Goal: Task Accomplishment & Management: Complete application form

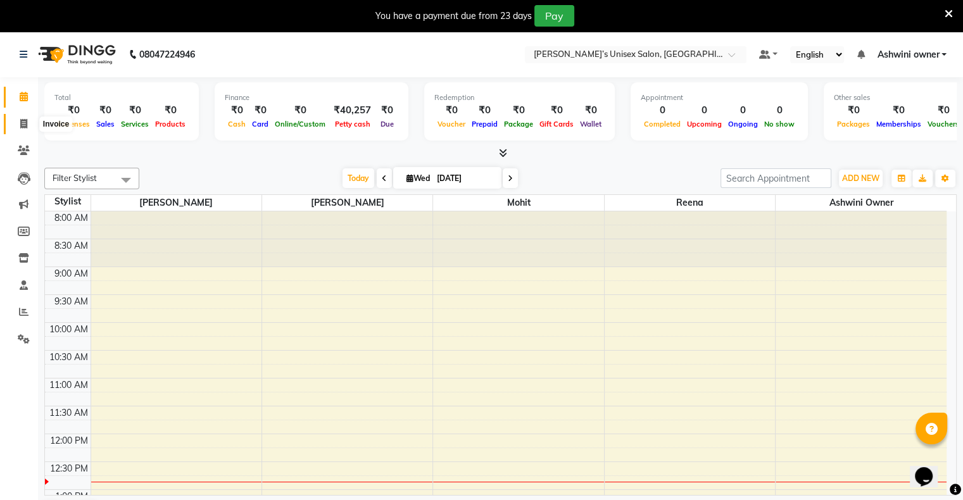
click at [28, 123] on span at bounding box center [24, 124] width 22 height 15
select select "service"
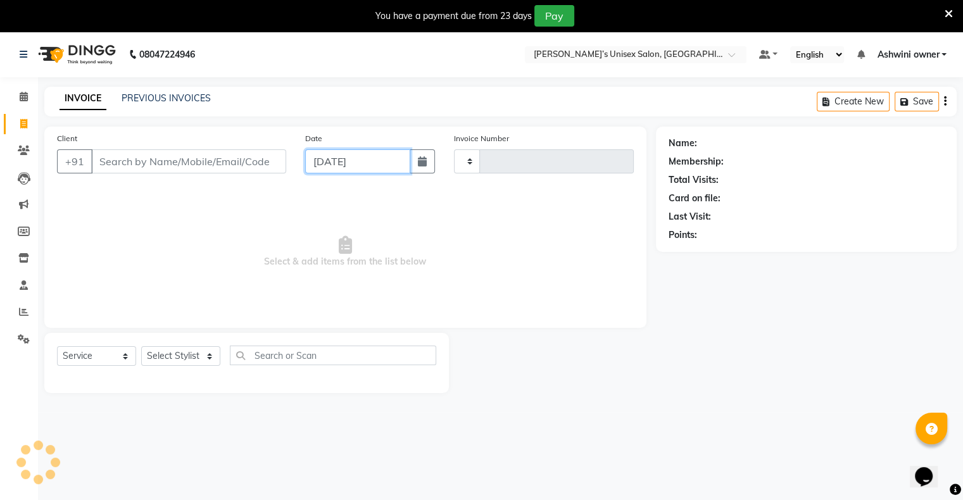
click at [337, 170] on input "[DATE]" at bounding box center [357, 161] width 105 height 24
select select "9"
select select "2025"
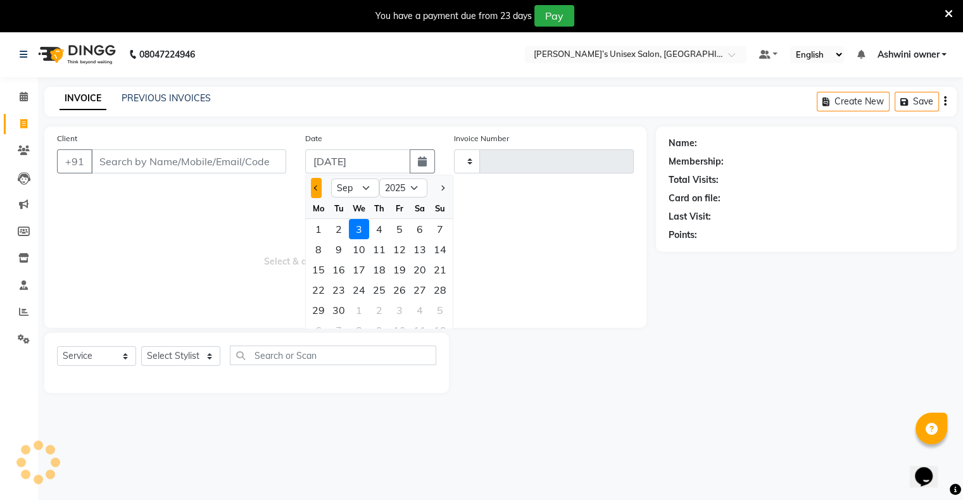
click at [318, 187] on button "Previous month" at bounding box center [316, 188] width 11 height 20
select select "8"
select select "8735"
type input "0641"
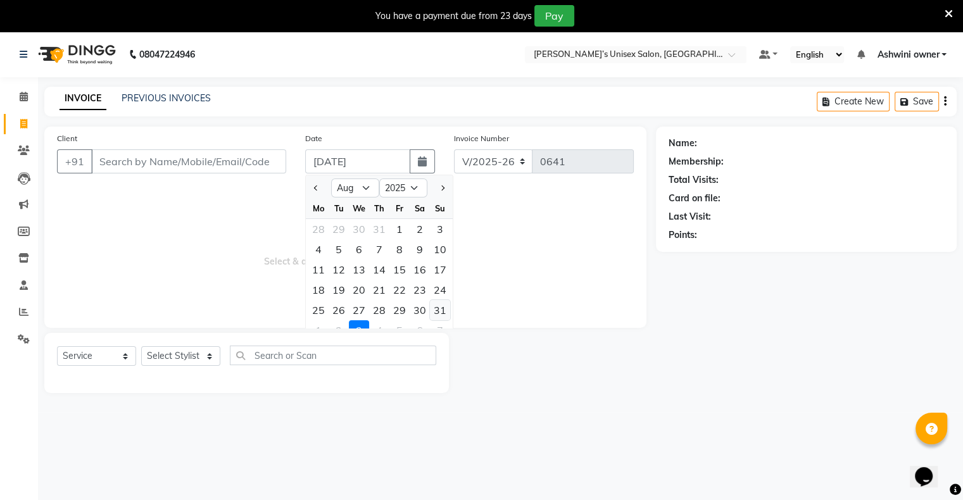
click at [435, 315] on div "31" at bounding box center [440, 310] width 20 height 20
click at [435, 315] on span "Select & add items from the list below" at bounding box center [345, 252] width 577 height 127
type input "[DATE]"
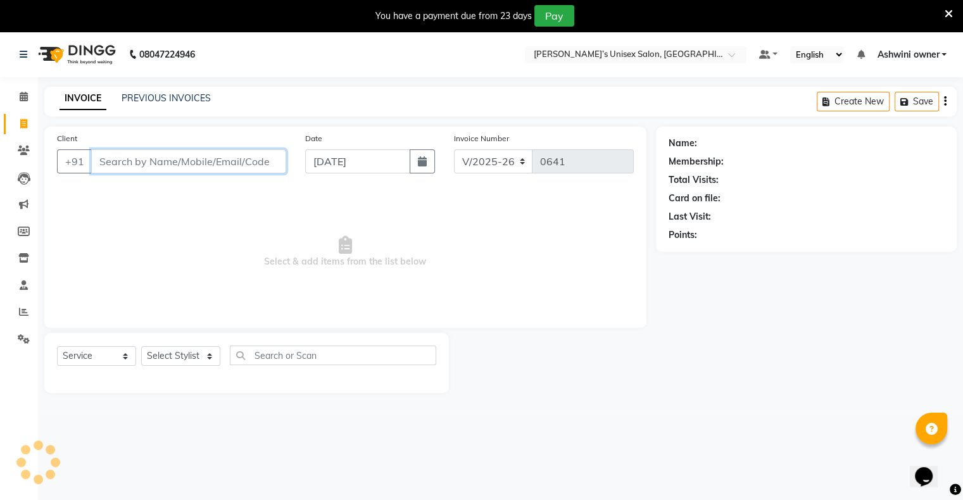
click at [258, 162] on input "Client" at bounding box center [188, 161] width 195 height 24
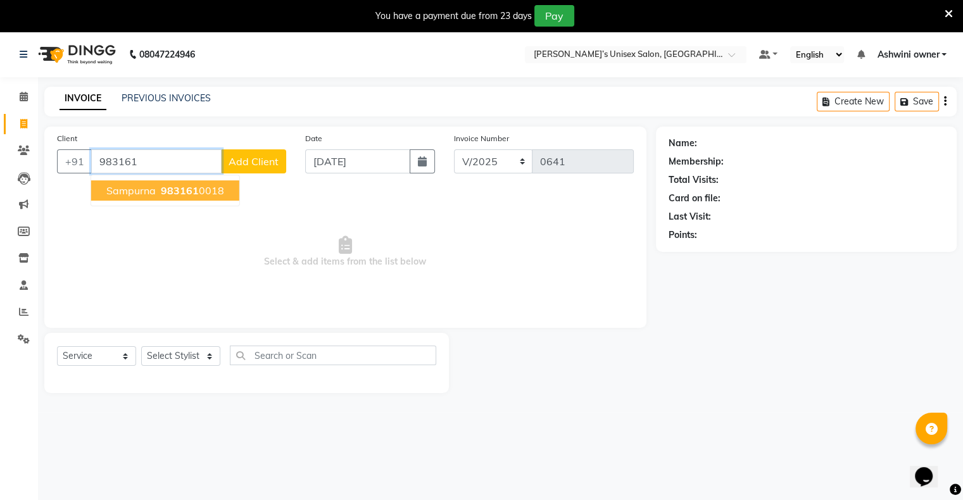
click at [202, 194] on ngb-highlight "983161 0018" at bounding box center [191, 190] width 66 height 13
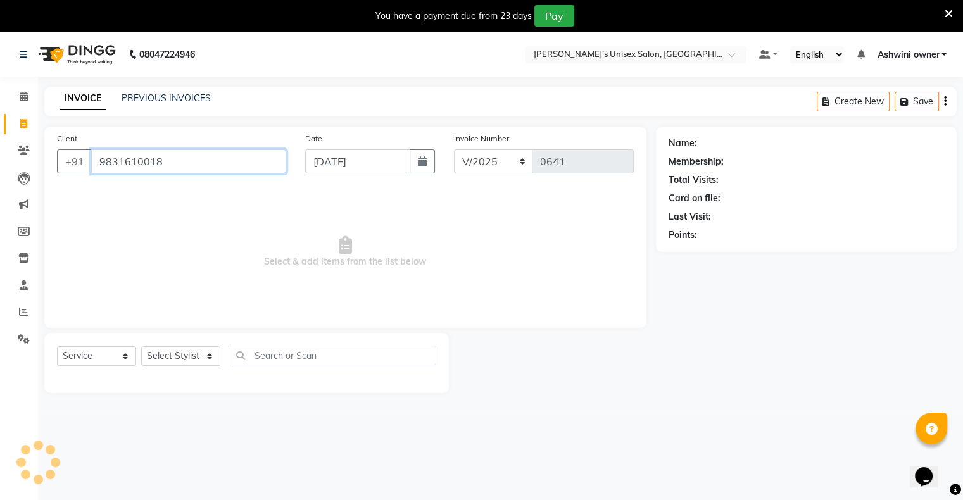
type input "9831610018"
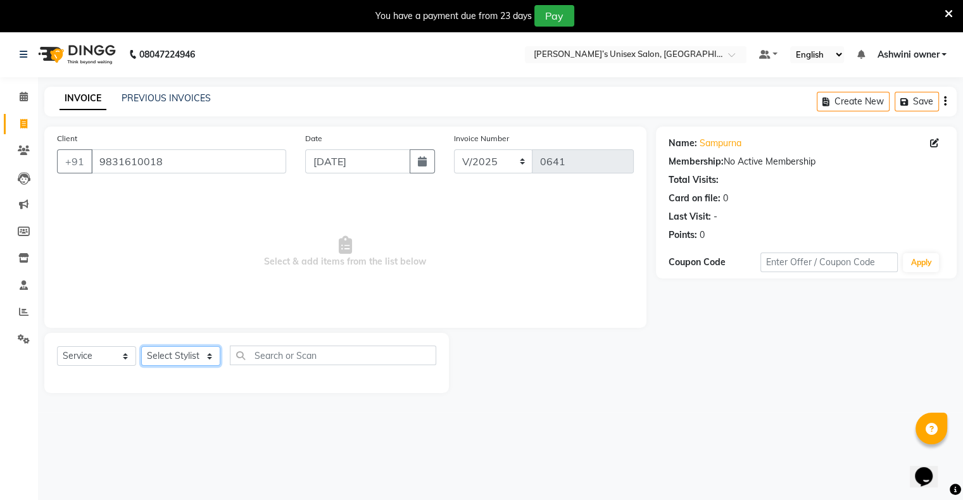
click at [184, 351] on select "Select Stylist [PERSON_NAME] owner Mohit [PERSON_NAME] [PERSON_NAME]" at bounding box center [180, 356] width 79 height 20
select select "88698"
click at [141, 347] on select "Select Stylist [PERSON_NAME] owner Mohit [PERSON_NAME] [PERSON_NAME]" at bounding box center [180, 356] width 79 height 20
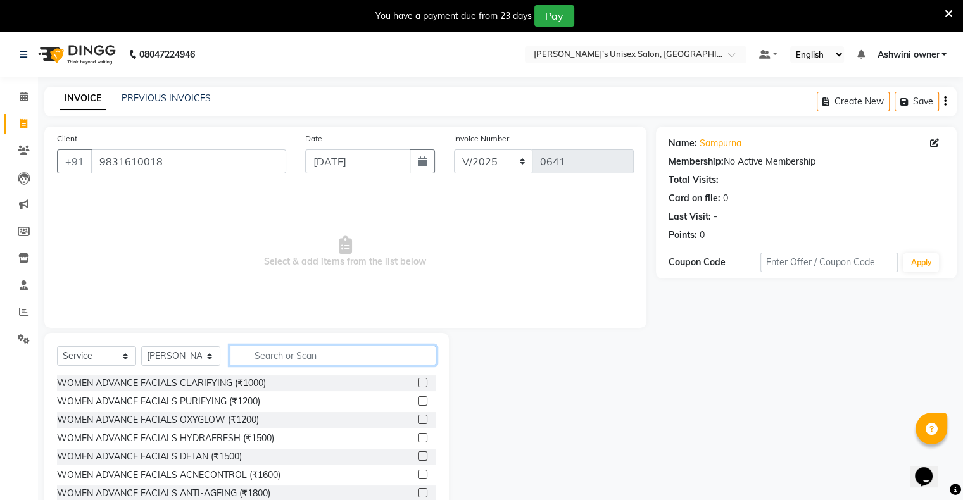
click at [365, 352] on input "text" at bounding box center [333, 356] width 206 height 20
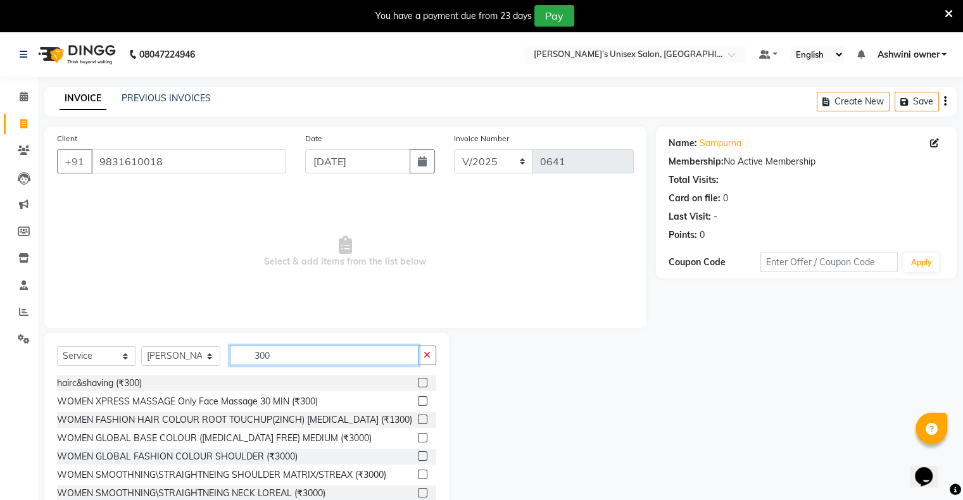
type input "300"
click at [418, 384] on label at bounding box center [422, 382] width 9 height 9
click at [418, 384] on input "checkbox" at bounding box center [422, 383] width 8 height 8
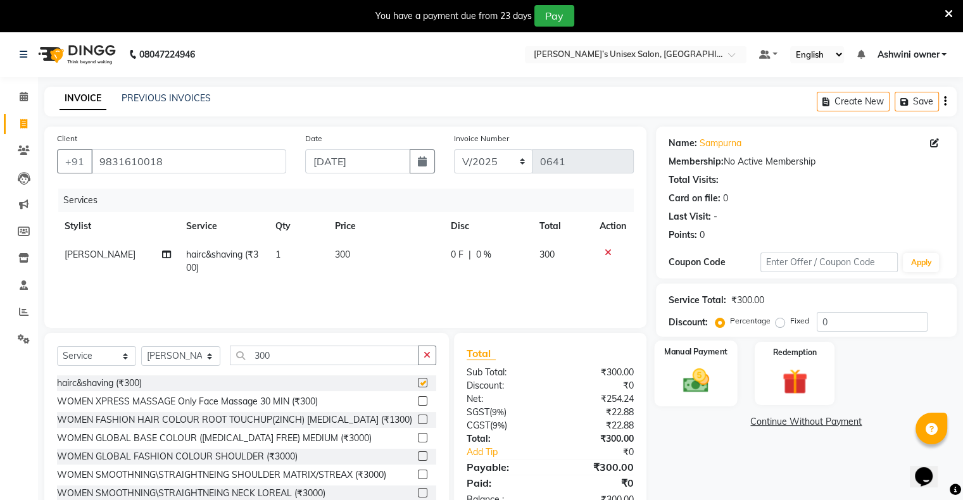
checkbox input "false"
click at [717, 381] on div "Manual Payment" at bounding box center [695, 373] width 83 height 65
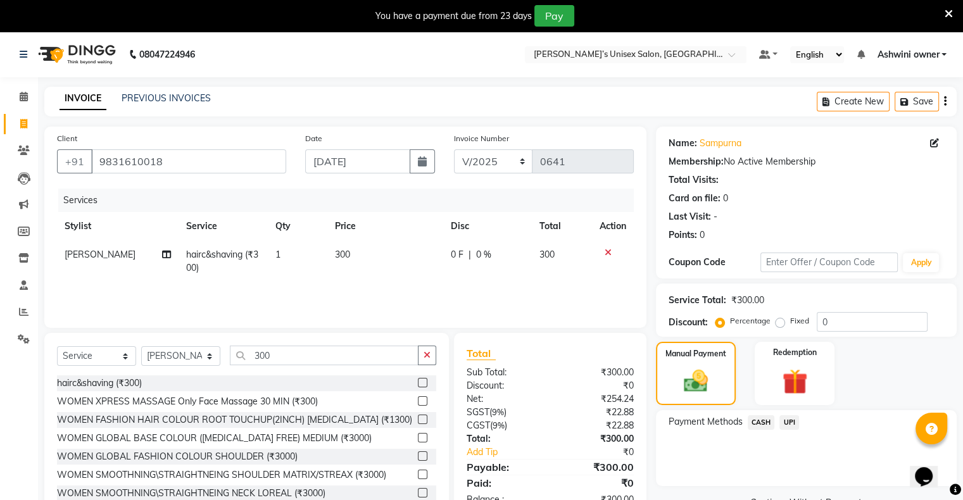
drag, startPoint x: 789, startPoint y: 424, endPoint x: 787, endPoint y: 432, distance: 7.7
click at [788, 425] on span "UPI" at bounding box center [789, 422] width 20 height 15
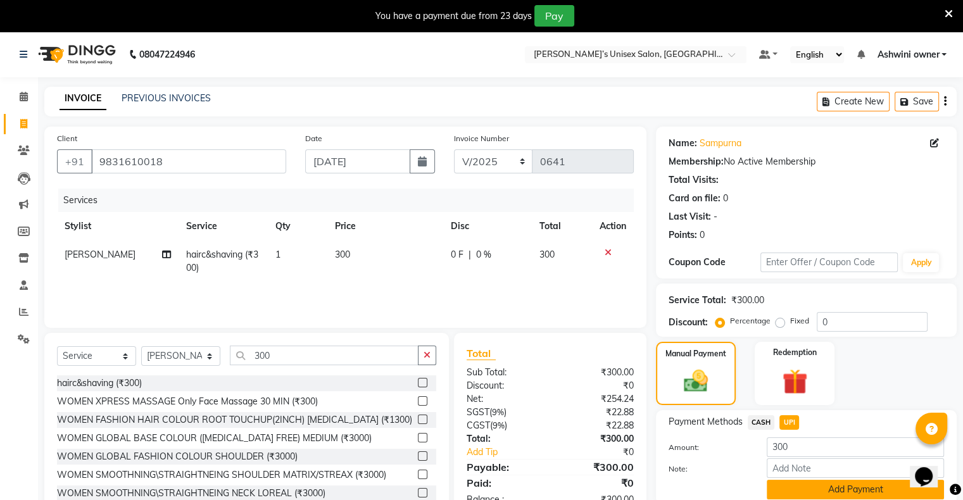
click at [827, 489] on button "Add Payment" at bounding box center [854, 490] width 177 height 20
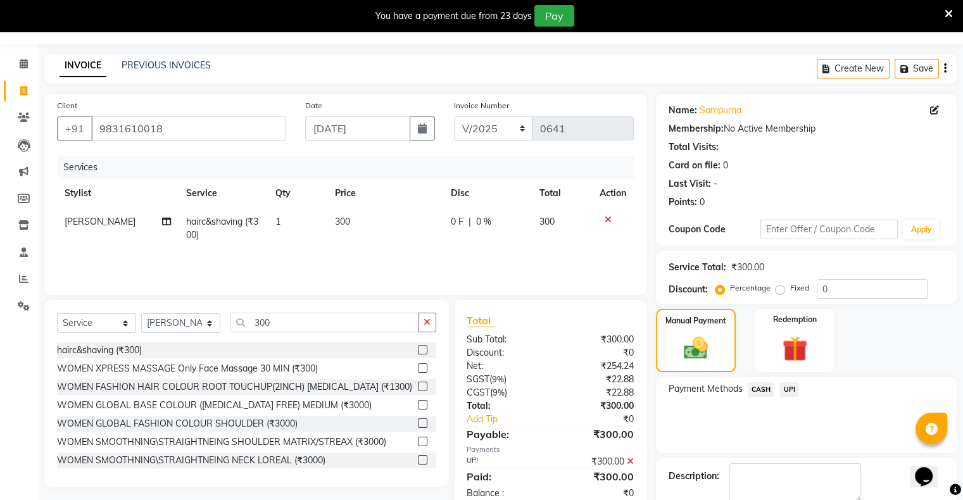
scroll to position [101, 0]
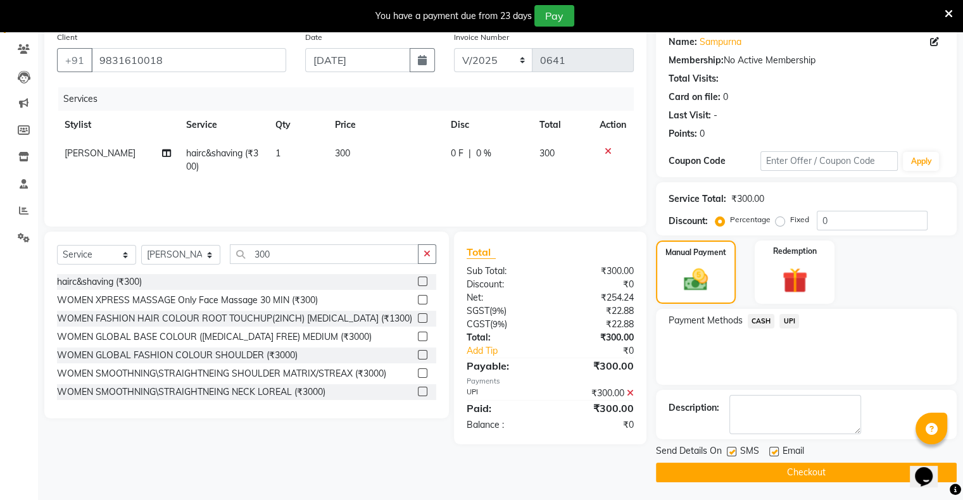
click at [753, 319] on span "CASH" at bounding box center [760, 321] width 27 height 15
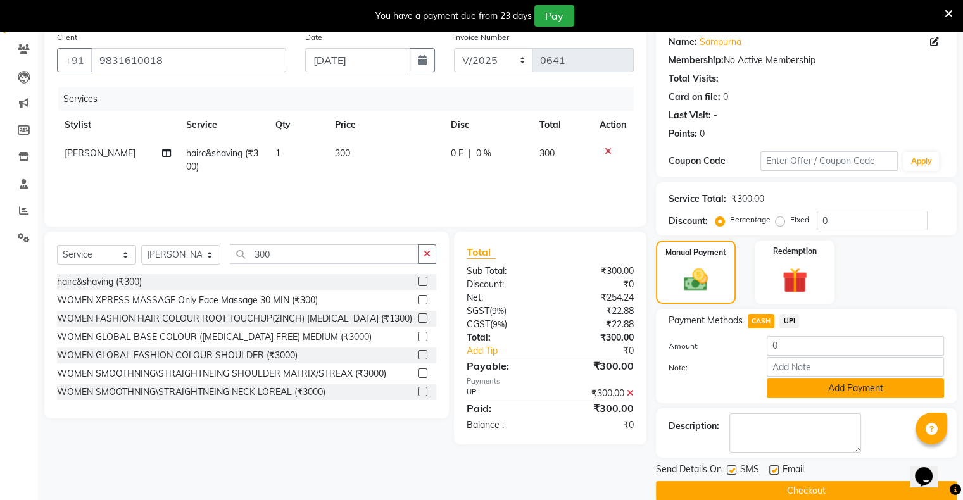
click at [806, 382] on button "Add Payment" at bounding box center [854, 388] width 177 height 20
drag, startPoint x: 806, startPoint y: 382, endPoint x: 803, endPoint y: 398, distance: 16.1
click at [806, 383] on div "Payment Methods CASH UPI Amount: 0 Note: Add Payment" at bounding box center [806, 356] width 301 height 94
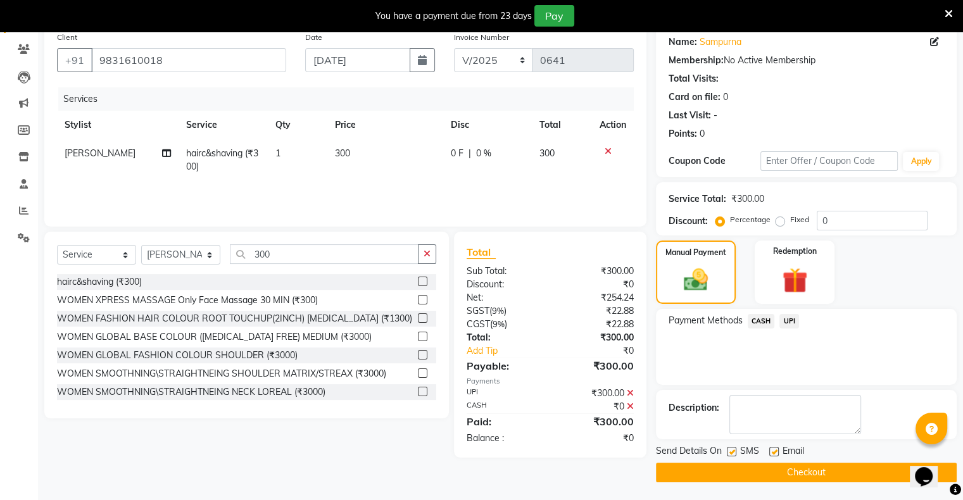
click at [804, 472] on button "Checkout" at bounding box center [806, 473] width 301 height 20
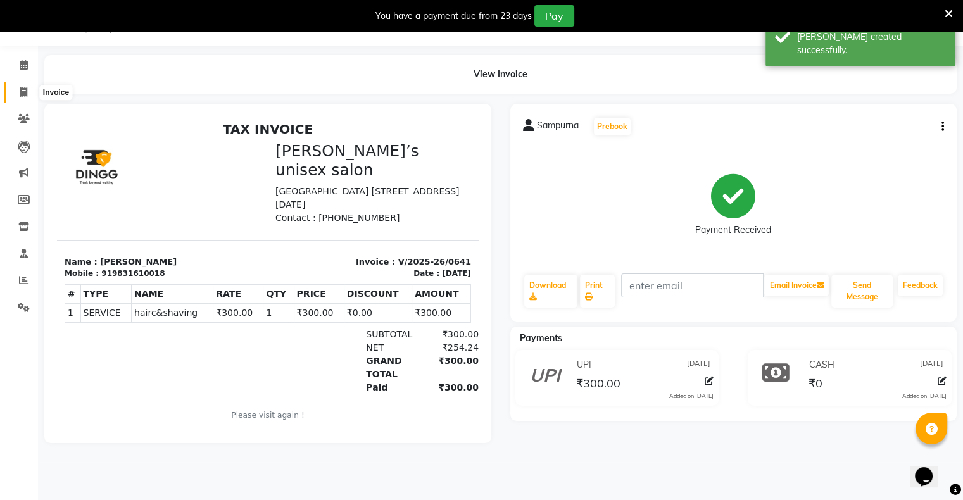
click at [29, 92] on span at bounding box center [24, 92] width 22 height 15
select select "service"
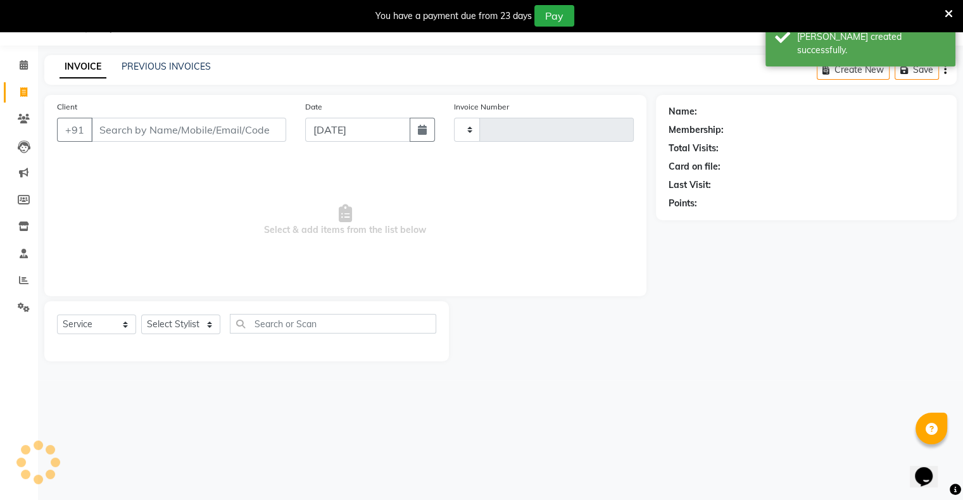
type input "0642"
select select "8735"
drag, startPoint x: 344, startPoint y: 125, endPoint x: 326, endPoint y: 134, distance: 20.1
click at [343, 127] on input "[DATE]" at bounding box center [357, 130] width 105 height 24
select select "9"
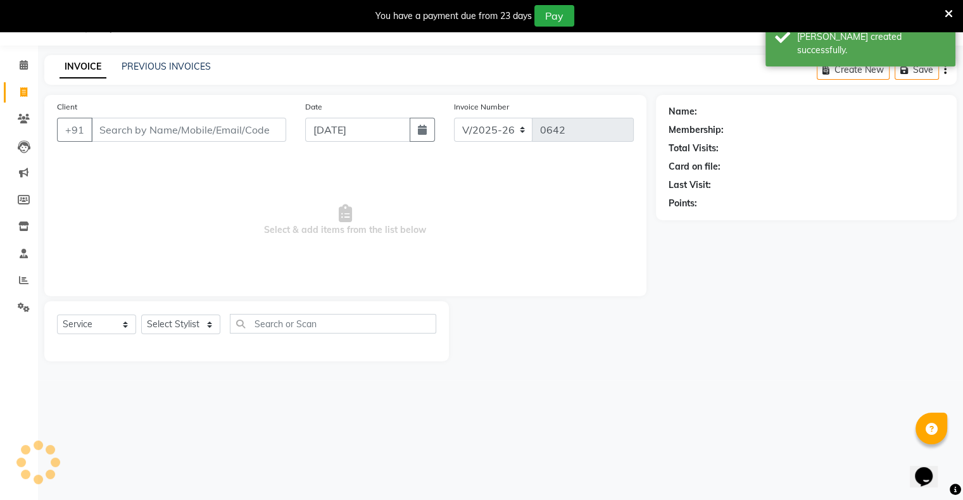
select select "2025"
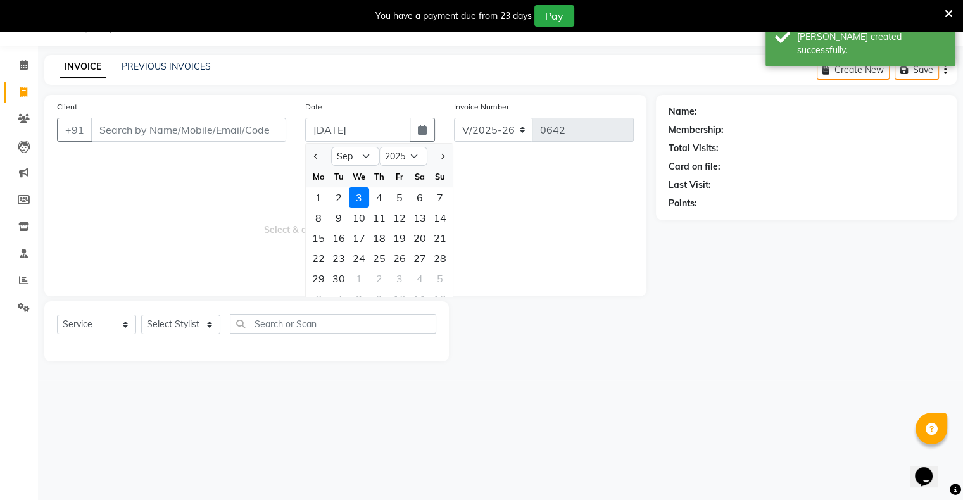
drag, startPoint x: 329, startPoint y: 169, endPoint x: 314, endPoint y: 151, distance: 23.3
click at [329, 169] on div "Tu" at bounding box center [338, 176] width 20 height 20
drag, startPoint x: 311, startPoint y: 148, endPoint x: 322, endPoint y: 163, distance: 18.6
click at [313, 149] on button "Previous month" at bounding box center [316, 156] width 11 height 20
select select "8"
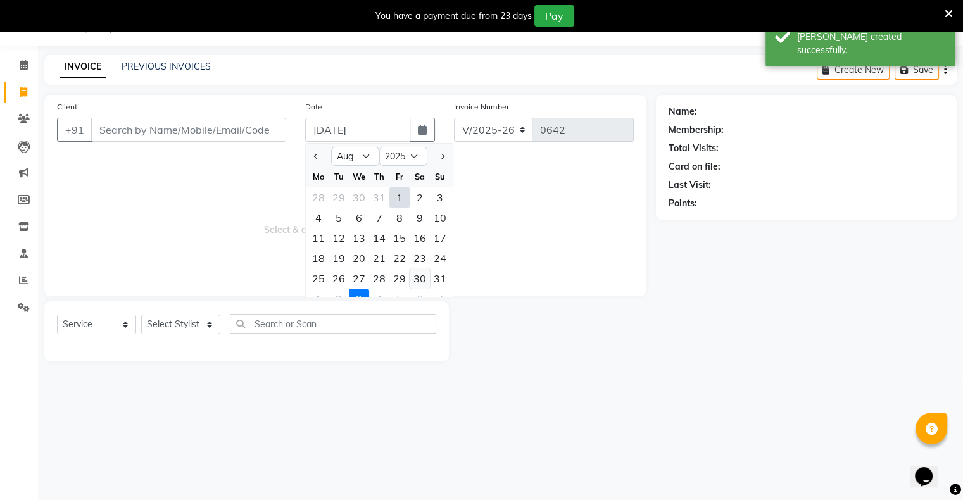
click at [428, 280] on div "30" at bounding box center [420, 278] width 20 height 20
click at [428, 280] on span "Select & add items from the list below" at bounding box center [345, 220] width 577 height 127
type input "[DATE]"
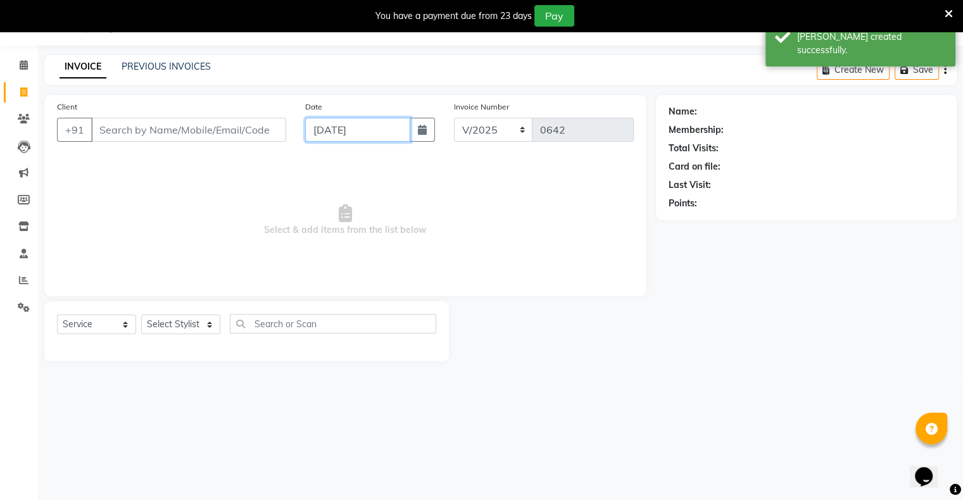
click at [311, 125] on input "[DATE]" at bounding box center [357, 130] width 105 height 24
select select "8"
select select "2025"
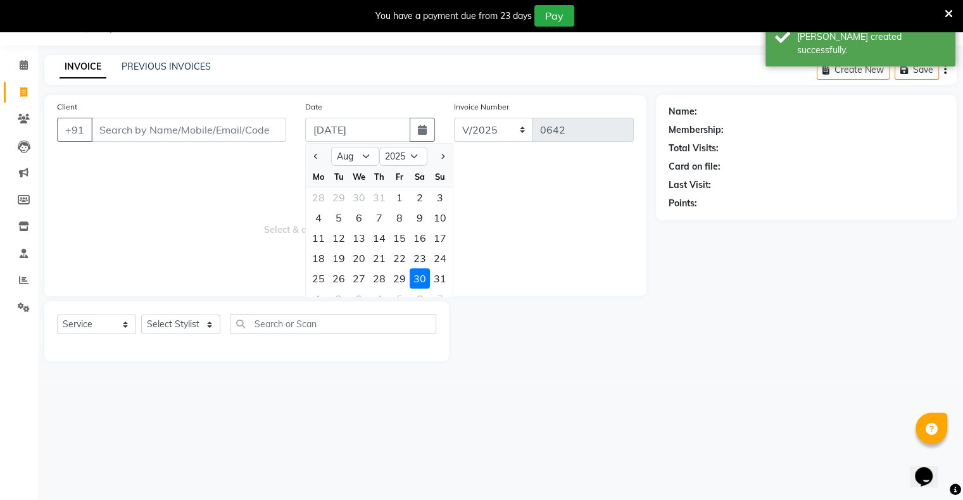
click at [322, 154] on div at bounding box center [318, 156] width 25 height 20
click at [316, 160] on button "Previous month" at bounding box center [316, 156] width 11 height 20
click at [437, 161] on button "Next month" at bounding box center [442, 156] width 11 height 20
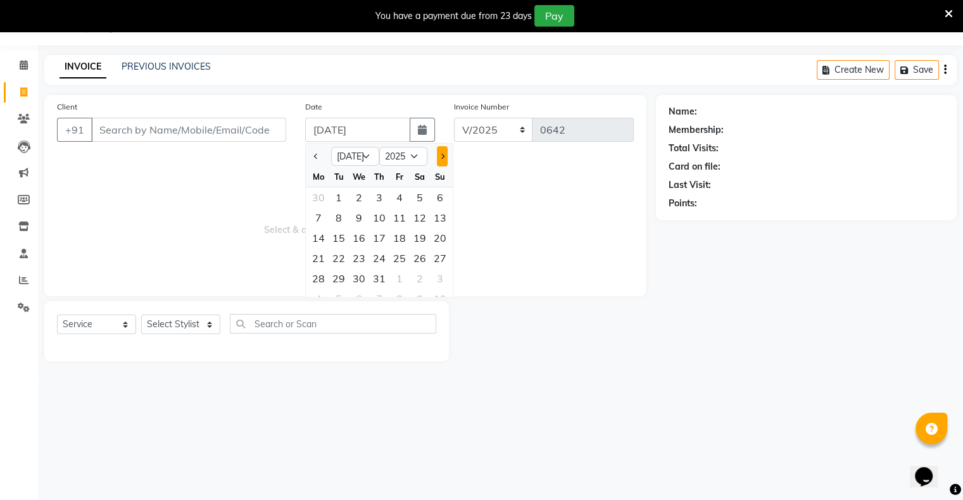
click at [439, 160] on button "Next month" at bounding box center [442, 156] width 11 height 20
select select "8"
click at [438, 277] on div "31" at bounding box center [440, 278] width 20 height 20
type input "[DATE]"
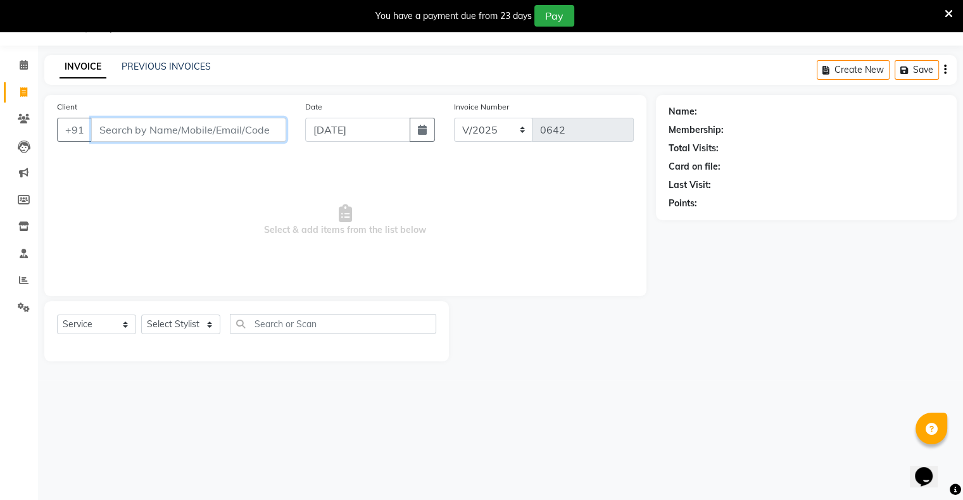
click at [239, 135] on input "Client" at bounding box center [188, 130] width 195 height 24
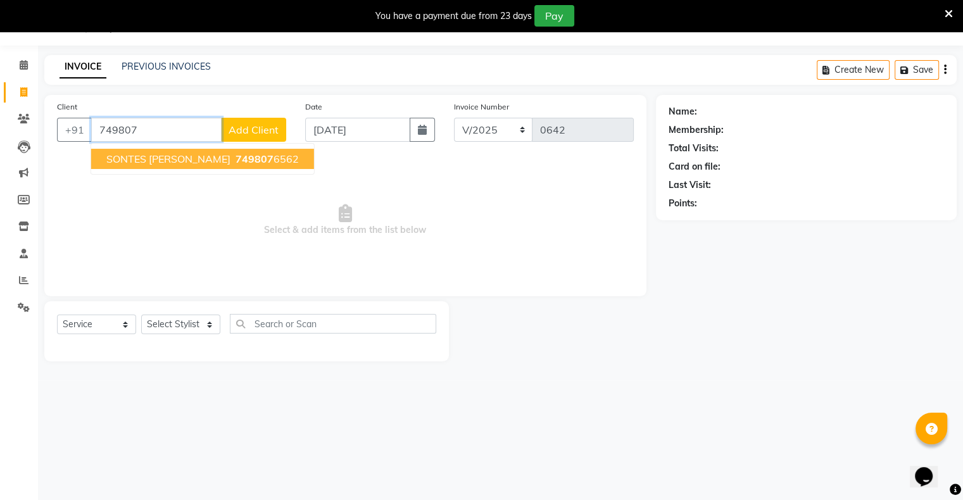
click at [239, 163] on ngb-highlight "749807 6562" at bounding box center [266, 159] width 66 height 13
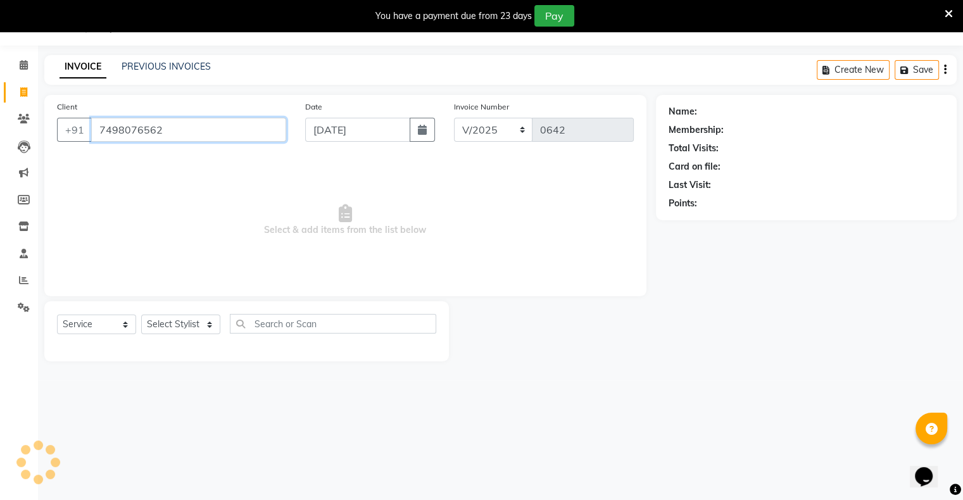
type input "7498076562"
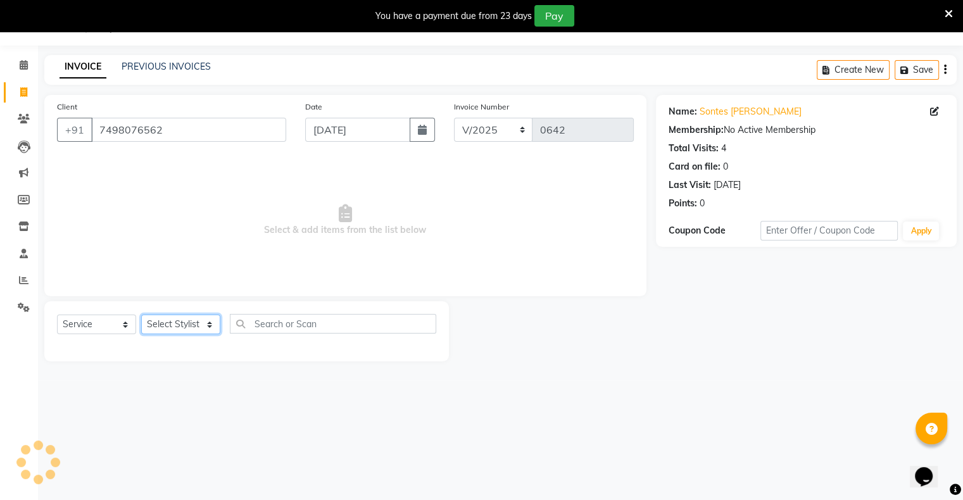
drag, startPoint x: 180, startPoint y: 326, endPoint x: 188, endPoint y: 329, distance: 8.2
click at [187, 328] on select "Select Stylist [PERSON_NAME] owner Mohit [PERSON_NAME] [PERSON_NAME]" at bounding box center [180, 325] width 79 height 20
select select "88698"
click at [141, 315] on select "Select Stylist [PERSON_NAME] owner Mohit [PERSON_NAME] [PERSON_NAME]" at bounding box center [180, 325] width 79 height 20
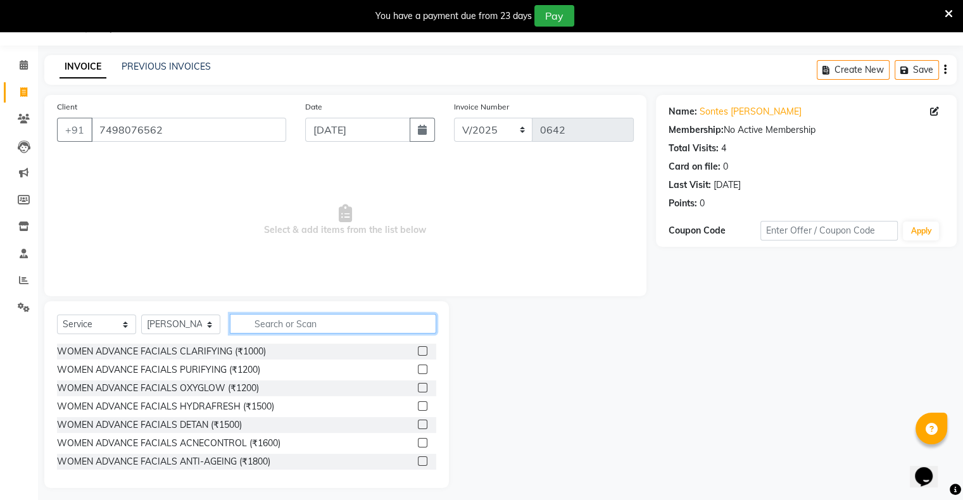
click at [285, 327] on input "text" at bounding box center [333, 324] width 206 height 20
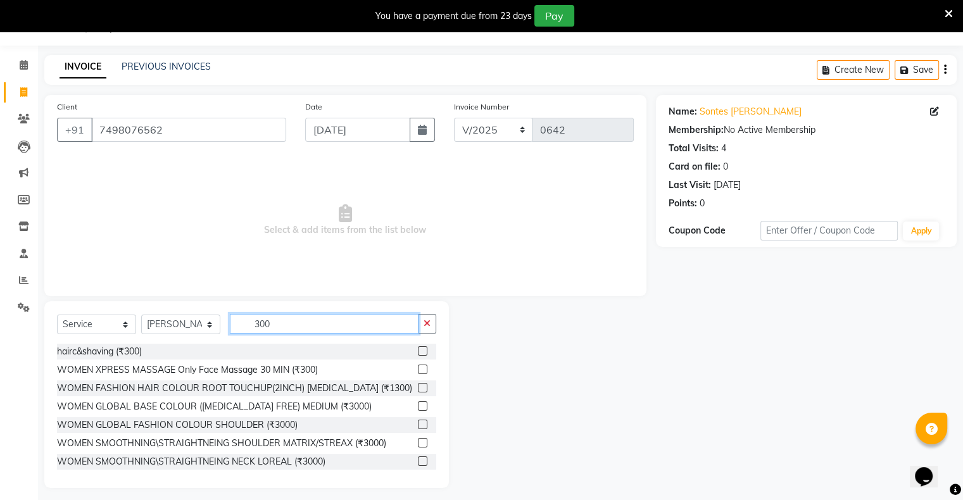
type input "300"
click at [418, 349] on label at bounding box center [422, 350] width 9 height 9
click at [418, 349] on input "checkbox" at bounding box center [422, 351] width 8 height 8
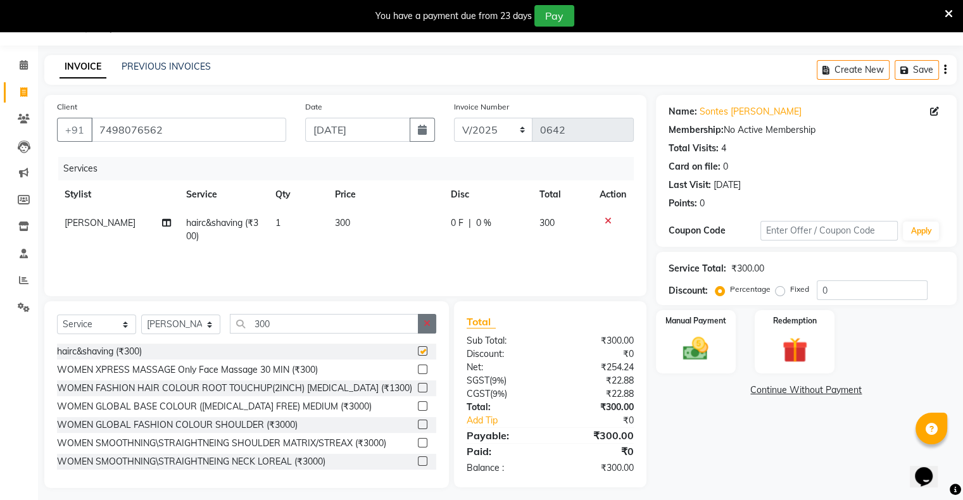
checkbox input "false"
drag, startPoint x: 428, startPoint y: 325, endPoint x: 339, endPoint y: 328, distance: 89.9
click at [428, 325] on icon "button" at bounding box center [426, 323] width 7 height 9
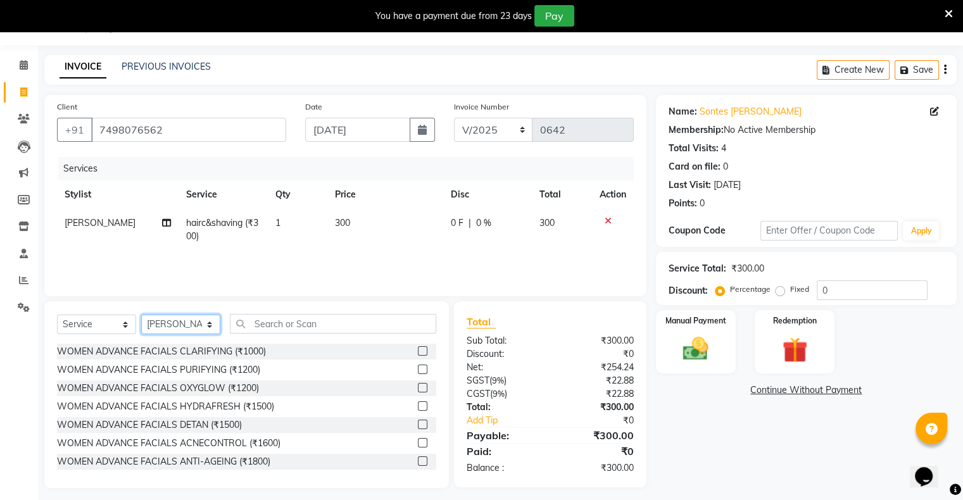
click at [189, 322] on select "Select Stylist [PERSON_NAME] owner Mohit [PERSON_NAME] [PERSON_NAME]" at bounding box center [180, 325] width 79 height 20
click at [141, 315] on select "Select Stylist [PERSON_NAME] owner Mohit [PERSON_NAME] [PERSON_NAME]" at bounding box center [180, 325] width 79 height 20
drag, startPoint x: 184, startPoint y: 318, endPoint x: 180, endPoint y: 323, distance: 6.7
click at [184, 318] on select "Select Stylist [PERSON_NAME] owner Mohit [PERSON_NAME] [PERSON_NAME]" at bounding box center [180, 325] width 79 height 20
select select "88697"
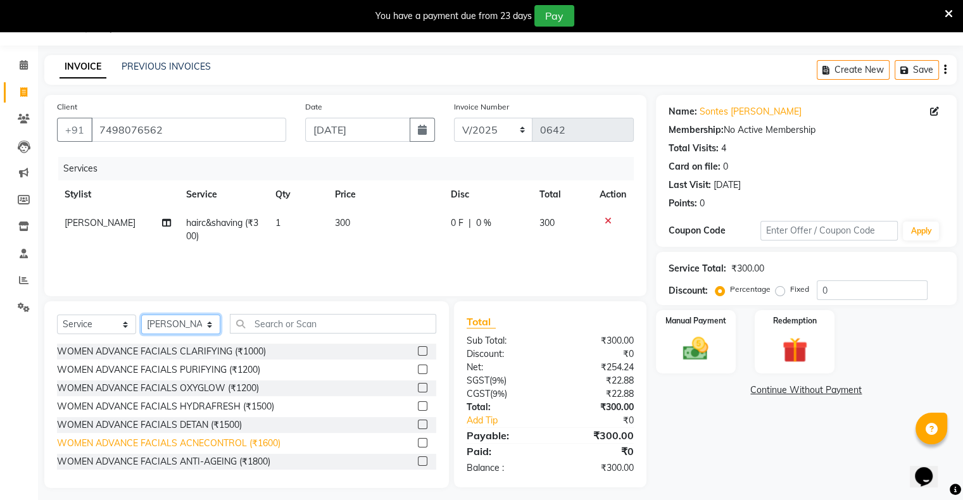
click at [141, 315] on select "Select Stylist [PERSON_NAME] owner Mohit [PERSON_NAME] [PERSON_NAME]" at bounding box center [180, 325] width 79 height 20
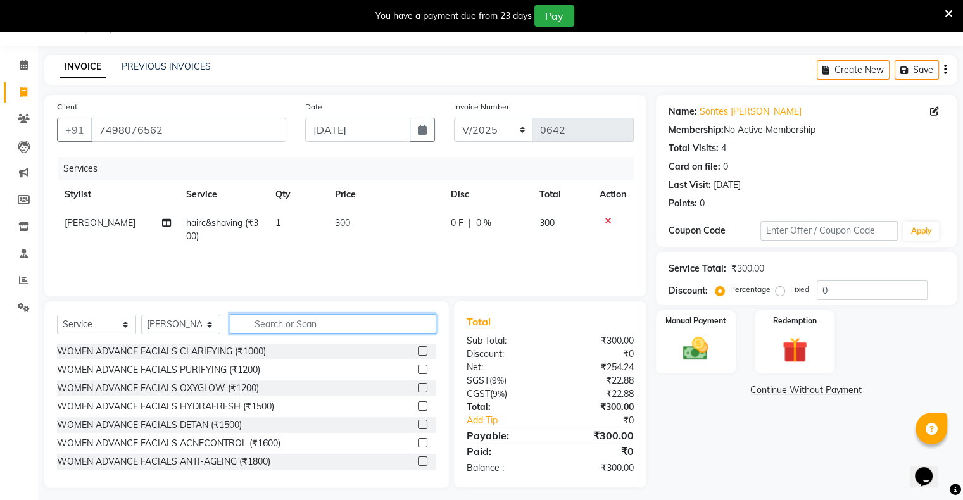
click at [324, 325] on input "text" at bounding box center [333, 324] width 206 height 20
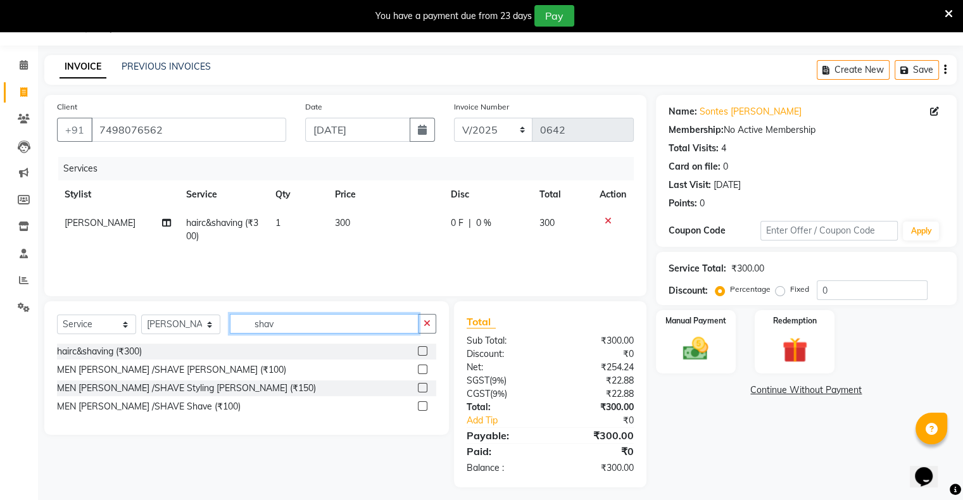
type input "shav"
click at [420, 374] on div at bounding box center [422, 371] width 8 height 13
click at [420, 373] on label at bounding box center [422, 369] width 9 height 9
click at [420, 373] on input "checkbox" at bounding box center [422, 370] width 8 height 8
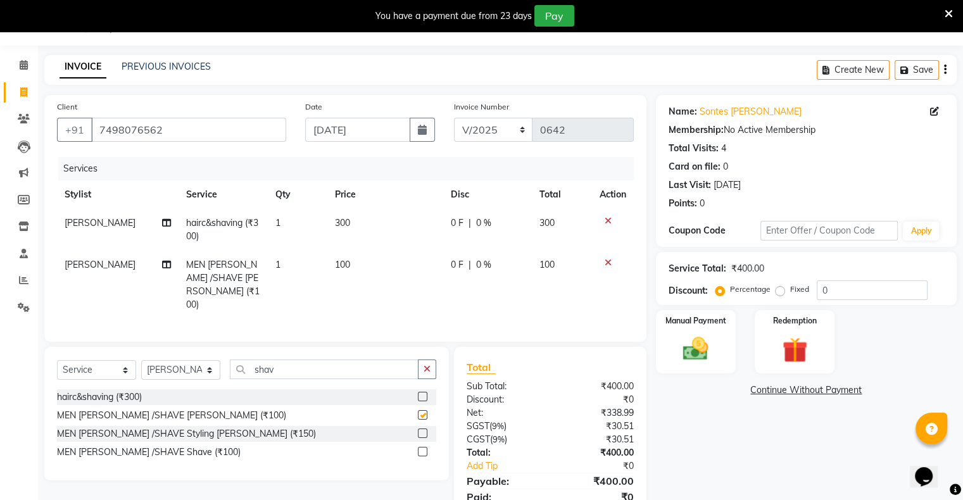
checkbox input "false"
drag, startPoint x: 723, startPoint y: 330, endPoint x: 729, endPoint y: 345, distance: 15.9
click at [725, 333] on div "Manual Payment" at bounding box center [695, 341] width 83 height 65
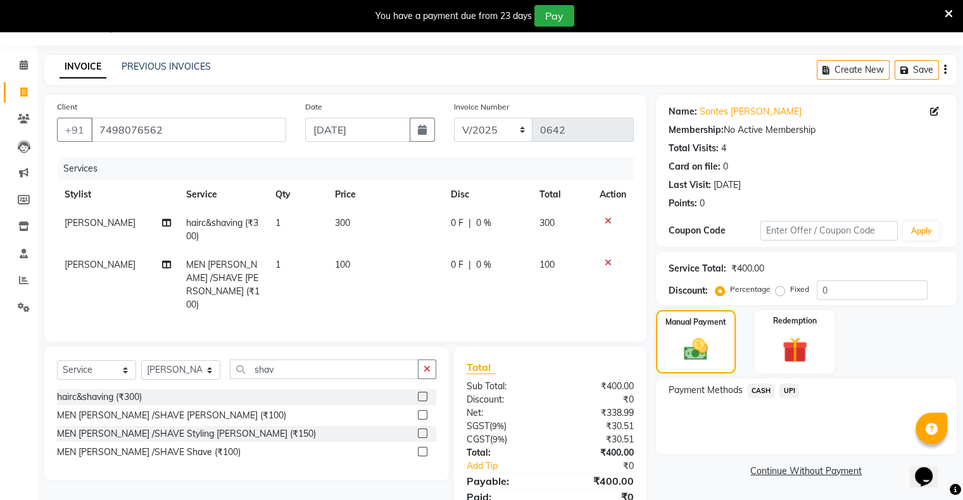
click at [787, 392] on span "UPI" at bounding box center [789, 391] width 20 height 15
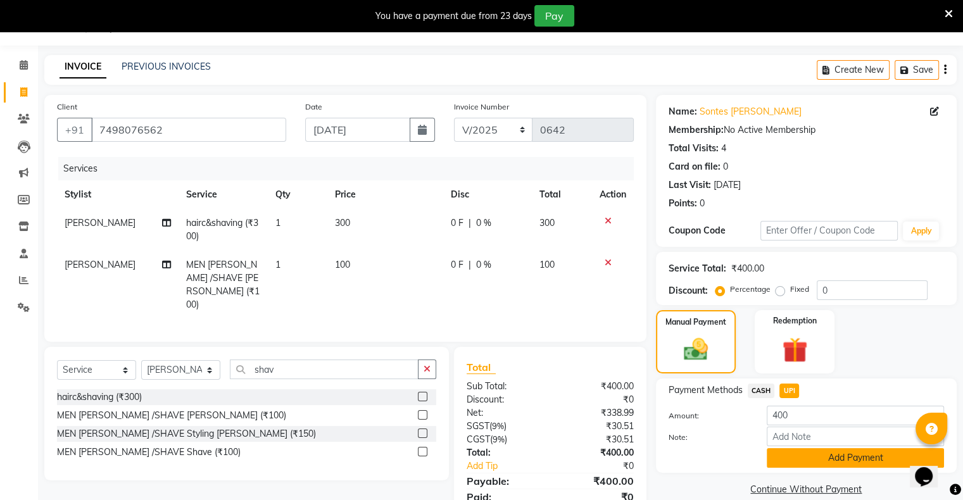
click at [803, 453] on button "Add Payment" at bounding box center [854, 458] width 177 height 20
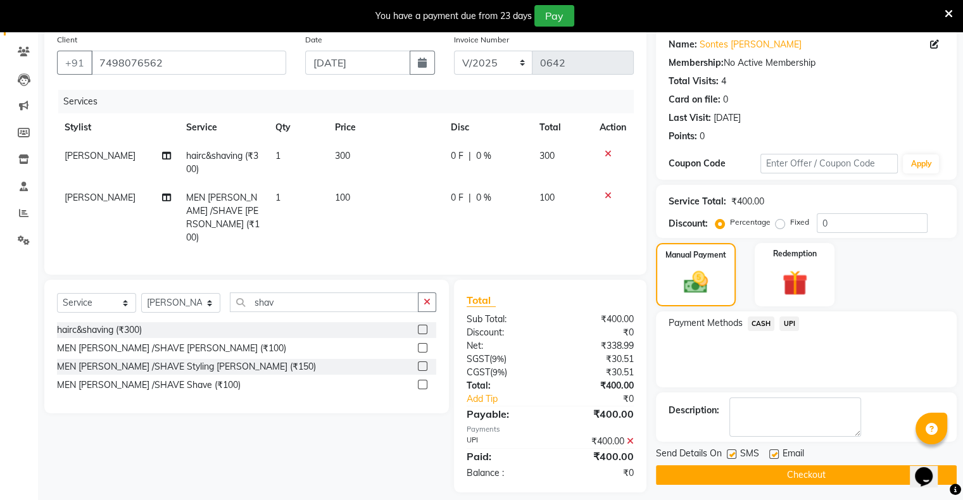
scroll to position [101, 0]
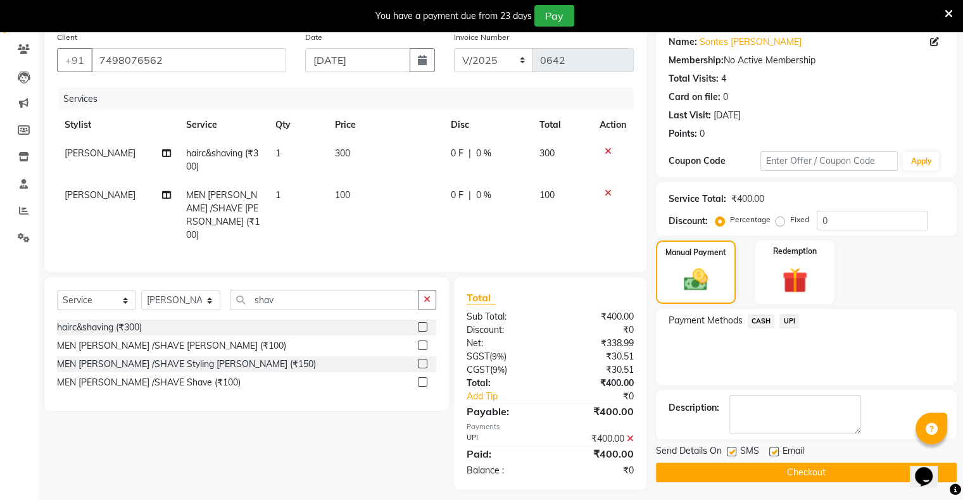
click at [803, 467] on button "Checkout" at bounding box center [806, 473] width 301 height 20
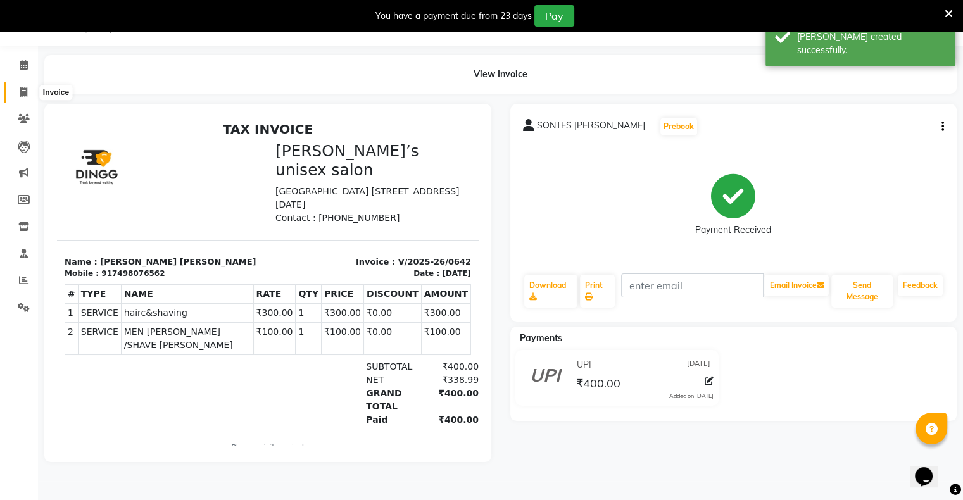
drag, startPoint x: 21, startPoint y: 85, endPoint x: 32, endPoint y: 99, distance: 18.5
click at [21, 84] on link "Invoice" at bounding box center [19, 92] width 30 height 21
select select "8735"
select select "service"
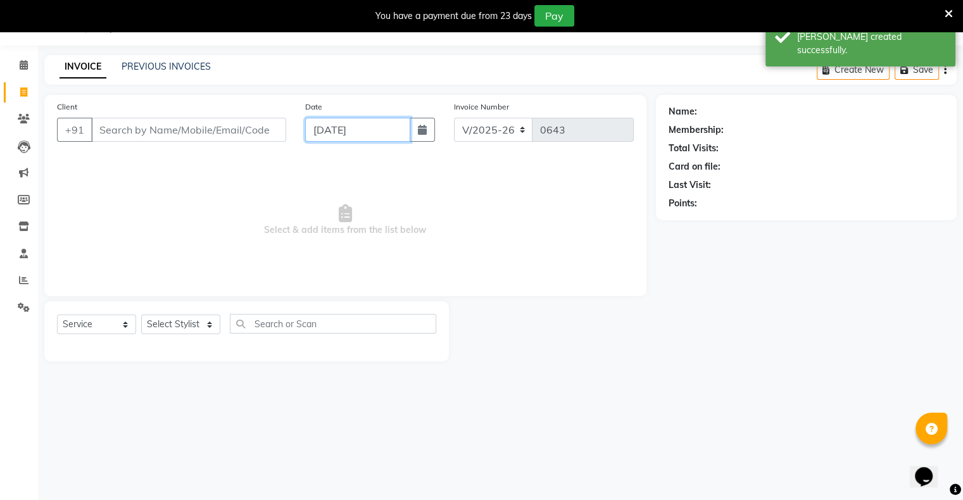
click at [314, 139] on input "[DATE]" at bounding box center [357, 130] width 105 height 24
select select "9"
select select "2025"
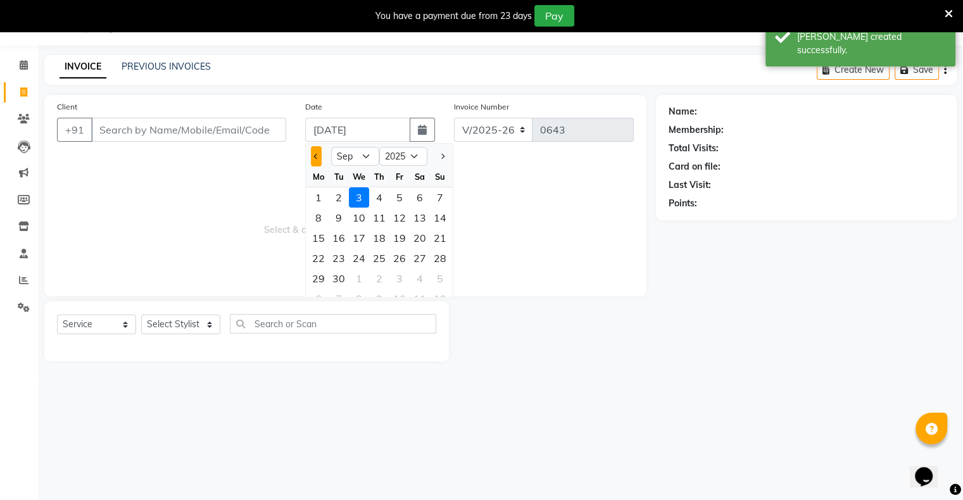
click at [314, 156] on span "Previous month" at bounding box center [316, 156] width 5 height 5
select select "8"
click at [434, 273] on div "31" at bounding box center [440, 278] width 20 height 20
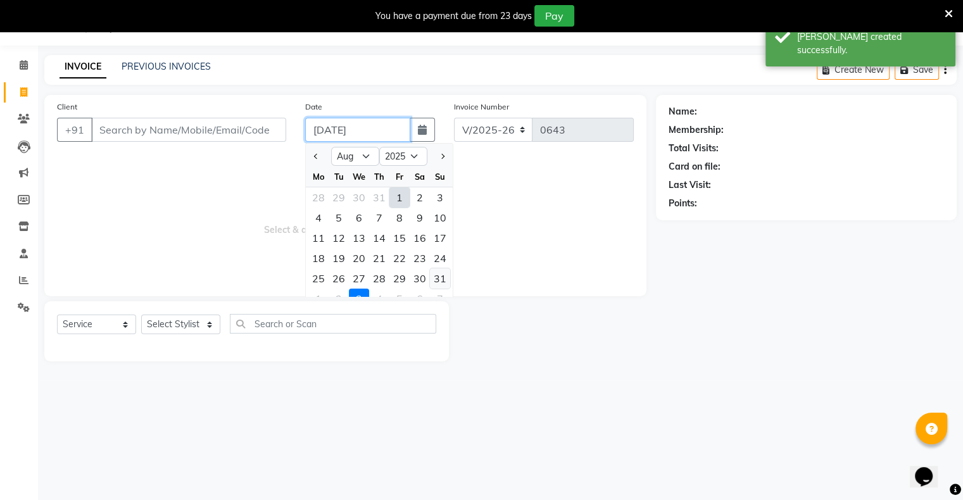
type input "[DATE]"
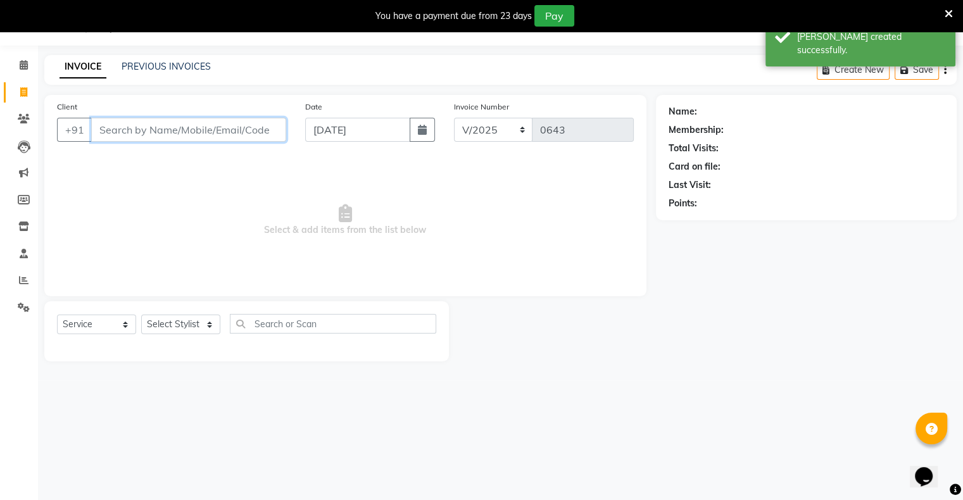
click at [251, 121] on input "Client" at bounding box center [188, 130] width 195 height 24
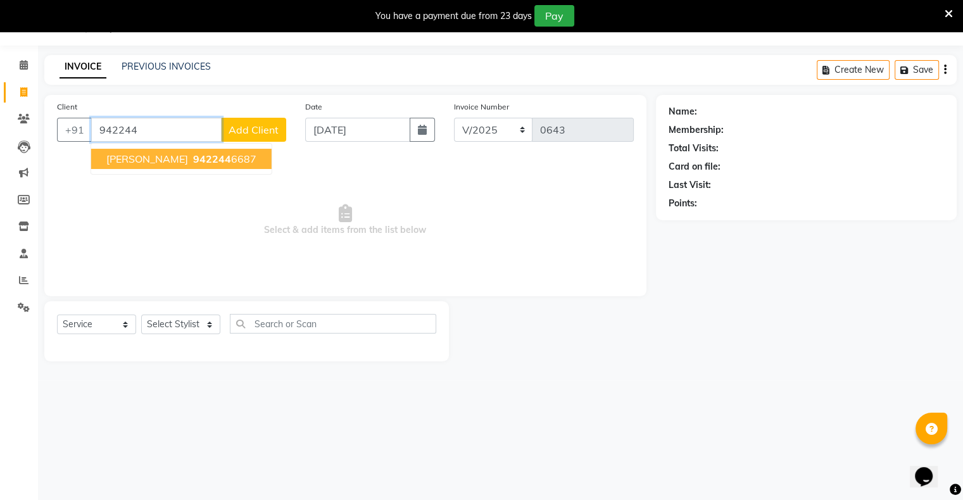
click at [186, 164] on button "shankar 942244 6687" at bounding box center [181, 159] width 180 height 20
type input "9422446687"
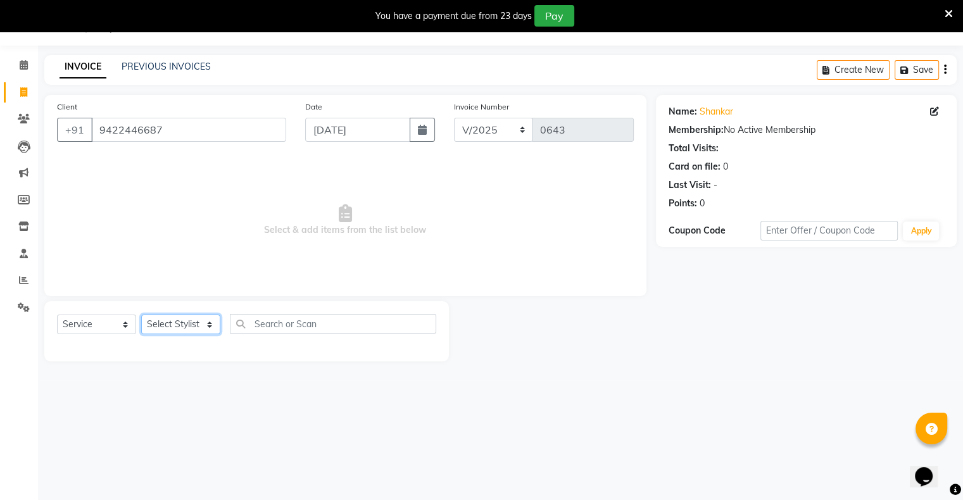
click at [170, 332] on select "Select Stylist [PERSON_NAME] owner Mohit [PERSON_NAME] [PERSON_NAME]" at bounding box center [180, 325] width 79 height 20
select select "88697"
click at [141, 315] on select "Select Stylist [PERSON_NAME] owner Mohit [PERSON_NAME] [PERSON_NAME]" at bounding box center [180, 325] width 79 height 20
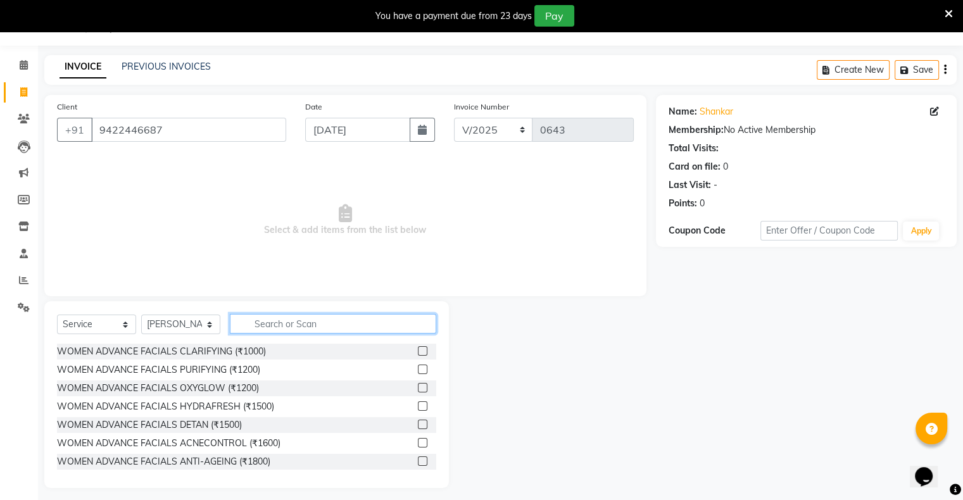
click at [327, 325] on input "text" at bounding box center [333, 324] width 206 height 20
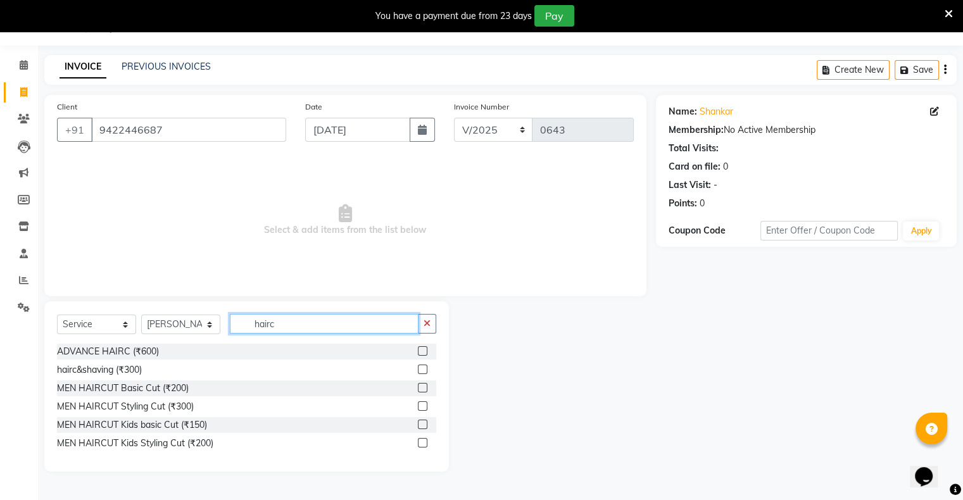
type input "hairc"
click at [420, 391] on label at bounding box center [422, 387] width 9 height 9
click at [420, 391] on input "checkbox" at bounding box center [422, 388] width 8 height 8
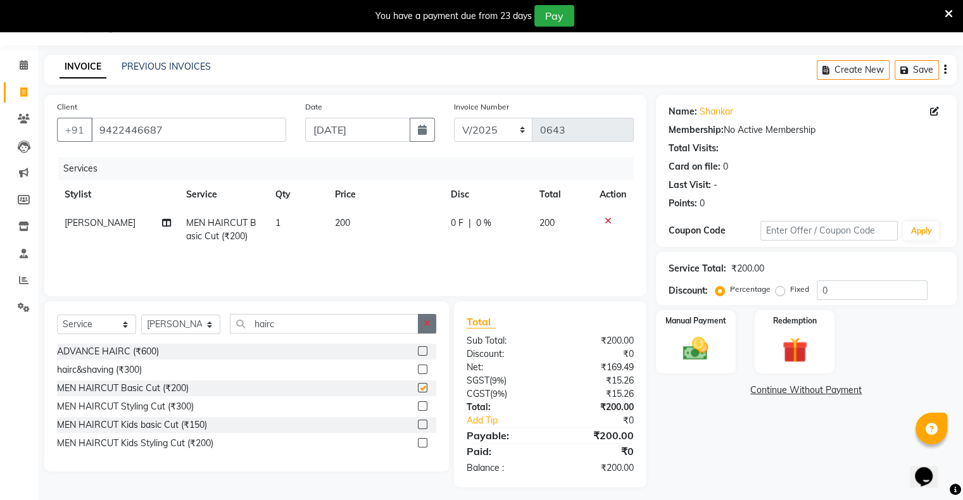
checkbox input "false"
click at [431, 325] on button "button" at bounding box center [427, 324] width 18 height 20
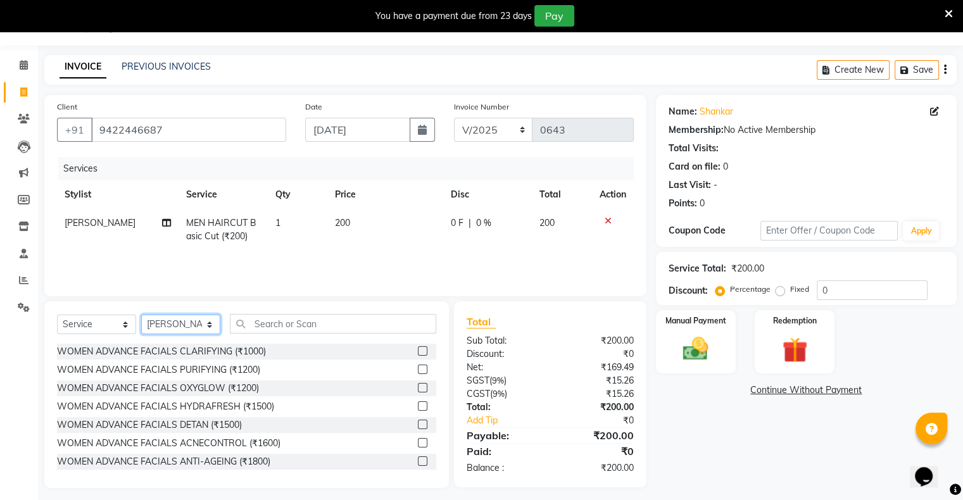
click at [185, 327] on select "Select Stylist [PERSON_NAME] owner Mohit [PERSON_NAME] [PERSON_NAME]" at bounding box center [180, 325] width 79 height 20
select select "88698"
click at [141, 315] on select "Select Stylist [PERSON_NAME] owner Mohit [PERSON_NAME] [PERSON_NAME]" at bounding box center [180, 325] width 79 height 20
click at [306, 314] on input "text" at bounding box center [333, 324] width 206 height 20
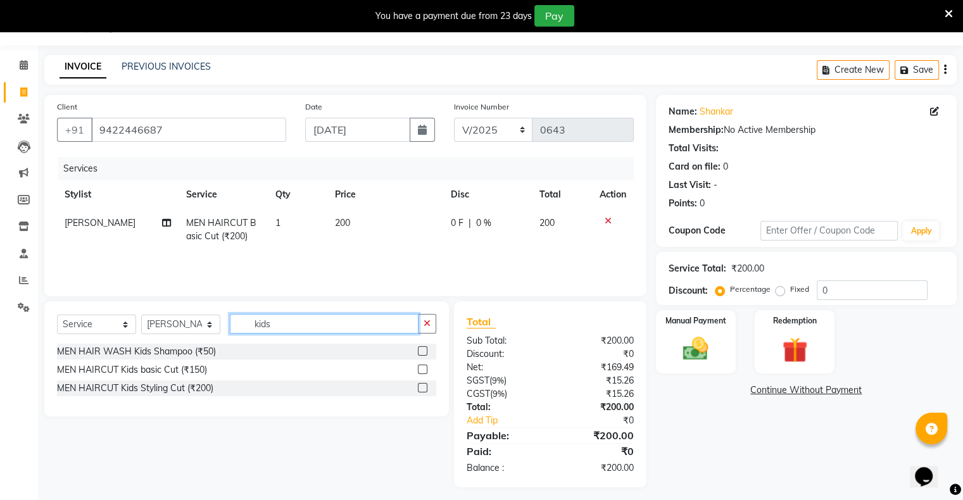
type input "kids"
click at [423, 371] on label at bounding box center [422, 369] width 9 height 9
click at [423, 371] on input "checkbox" at bounding box center [422, 370] width 8 height 8
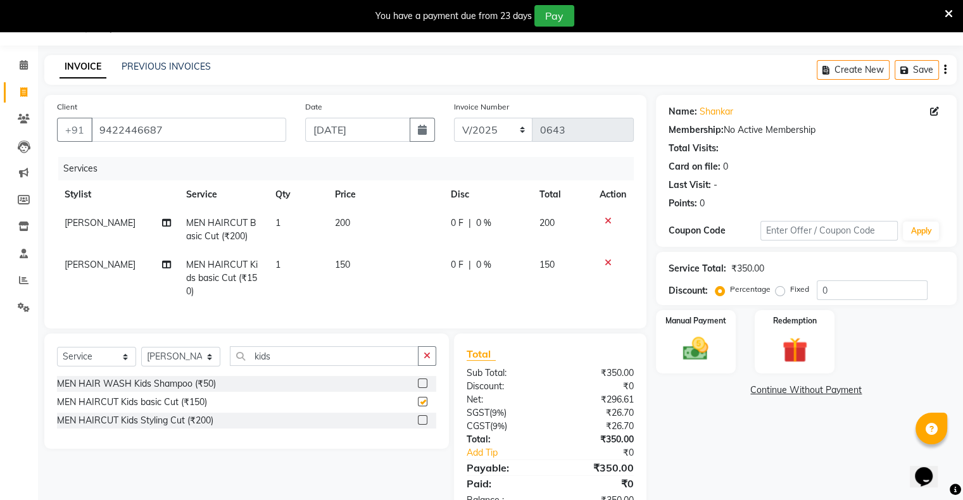
checkbox input "false"
click at [704, 350] on img at bounding box center [695, 349] width 42 height 30
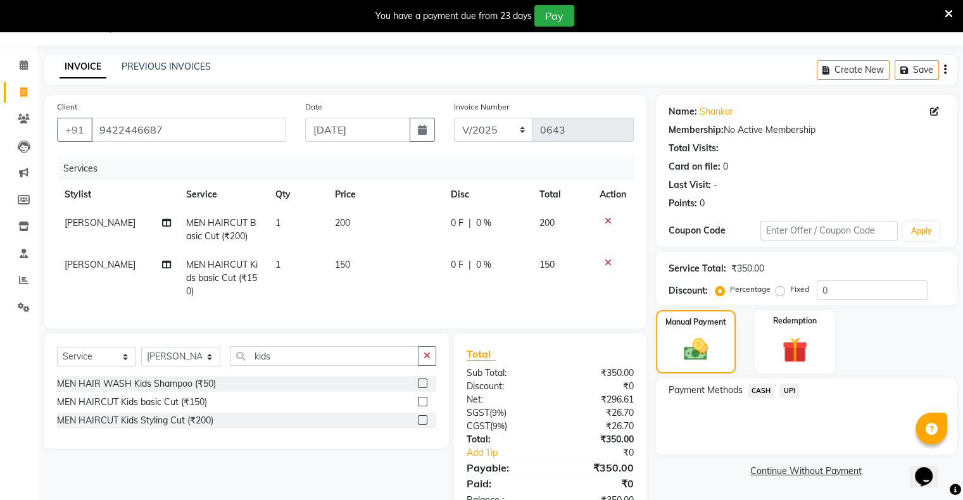
click at [789, 389] on span "UPI" at bounding box center [789, 391] width 20 height 15
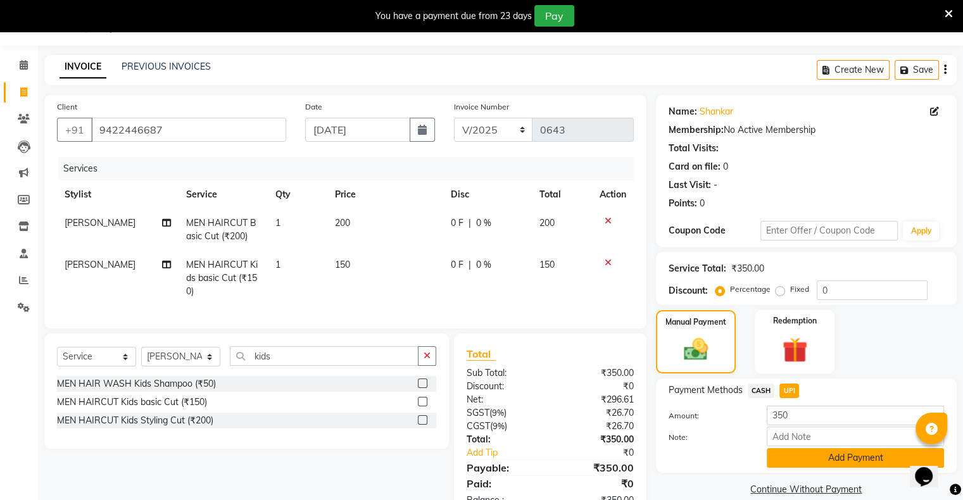
click at [830, 457] on button "Add Payment" at bounding box center [854, 458] width 177 height 20
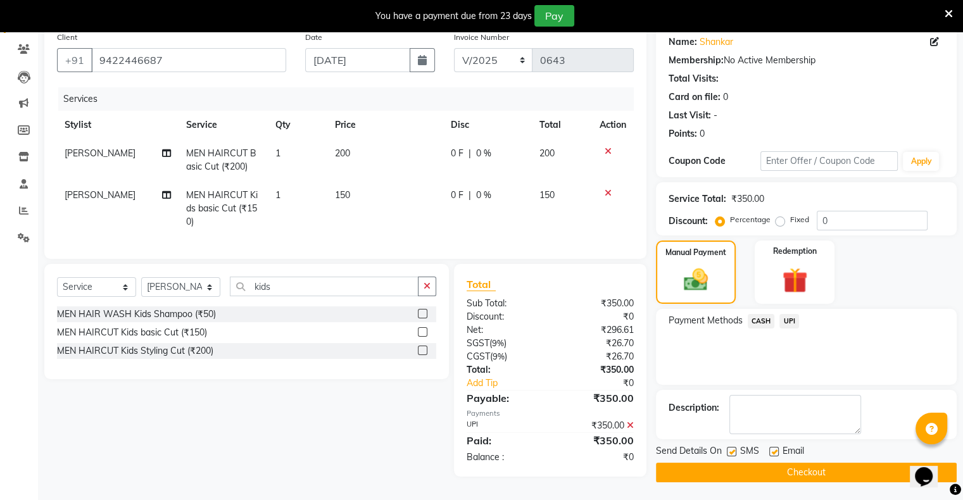
scroll to position [106, 0]
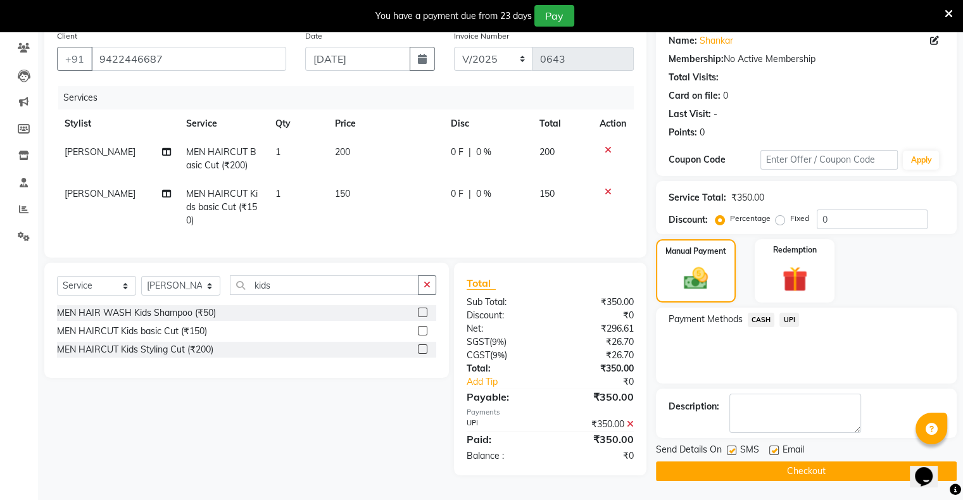
drag, startPoint x: 815, startPoint y: 468, endPoint x: 805, endPoint y: 455, distance: 16.2
click at [815, 468] on button "Checkout" at bounding box center [806, 471] width 301 height 20
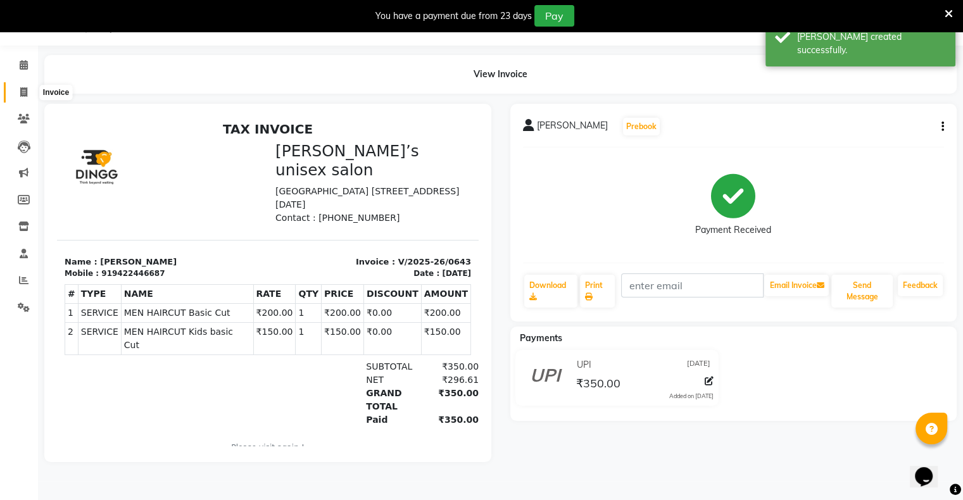
click at [20, 94] on icon at bounding box center [23, 91] width 7 height 9
select select "8735"
select select "service"
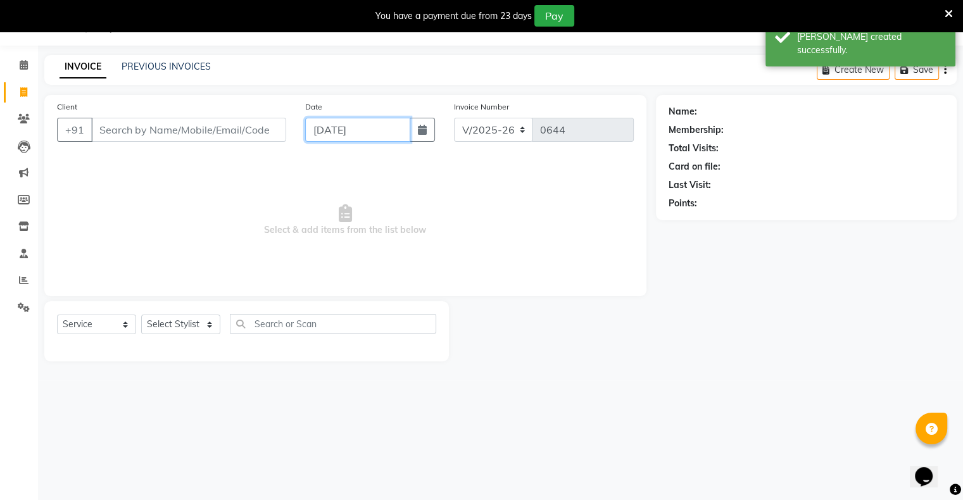
click at [321, 138] on input "[DATE]" at bounding box center [357, 130] width 105 height 24
select select "9"
select select "2025"
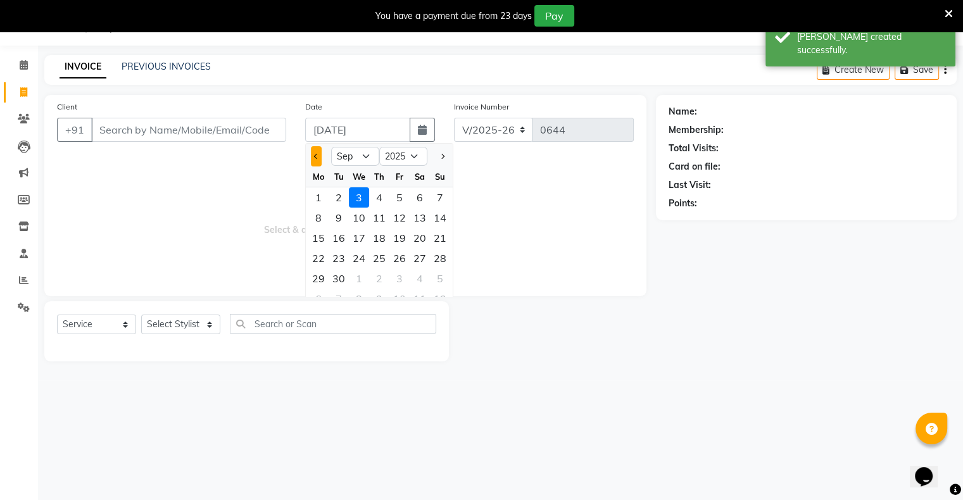
click at [320, 156] on button "Previous month" at bounding box center [316, 156] width 11 height 20
select select "8"
click at [437, 284] on div "31" at bounding box center [440, 278] width 20 height 20
type input "[DATE]"
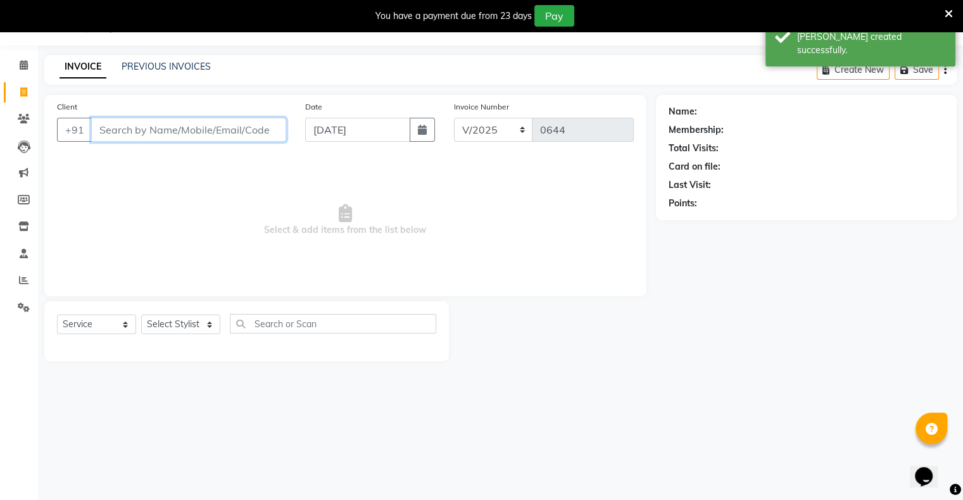
click at [225, 136] on input "Client" at bounding box center [188, 130] width 195 height 24
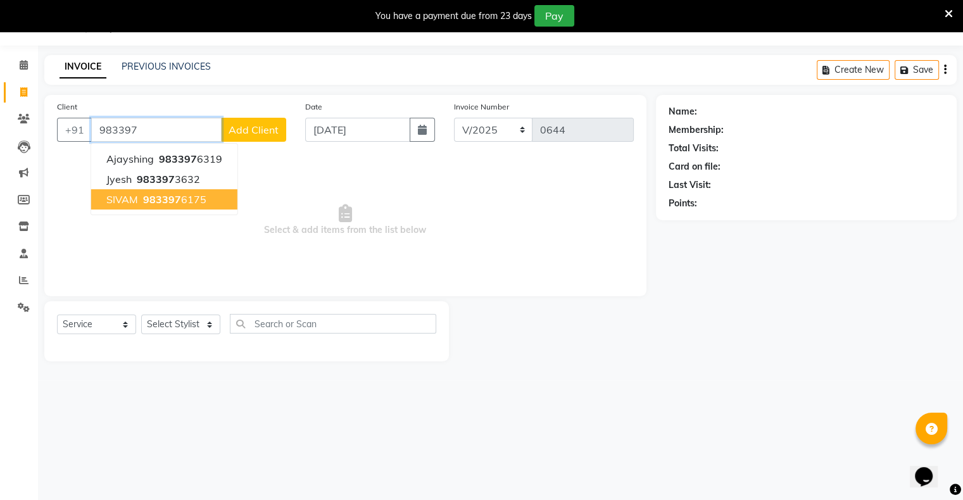
click at [175, 196] on span "983397" at bounding box center [162, 199] width 38 height 13
type input "9833976175"
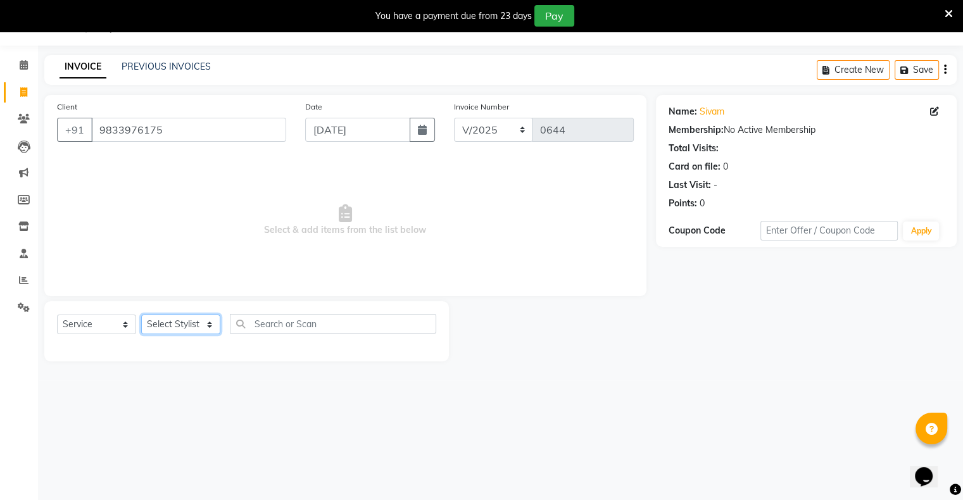
click at [170, 330] on select "Select Stylist [PERSON_NAME] owner Mohit [PERSON_NAME] [PERSON_NAME]" at bounding box center [180, 325] width 79 height 20
select select "88697"
click at [141, 315] on select "Select Stylist [PERSON_NAME] owner Mohit [PERSON_NAME] [PERSON_NAME]" at bounding box center [180, 325] width 79 height 20
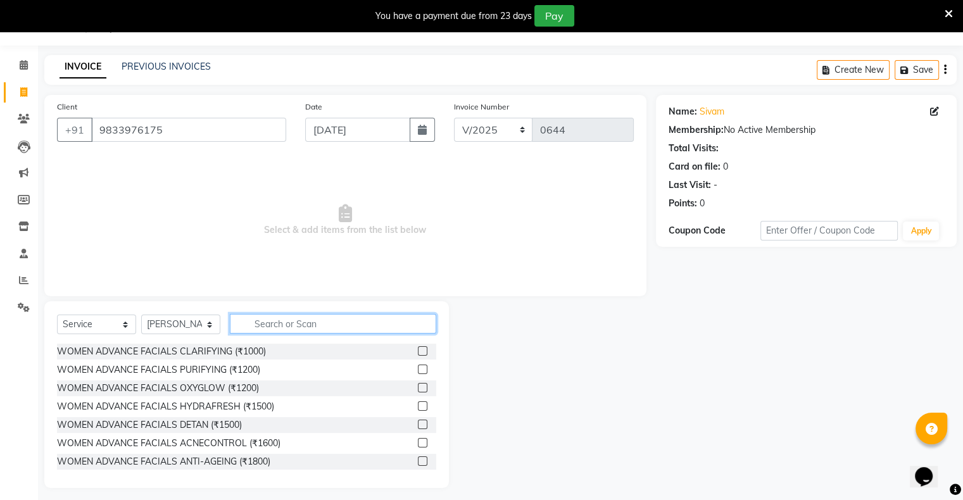
click at [283, 329] on input "text" at bounding box center [333, 324] width 206 height 20
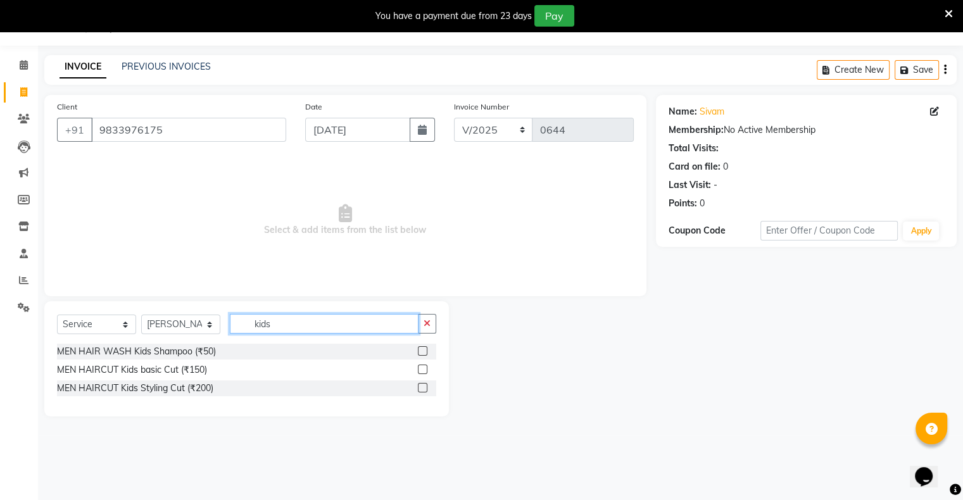
type input "kids"
click at [423, 368] on label at bounding box center [422, 369] width 9 height 9
click at [423, 368] on input "checkbox" at bounding box center [422, 370] width 8 height 8
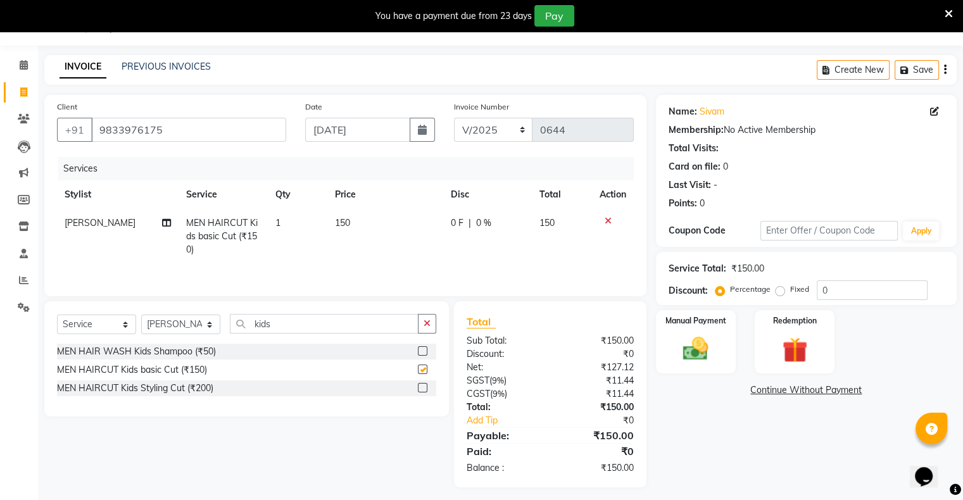
checkbox input "false"
click at [742, 362] on div "Manual Payment Redemption" at bounding box center [806, 341] width 320 height 63
click at [712, 358] on img at bounding box center [695, 349] width 42 height 30
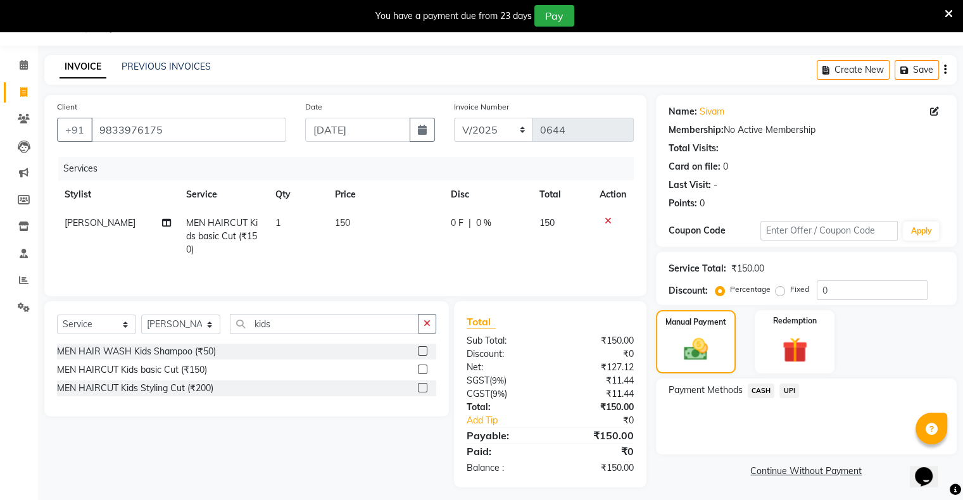
click at [783, 387] on span "UPI" at bounding box center [789, 391] width 20 height 15
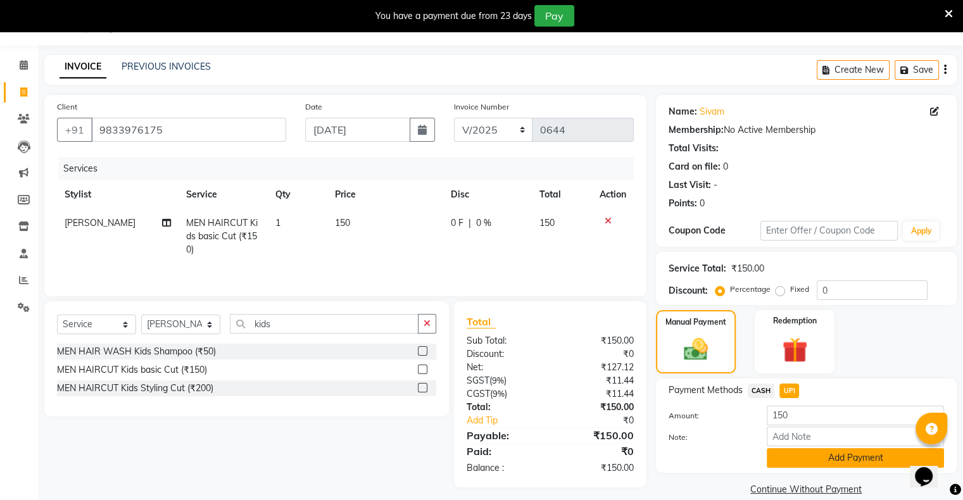
click at [834, 461] on button "Add Payment" at bounding box center [854, 458] width 177 height 20
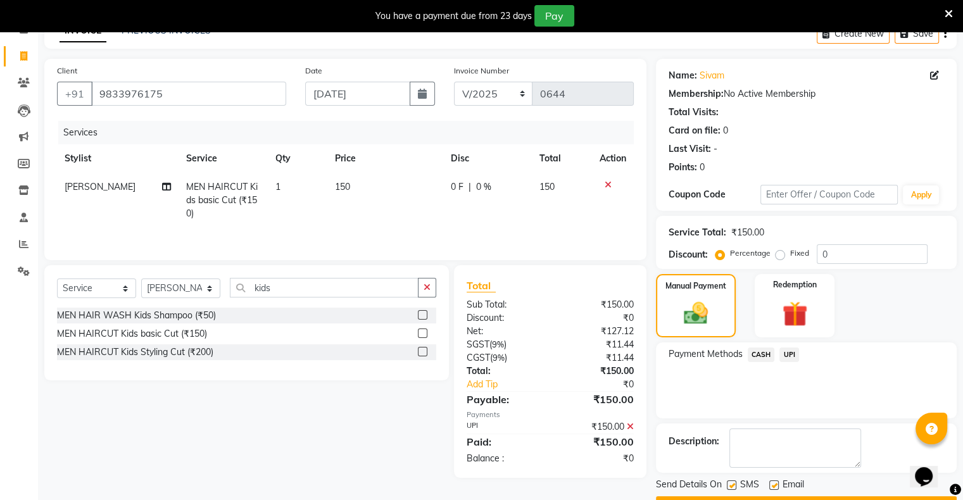
scroll to position [101, 0]
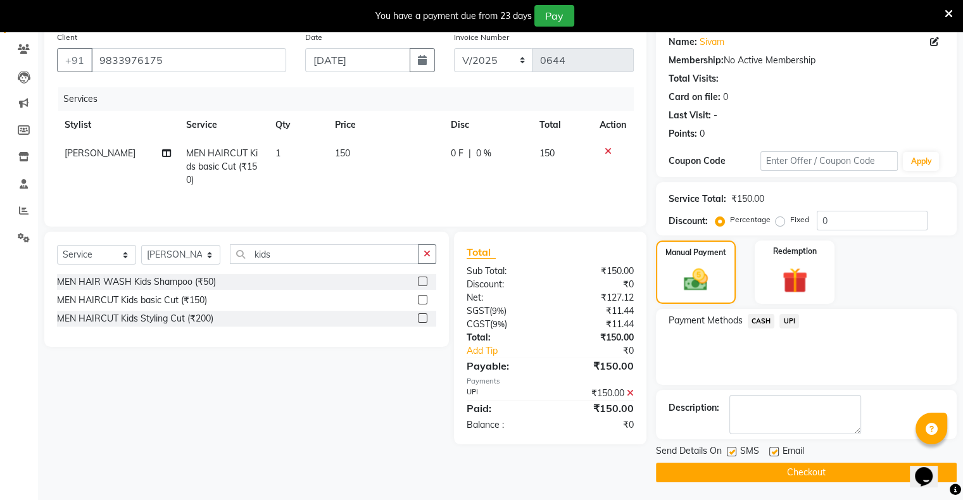
click at [827, 465] on button "Checkout" at bounding box center [806, 473] width 301 height 20
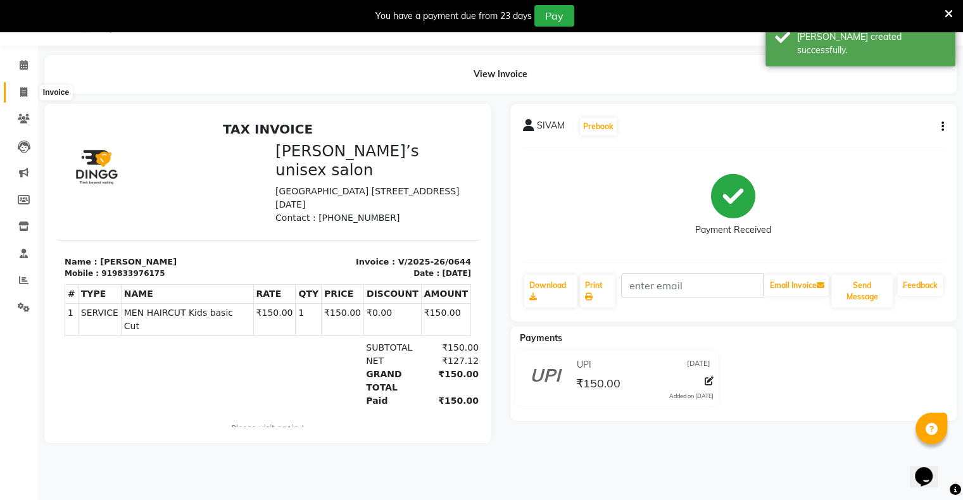
click at [25, 95] on icon at bounding box center [23, 91] width 7 height 9
select select "8735"
select select "service"
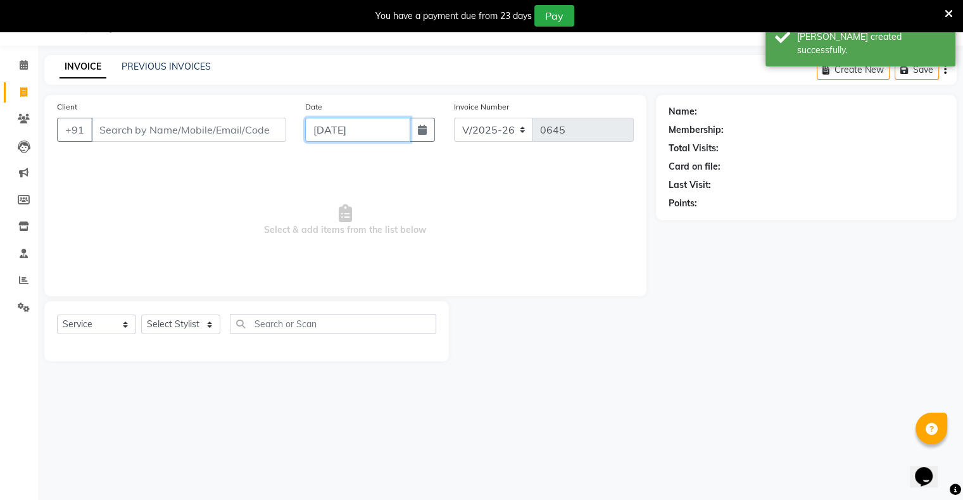
click at [341, 133] on input "[DATE]" at bounding box center [357, 130] width 105 height 24
select select "9"
select select "2025"
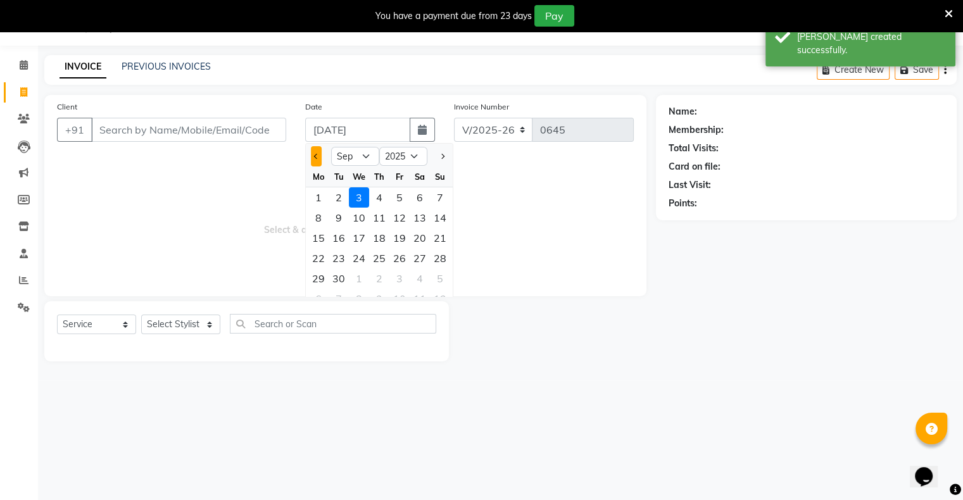
click at [318, 152] on button "Previous month" at bounding box center [316, 156] width 11 height 20
select select "8"
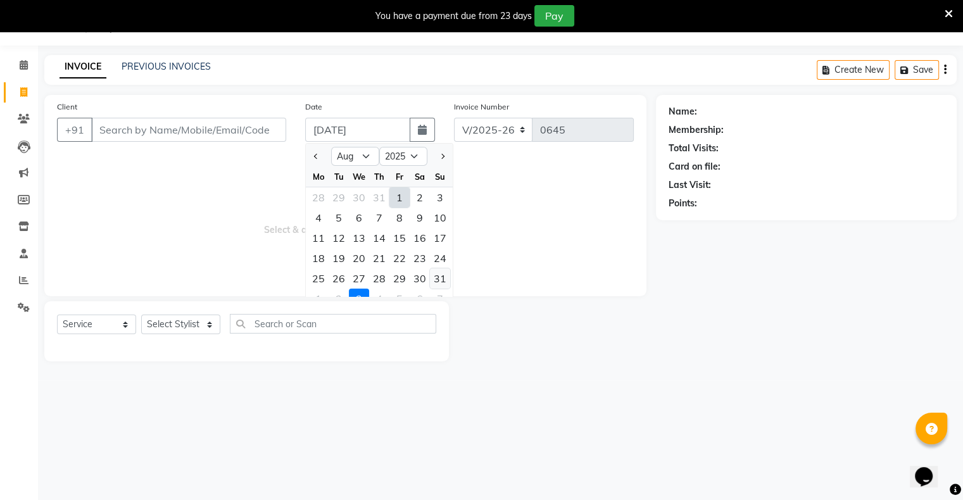
click at [439, 277] on div "31" at bounding box center [440, 278] width 20 height 20
type input "[DATE]"
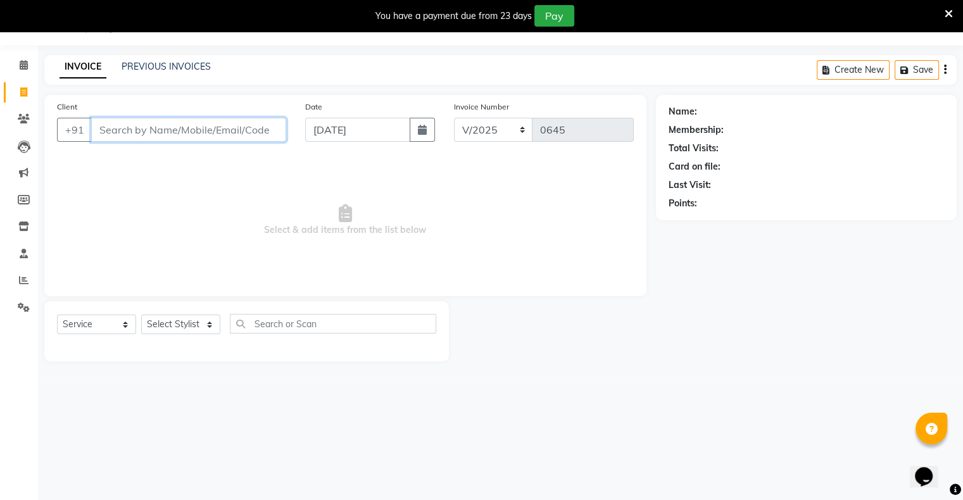
click at [253, 135] on input "Client" at bounding box center [188, 130] width 195 height 24
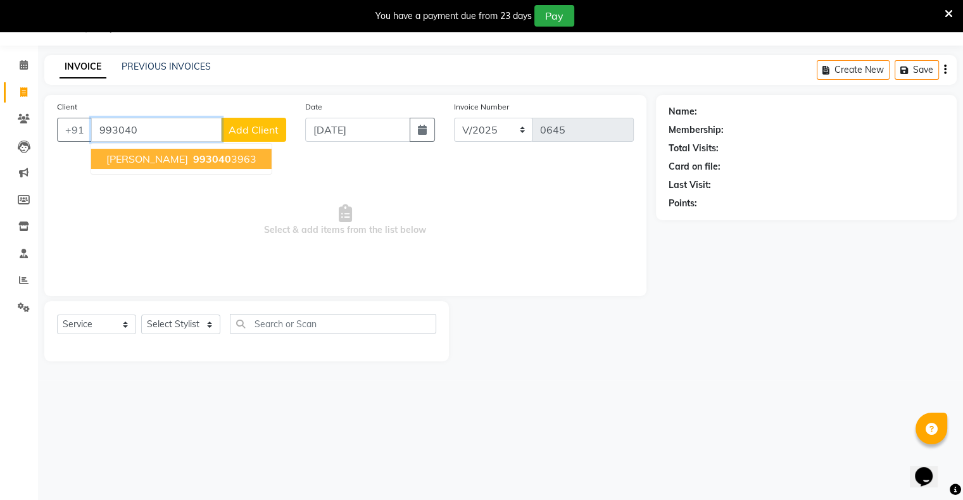
click at [228, 159] on ngb-highlight "993040 3963" at bounding box center [224, 159] width 66 height 13
type input "9930403963"
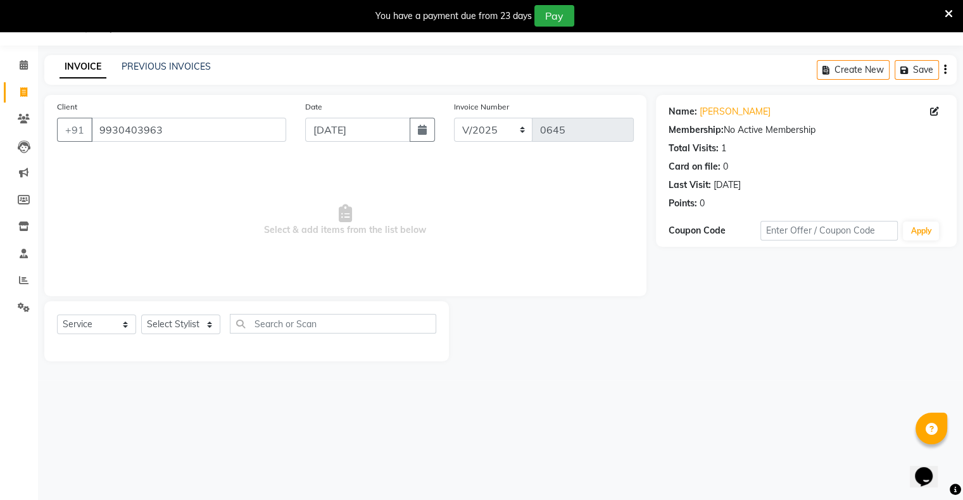
click at [185, 337] on div "Select Service Product Membership Package Voucher Prepaid Gift Card Select Styl…" at bounding box center [246, 329] width 379 height 30
drag, startPoint x: 171, startPoint y: 322, endPoint x: 173, endPoint y: 332, distance: 10.3
click at [173, 330] on select "Select Stylist [PERSON_NAME] owner Mohit [PERSON_NAME] [PERSON_NAME]" at bounding box center [180, 325] width 79 height 20
select select "88698"
click at [141, 315] on select "Select Stylist [PERSON_NAME] owner Mohit [PERSON_NAME] [PERSON_NAME]" at bounding box center [180, 325] width 79 height 20
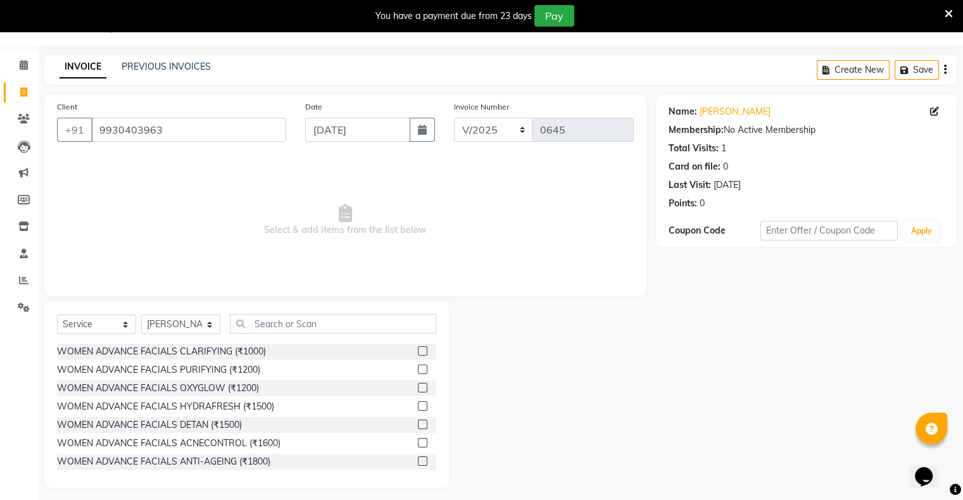
drag, startPoint x: 175, startPoint y: 313, endPoint x: 170, endPoint y: 329, distance: 17.0
click at [173, 319] on div "Select Service Product Membership Package Voucher Prepaid Gift Card Select Styl…" at bounding box center [246, 394] width 404 height 187
click at [296, 328] on input "text" at bounding box center [333, 324] width 206 height 20
type input "l"
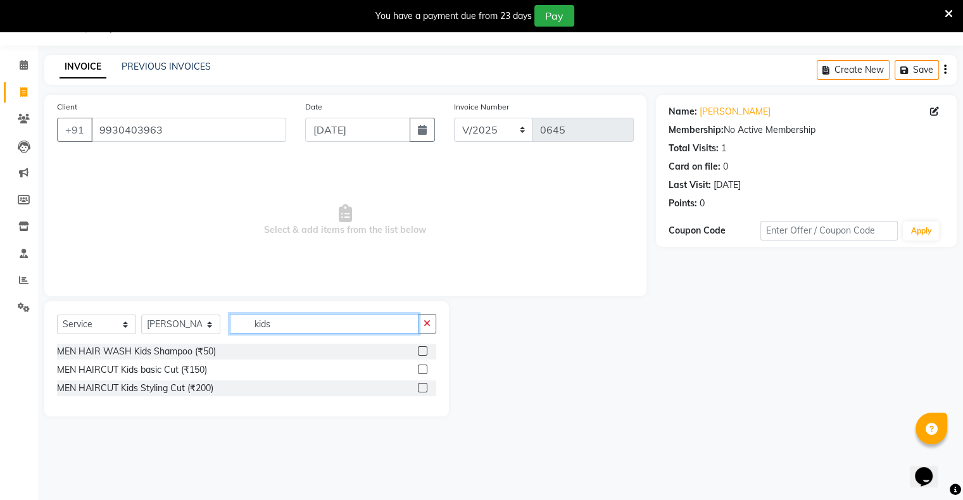
type input "kids"
click at [420, 368] on label at bounding box center [422, 369] width 9 height 9
click at [420, 368] on input "checkbox" at bounding box center [422, 370] width 8 height 8
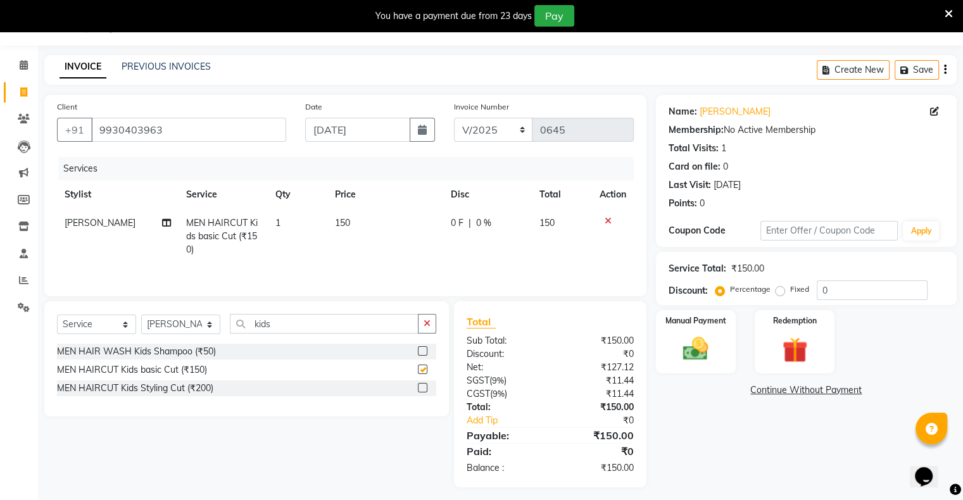
checkbox input "false"
click at [700, 344] on img at bounding box center [695, 349] width 42 height 30
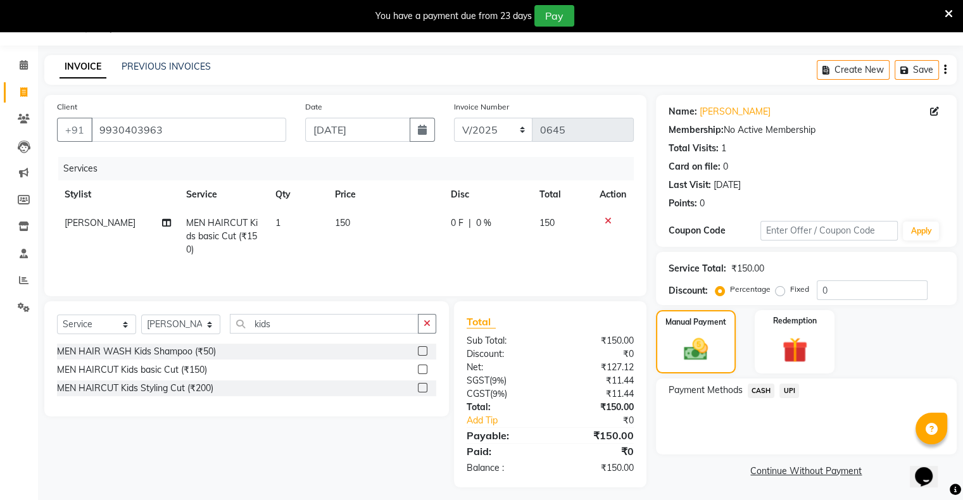
click at [795, 392] on span "UPI" at bounding box center [789, 391] width 20 height 15
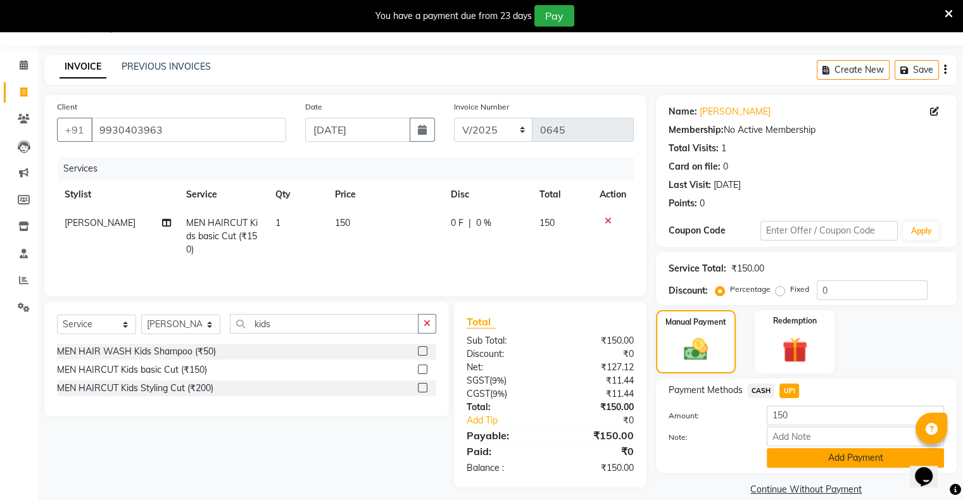
click at [823, 466] on button "Add Payment" at bounding box center [854, 458] width 177 height 20
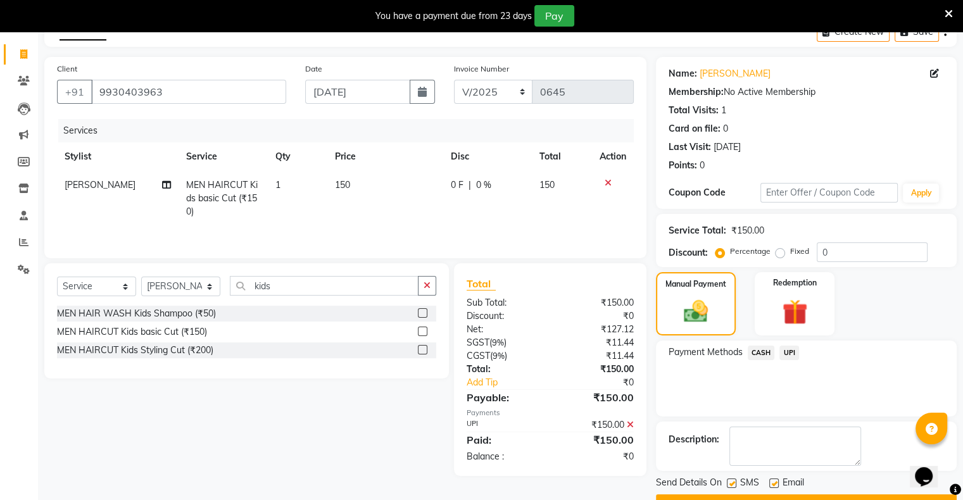
scroll to position [101, 0]
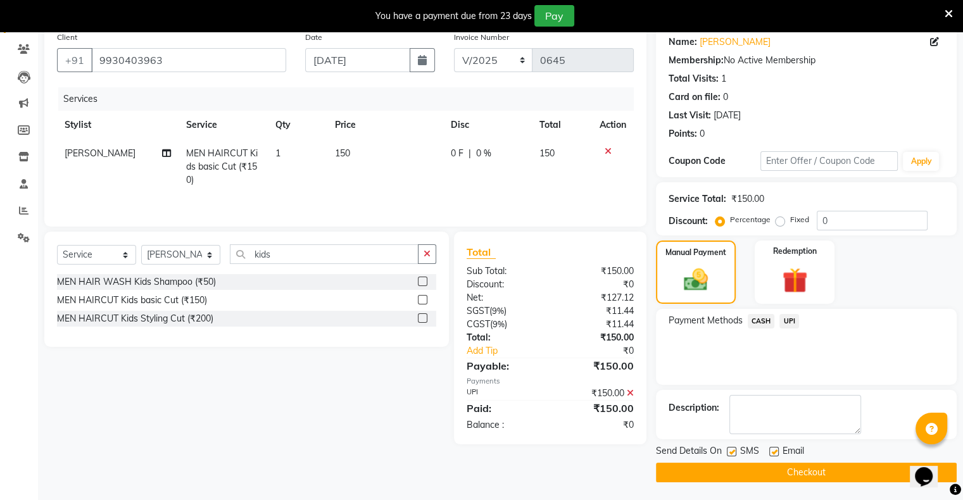
click at [813, 470] on button "Checkout" at bounding box center [806, 473] width 301 height 20
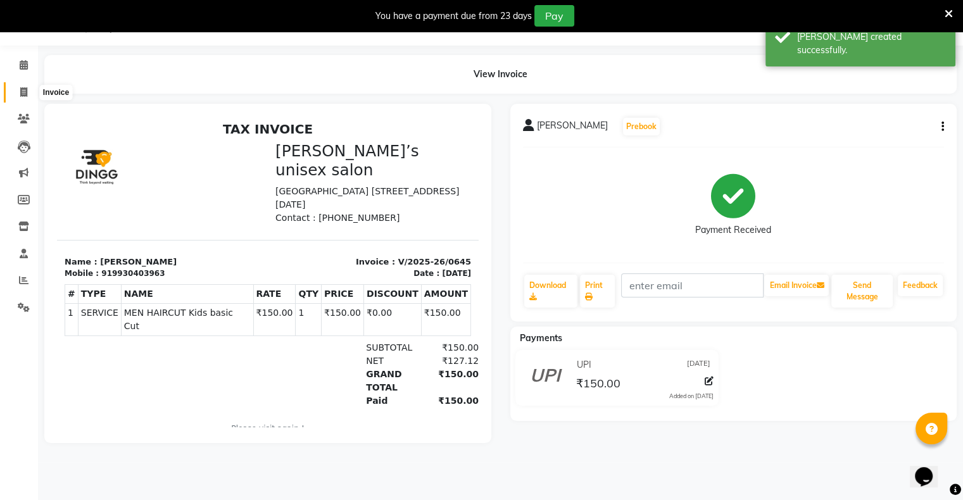
click at [23, 90] on icon at bounding box center [23, 91] width 7 height 9
select select "service"
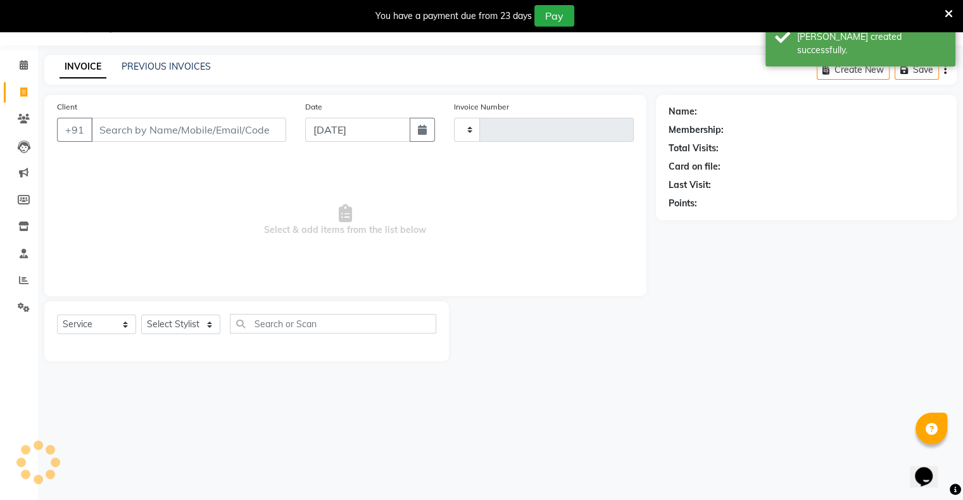
type input "0646"
select select "8735"
click at [338, 136] on input "[DATE]" at bounding box center [357, 130] width 105 height 24
select select "9"
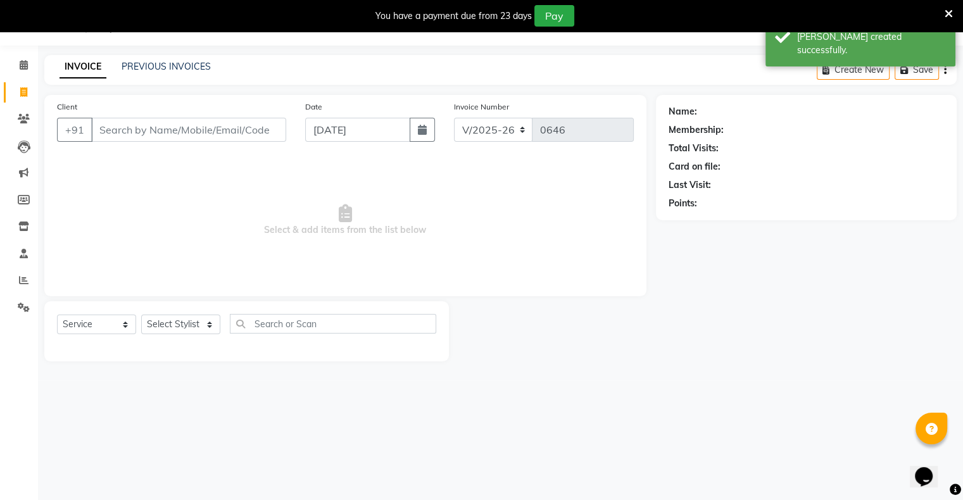
select select "2025"
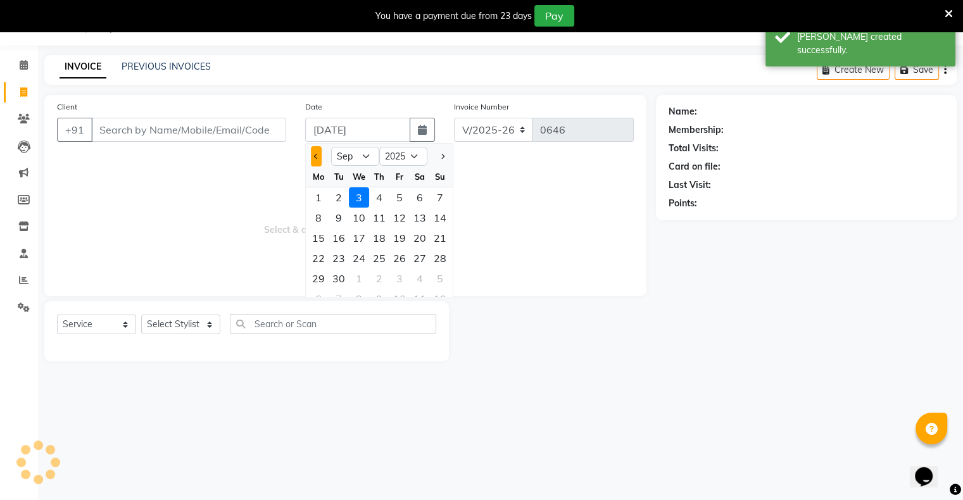
click at [311, 153] on button "Previous month" at bounding box center [316, 156] width 11 height 20
select select "8"
click at [433, 283] on div "31" at bounding box center [440, 278] width 20 height 20
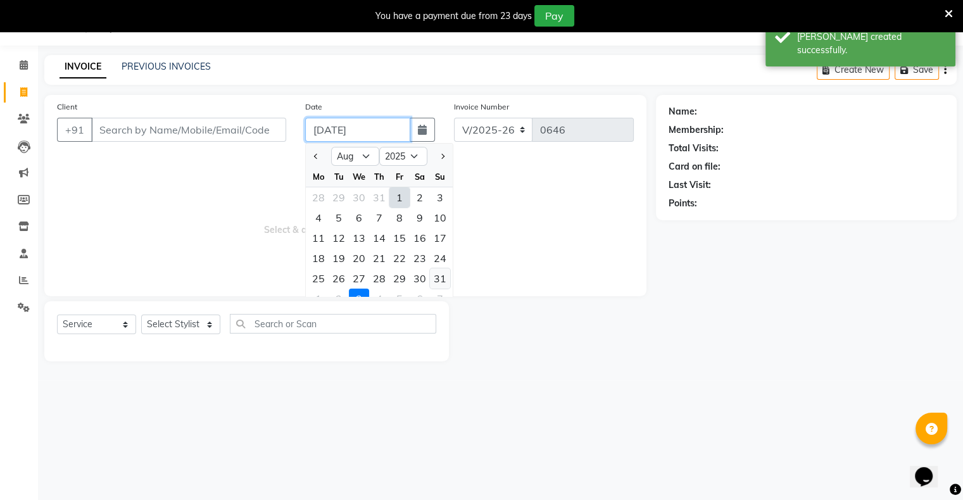
type input "[DATE]"
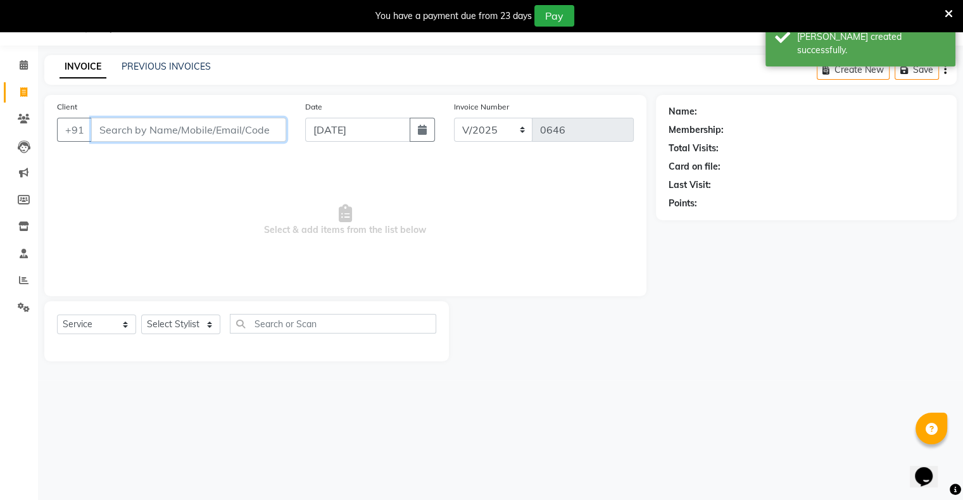
click at [225, 130] on input "Client" at bounding box center [188, 130] width 195 height 24
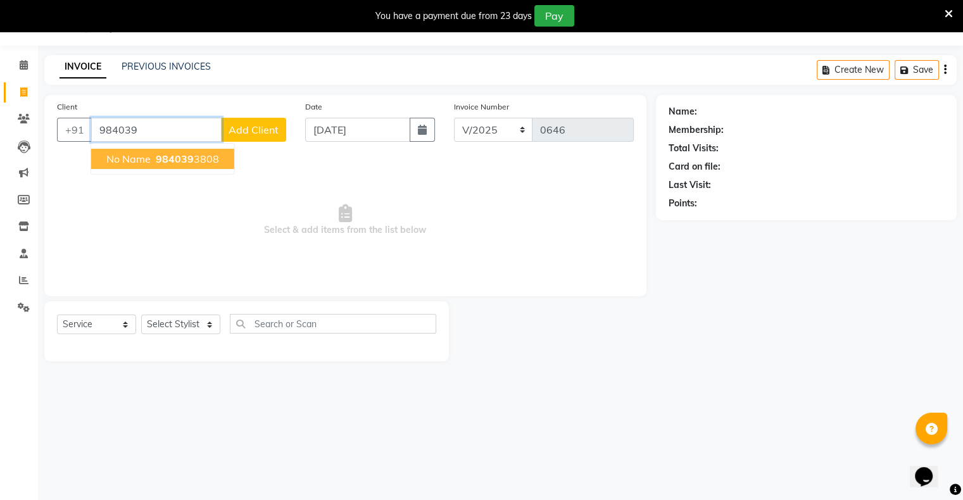
click at [212, 159] on ngb-highlight "984039 3808" at bounding box center [186, 159] width 66 height 13
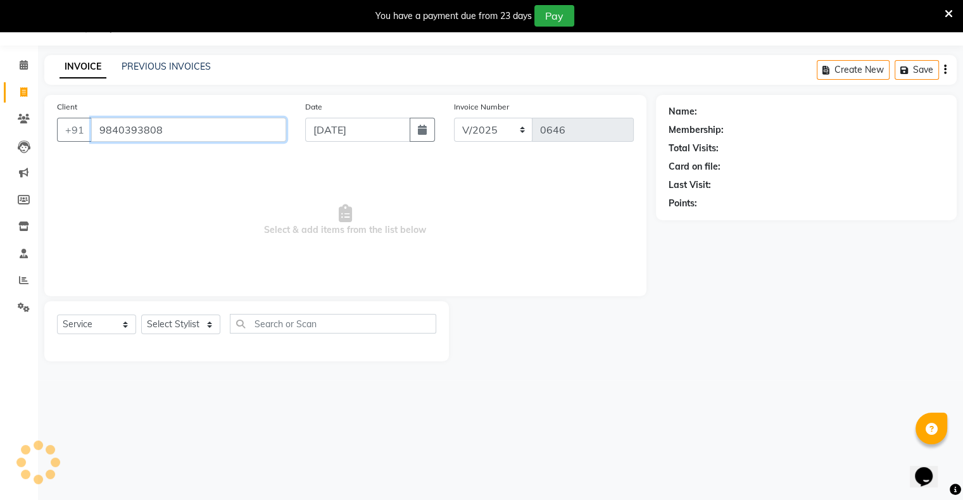
type input "9840393808"
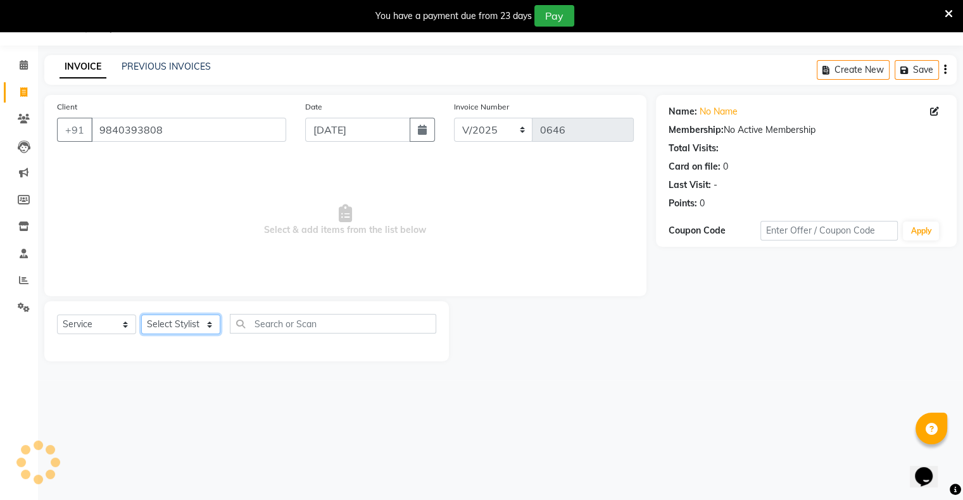
click at [171, 332] on select "Select Stylist [PERSON_NAME] owner Mohit [PERSON_NAME] [PERSON_NAME]" at bounding box center [180, 325] width 79 height 20
select select "88699"
click at [141, 315] on select "Select Stylist [PERSON_NAME] owner Mohit [PERSON_NAME] [PERSON_NAME]" at bounding box center [180, 325] width 79 height 20
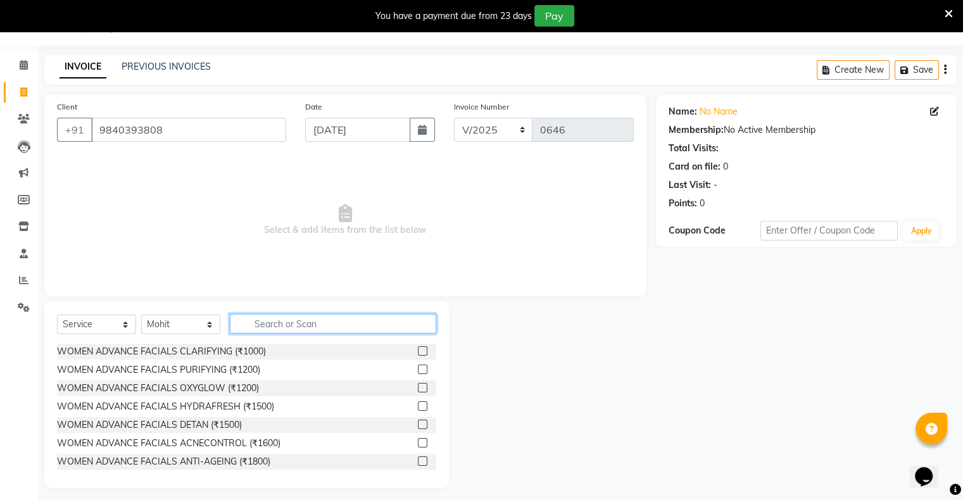
click at [294, 322] on input "text" at bounding box center [333, 324] width 206 height 20
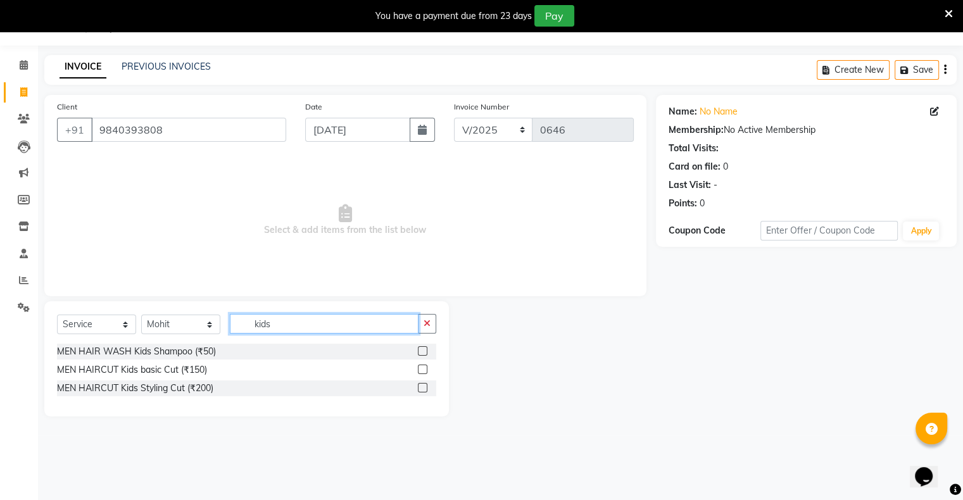
type input "kids"
click at [421, 371] on label at bounding box center [422, 369] width 9 height 9
click at [421, 371] on input "checkbox" at bounding box center [422, 370] width 8 height 8
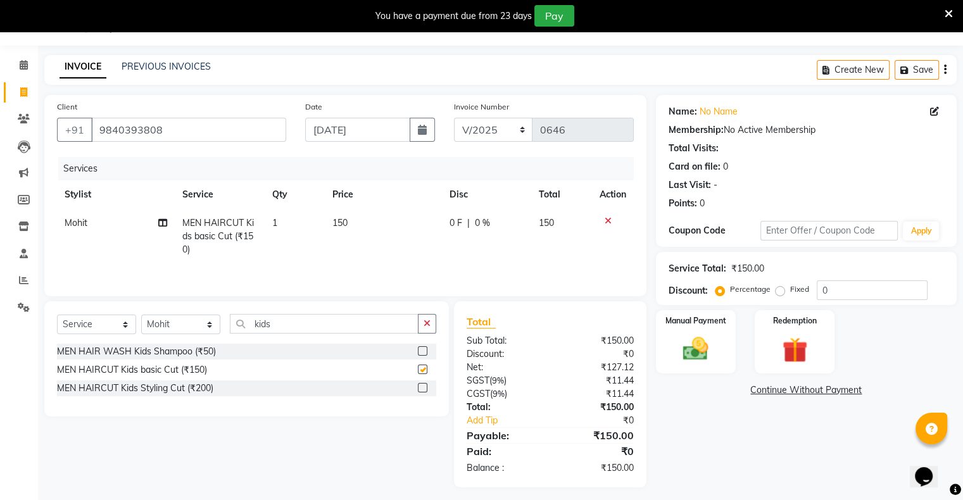
checkbox input "false"
click at [696, 374] on div "Name: No Name Membership: No Active Membership Total Visits: Card on file: 0 La…" at bounding box center [811, 291] width 310 height 392
click at [699, 362] on img at bounding box center [695, 349] width 42 height 30
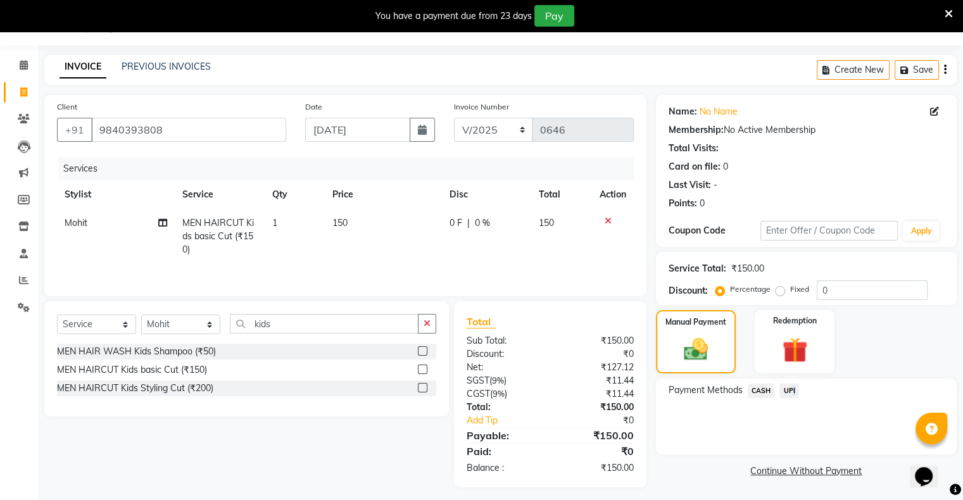
click at [791, 389] on span "UPI" at bounding box center [789, 391] width 20 height 15
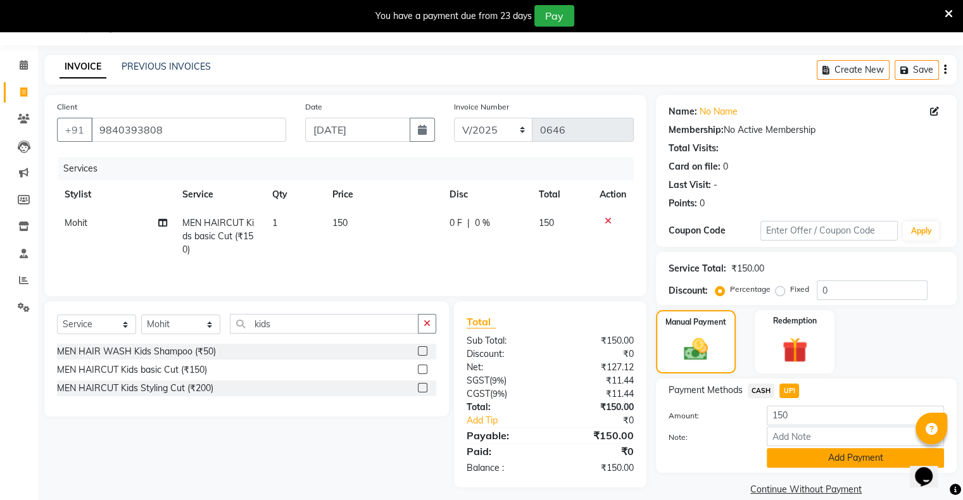
click at [808, 460] on button "Add Payment" at bounding box center [854, 458] width 177 height 20
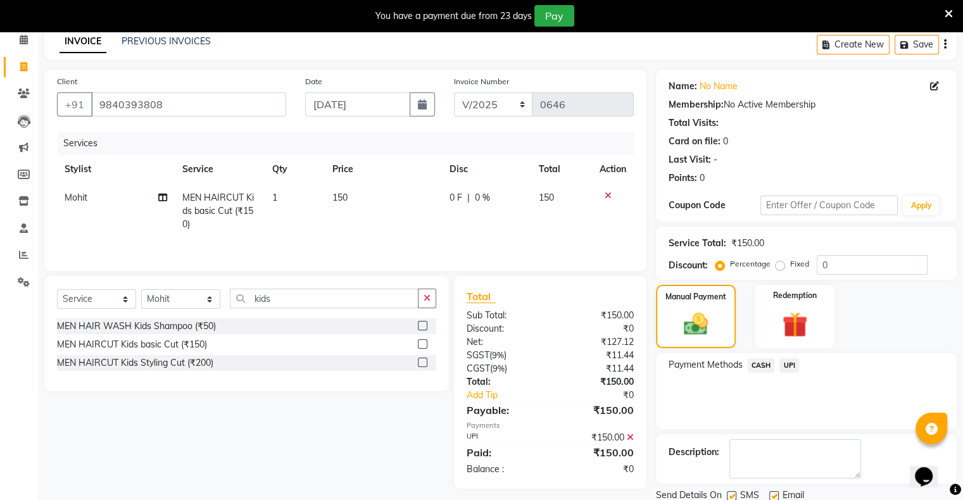
scroll to position [101, 0]
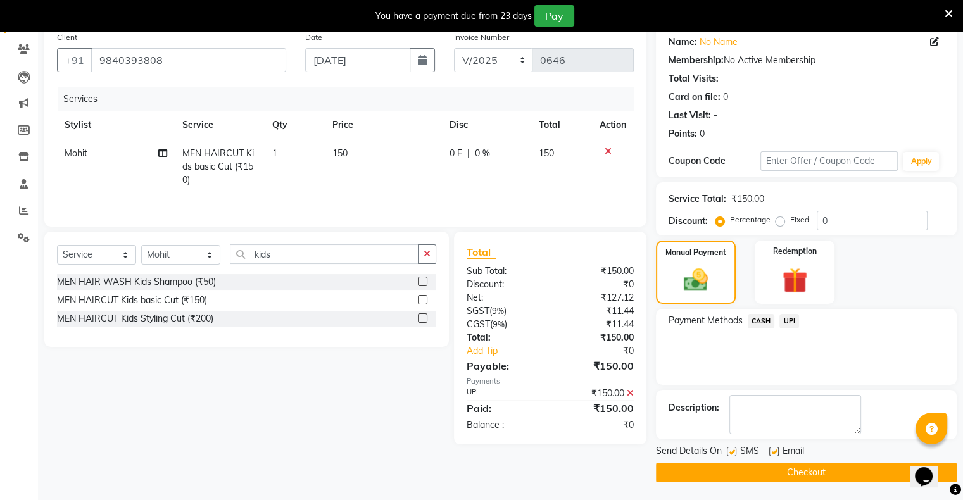
click at [794, 473] on button "Checkout" at bounding box center [806, 473] width 301 height 20
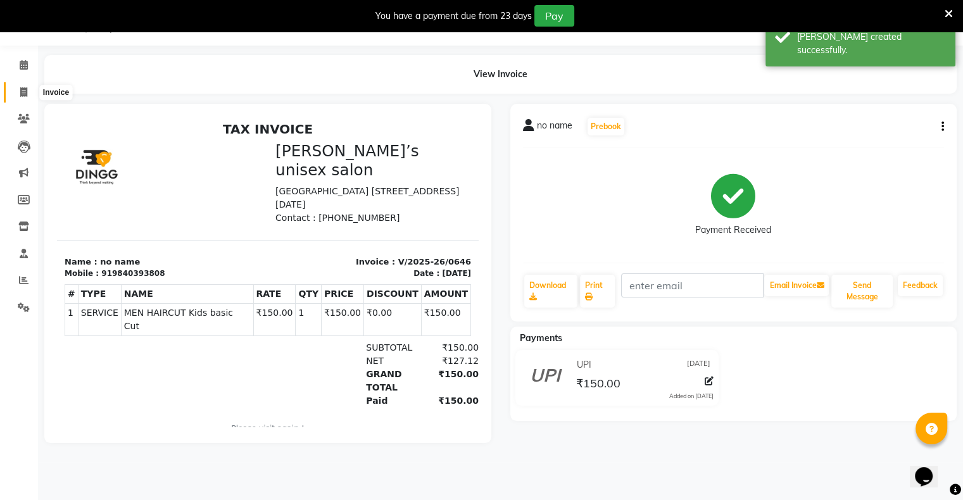
click at [25, 89] on icon at bounding box center [23, 91] width 7 height 9
select select "8735"
select select "service"
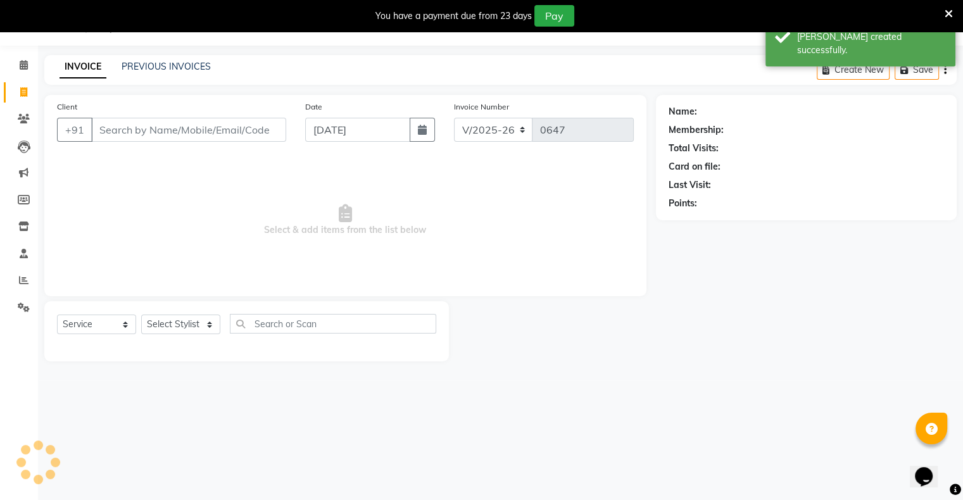
click at [126, 139] on input "Client" at bounding box center [188, 130] width 195 height 24
drag, startPoint x: 340, startPoint y: 136, endPoint x: 333, endPoint y: 141, distance: 8.6
click at [341, 136] on input "[DATE]" at bounding box center [357, 130] width 105 height 24
select select "9"
select select "2025"
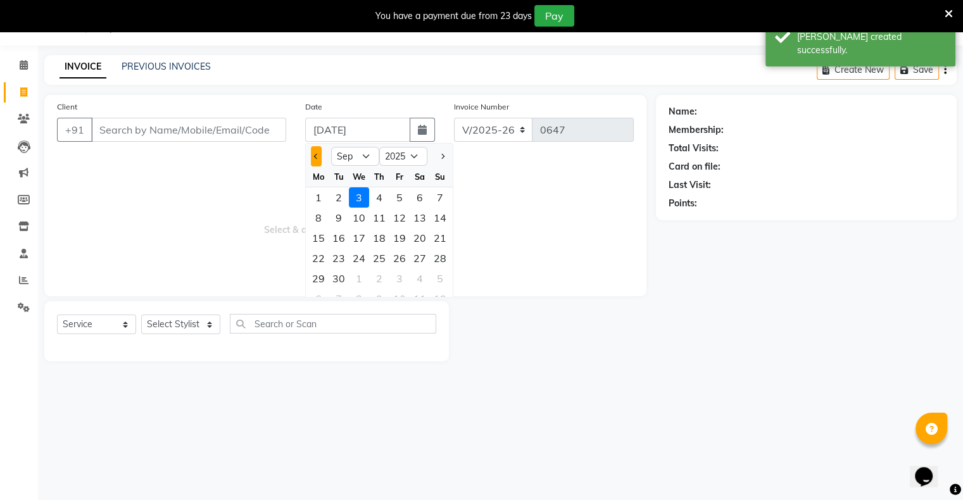
click at [320, 156] on button "Previous month" at bounding box center [316, 156] width 11 height 20
select select "8"
drag, startPoint x: 438, startPoint y: 281, endPoint x: 435, endPoint y: 273, distance: 8.2
click at [437, 277] on div "31" at bounding box center [440, 278] width 20 height 20
type input "[DATE]"
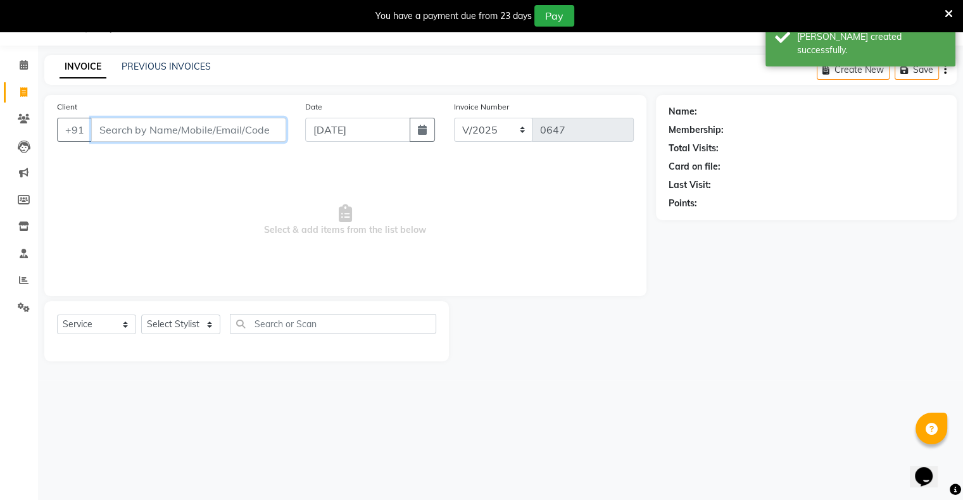
click at [256, 134] on input "Client" at bounding box center [188, 130] width 195 height 24
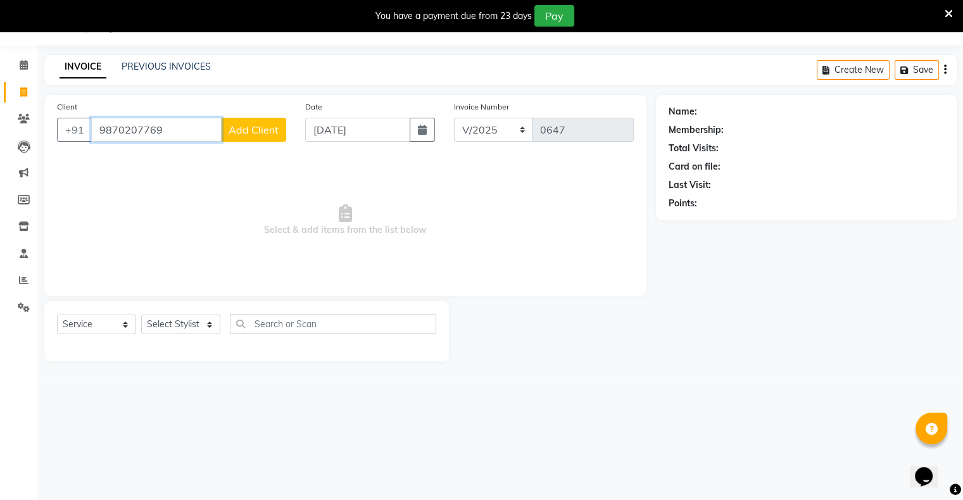
type input "9870207769"
click at [272, 133] on span "Add Client" at bounding box center [253, 129] width 50 height 13
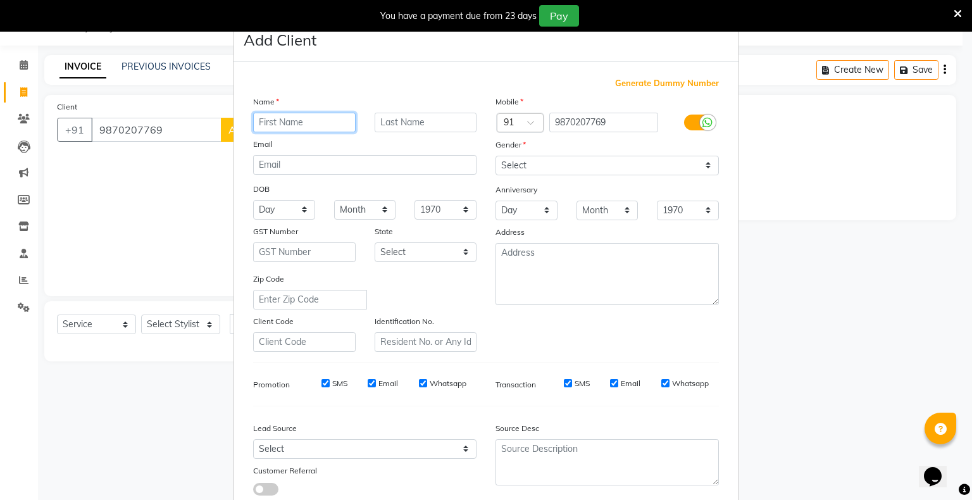
click at [298, 118] on input "text" at bounding box center [304, 123] width 103 height 20
type input "[PERSON_NAME]"
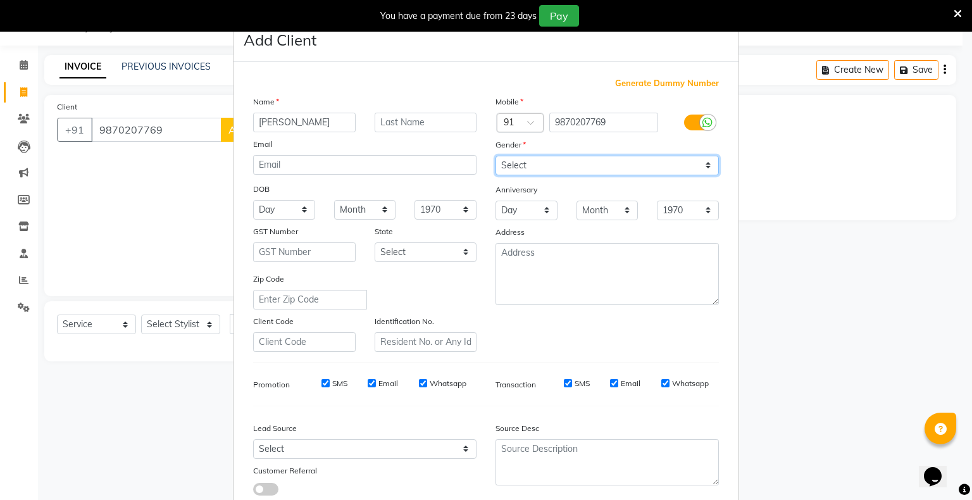
click at [506, 175] on select "Select [DEMOGRAPHIC_DATA] [DEMOGRAPHIC_DATA] Other Prefer Not To Say" at bounding box center [607, 166] width 223 height 20
select select "[DEMOGRAPHIC_DATA]"
click at [496, 156] on select "Select [DEMOGRAPHIC_DATA] [DEMOGRAPHIC_DATA] Other Prefer Not To Say" at bounding box center [607, 166] width 223 height 20
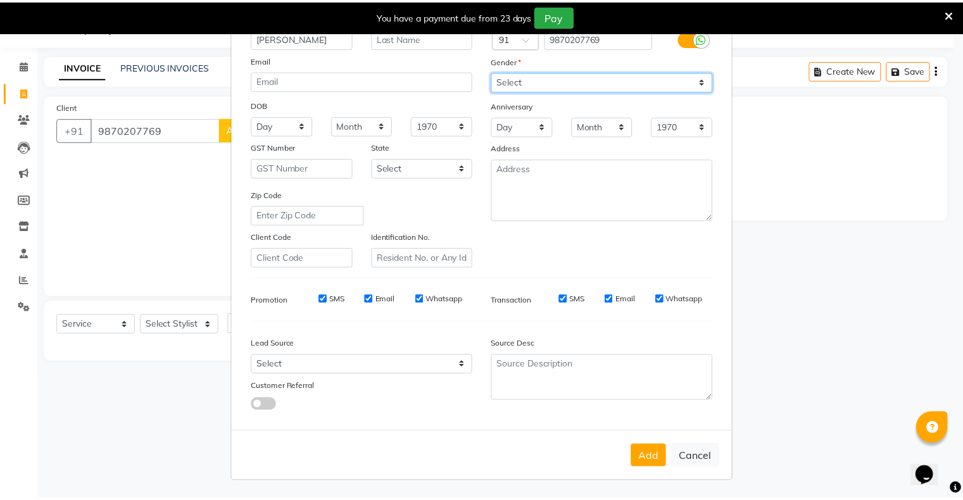
scroll to position [90, 0]
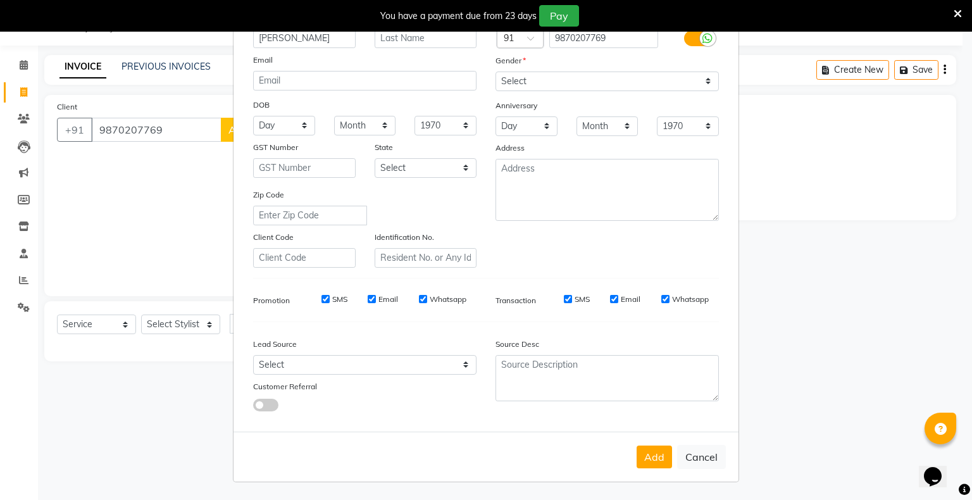
click at [651, 457] on button "Add" at bounding box center [654, 457] width 35 height 23
select select
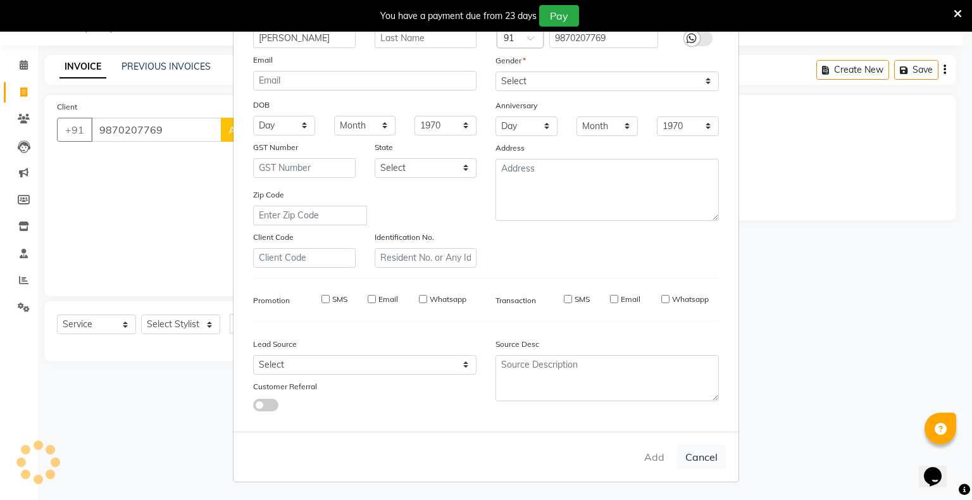
select select
checkbox input "false"
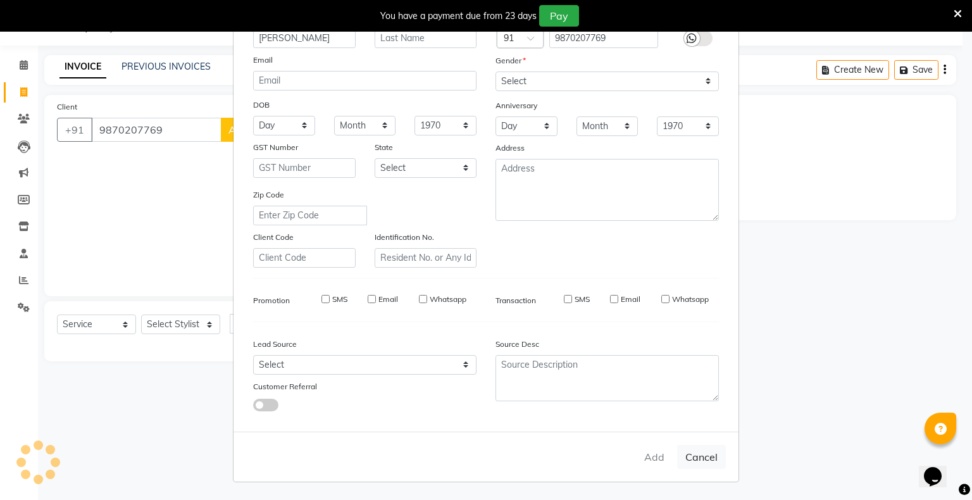
checkbox input "false"
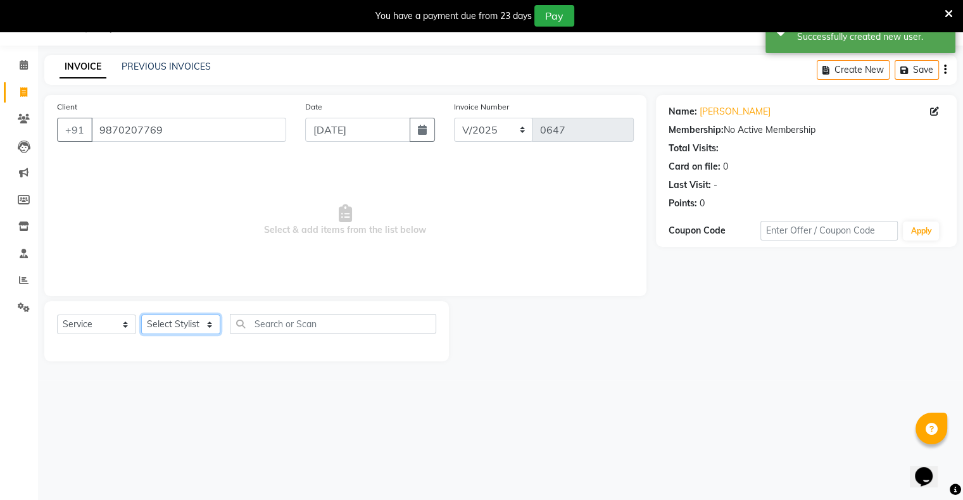
click at [190, 325] on select "Select Stylist [PERSON_NAME] owner Mohit [PERSON_NAME] [PERSON_NAME]" at bounding box center [180, 325] width 79 height 20
select select "88698"
click at [141, 315] on select "Select Stylist [PERSON_NAME] owner Mohit [PERSON_NAME] [PERSON_NAME]" at bounding box center [180, 325] width 79 height 20
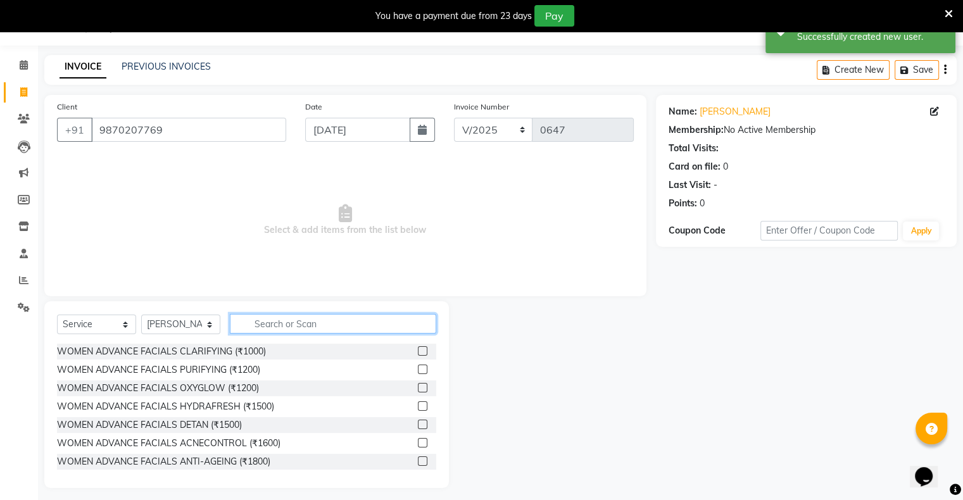
click at [310, 325] on input "text" at bounding box center [333, 324] width 206 height 20
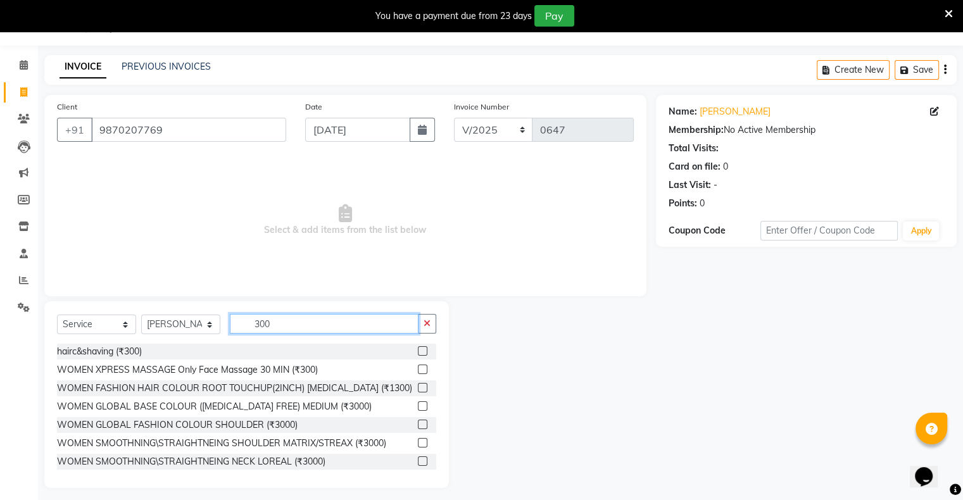
type input "300"
click at [418, 349] on label at bounding box center [422, 350] width 9 height 9
click at [418, 349] on input "checkbox" at bounding box center [422, 351] width 8 height 8
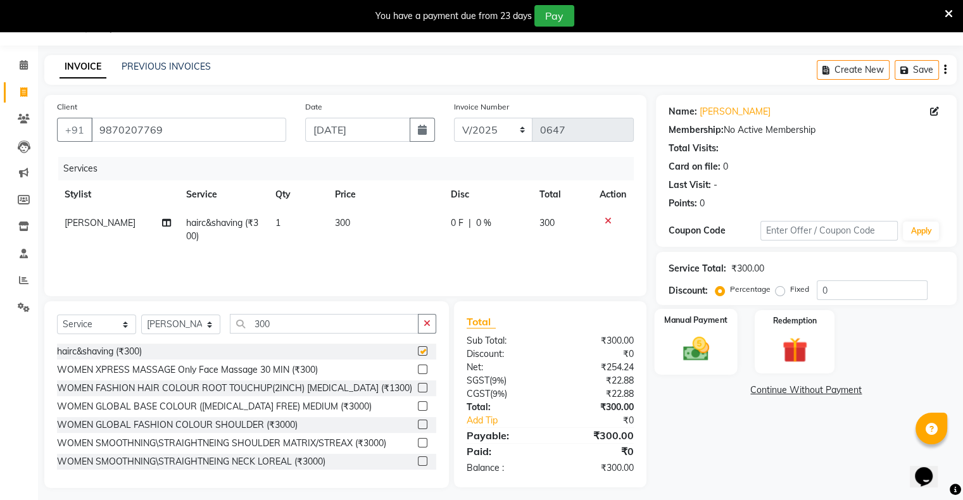
checkbox input "false"
click at [713, 353] on img at bounding box center [695, 349] width 42 height 30
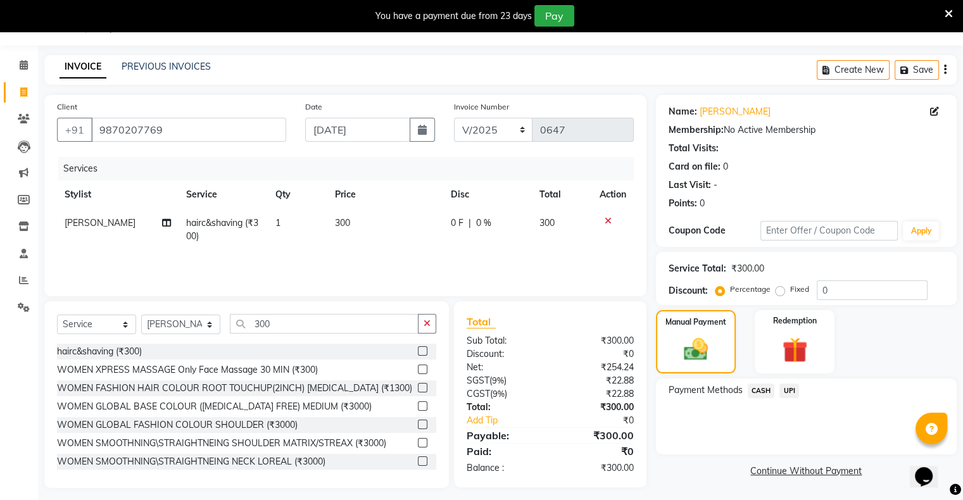
click at [790, 391] on span "UPI" at bounding box center [789, 391] width 20 height 15
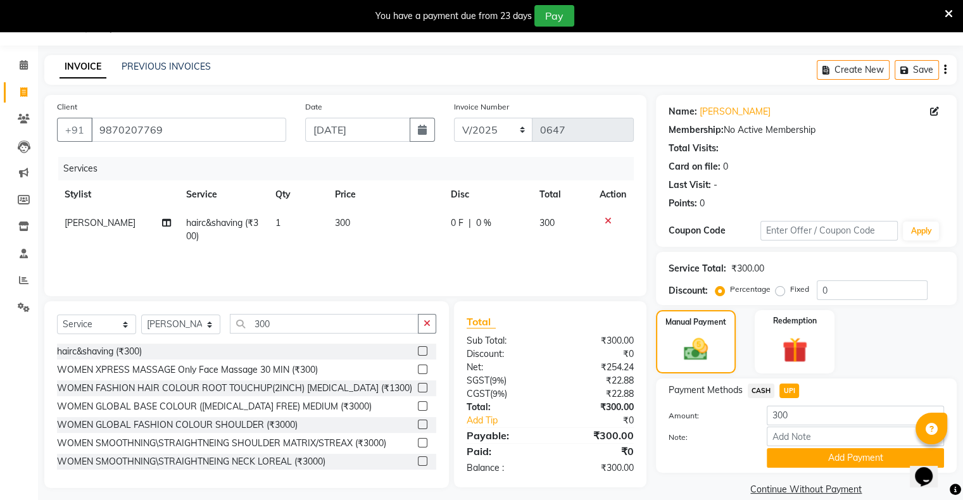
click at [802, 456] on button "Add Payment" at bounding box center [854, 458] width 177 height 20
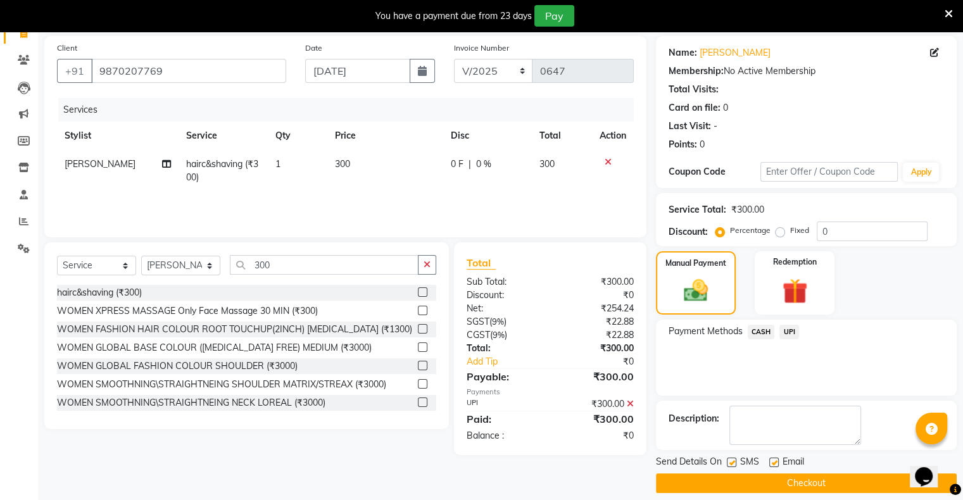
scroll to position [101, 0]
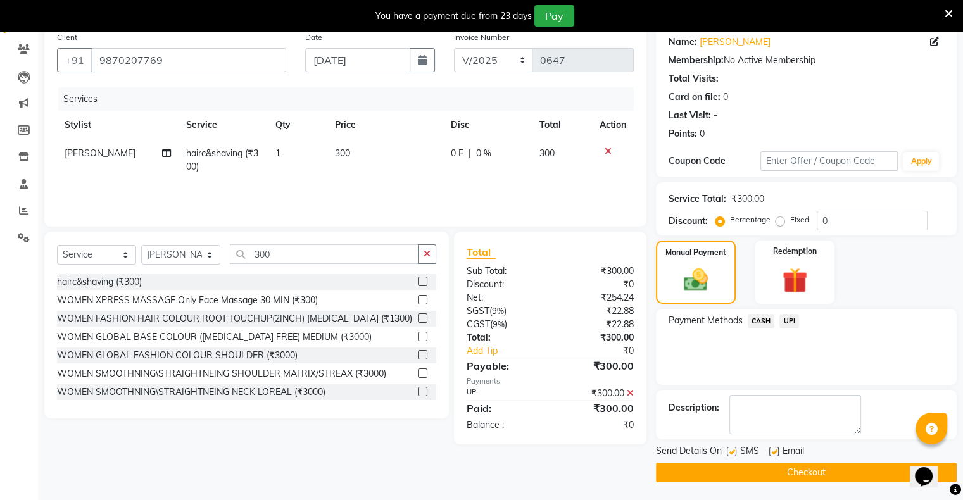
drag, startPoint x: 785, startPoint y: 475, endPoint x: 785, endPoint y: 427, distance: 47.5
click at [785, 475] on button "Checkout" at bounding box center [806, 473] width 301 height 20
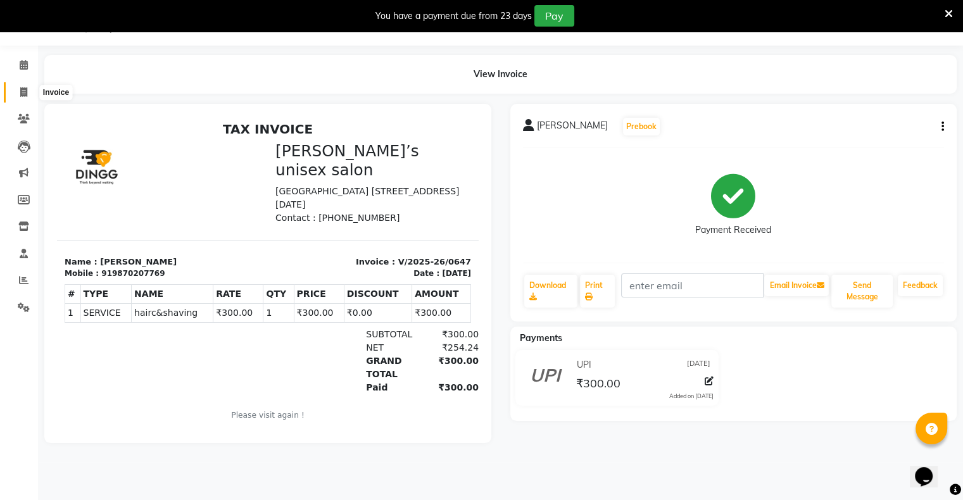
click at [20, 86] on span at bounding box center [24, 92] width 22 height 15
select select "service"
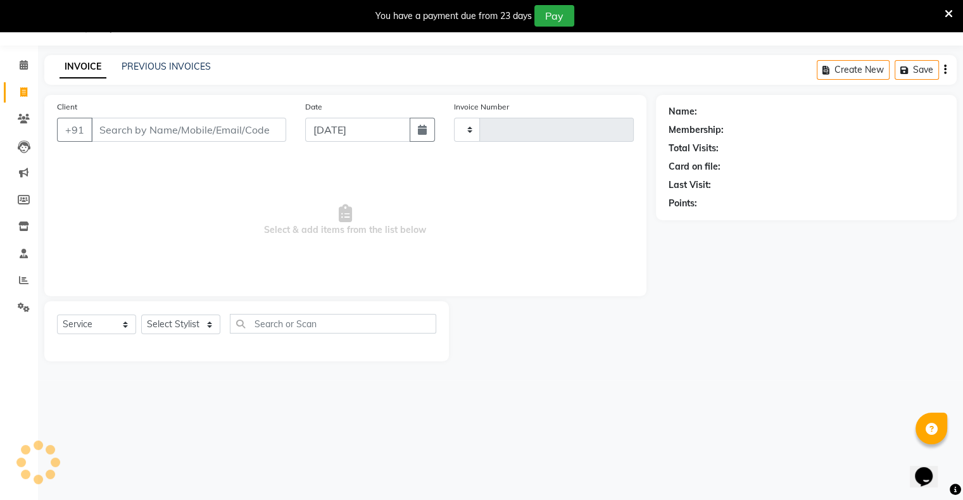
type input "0648"
select select "8735"
click at [335, 134] on input "[DATE]" at bounding box center [357, 130] width 105 height 24
select select "9"
select select "2025"
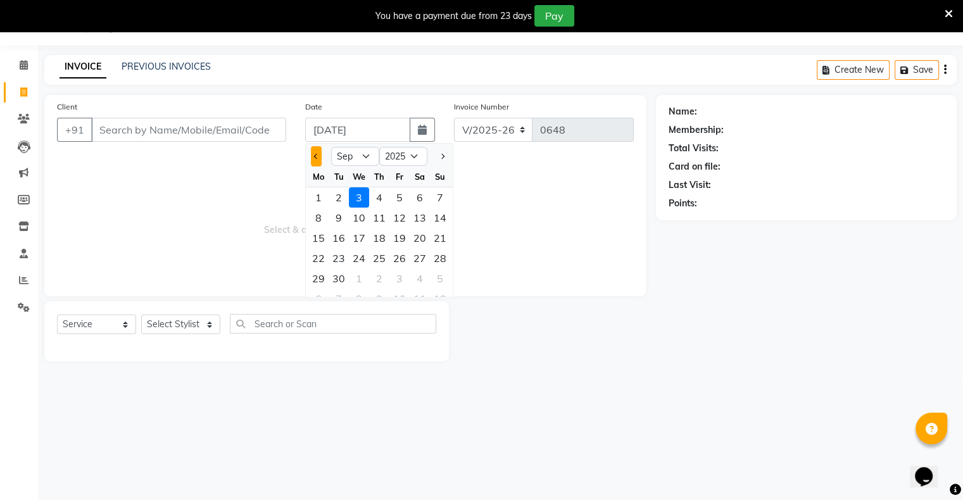
click at [311, 156] on div at bounding box center [318, 156] width 25 height 20
click at [322, 165] on div at bounding box center [318, 156] width 25 height 20
click at [320, 161] on button "Previous month" at bounding box center [316, 156] width 11 height 20
select select "8"
click at [428, 272] on div "30" at bounding box center [420, 278] width 20 height 20
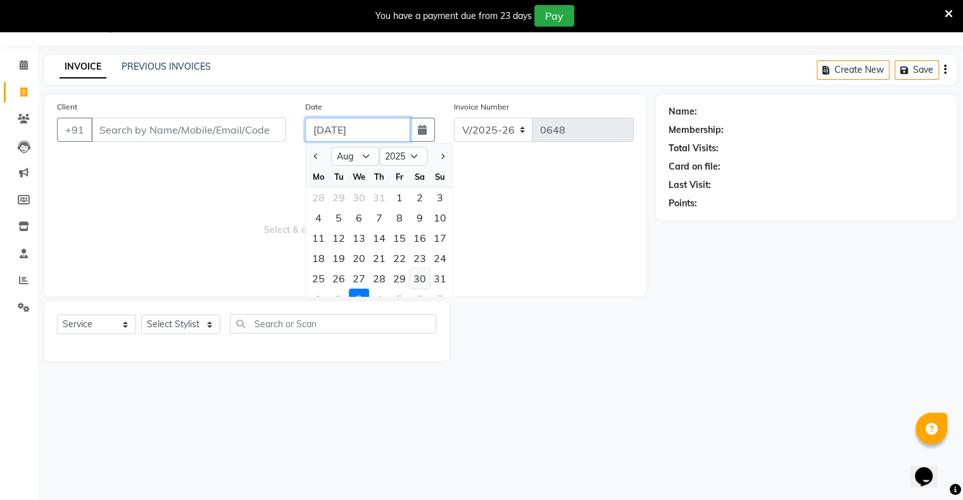
type input "[DATE]"
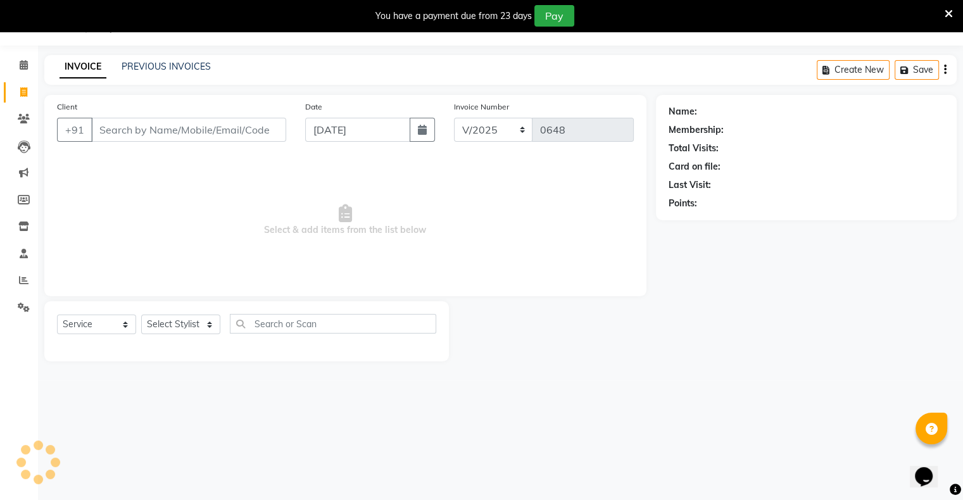
click at [441, 280] on span "Select & add items from the list below" at bounding box center [345, 220] width 577 height 127
click at [334, 138] on input "[DATE]" at bounding box center [357, 130] width 105 height 24
select select "8"
select select "2025"
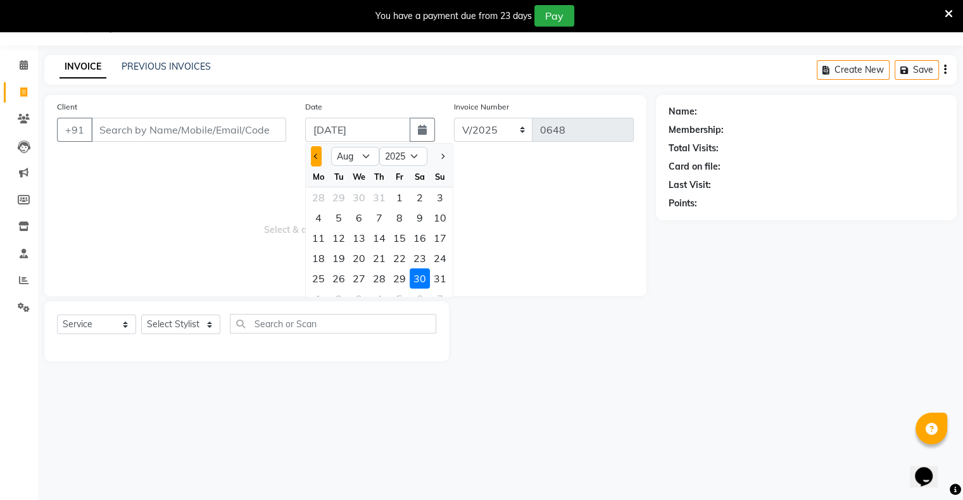
click at [315, 146] on button "Previous month" at bounding box center [316, 156] width 11 height 20
click at [446, 154] on button "Next month" at bounding box center [442, 156] width 11 height 20
click at [444, 158] on button "Next month" at bounding box center [442, 156] width 11 height 20
drag, startPoint x: 444, startPoint y: 158, endPoint x: 442, endPoint y: 191, distance: 33.0
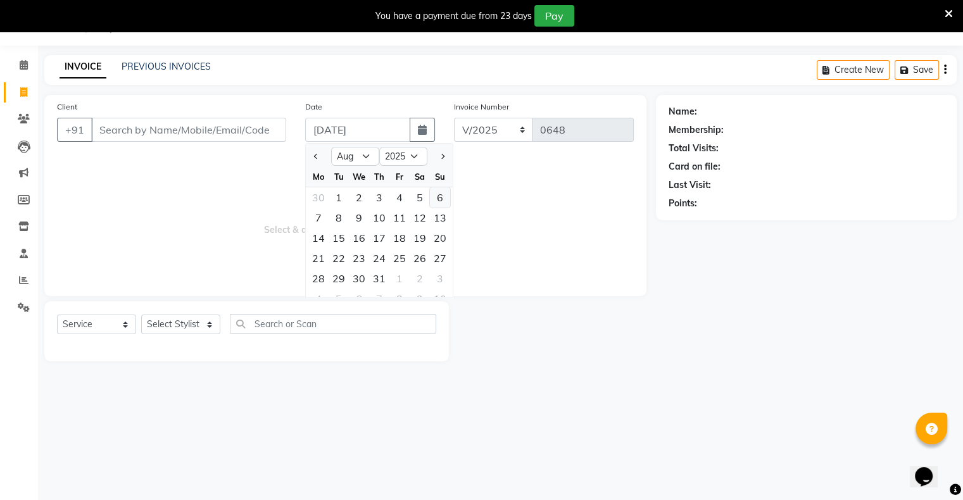
click at [443, 159] on button "Next month" at bounding box center [442, 156] width 11 height 20
click at [321, 156] on button "Previous month" at bounding box center [316, 156] width 11 height 20
click at [442, 156] on span "Next month" at bounding box center [441, 156] width 5 height 5
select select "8"
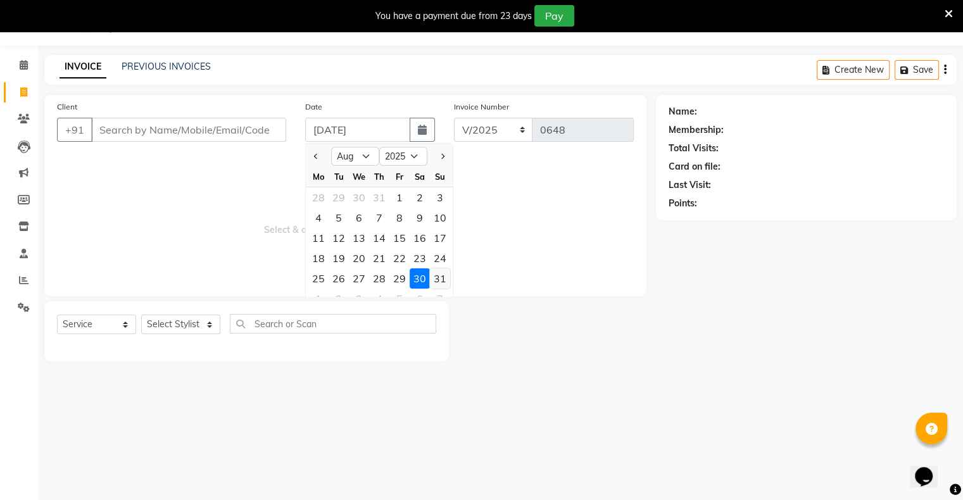
click at [441, 278] on div "31" at bounding box center [440, 278] width 20 height 20
type input "[DATE]"
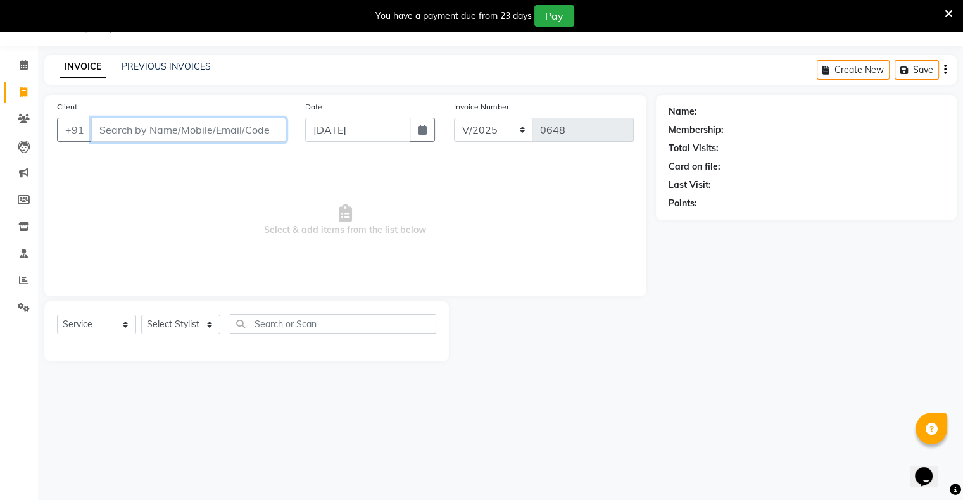
click at [208, 135] on input "Client" at bounding box center [188, 130] width 195 height 24
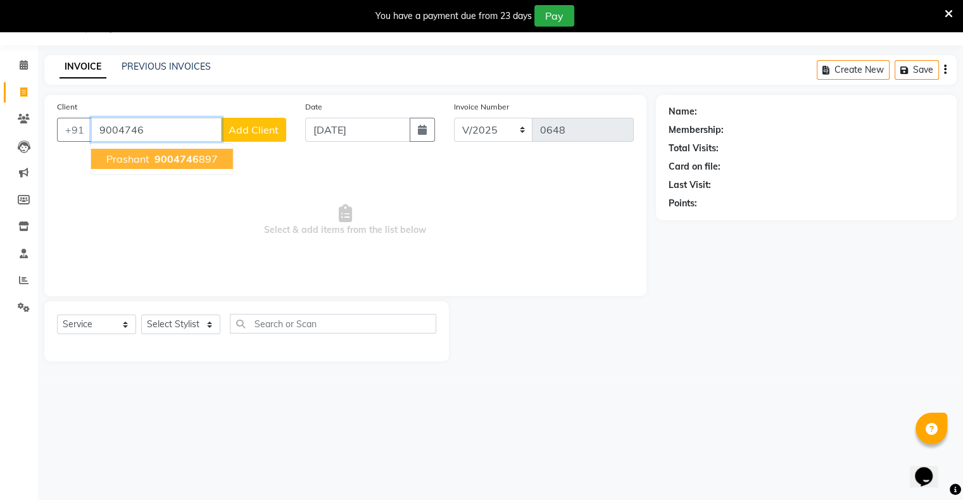
click at [210, 157] on ngb-highlight "9004746 897" at bounding box center [185, 159] width 66 height 13
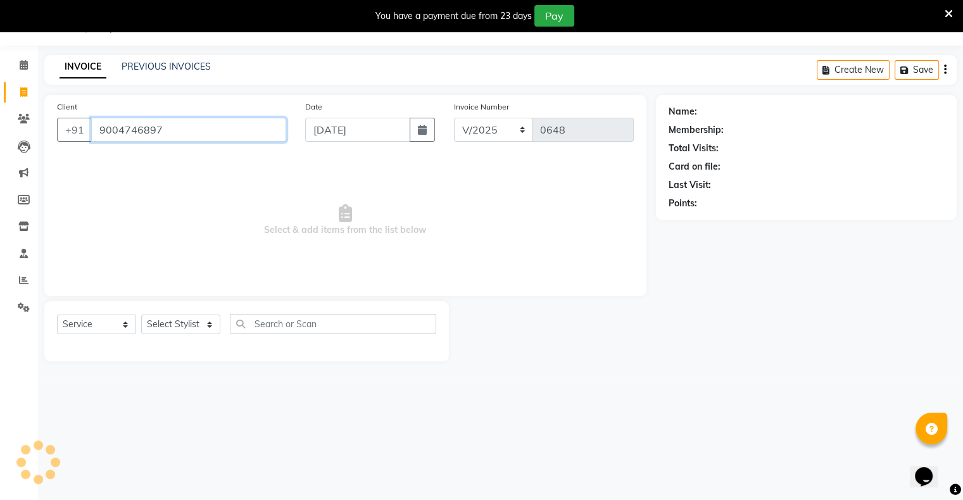
type input "9004746897"
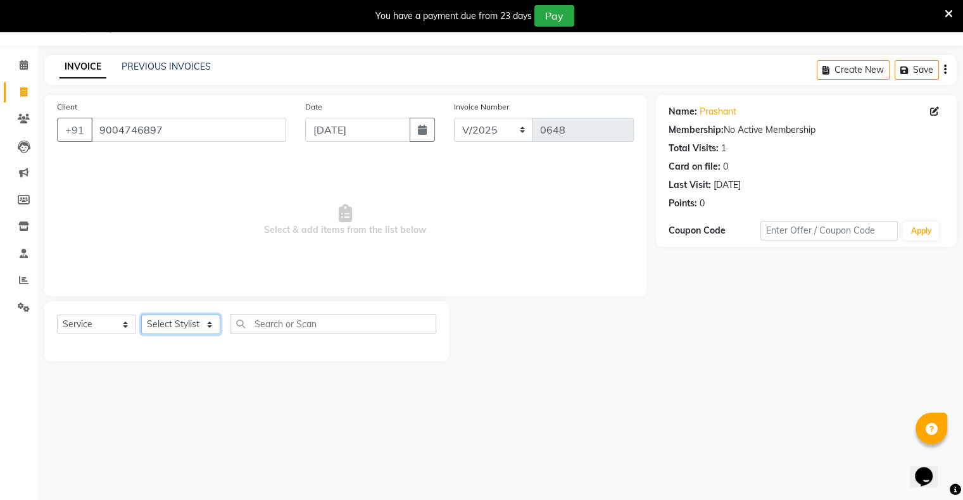
click at [175, 325] on select "Select Stylist [PERSON_NAME] owner Mohit [PERSON_NAME] [PERSON_NAME]" at bounding box center [180, 325] width 79 height 20
select select "88697"
click at [141, 315] on select "Select Stylist [PERSON_NAME] owner Mohit [PERSON_NAME] [PERSON_NAME]" at bounding box center [180, 325] width 79 height 20
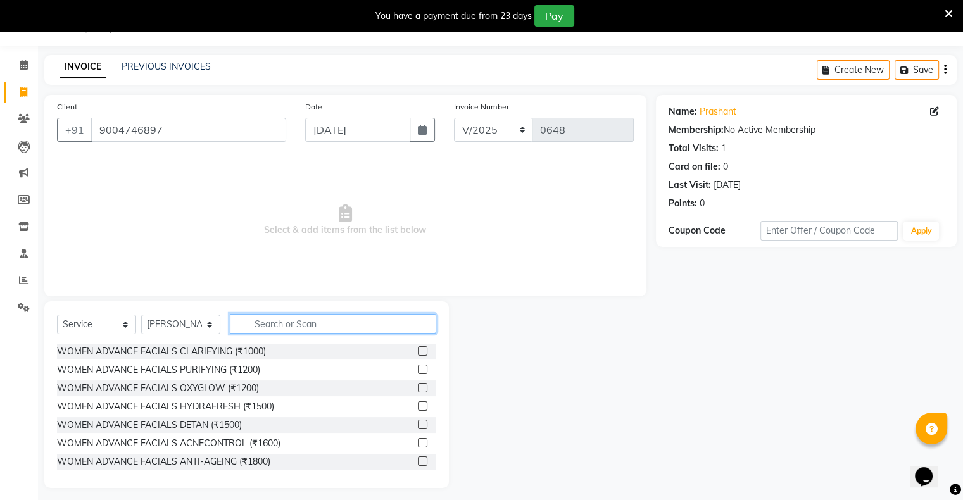
click at [283, 330] on input "text" at bounding box center [333, 324] width 206 height 20
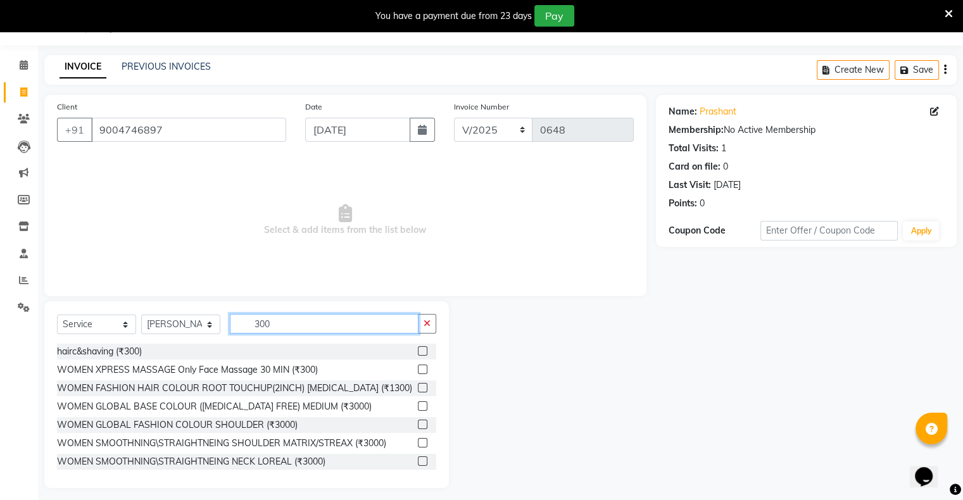
type input "300"
click at [418, 355] on label at bounding box center [422, 350] width 9 height 9
click at [418, 355] on input "checkbox" at bounding box center [422, 351] width 8 height 8
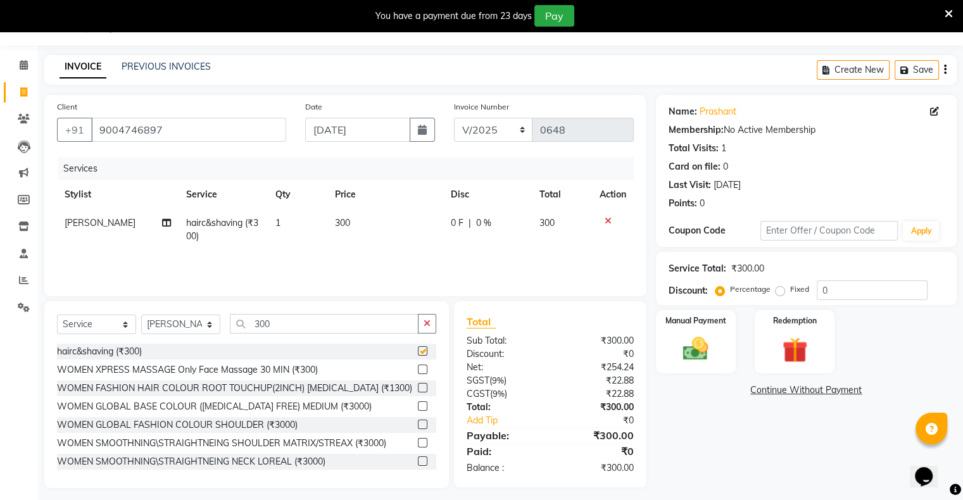
checkbox input "false"
click at [722, 358] on div "Manual Payment" at bounding box center [695, 341] width 83 height 65
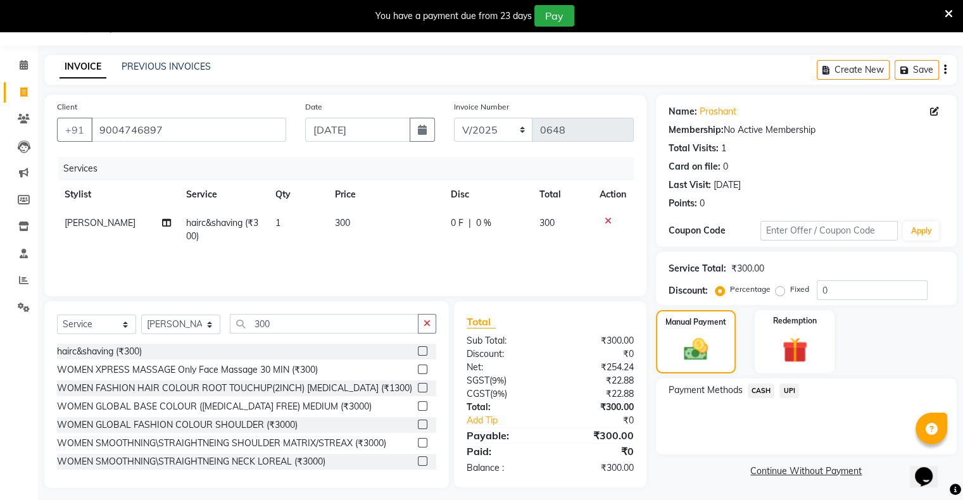
click at [787, 395] on span "UPI" at bounding box center [789, 391] width 20 height 15
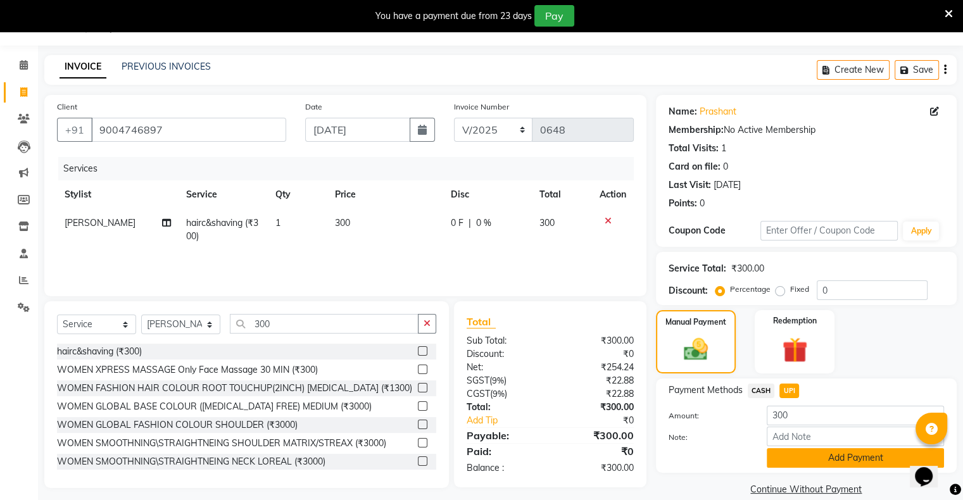
click at [808, 453] on button "Add Payment" at bounding box center [854, 458] width 177 height 20
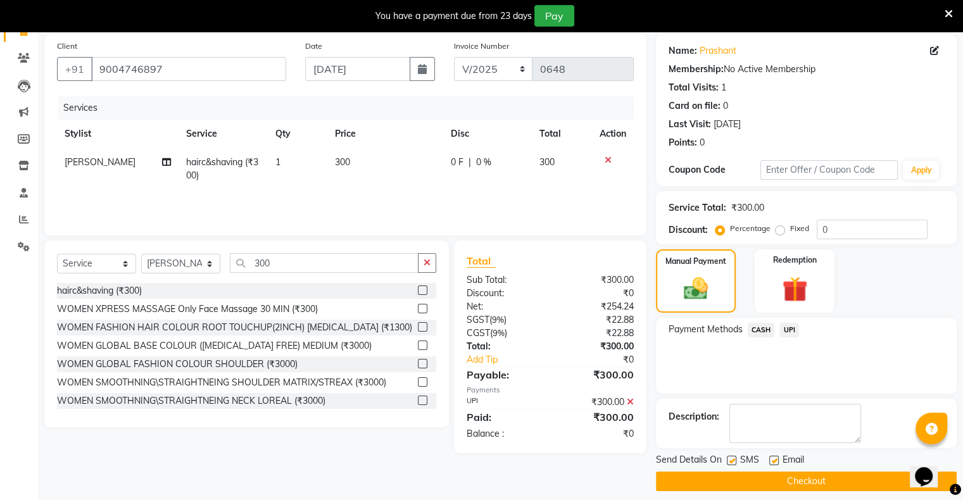
scroll to position [101, 0]
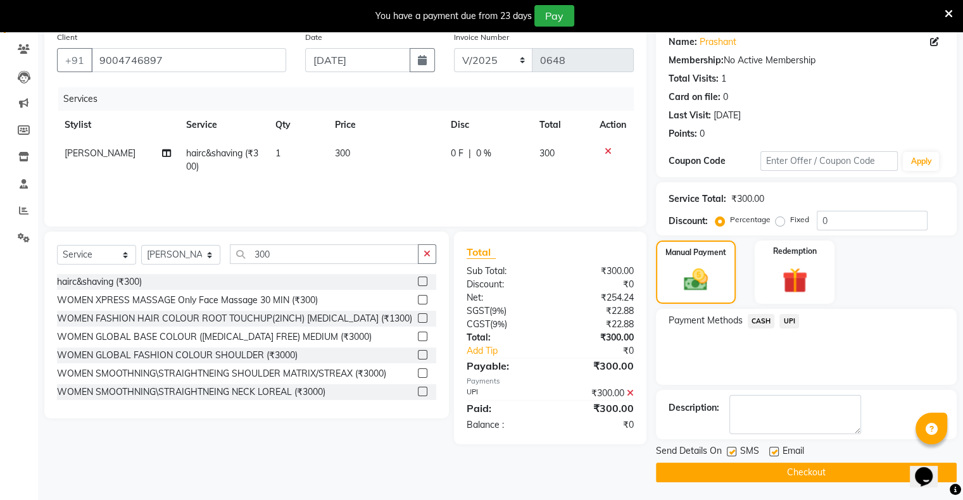
click at [810, 476] on button "Checkout" at bounding box center [806, 473] width 301 height 20
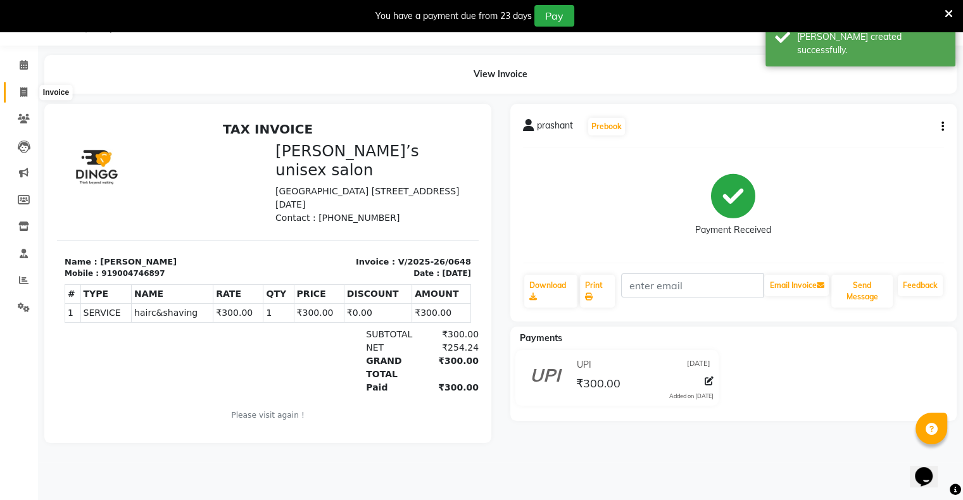
click at [25, 97] on icon at bounding box center [23, 91] width 7 height 9
select select "8735"
select select "service"
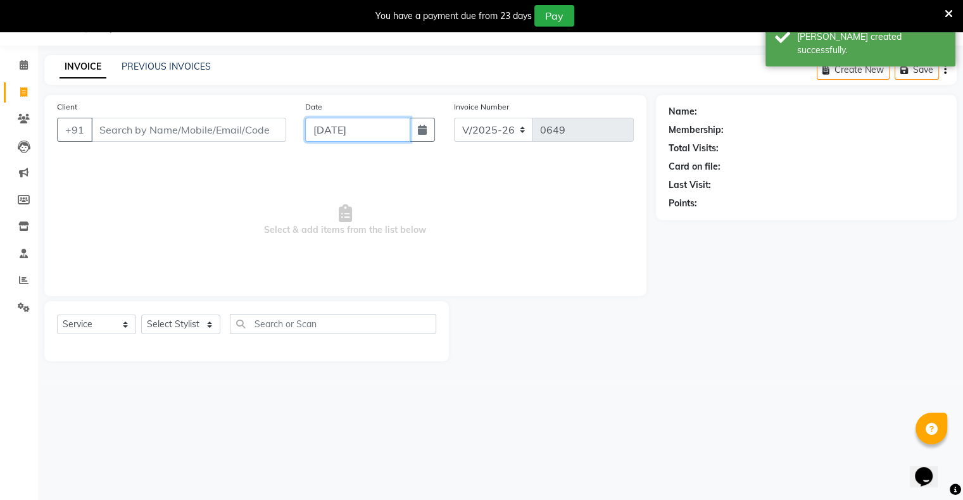
click at [327, 135] on input "[DATE]" at bounding box center [357, 130] width 105 height 24
select select "9"
select select "2025"
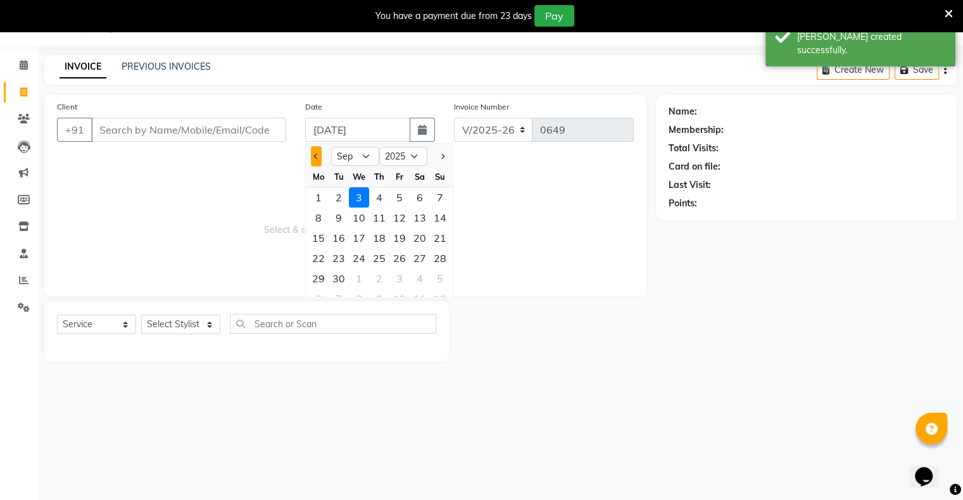
click at [313, 155] on button "Previous month" at bounding box center [316, 156] width 11 height 20
select select "8"
click at [439, 281] on div "31" at bounding box center [440, 278] width 20 height 20
type input "[DATE]"
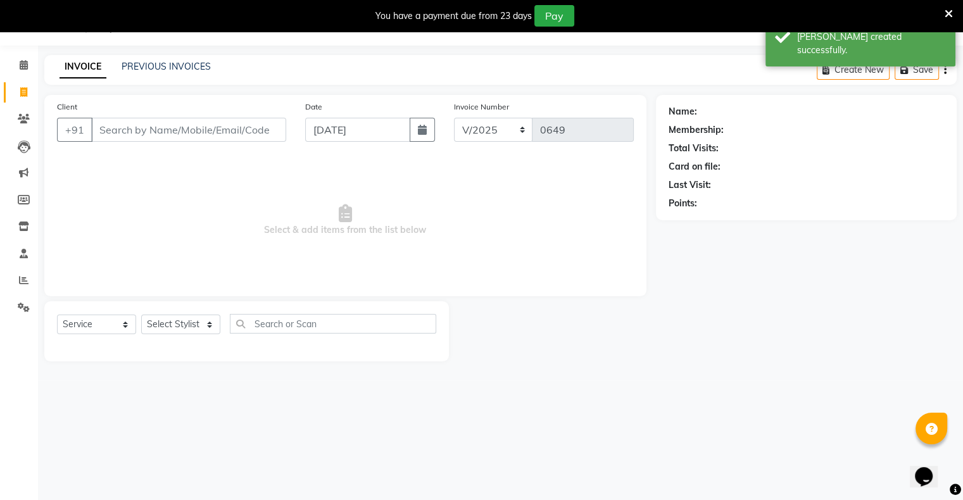
click at [236, 142] on div "Client +91" at bounding box center [171, 126] width 248 height 52
click at [239, 132] on input "Client" at bounding box center [188, 130] width 195 height 24
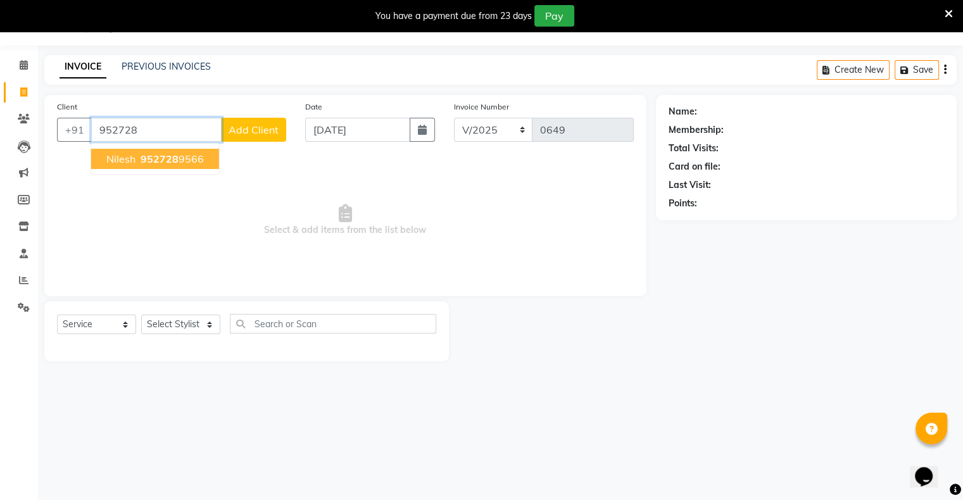
click at [157, 157] on span "952728" at bounding box center [160, 159] width 38 height 13
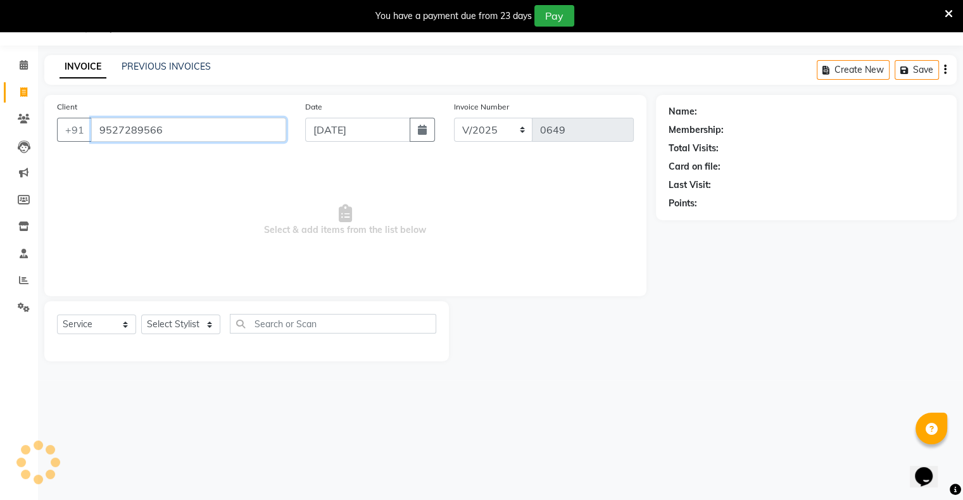
type input "9527289566"
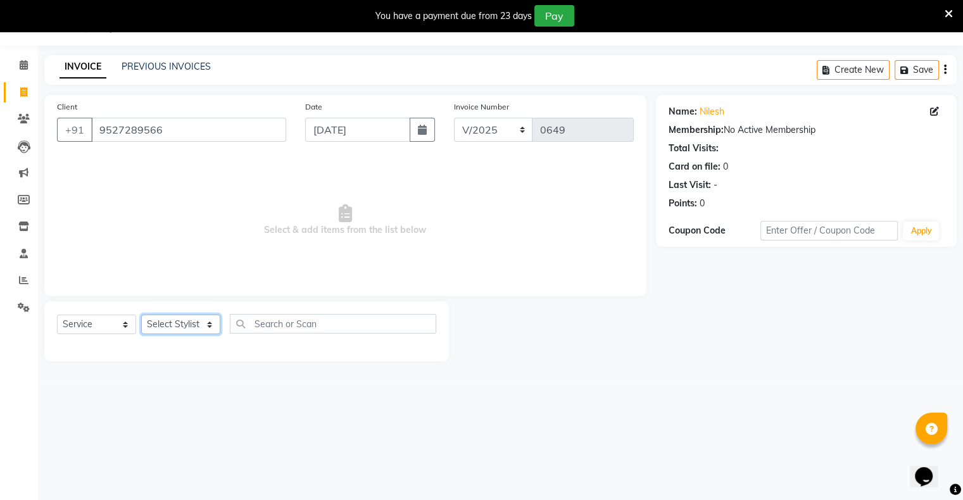
click at [177, 323] on select "Select Stylist [PERSON_NAME] owner Mohit [PERSON_NAME] [PERSON_NAME]" at bounding box center [180, 325] width 79 height 20
select select "88699"
click at [141, 315] on select "Select Stylist [PERSON_NAME] owner Mohit [PERSON_NAME] [PERSON_NAME]" at bounding box center [180, 325] width 79 height 20
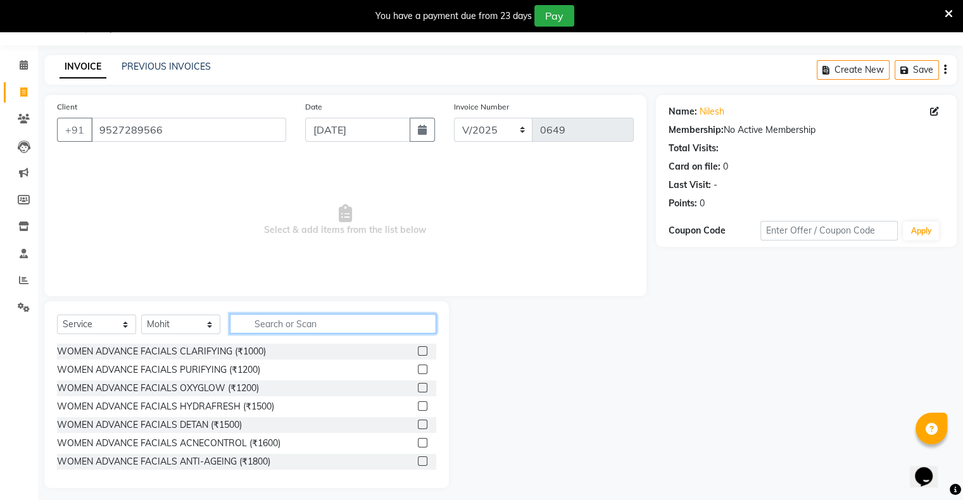
click at [244, 324] on input "text" at bounding box center [333, 324] width 206 height 20
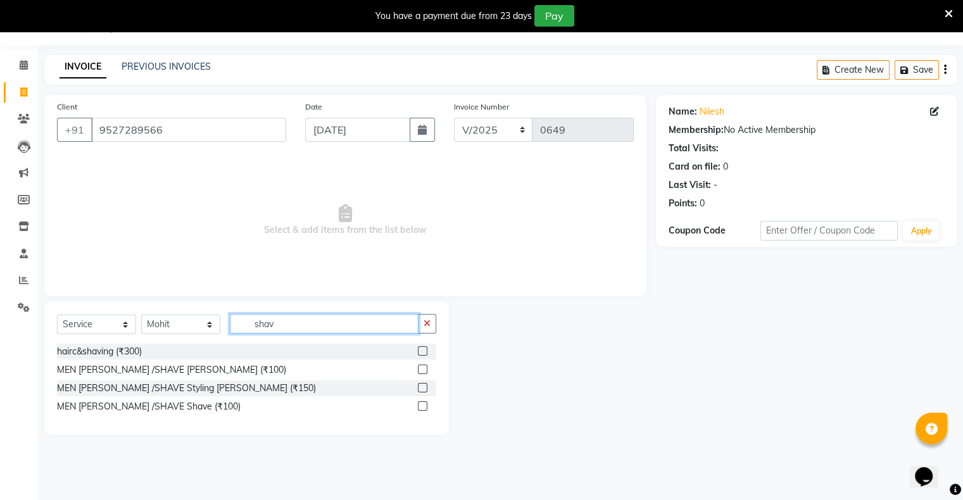
type input "shav"
click at [420, 371] on label at bounding box center [422, 369] width 9 height 9
click at [420, 371] on input "checkbox" at bounding box center [422, 370] width 8 height 8
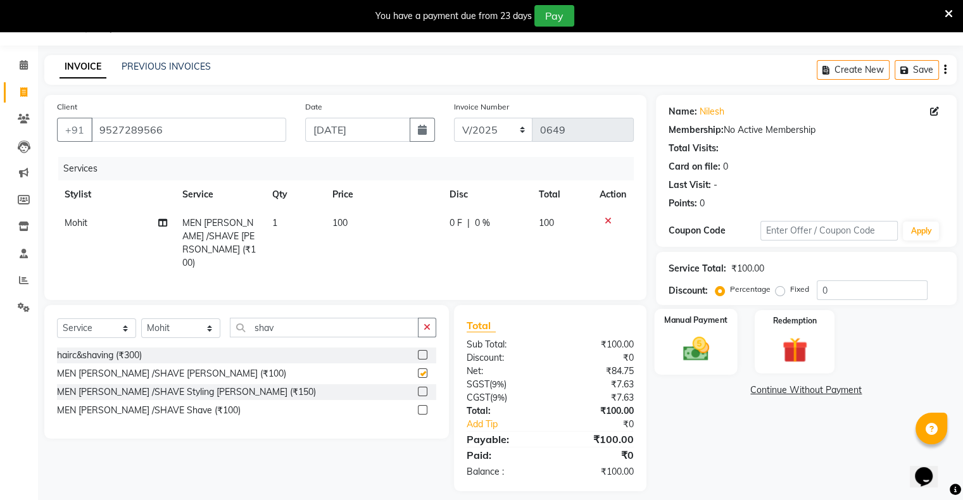
checkbox input "false"
click at [732, 355] on div "Manual Payment" at bounding box center [695, 341] width 83 height 65
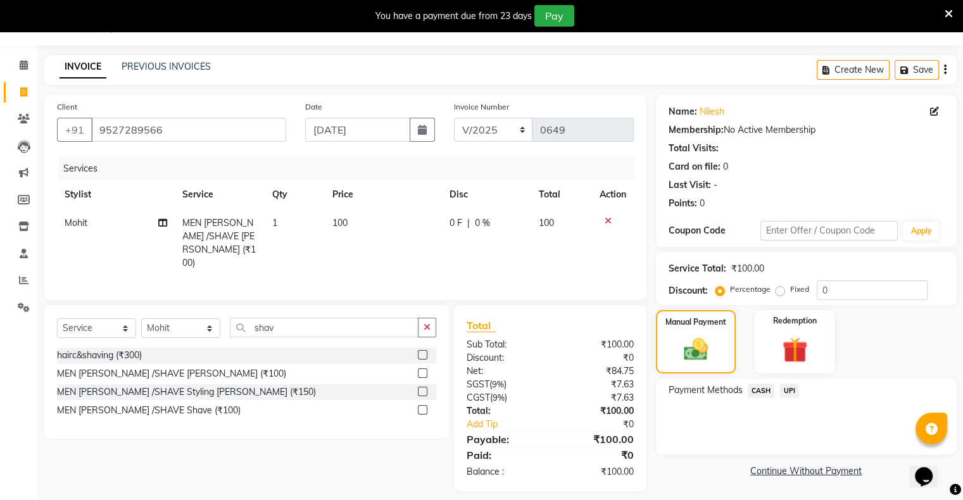
click at [787, 394] on span "UPI" at bounding box center [789, 391] width 20 height 15
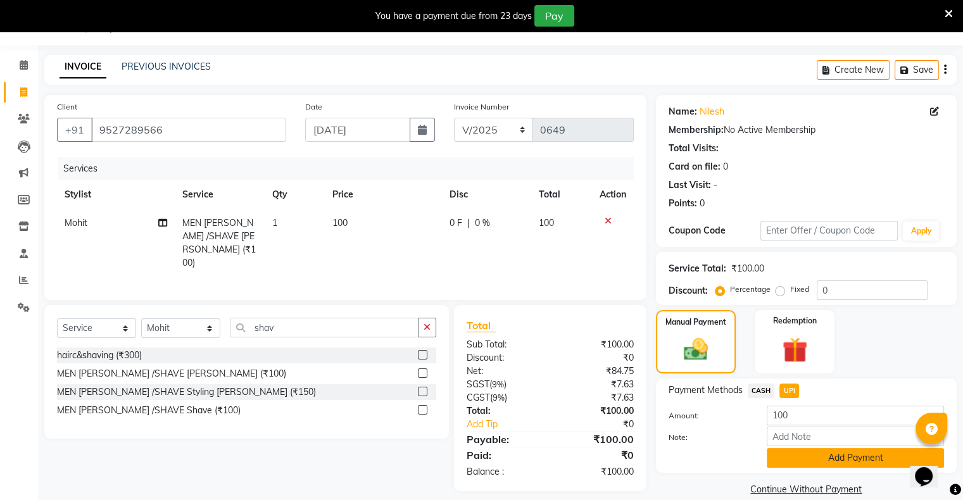
click at [813, 450] on button "Add Payment" at bounding box center [854, 458] width 177 height 20
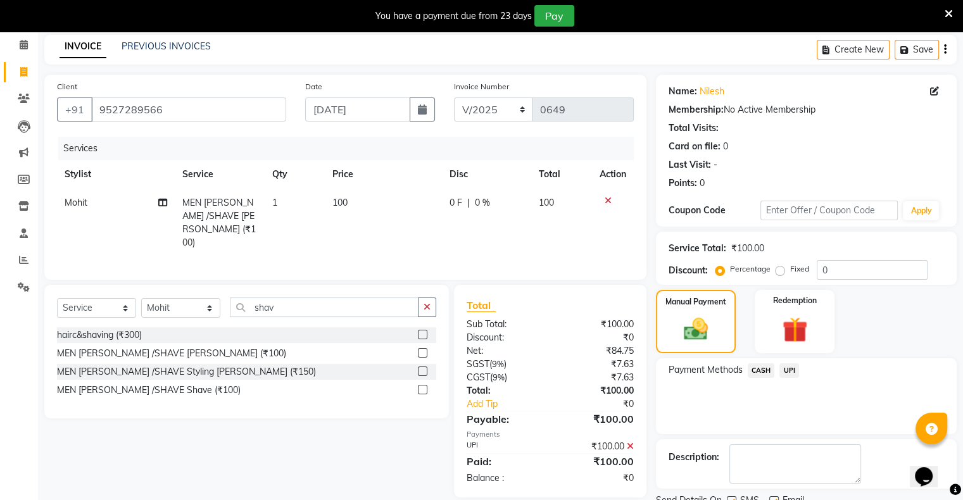
scroll to position [101, 0]
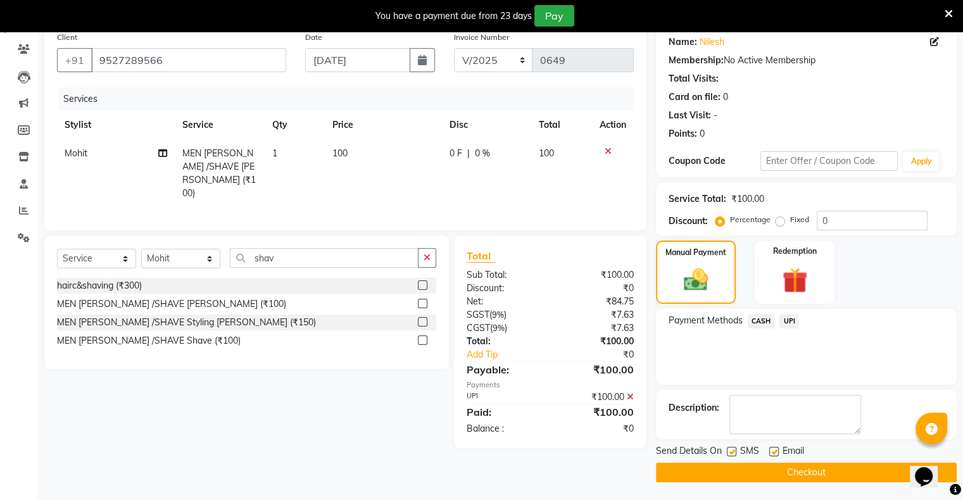
click at [807, 477] on button "Checkout" at bounding box center [806, 473] width 301 height 20
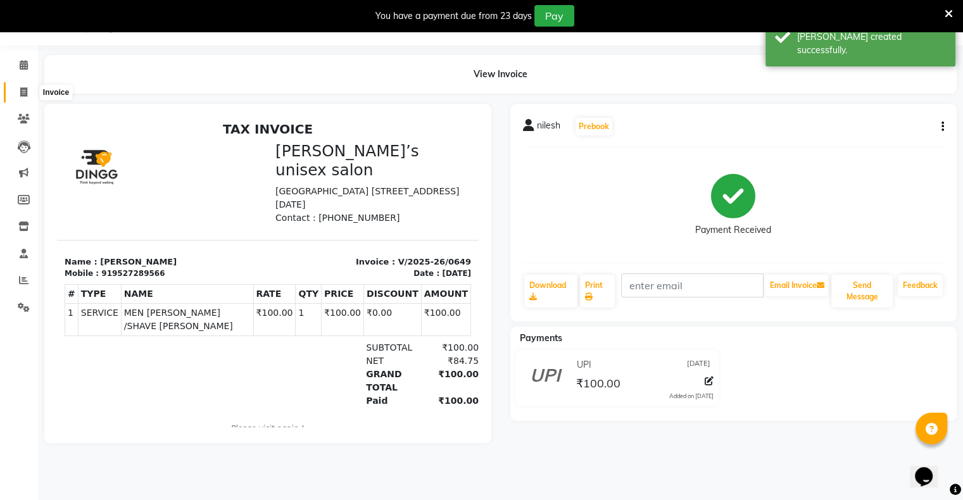
click at [28, 86] on span at bounding box center [24, 92] width 22 height 15
select select "service"
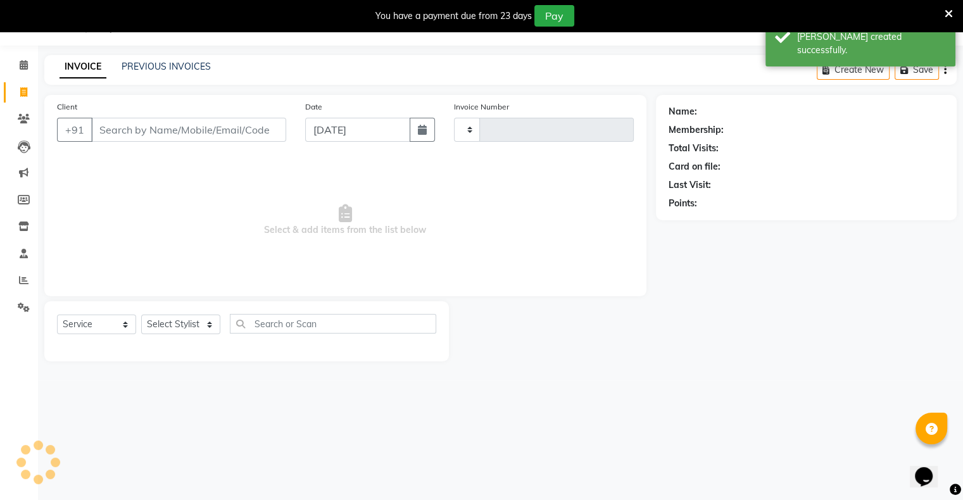
type input "0650"
select select "8735"
click at [304, 134] on div "Date [DATE]" at bounding box center [370, 126] width 149 height 52
click at [331, 141] on input "[DATE]" at bounding box center [357, 130] width 105 height 24
select select "9"
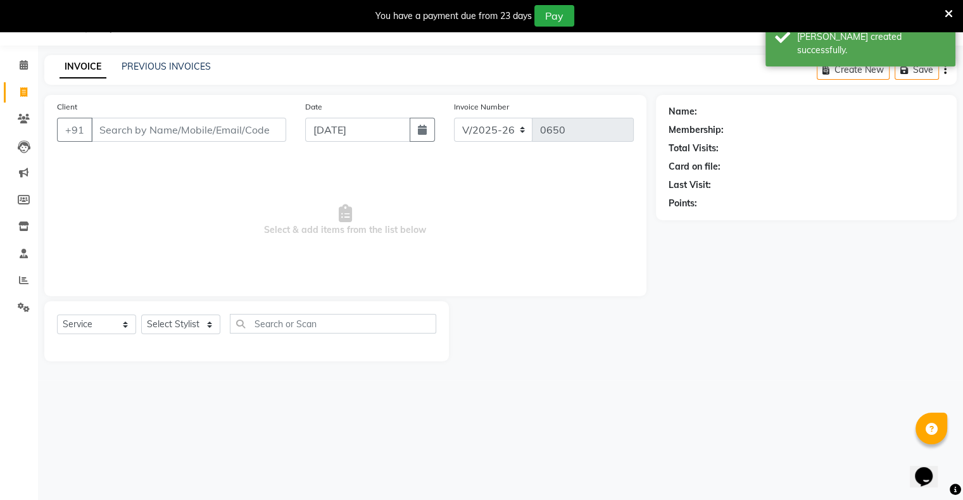
select select "2025"
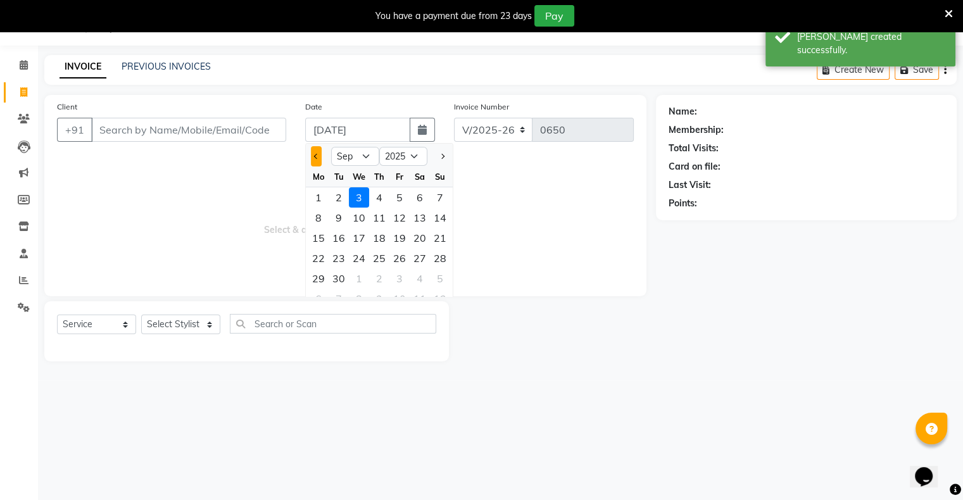
drag, startPoint x: 311, startPoint y: 154, endPoint x: 349, endPoint y: 189, distance: 51.5
click at [319, 158] on button "Previous month" at bounding box center [316, 156] width 11 height 20
select select "8"
click at [438, 281] on div "31" at bounding box center [440, 278] width 20 height 20
type input "[DATE]"
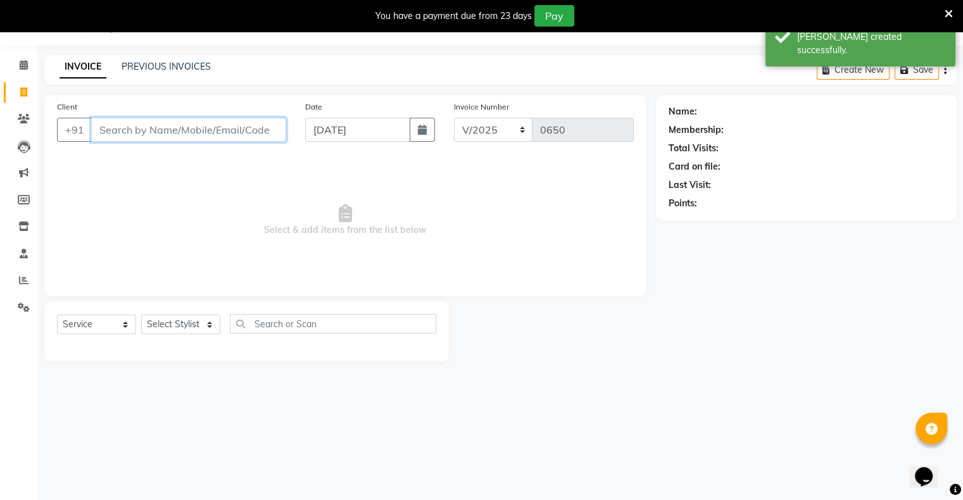
click at [263, 134] on input "Client" at bounding box center [188, 130] width 195 height 24
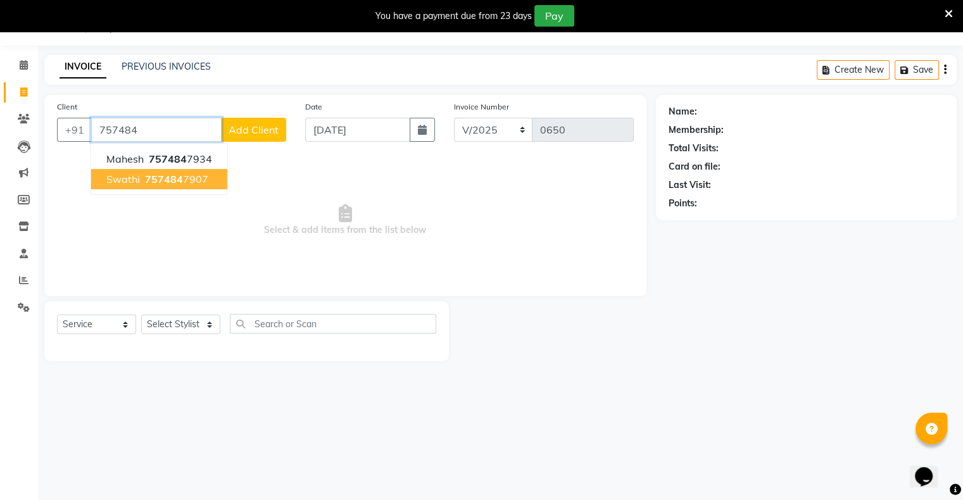
click at [187, 182] on ngb-highlight "757484 7907" at bounding box center [175, 179] width 66 height 13
type input "7574847907"
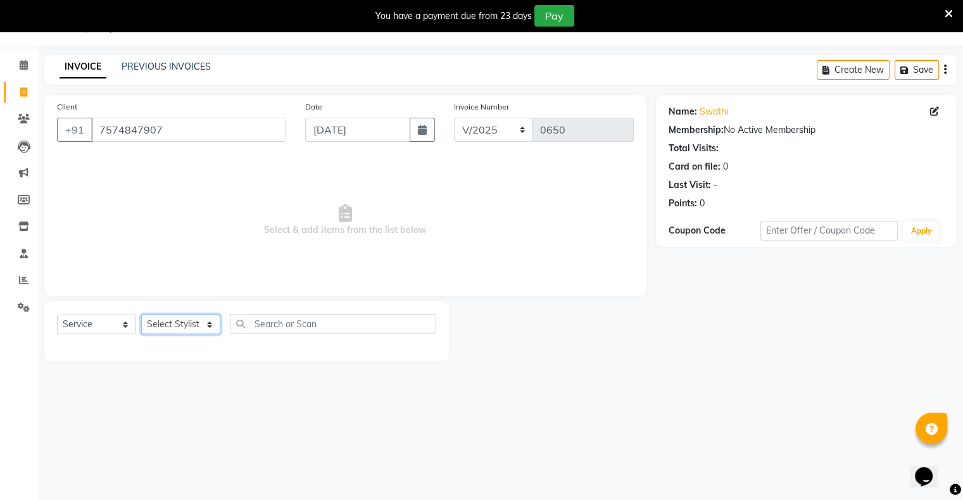
click at [177, 330] on select "Select Stylist [PERSON_NAME] owner Mohit [PERSON_NAME] [PERSON_NAME]" at bounding box center [180, 325] width 79 height 20
click at [187, 323] on select "Select Stylist [PERSON_NAME] owner Mohit [PERSON_NAME] [PERSON_NAME]" at bounding box center [180, 325] width 79 height 20
select select "88700"
click at [141, 315] on select "Select Stylist [PERSON_NAME] owner Mohit [PERSON_NAME] [PERSON_NAME]" at bounding box center [180, 325] width 79 height 20
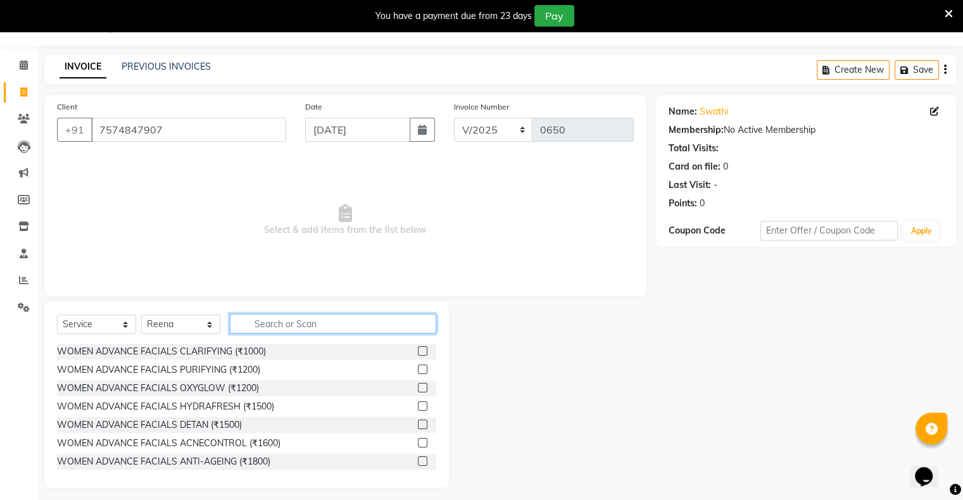
click at [282, 323] on input "text" at bounding box center [333, 324] width 206 height 20
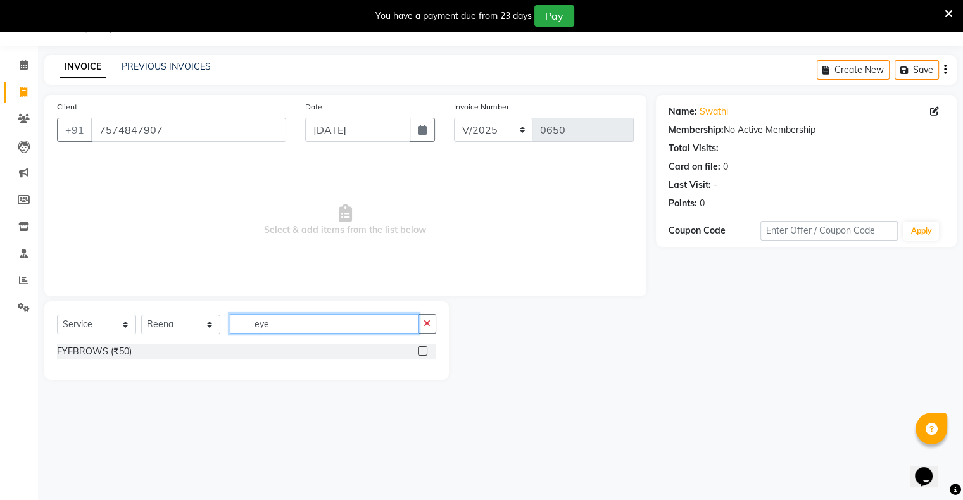
type input "eye"
click at [423, 349] on label at bounding box center [422, 350] width 9 height 9
click at [423, 349] on input "checkbox" at bounding box center [422, 351] width 8 height 8
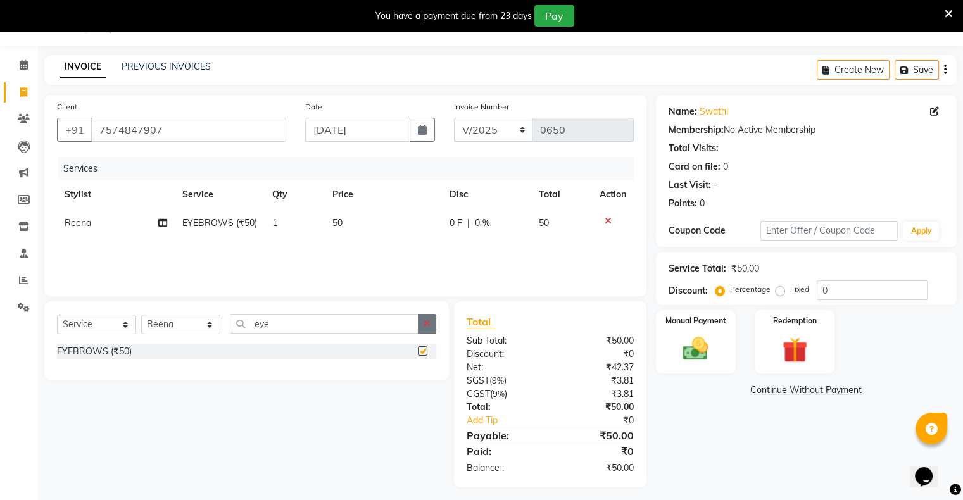
checkbox input "false"
click at [429, 325] on icon "button" at bounding box center [426, 323] width 7 height 9
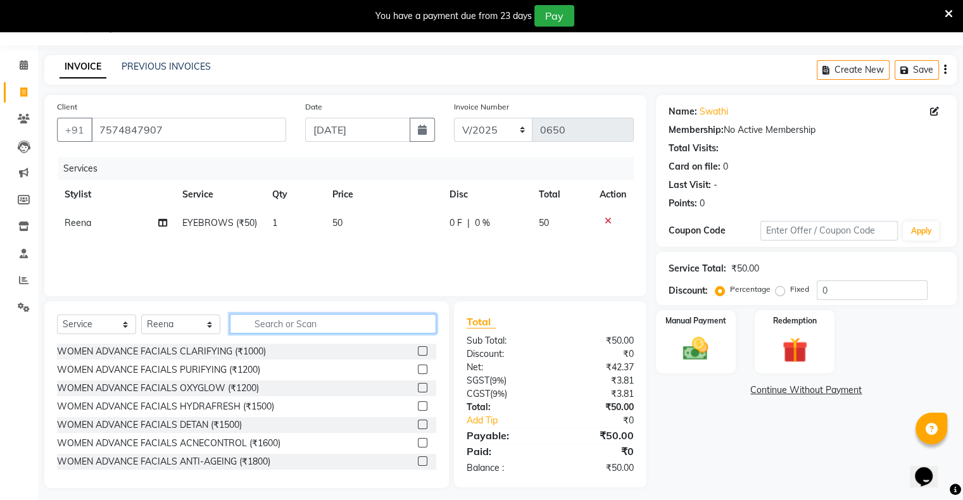
click at [413, 324] on input "text" at bounding box center [333, 324] width 206 height 20
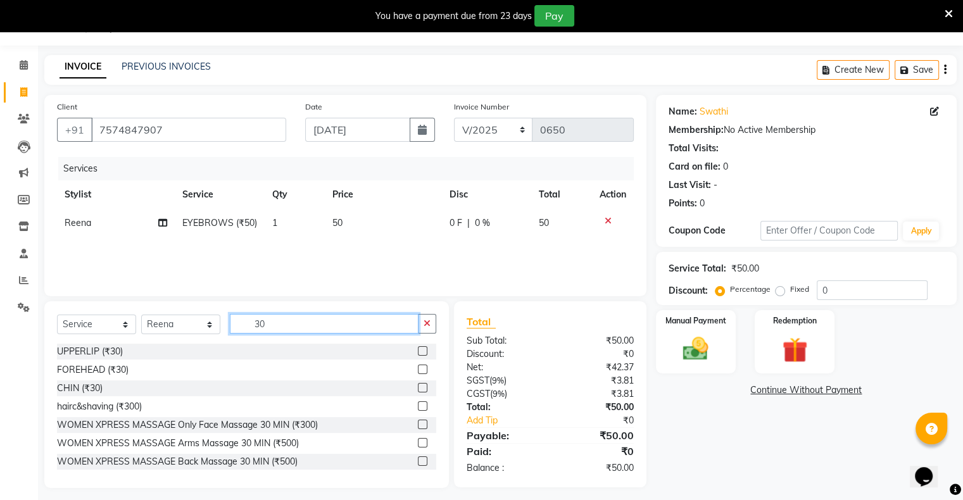
type input "30"
click at [418, 346] on div at bounding box center [427, 352] width 18 height 16
click at [418, 351] on label at bounding box center [422, 350] width 9 height 9
click at [418, 351] on input "checkbox" at bounding box center [422, 351] width 8 height 8
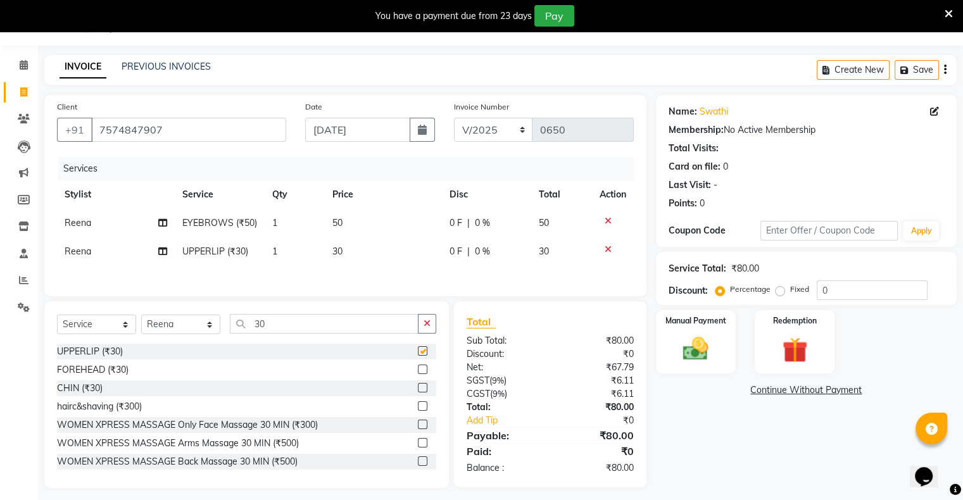
checkbox input "false"
click at [418, 373] on label at bounding box center [422, 369] width 9 height 9
click at [418, 373] on input "checkbox" at bounding box center [422, 370] width 8 height 8
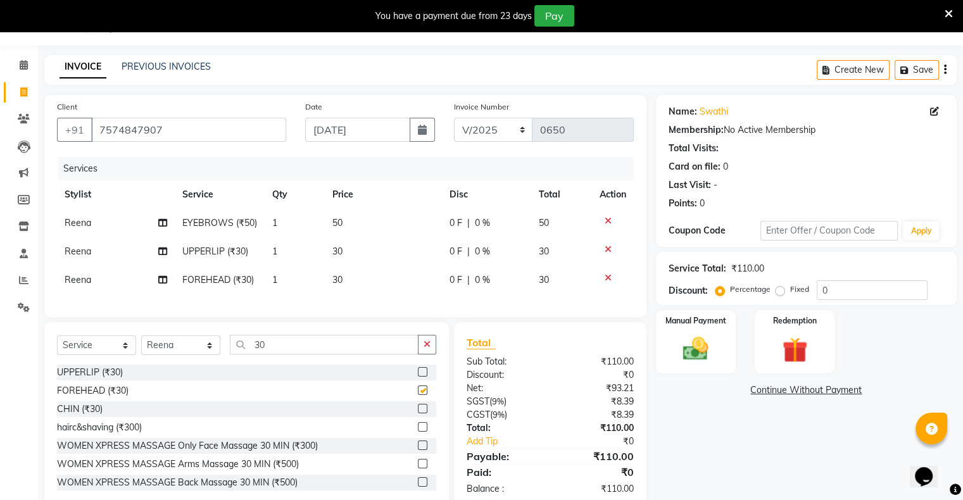
checkbox input "false"
click at [427, 349] on icon "button" at bounding box center [426, 344] width 7 height 9
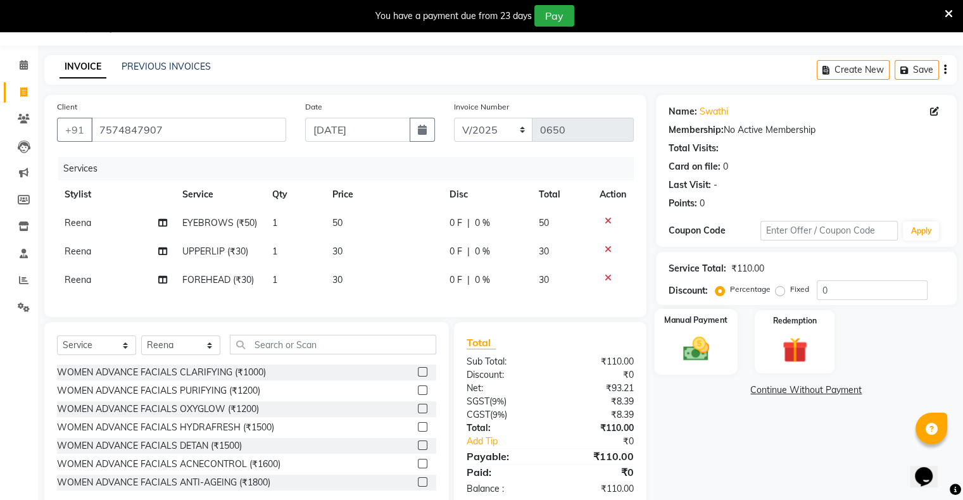
click at [682, 344] on img at bounding box center [695, 349] width 42 height 30
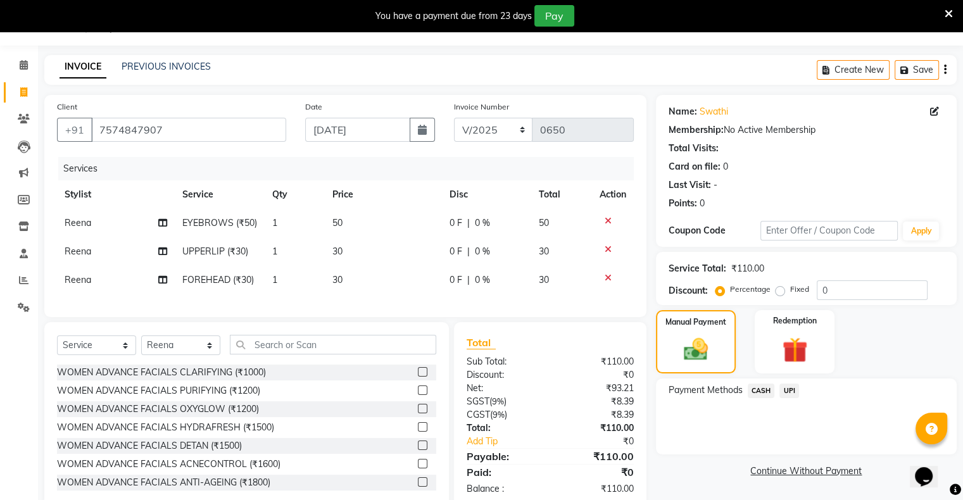
click at [791, 389] on span "UPI" at bounding box center [789, 391] width 20 height 15
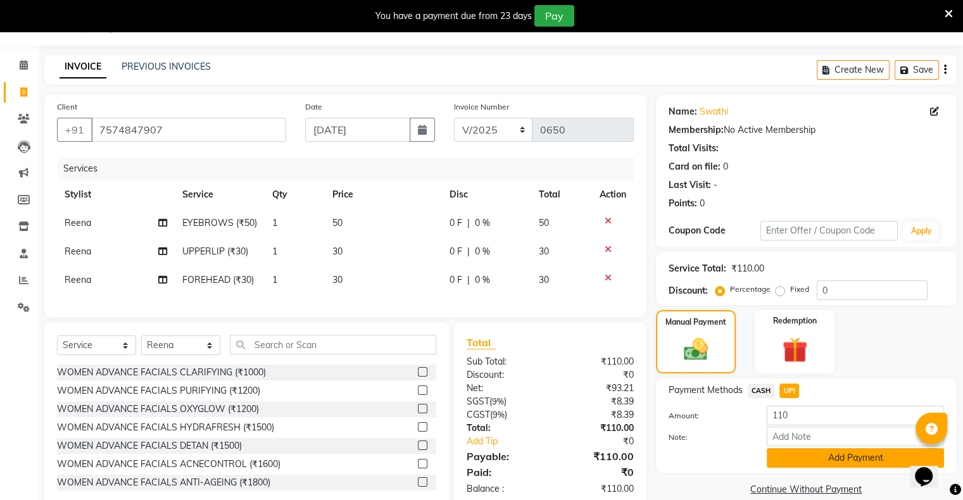
click at [853, 457] on button "Add Payment" at bounding box center [854, 458] width 177 height 20
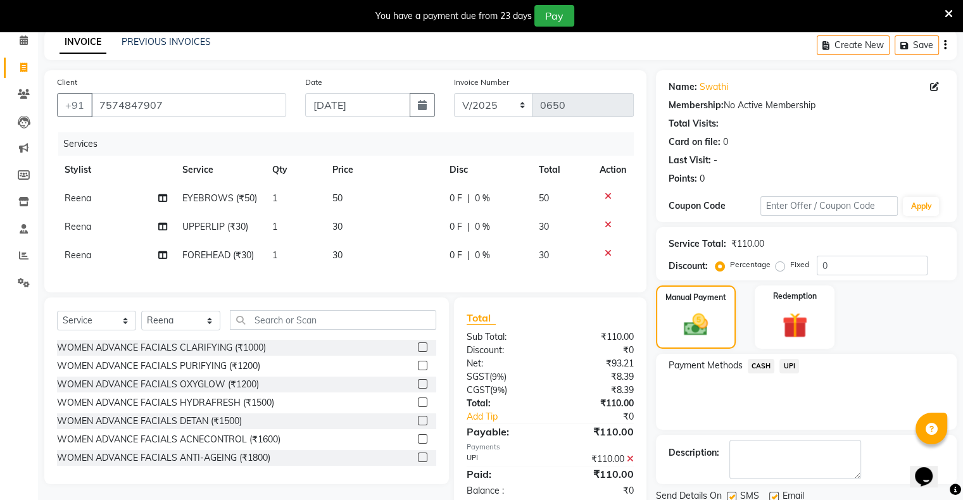
scroll to position [101, 0]
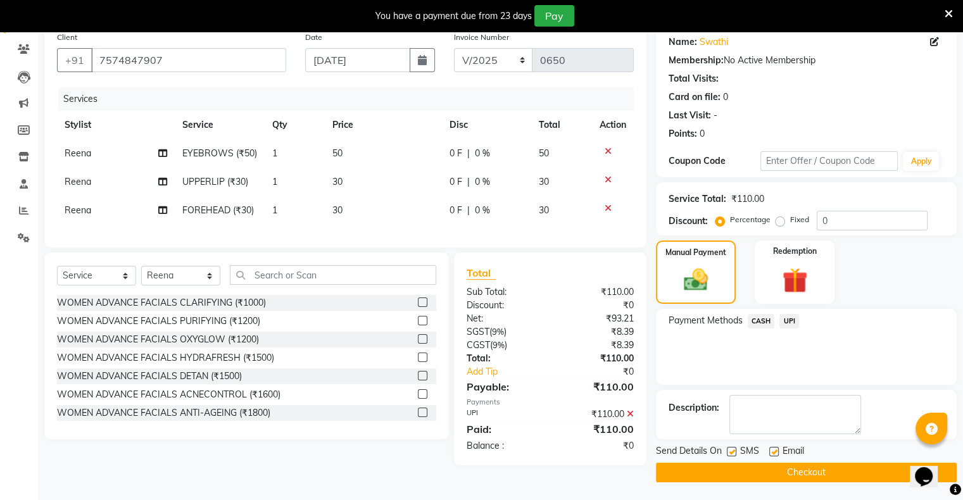
click at [808, 471] on button "Checkout" at bounding box center [806, 473] width 301 height 20
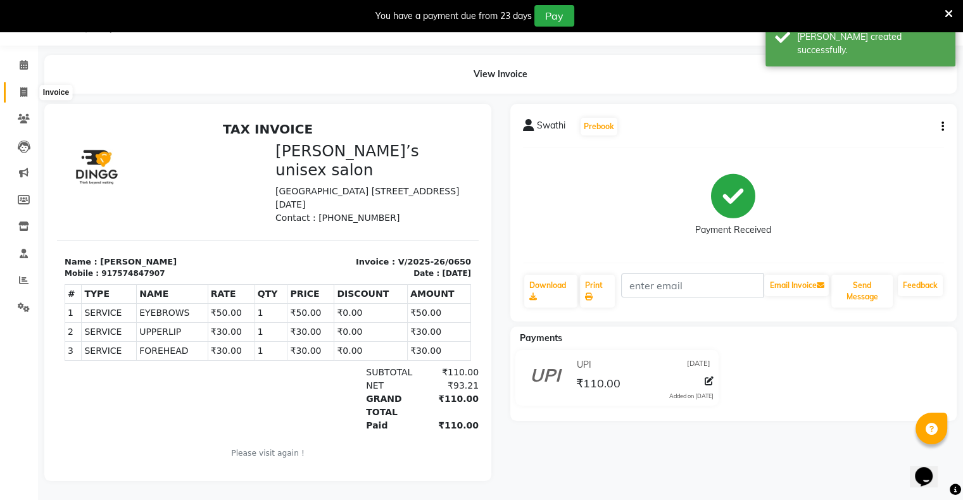
click at [28, 87] on span at bounding box center [24, 92] width 22 height 15
select select "8735"
select select "service"
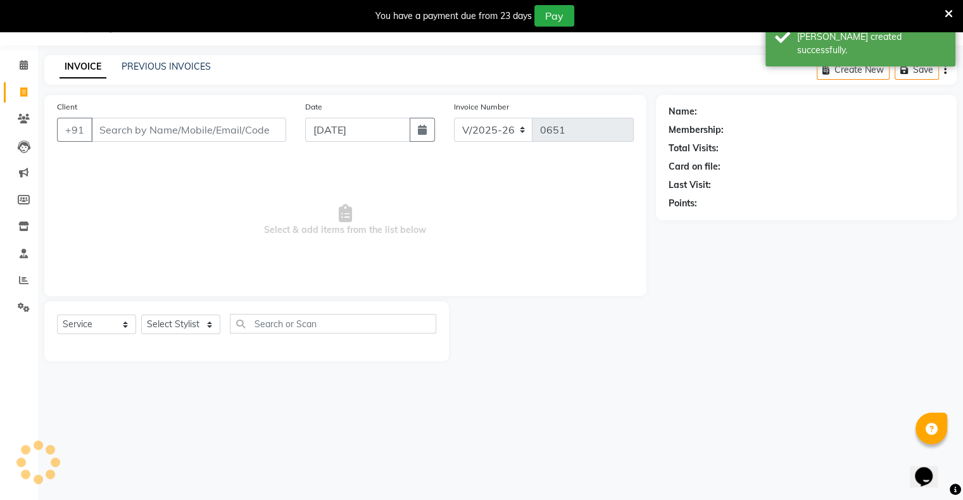
scroll to position [32, 0]
click at [337, 142] on div "Date [DATE]" at bounding box center [370, 126] width 149 height 52
click at [319, 134] on input "[DATE]" at bounding box center [357, 130] width 105 height 24
select select "9"
select select "2025"
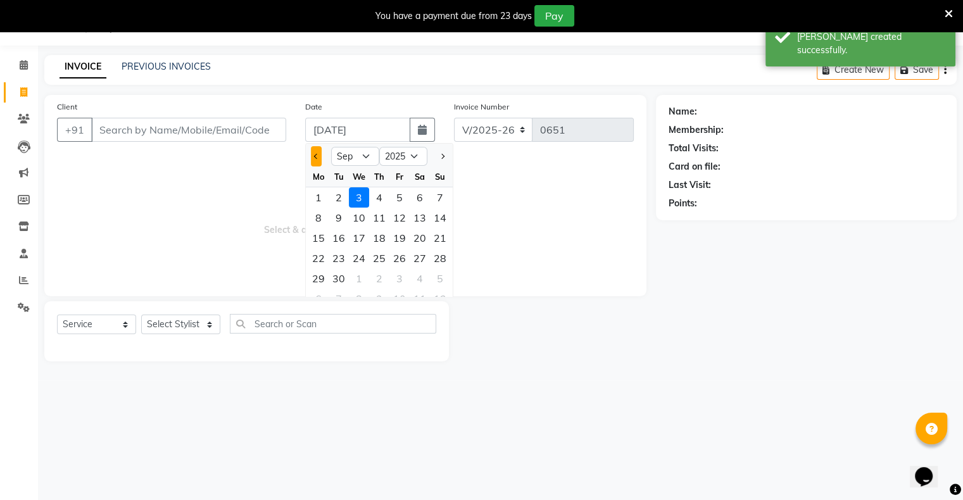
click at [311, 154] on button "Previous month" at bounding box center [316, 156] width 11 height 20
select select "8"
click at [442, 275] on div "31" at bounding box center [440, 278] width 20 height 20
type input "[DATE]"
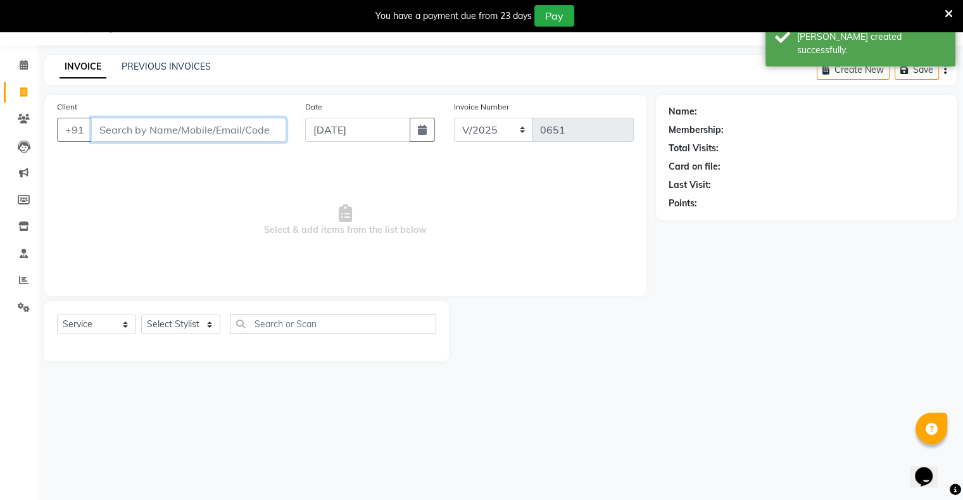
click at [284, 134] on input "Client" at bounding box center [188, 130] width 195 height 24
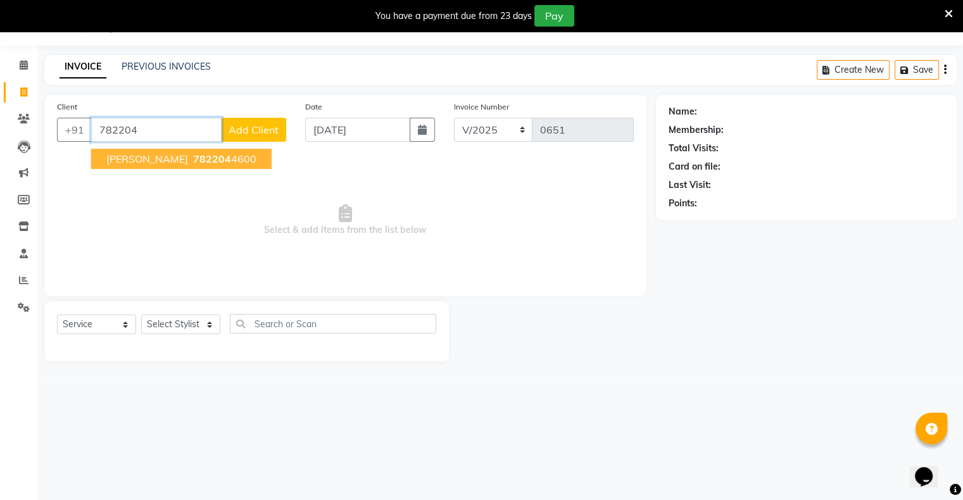
click at [202, 156] on ngb-highlight "782204 4600" at bounding box center [224, 159] width 66 height 13
type input "7822044600"
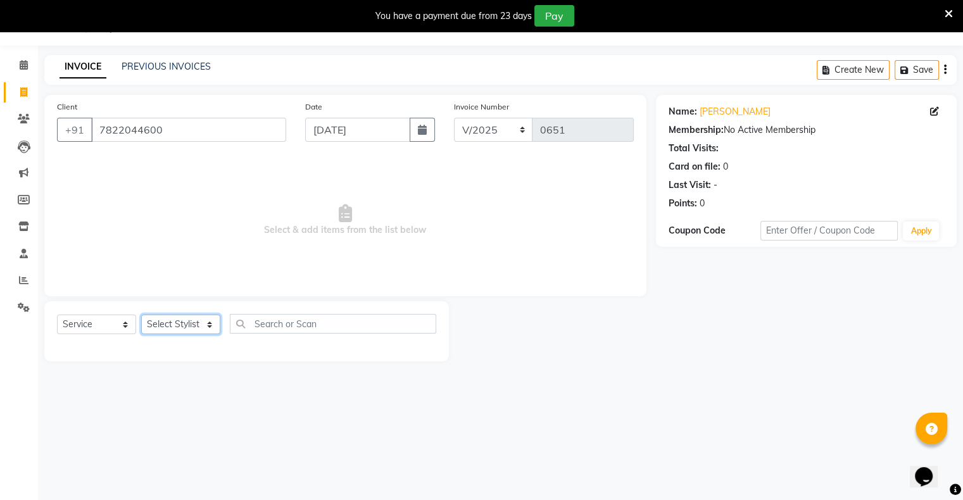
click at [172, 322] on select "Select Stylist [PERSON_NAME] owner Mohit [PERSON_NAME] [PERSON_NAME]" at bounding box center [180, 325] width 79 height 20
select select "88698"
click at [141, 315] on select "Select Stylist [PERSON_NAME] owner Mohit [PERSON_NAME] [PERSON_NAME]" at bounding box center [180, 325] width 79 height 20
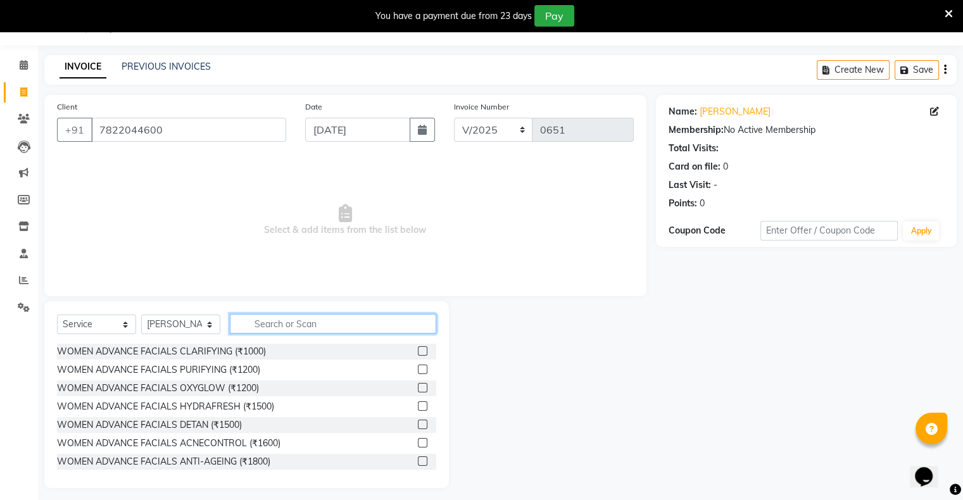
click at [291, 324] on input "text" at bounding box center [333, 324] width 206 height 20
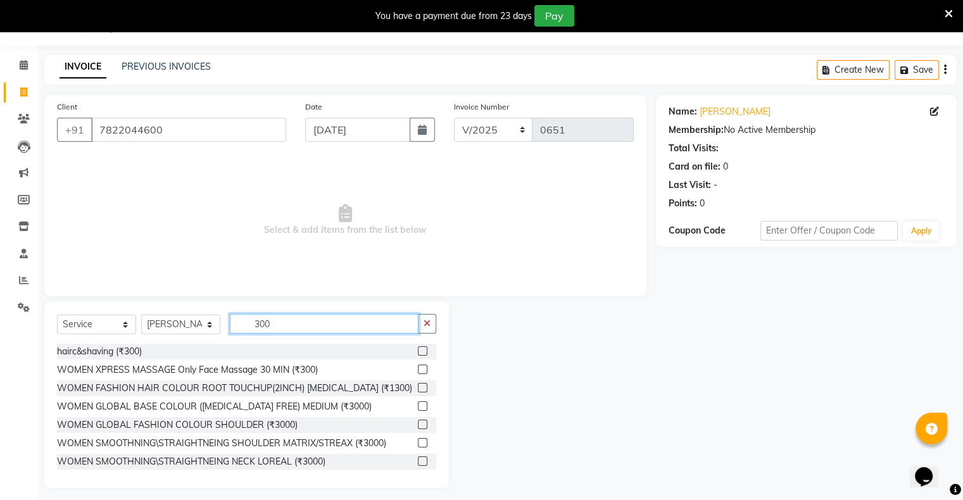
type input "300"
click at [418, 351] on label at bounding box center [422, 350] width 9 height 9
click at [418, 351] on input "checkbox" at bounding box center [422, 351] width 8 height 8
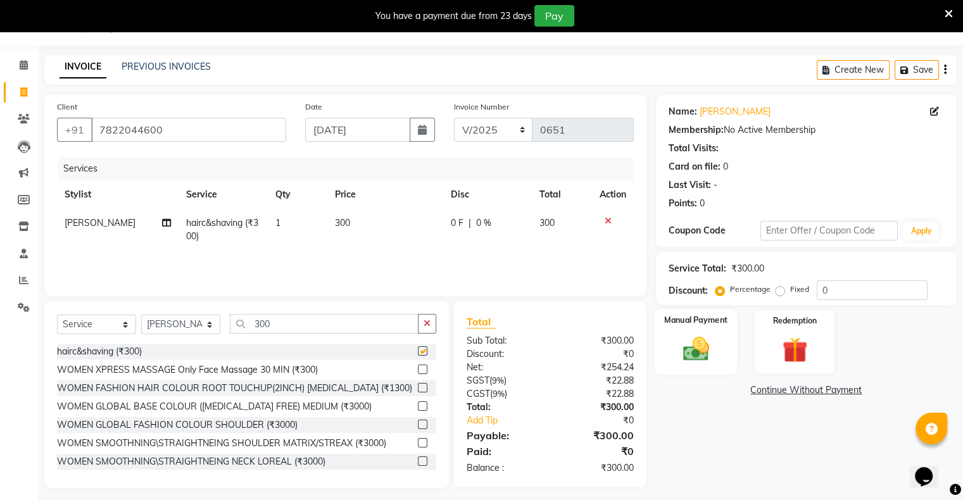
checkbox input "false"
click at [699, 341] on img at bounding box center [695, 349] width 42 height 30
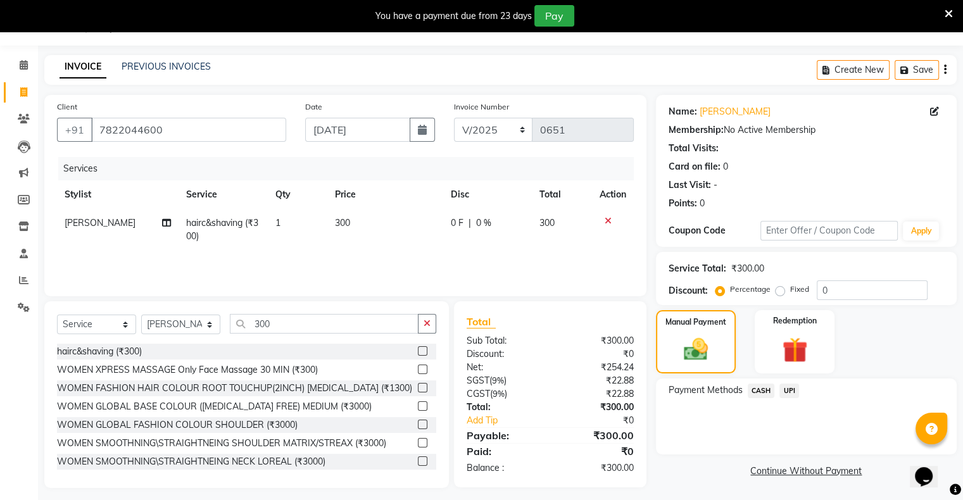
click at [794, 392] on span "UPI" at bounding box center [789, 391] width 20 height 15
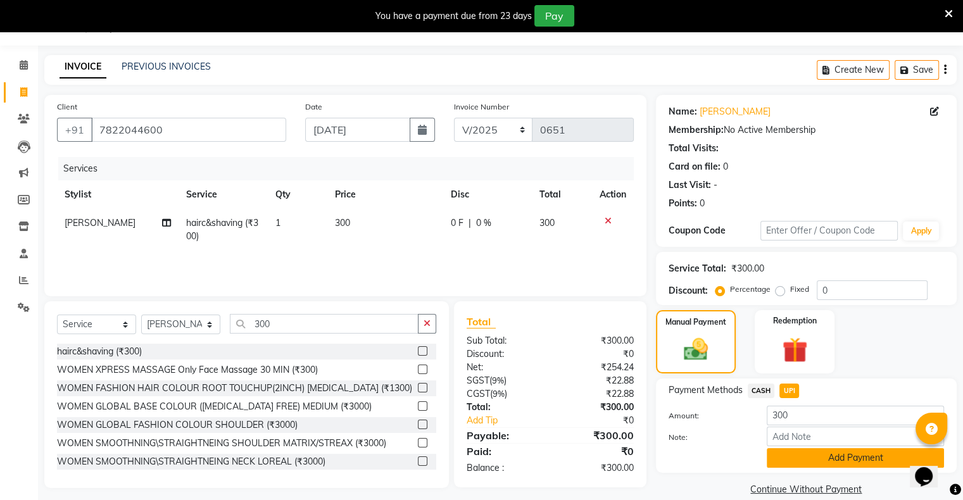
click at [823, 460] on button "Add Payment" at bounding box center [854, 458] width 177 height 20
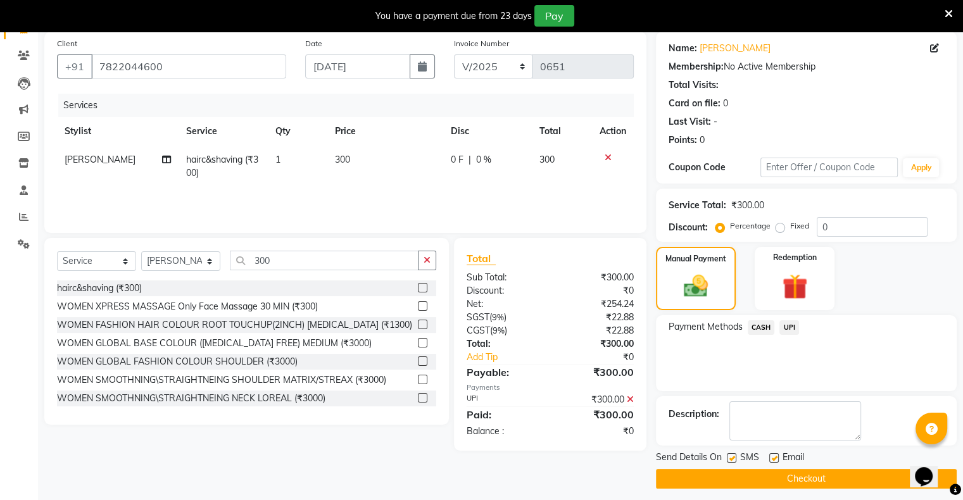
scroll to position [101, 0]
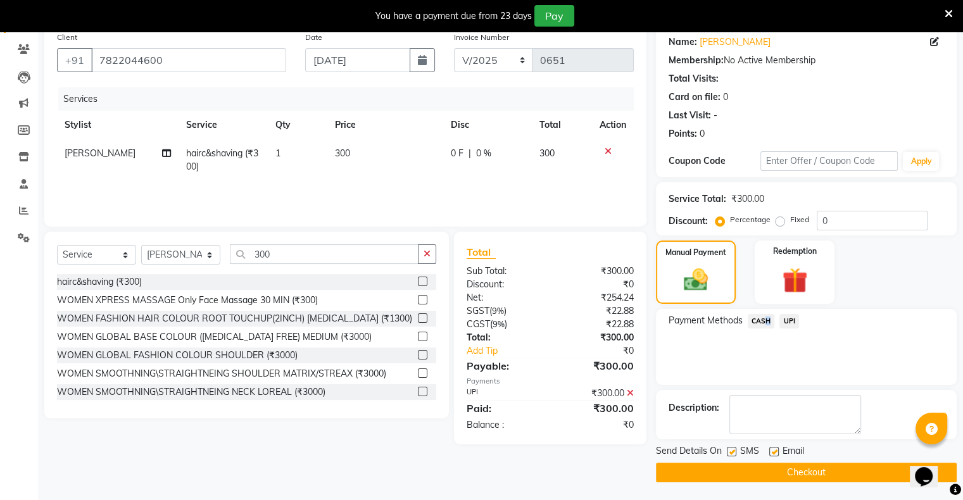
click at [763, 322] on span "CASH" at bounding box center [760, 321] width 27 height 15
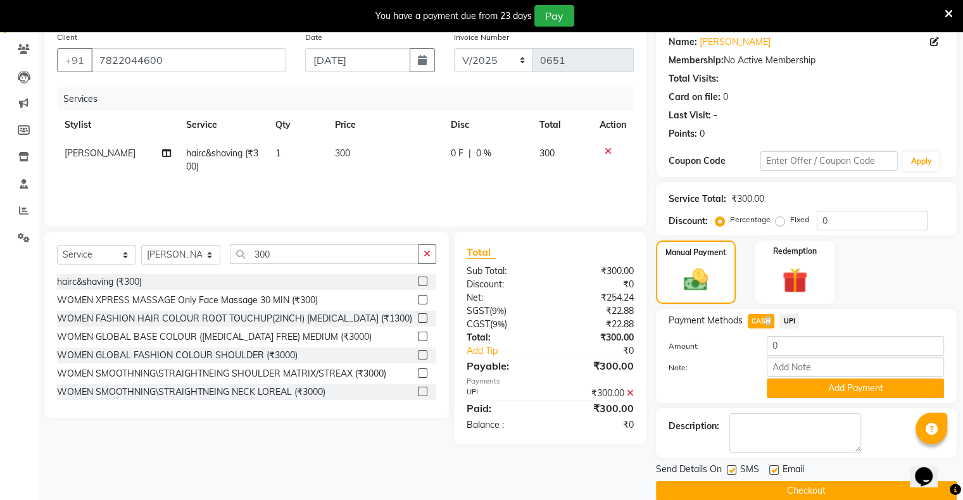
click at [810, 397] on button "Add Payment" at bounding box center [854, 388] width 177 height 20
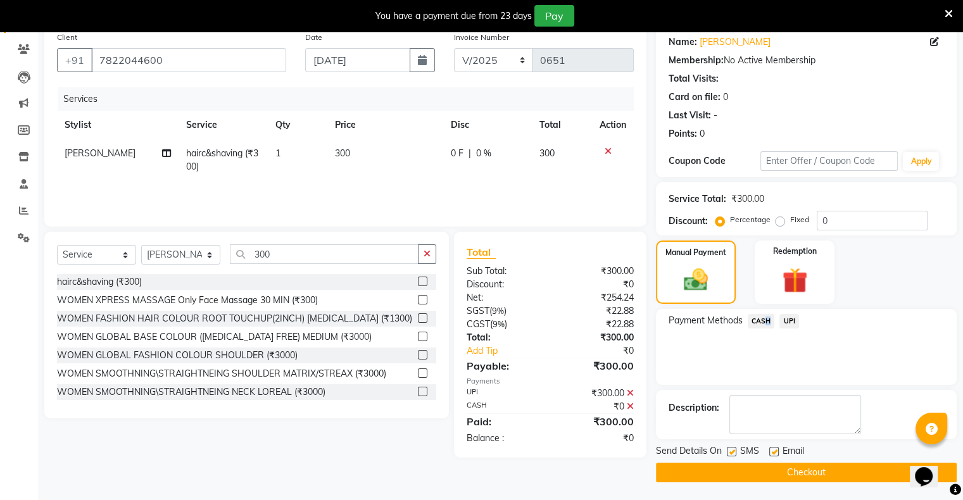
click at [798, 468] on button "Checkout" at bounding box center [806, 473] width 301 height 20
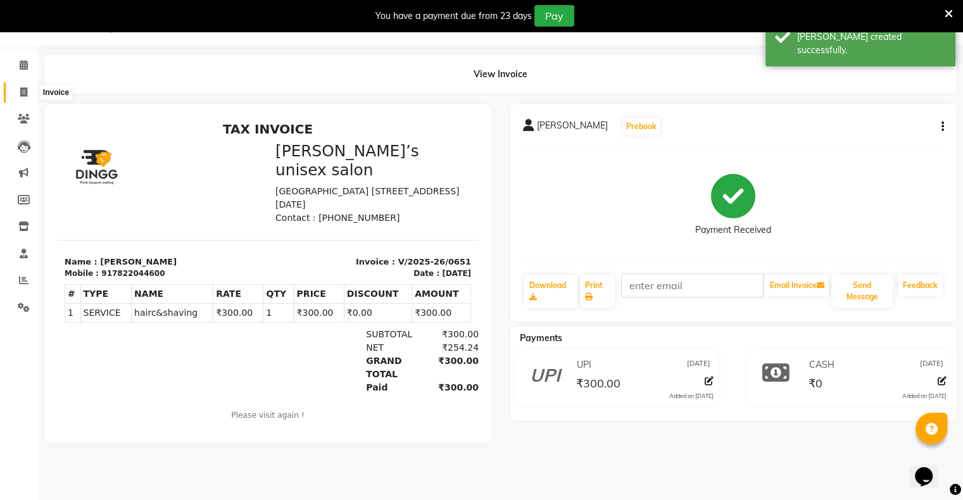
click at [27, 87] on span at bounding box center [24, 92] width 22 height 15
select select "8735"
select select "service"
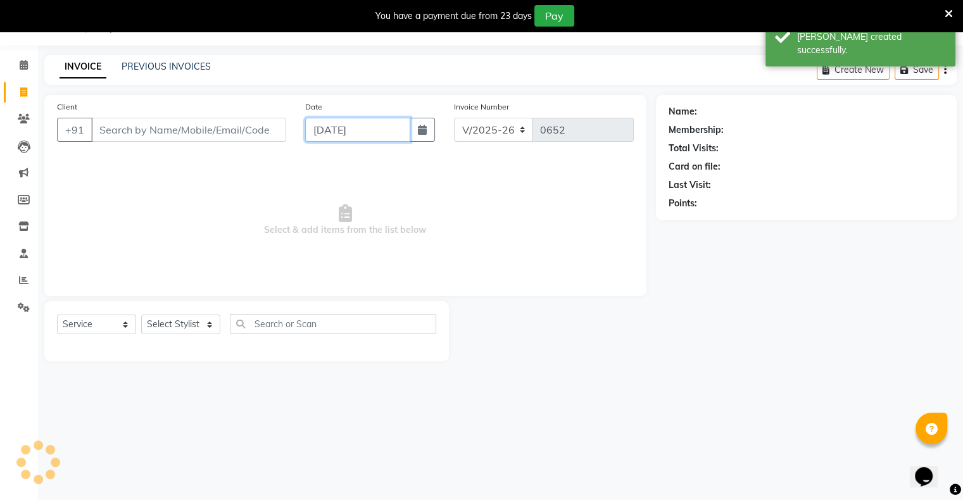
click at [323, 137] on input "[DATE]" at bounding box center [357, 130] width 105 height 24
select select "9"
select select "2025"
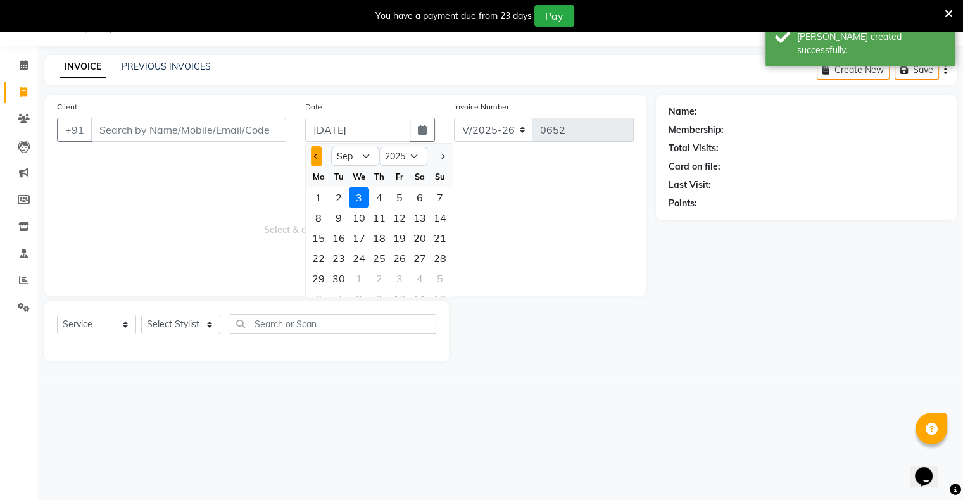
click at [318, 156] on span "Previous month" at bounding box center [316, 156] width 5 height 5
select select "8"
click at [436, 278] on div "31" at bounding box center [440, 278] width 20 height 20
type input "[DATE]"
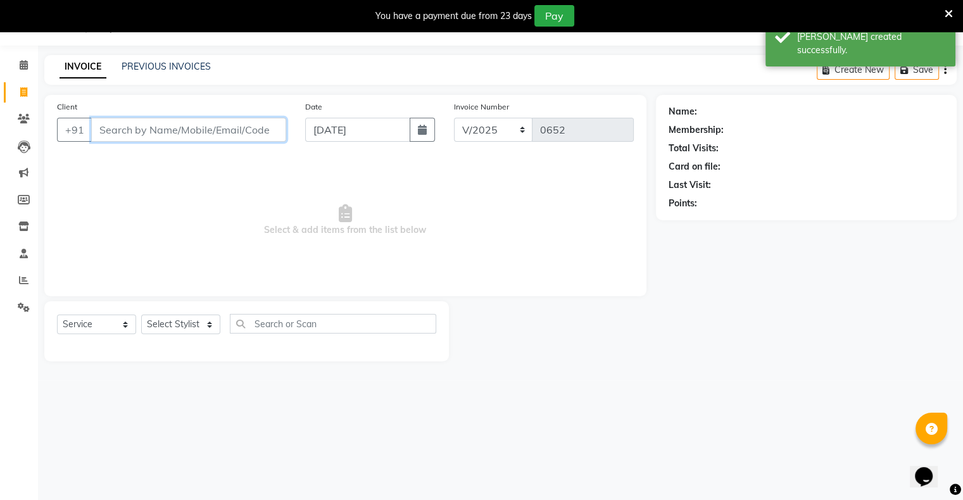
click at [241, 134] on input "Client" at bounding box center [188, 130] width 195 height 24
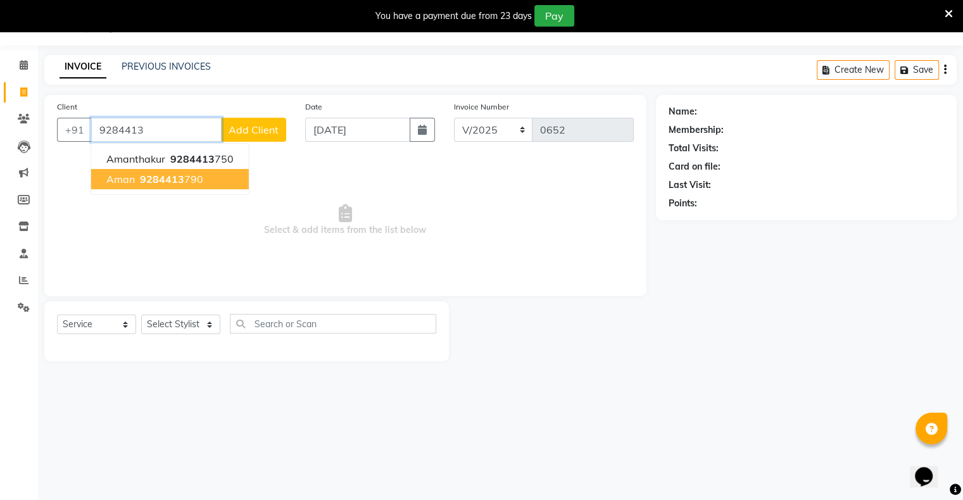
click at [196, 181] on ngb-highlight "9284413 790" at bounding box center [170, 179] width 66 height 13
type input "9284413790"
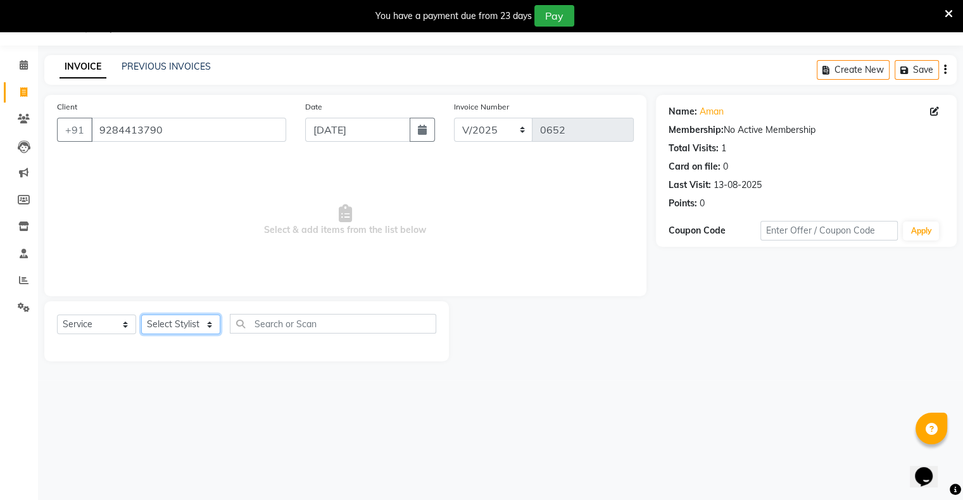
click at [189, 325] on select "Select Stylist [PERSON_NAME] owner Mohit [PERSON_NAME] [PERSON_NAME]" at bounding box center [180, 325] width 79 height 20
select select "88697"
click at [141, 315] on select "Select Stylist [PERSON_NAME] owner Mohit [PERSON_NAME] [PERSON_NAME]" at bounding box center [180, 325] width 79 height 20
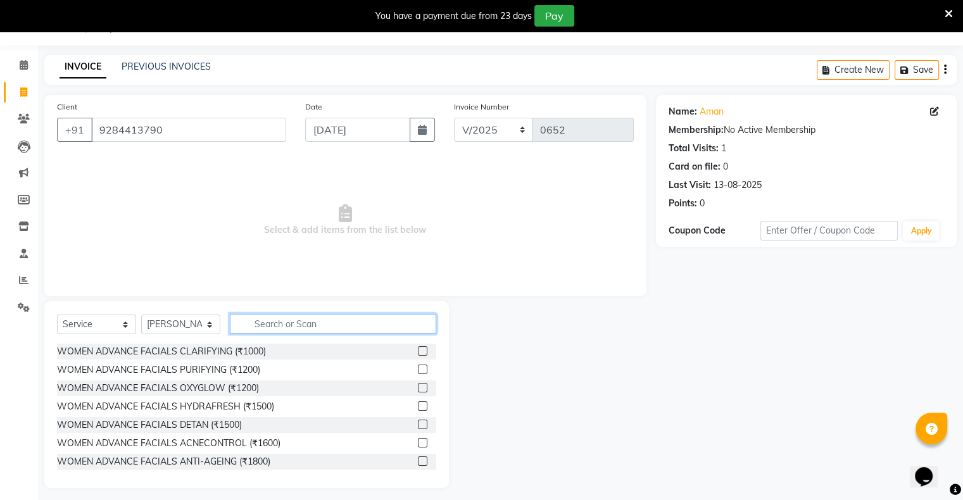
click at [285, 325] on input "text" at bounding box center [333, 324] width 206 height 20
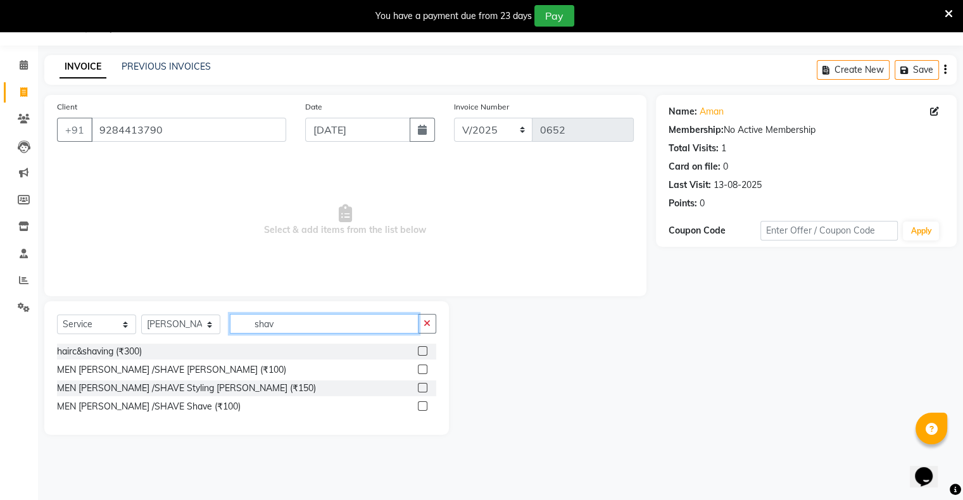
type input "shav"
click at [422, 371] on label at bounding box center [422, 369] width 9 height 9
click at [422, 371] on input "checkbox" at bounding box center [422, 370] width 8 height 8
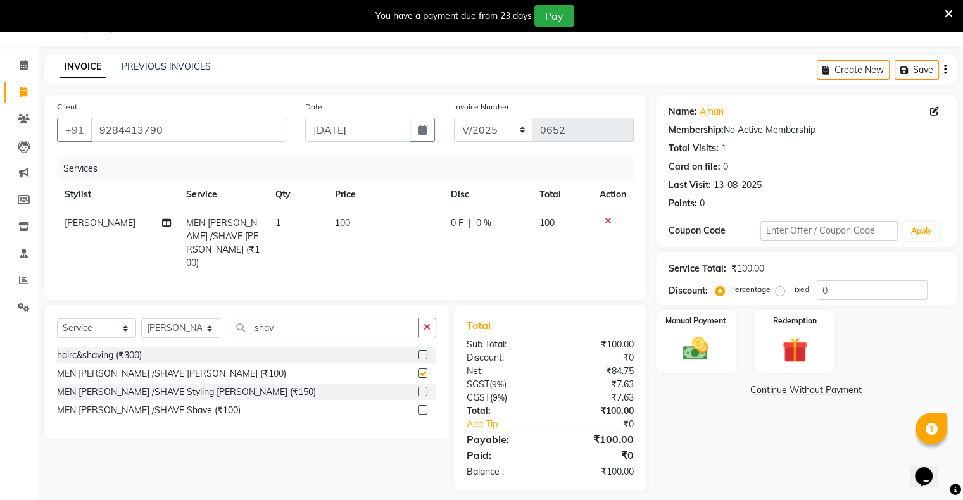
checkbox input "false"
click at [697, 347] on img at bounding box center [695, 349] width 42 height 30
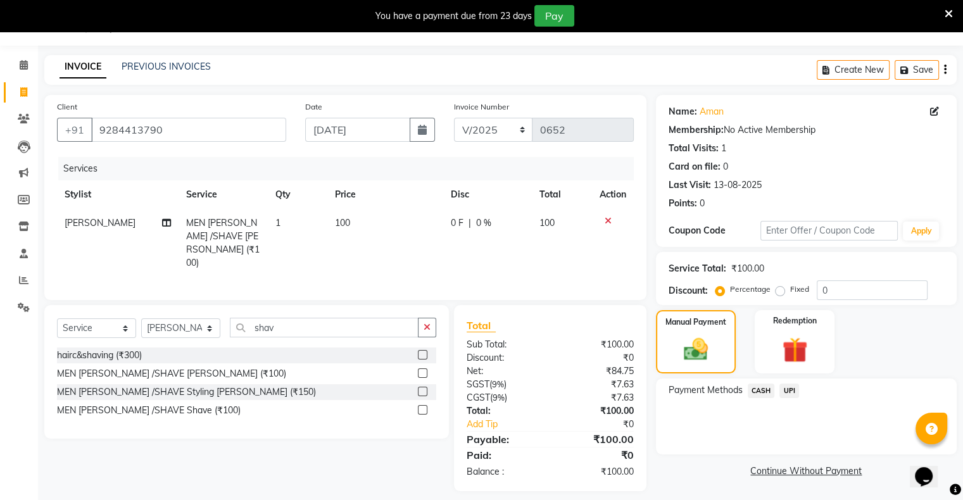
click at [759, 391] on span "CASH" at bounding box center [760, 391] width 27 height 15
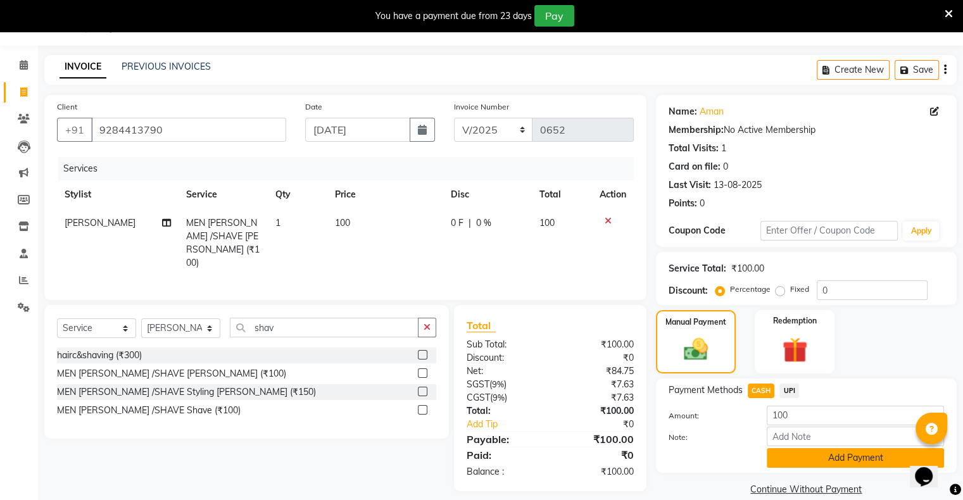
click at [809, 462] on button "Add Payment" at bounding box center [854, 458] width 177 height 20
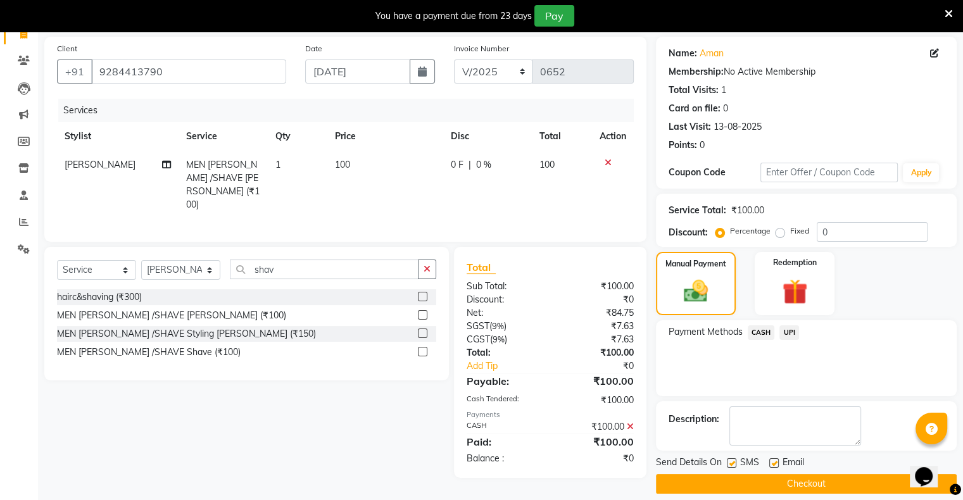
scroll to position [101, 0]
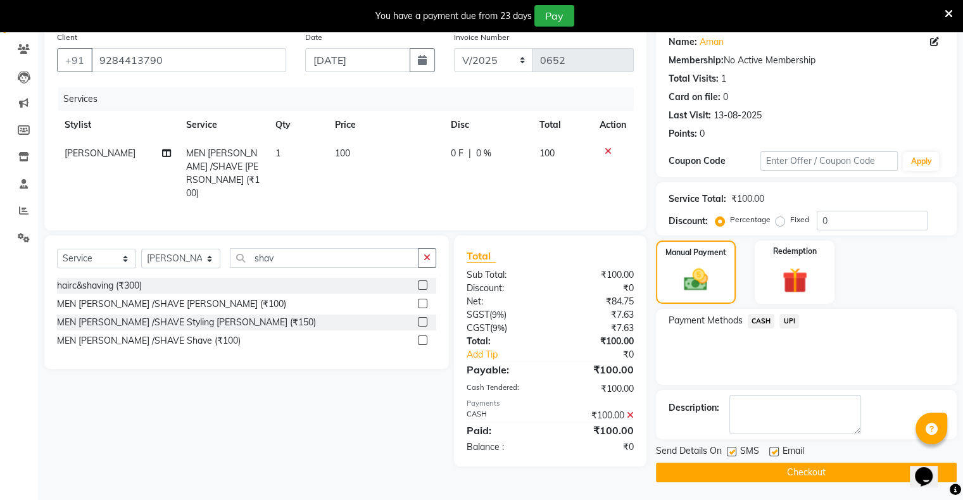
click at [810, 466] on button "Checkout" at bounding box center [806, 473] width 301 height 20
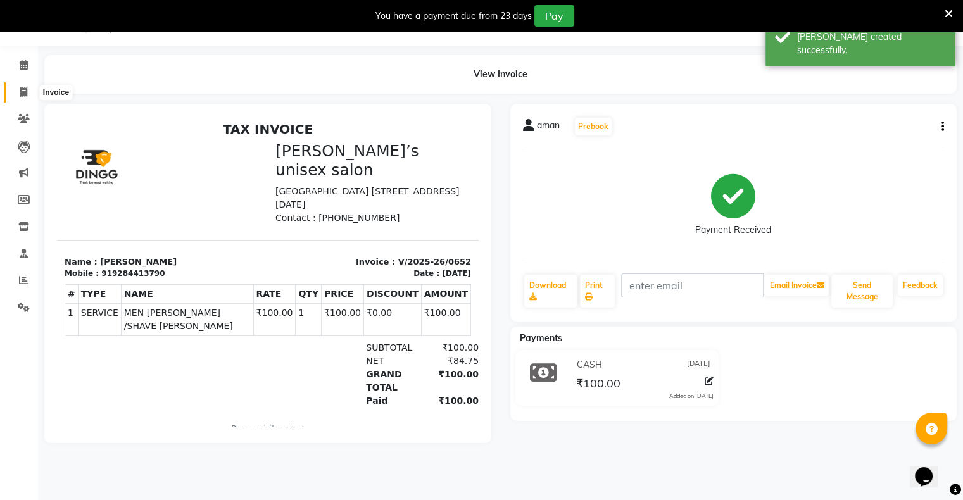
click at [20, 95] on icon at bounding box center [23, 91] width 7 height 9
select select "8735"
select select "service"
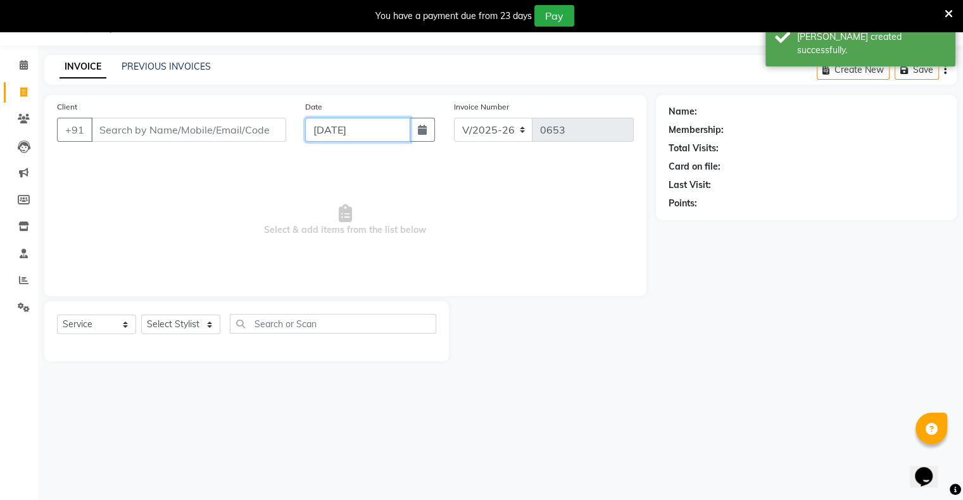
click at [327, 137] on input "[DATE]" at bounding box center [357, 130] width 105 height 24
select select "9"
select select "2025"
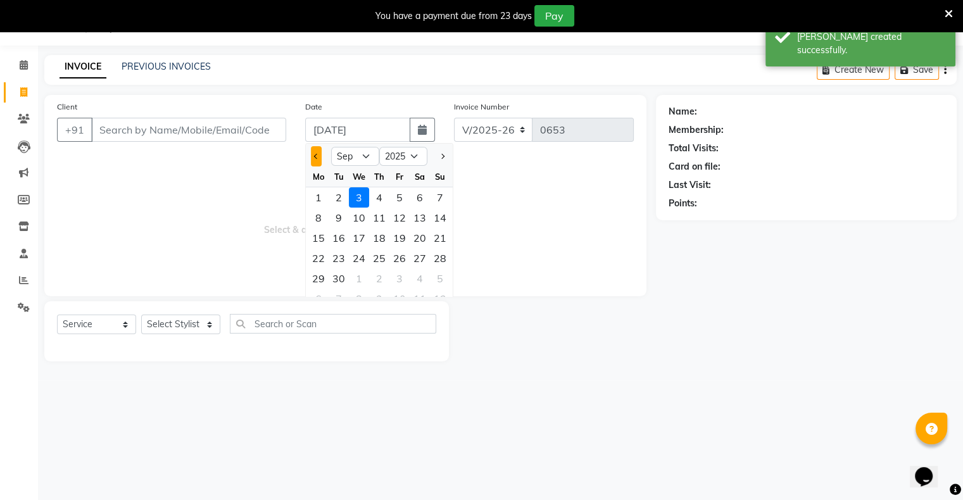
click at [316, 156] on span "Previous month" at bounding box center [316, 156] width 5 height 5
select select "8"
click at [435, 275] on div "31" at bounding box center [440, 278] width 20 height 20
type input "[DATE]"
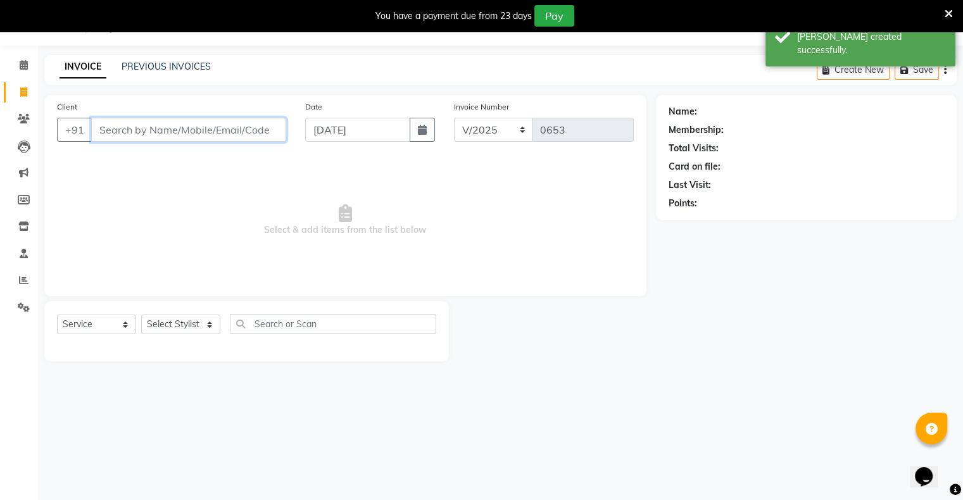
click at [265, 128] on input "Client" at bounding box center [188, 130] width 195 height 24
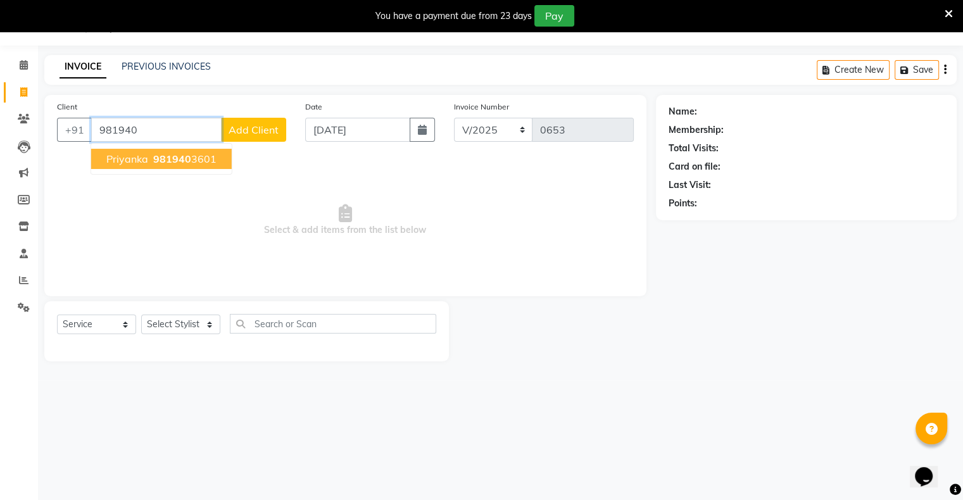
click at [192, 159] on ngb-highlight "981940 3601" at bounding box center [184, 159] width 66 height 13
type input "9819403601"
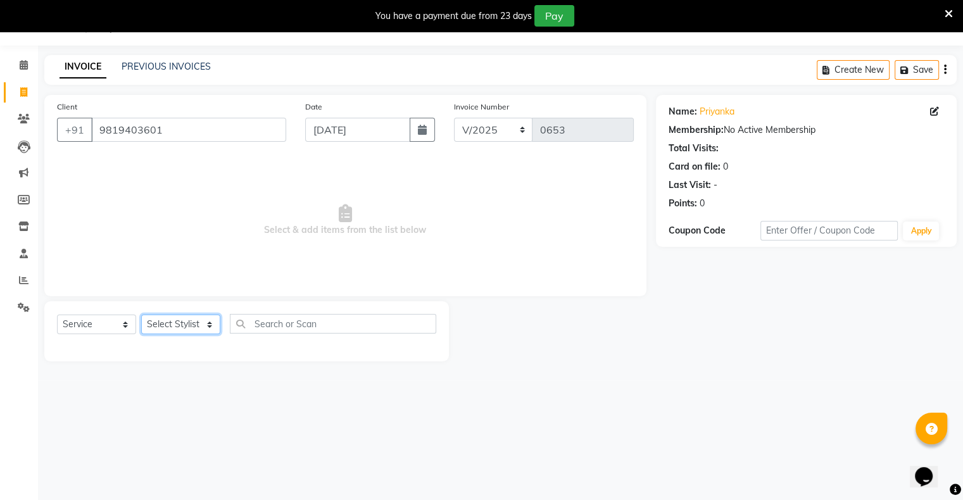
click at [176, 331] on select "Select Stylist [PERSON_NAME] owner Mohit [PERSON_NAME] [PERSON_NAME]" at bounding box center [180, 325] width 79 height 20
select select "88700"
click at [141, 315] on select "Select Stylist [PERSON_NAME] owner Mohit [PERSON_NAME] [PERSON_NAME]" at bounding box center [180, 325] width 79 height 20
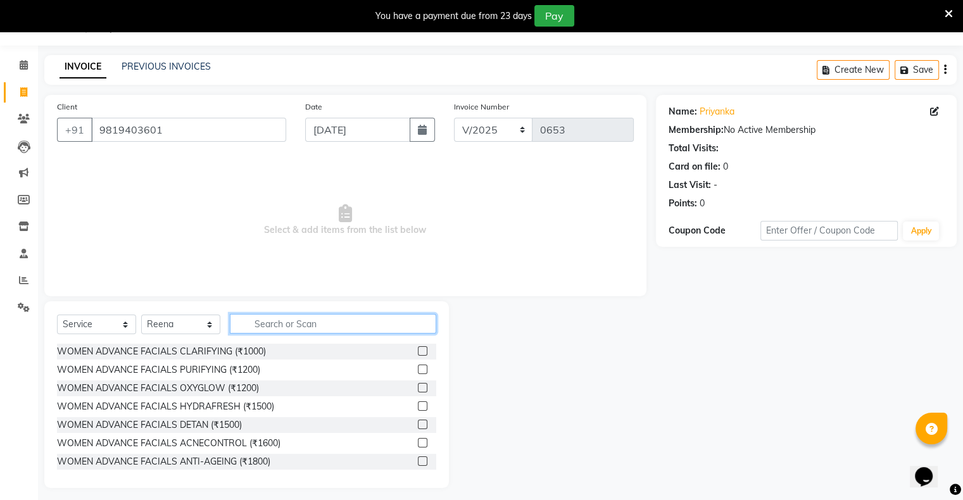
click at [290, 325] on input "text" at bounding box center [333, 324] width 206 height 20
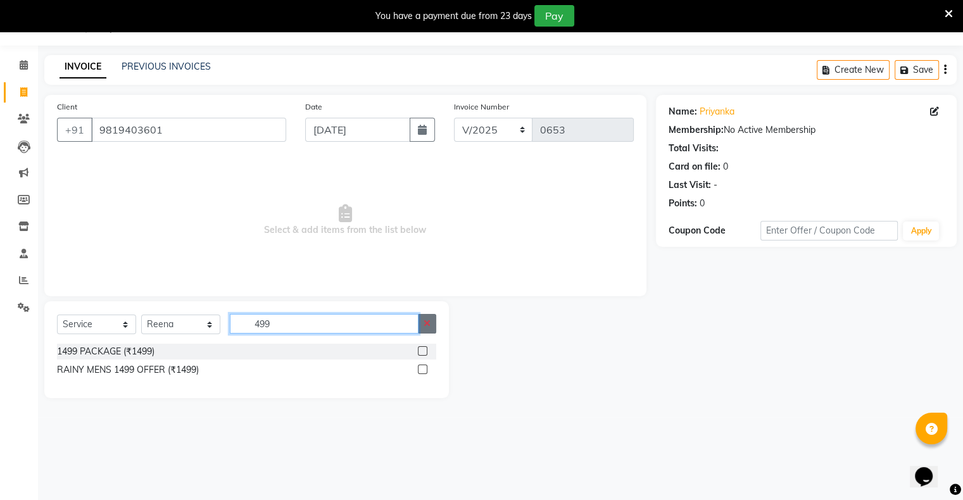
type input "499"
click at [428, 327] on icon "button" at bounding box center [426, 323] width 7 height 9
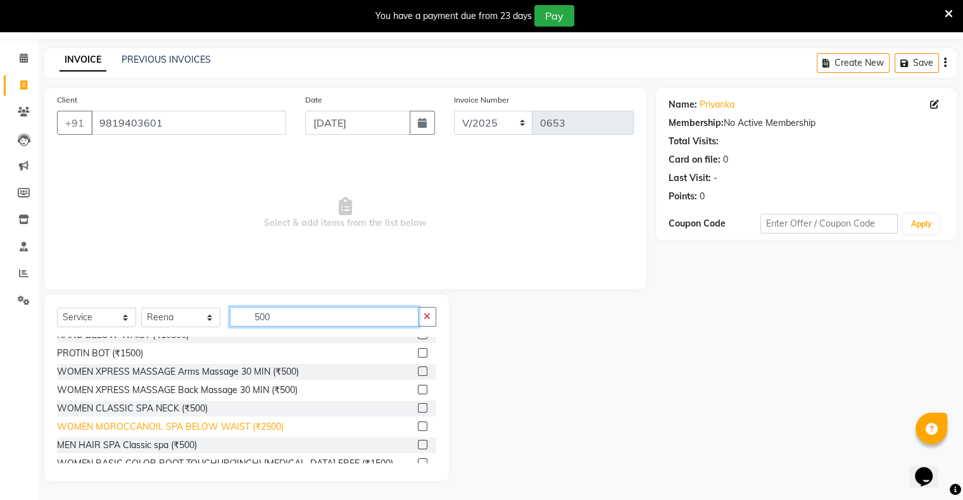
scroll to position [380, 0]
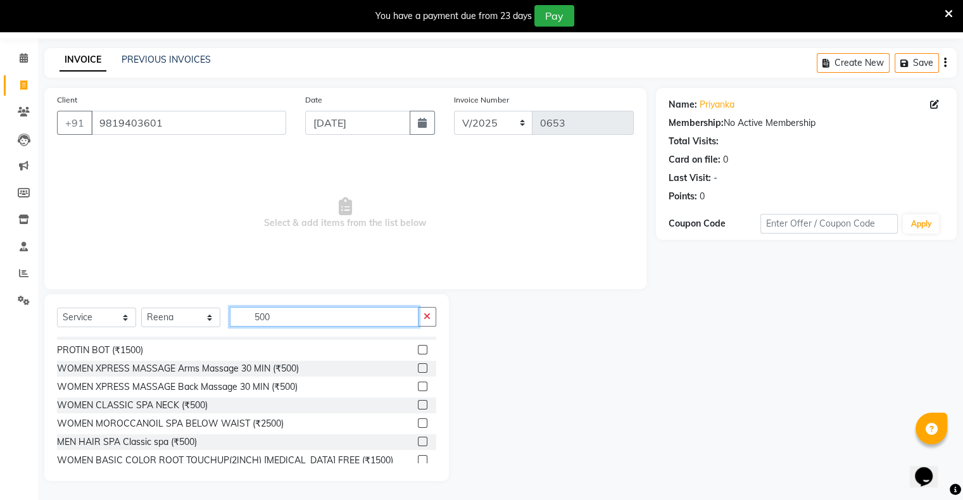
type input "500"
click at [418, 407] on label at bounding box center [422, 404] width 9 height 9
click at [418, 407] on input "checkbox" at bounding box center [422, 405] width 8 height 8
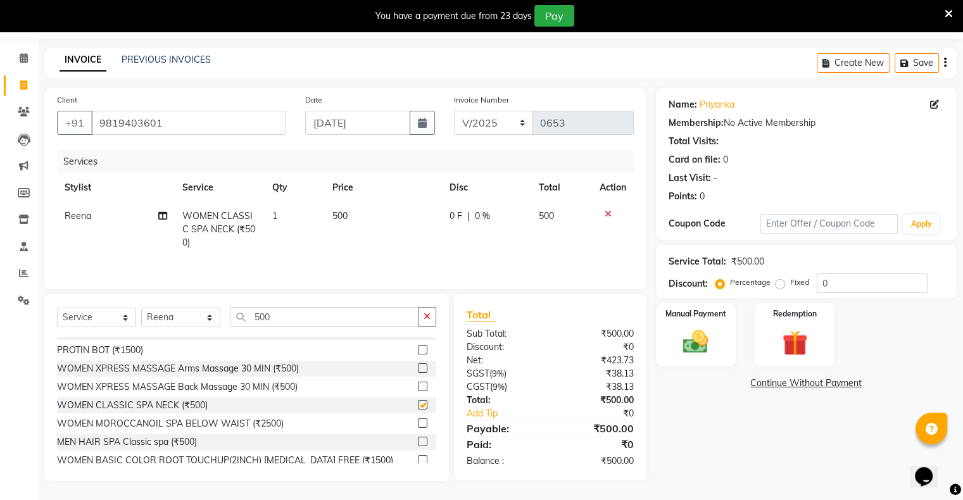
checkbox input "false"
click at [706, 328] on img at bounding box center [695, 342] width 42 height 30
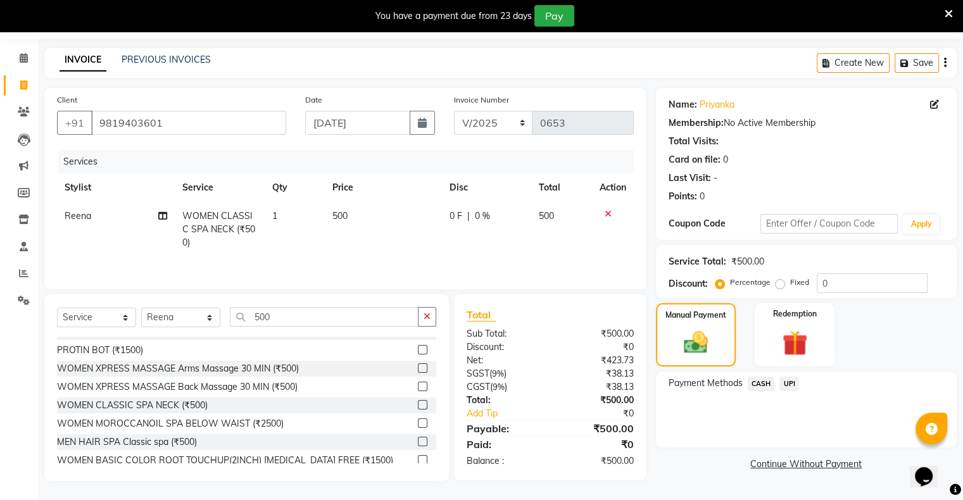
drag, startPoint x: 790, startPoint y: 384, endPoint x: 794, endPoint y: 391, distance: 8.8
click at [790, 384] on span "UPI" at bounding box center [789, 384] width 20 height 15
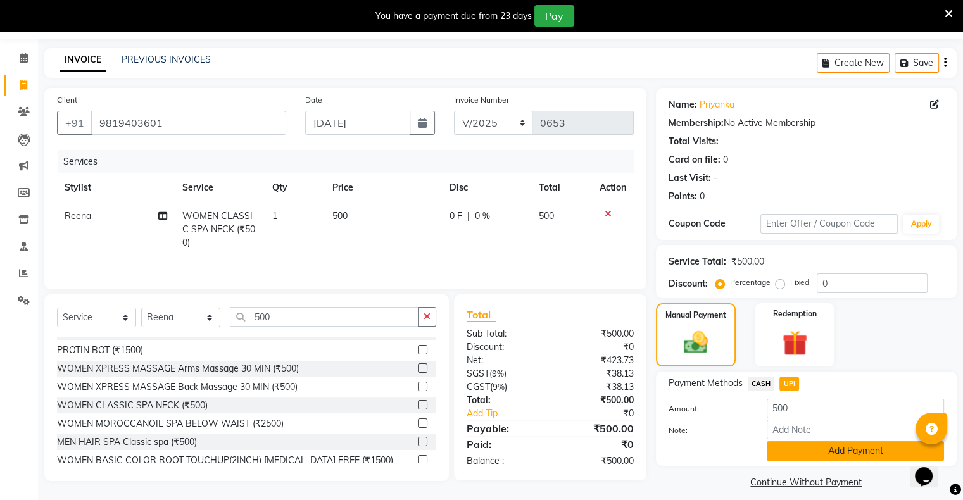
click at [825, 451] on button "Add Payment" at bounding box center [854, 451] width 177 height 20
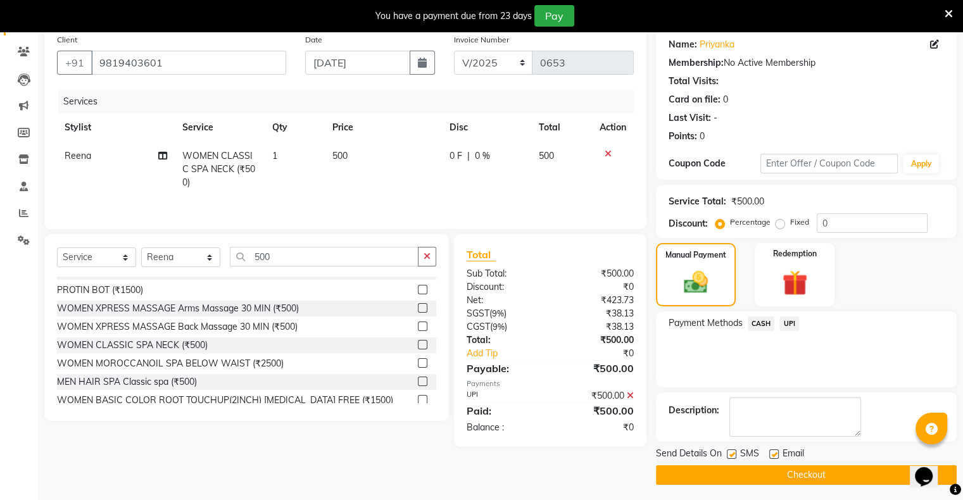
scroll to position [101, 0]
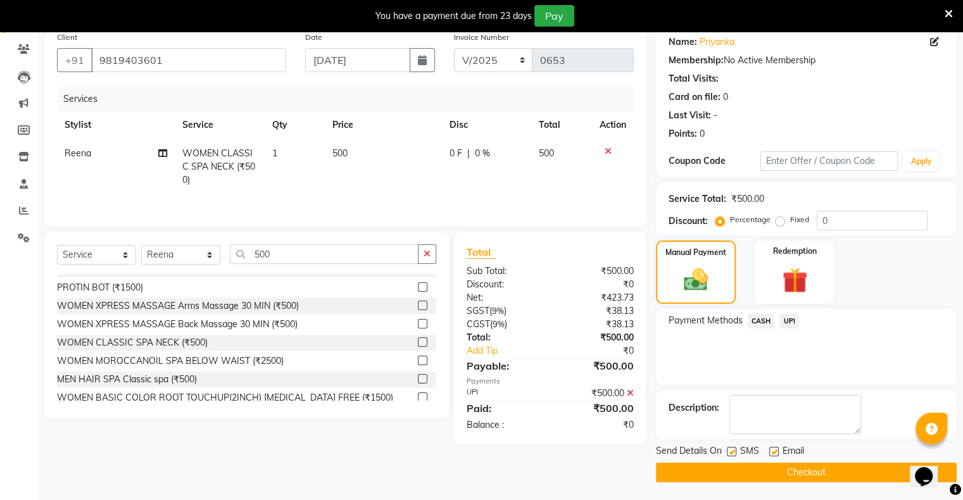
click at [854, 470] on button "Checkout" at bounding box center [806, 473] width 301 height 20
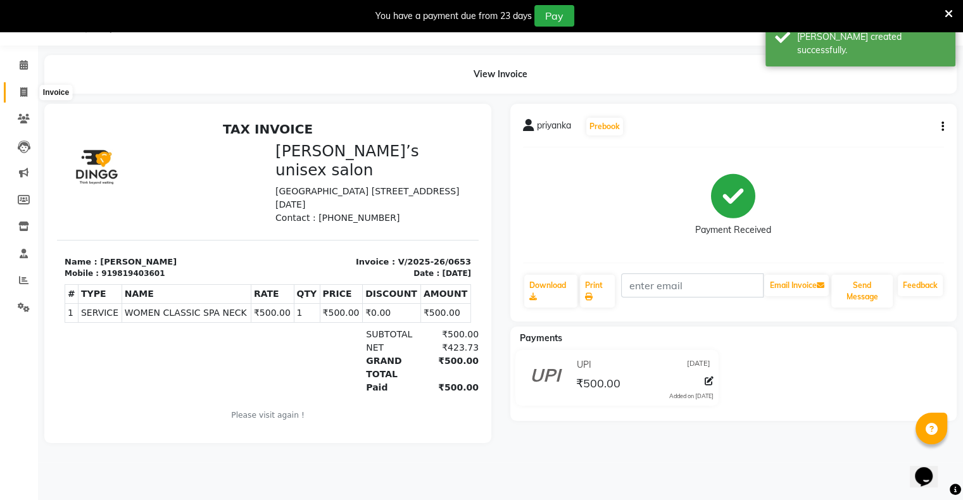
drag, startPoint x: 25, startPoint y: 94, endPoint x: 35, endPoint y: 94, distance: 10.1
click at [25, 93] on icon at bounding box center [23, 91] width 7 height 9
select select "8735"
select select "service"
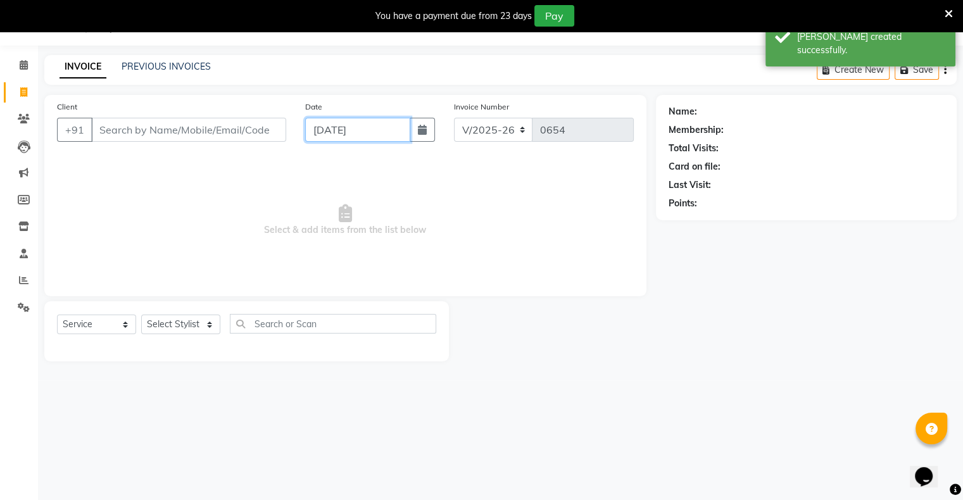
click at [309, 135] on input "[DATE]" at bounding box center [357, 130] width 105 height 24
select select "9"
select select "2025"
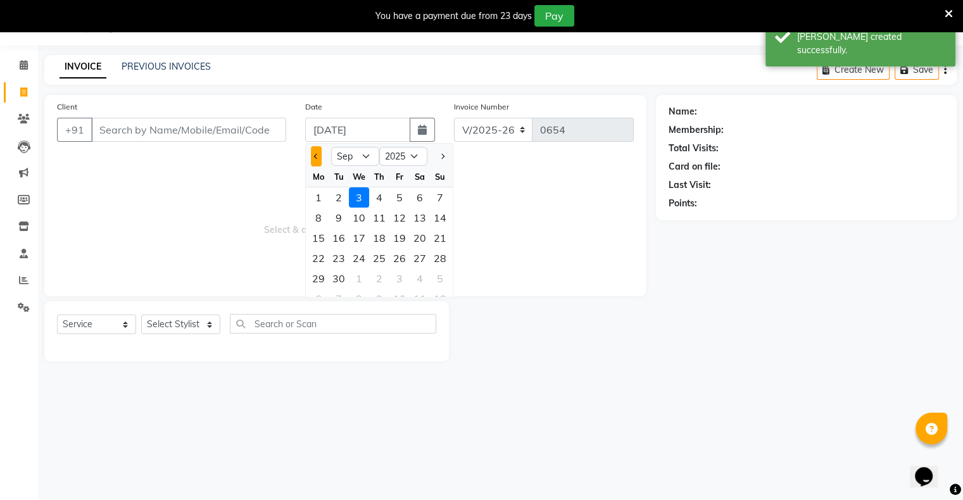
click at [318, 151] on button "Previous month" at bounding box center [316, 156] width 11 height 20
select select "8"
click at [437, 271] on div "31" at bounding box center [440, 278] width 20 height 20
type input "[DATE]"
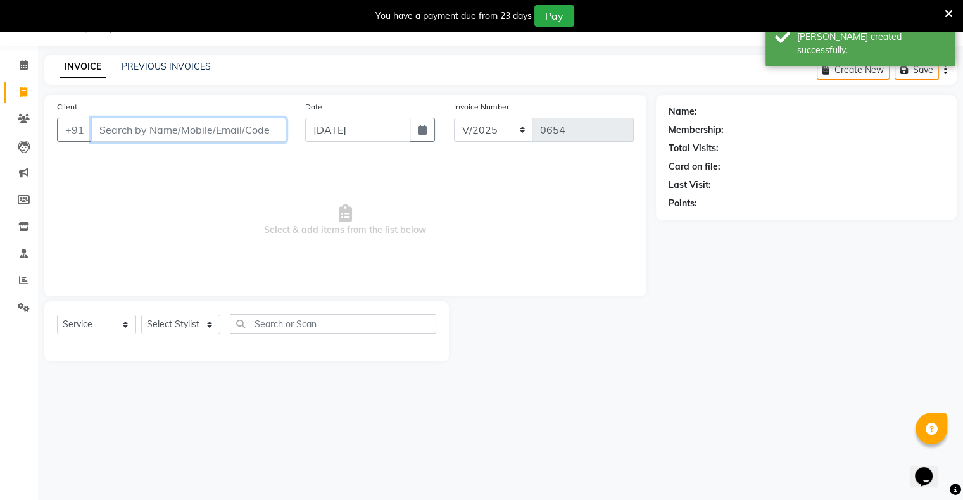
click at [261, 118] on input "Client" at bounding box center [188, 130] width 195 height 24
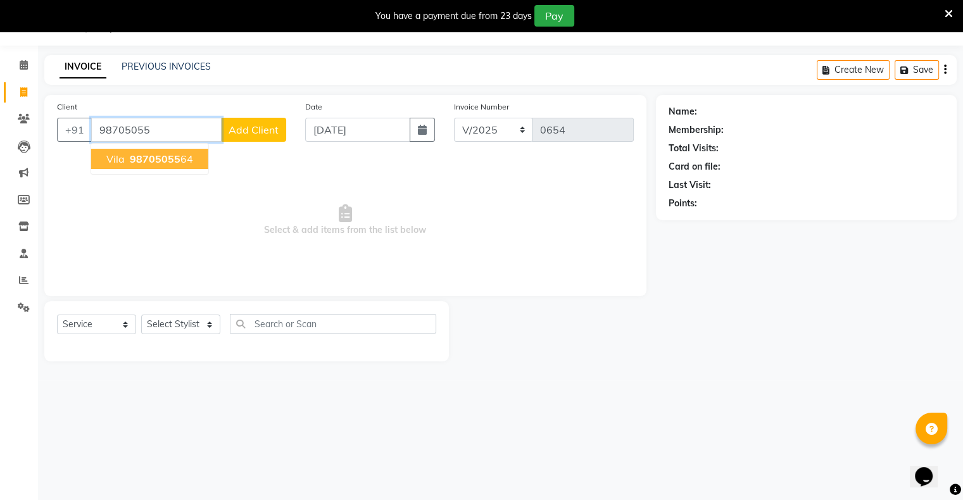
click at [166, 150] on button "vila 98705055 64" at bounding box center [149, 159] width 117 height 20
type input "9870505564"
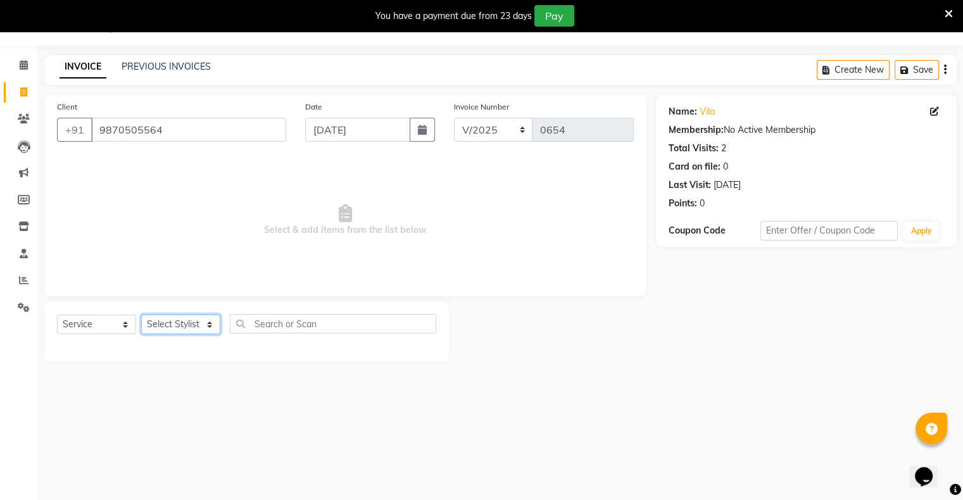
click at [187, 331] on select "Select Stylist [PERSON_NAME] owner Mohit [PERSON_NAME] [PERSON_NAME]" at bounding box center [180, 325] width 79 height 20
select select "88697"
click at [141, 315] on select "Select Stylist [PERSON_NAME] owner Mohit [PERSON_NAME] [PERSON_NAME]" at bounding box center [180, 325] width 79 height 20
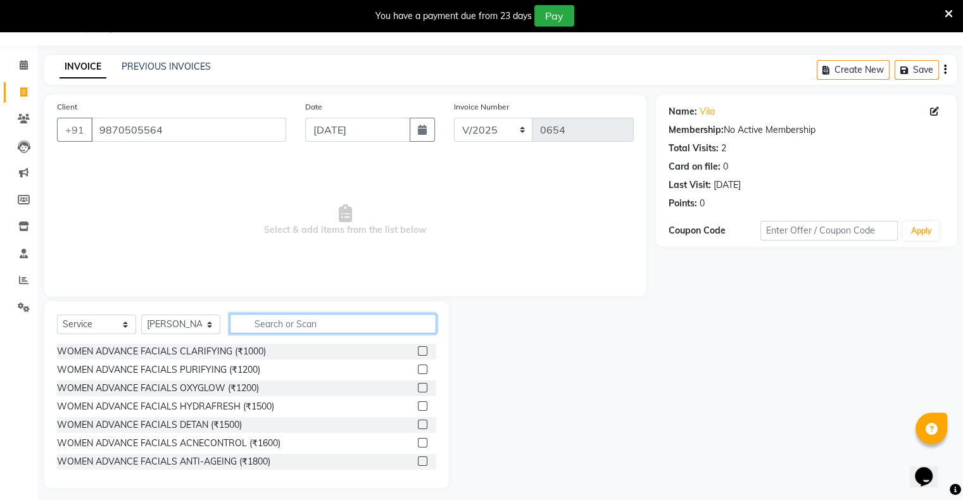
click at [309, 327] on input "text" at bounding box center [333, 324] width 206 height 20
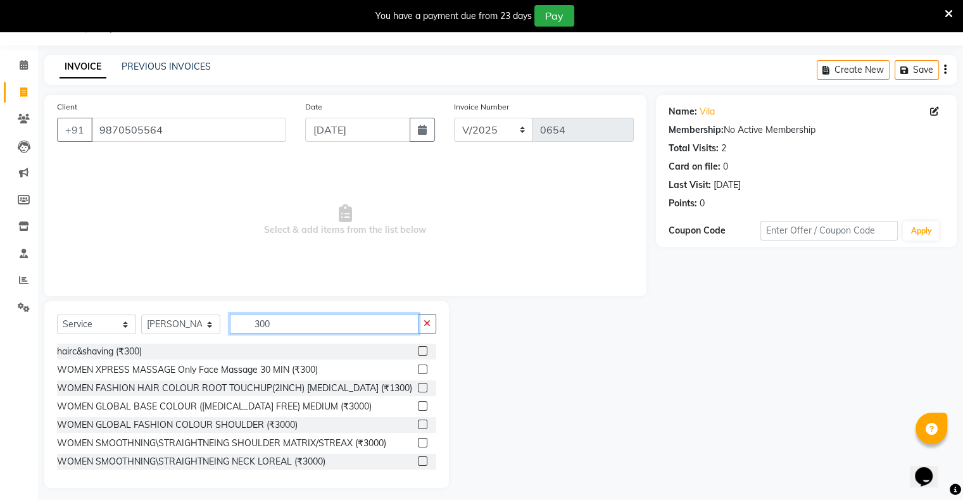
type input "300"
click at [418, 346] on label at bounding box center [422, 350] width 9 height 9
click at [418, 347] on input "checkbox" at bounding box center [422, 351] width 8 height 8
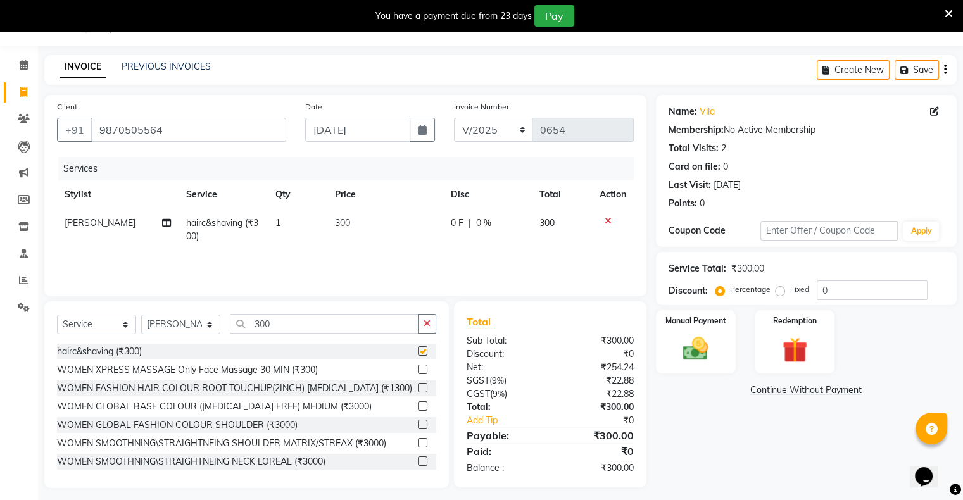
checkbox input "false"
click at [714, 356] on img at bounding box center [695, 349] width 42 height 30
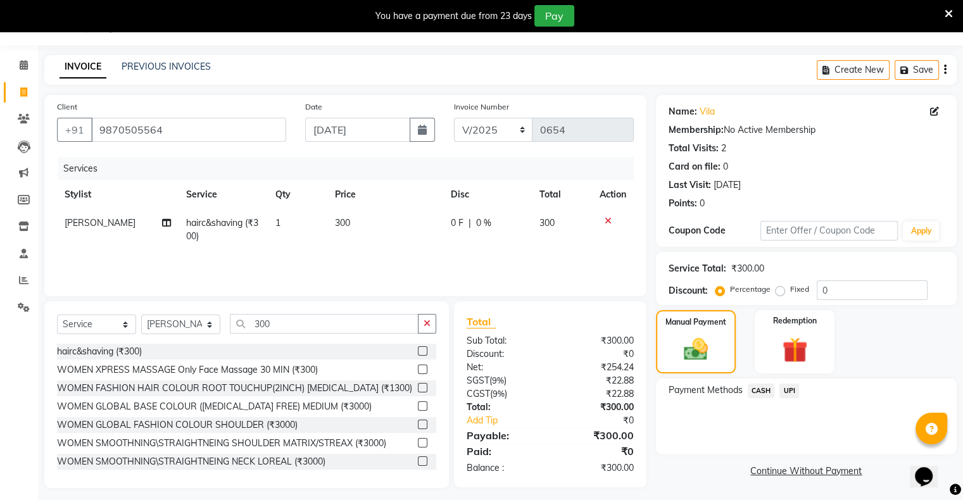
click at [789, 389] on span "UPI" at bounding box center [789, 391] width 20 height 15
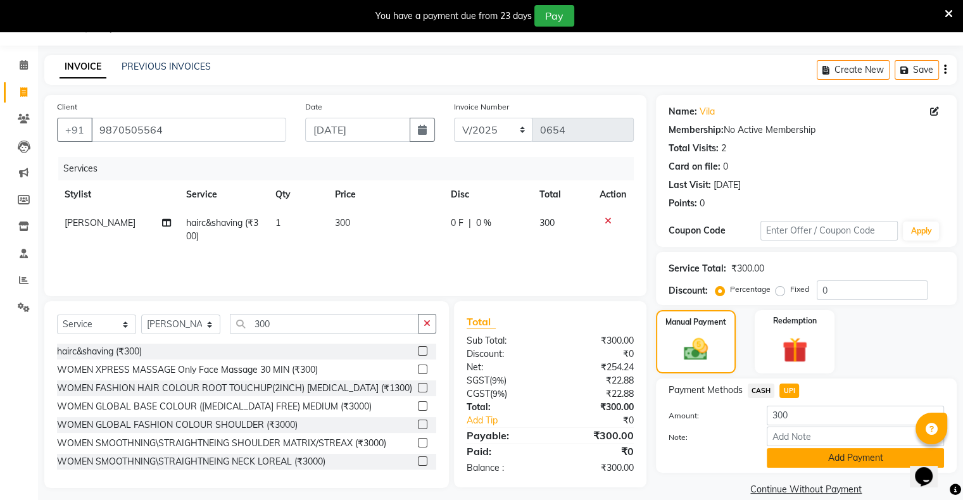
click at [828, 456] on button "Add Payment" at bounding box center [854, 458] width 177 height 20
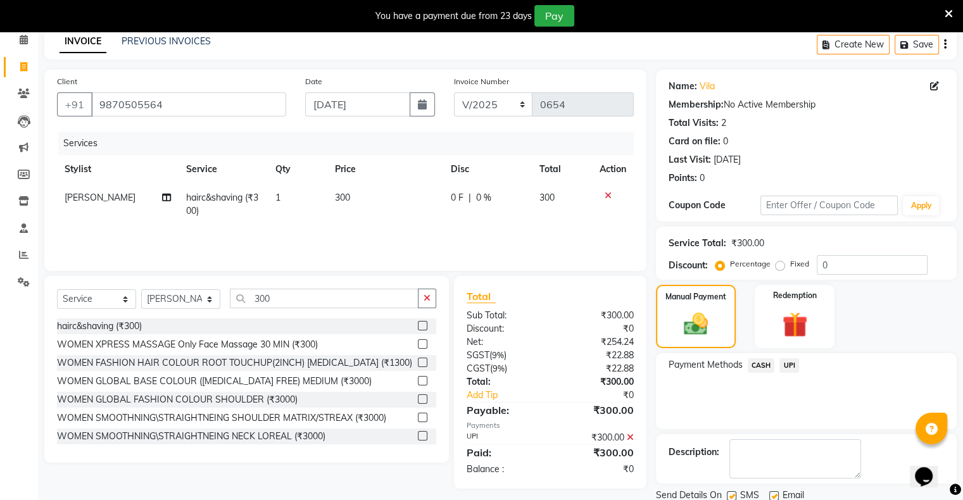
scroll to position [101, 0]
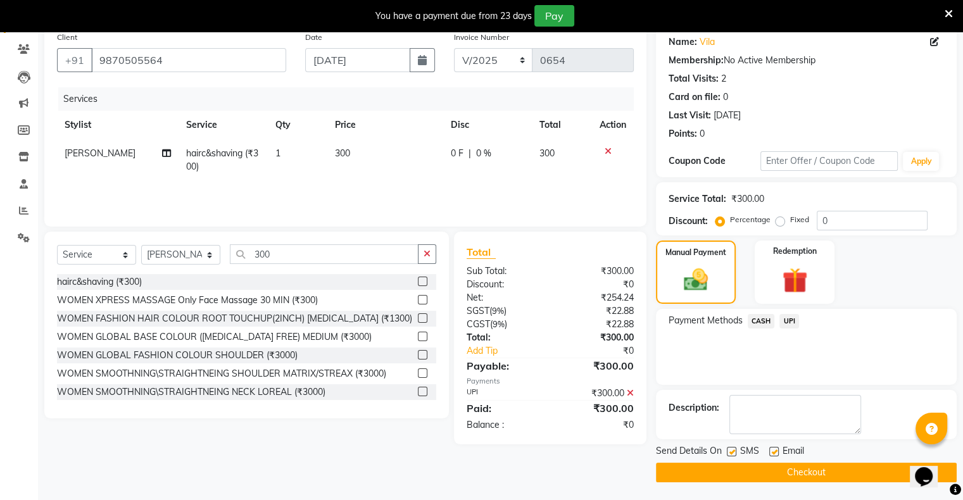
click at [825, 477] on button "Checkout" at bounding box center [806, 473] width 301 height 20
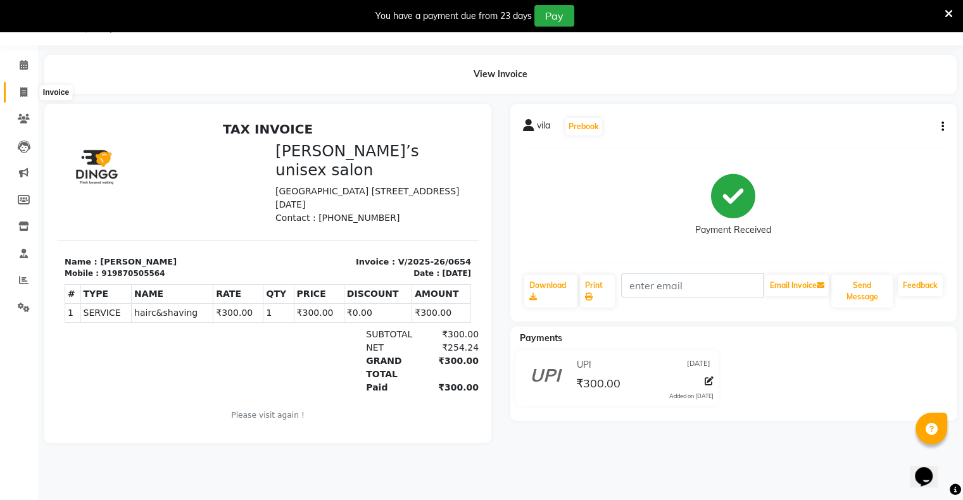
click at [20, 87] on icon at bounding box center [23, 91] width 7 height 9
select select "8735"
select select "service"
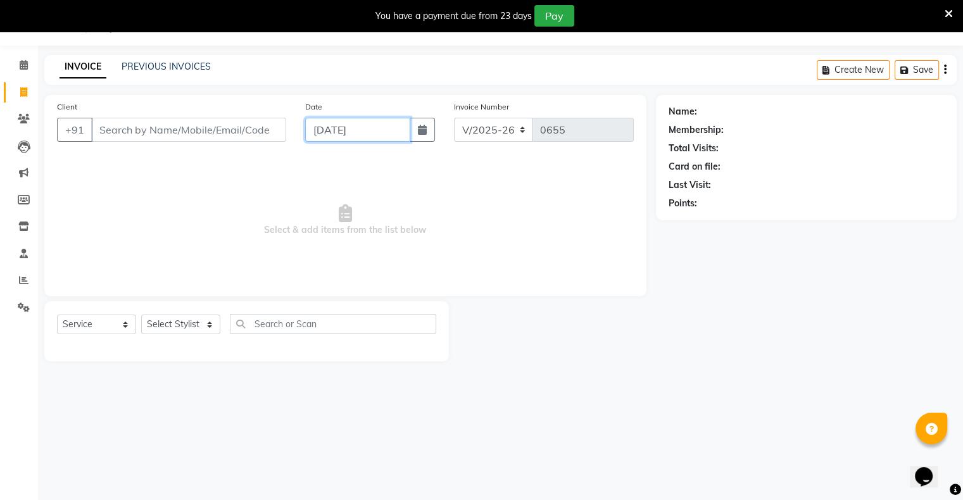
click at [347, 135] on input "[DATE]" at bounding box center [357, 130] width 105 height 24
select select "9"
select select "2025"
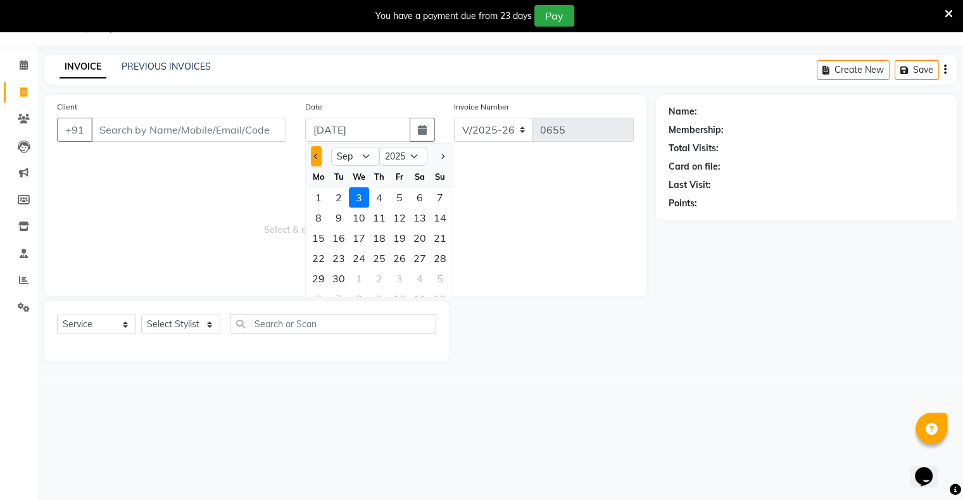
click at [316, 161] on button "Previous month" at bounding box center [316, 156] width 11 height 20
select select "8"
drag, startPoint x: 435, startPoint y: 278, endPoint x: 383, endPoint y: 234, distance: 68.2
click at [434, 277] on div "31" at bounding box center [440, 278] width 20 height 20
type input "[DATE]"
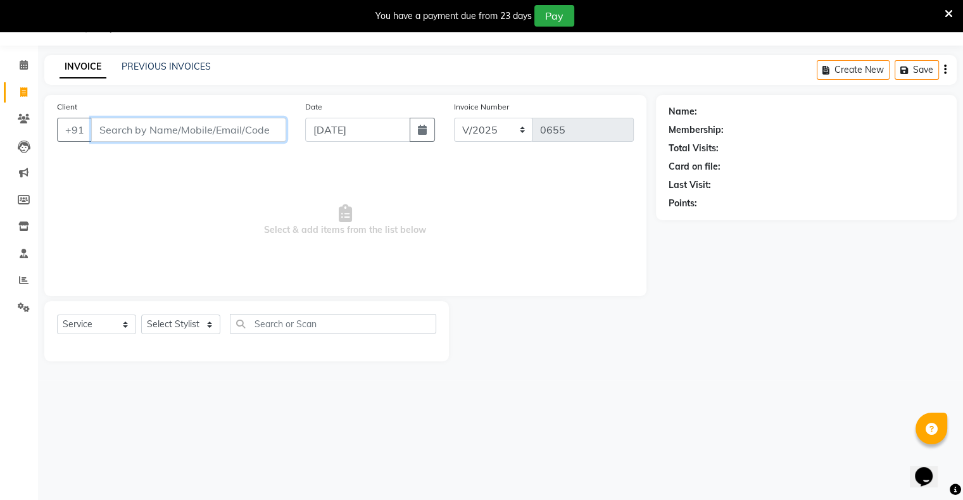
click at [268, 133] on input "Client" at bounding box center [188, 130] width 195 height 24
type input "7"
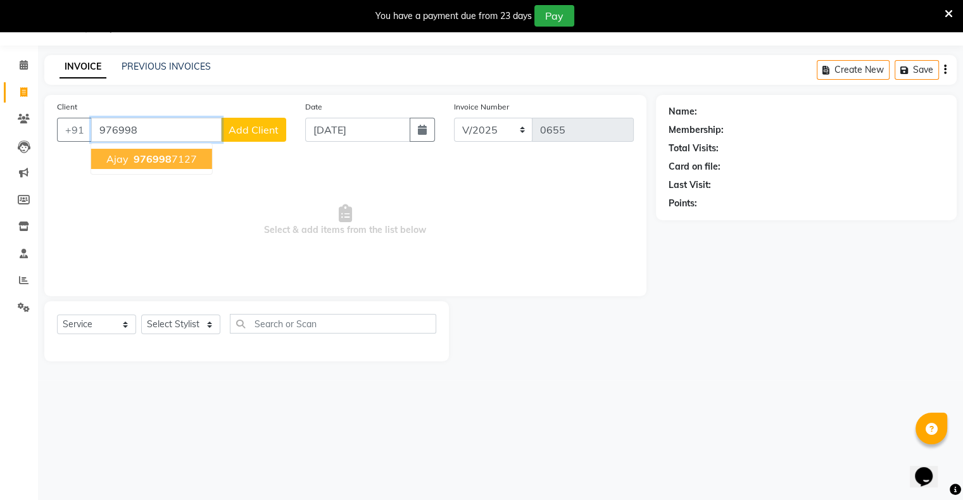
click at [144, 158] on span "976998" at bounding box center [153, 159] width 38 height 13
type input "9769987127"
click at [144, 158] on span "Select & add items from the list below" at bounding box center [345, 220] width 577 height 127
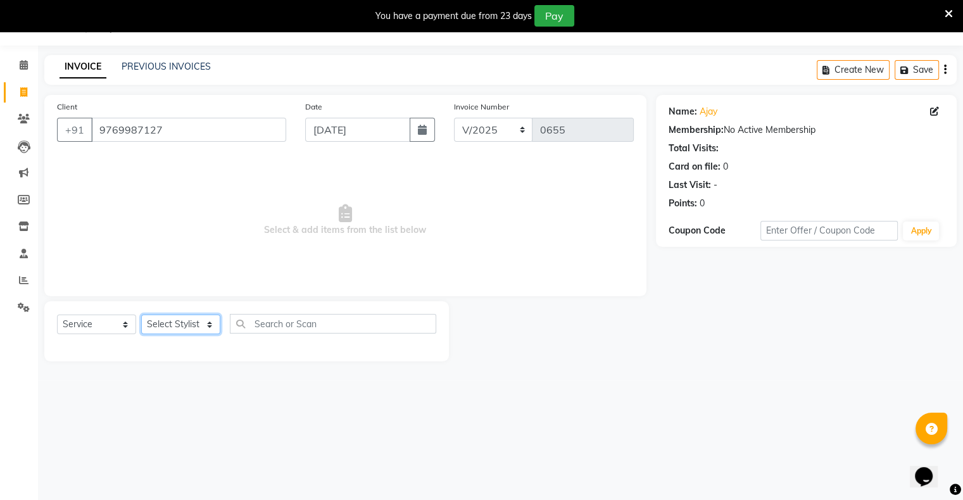
click at [175, 327] on select "Select Stylist [PERSON_NAME] owner Mohit [PERSON_NAME] [PERSON_NAME]" at bounding box center [180, 325] width 79 height 20
select select "88699"
click at [141, 315] on select "Select Stylist [PERSON_NAME] owner Mohit [PERSON_NAME] [PERSON_NAME]" at bounding box center [180, 325] width 79 height 20
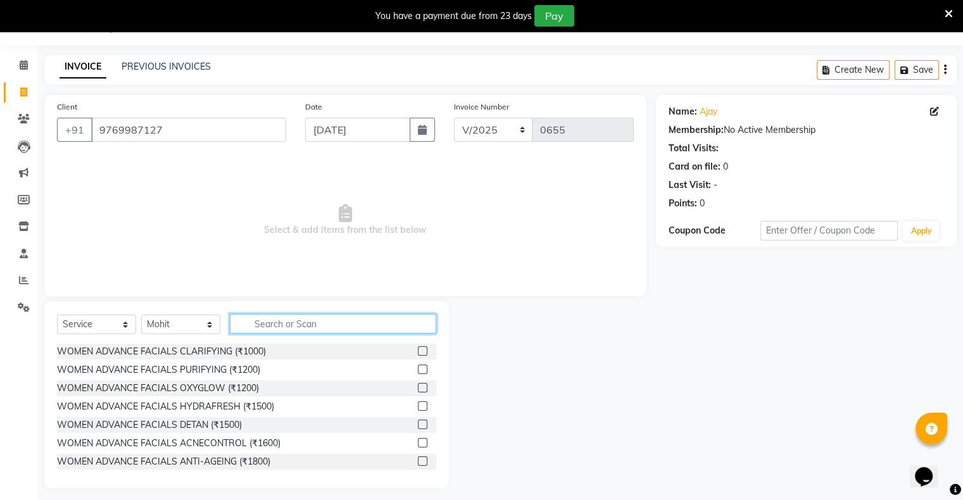
click at [287, 322] on input "text" at bounding box center [333, 324] width 206 height 20
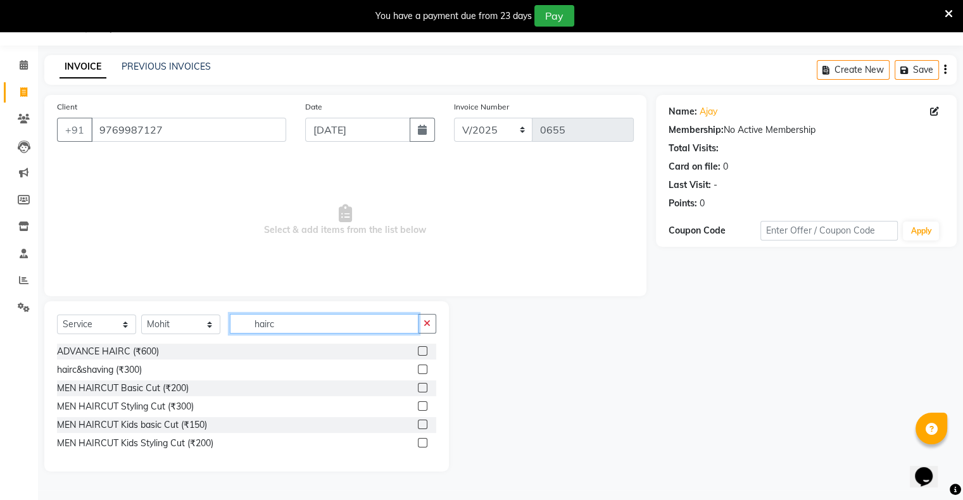
type input "hairc"
click at [423, 390] on label at bounding box center [422, 387] width 9 height 9
click at [423, 390] on input "checkbox" at bounding box center [422, 388] width 8 height 8
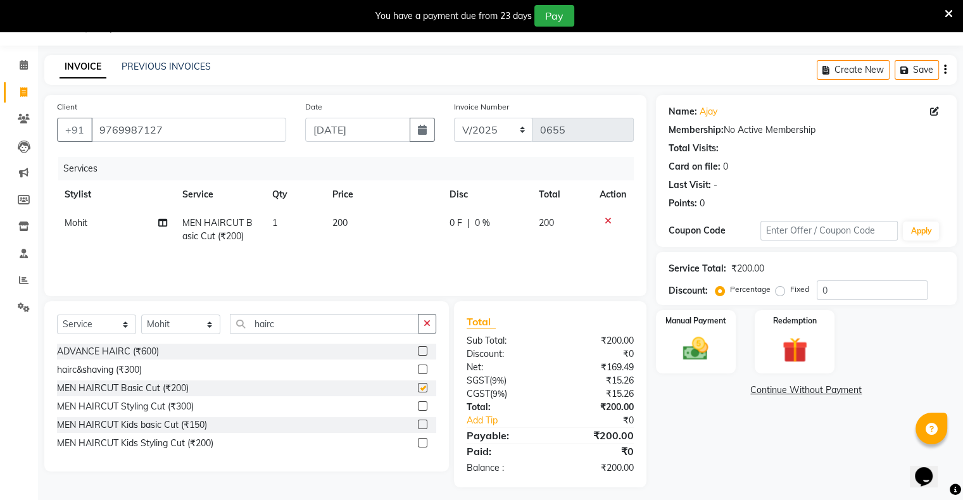
checkbox input "false"
click at [427, 320] on icon "button" at bounding box center [426, 323] width 7 height 9
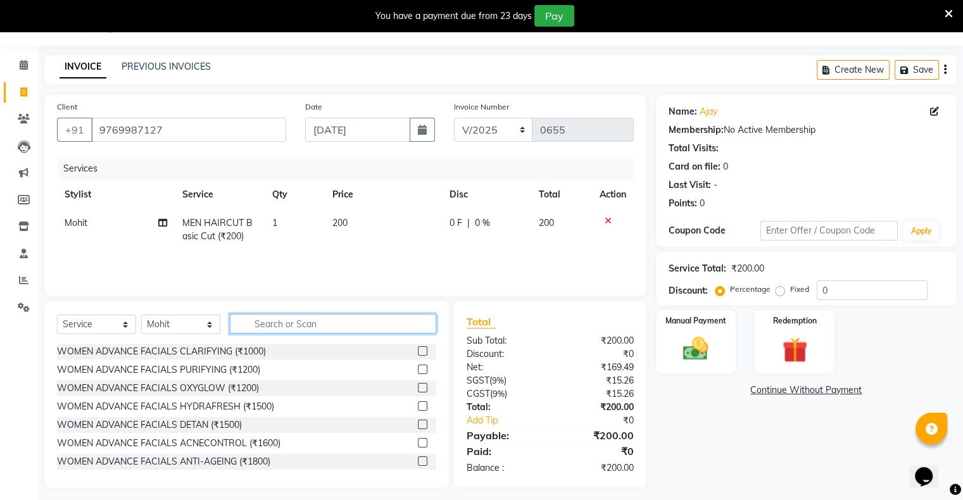
click at [397, 321] on input "text" at bounding box center [333, 324] width 206 height 20
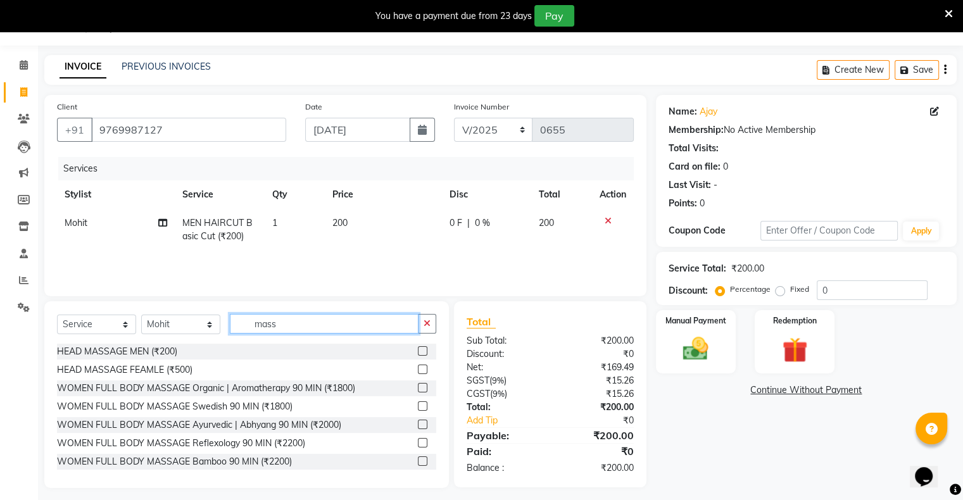
type input "mass"
click at [418, 351] on label at bounding box center [422, 350] width 9 height 9
click at [418, 351] on input "checkbox" at bounding box center [422, 351] width 8 height 8
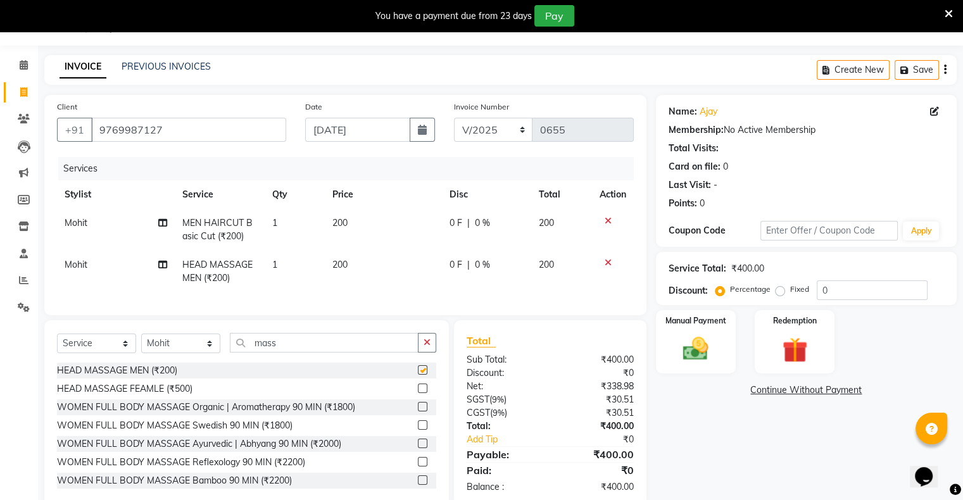
checkbox input "false"
click at [677, 361] on img at bounding box center [695, 349] width 42 height 30
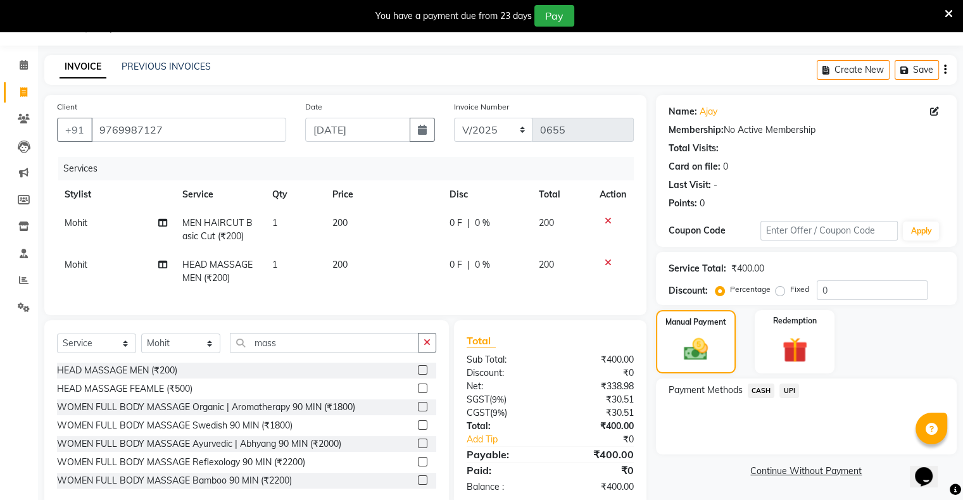
click at [787, 387] on span "UPI" at bounding box center [789, 391] width 20 height 15
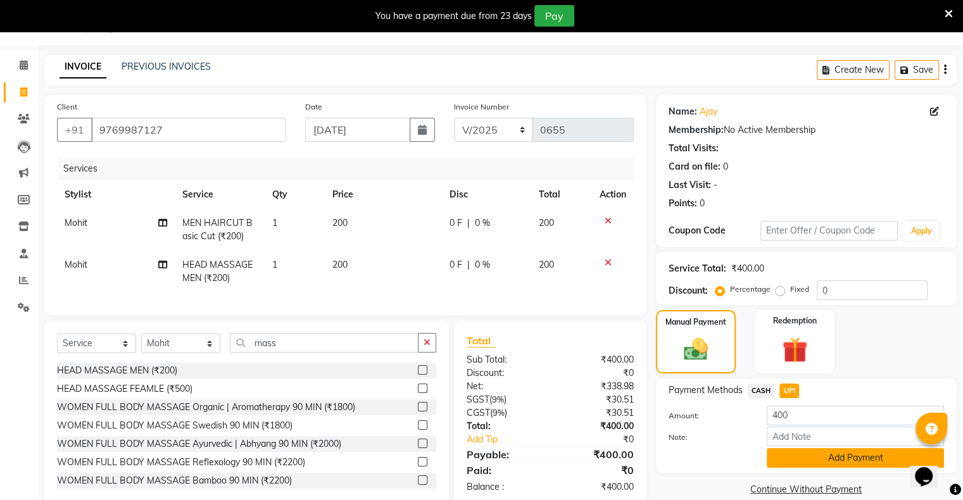
click at [813, 458] on button "Add Payment" at bounding box center [854, 458] width 177 height 20
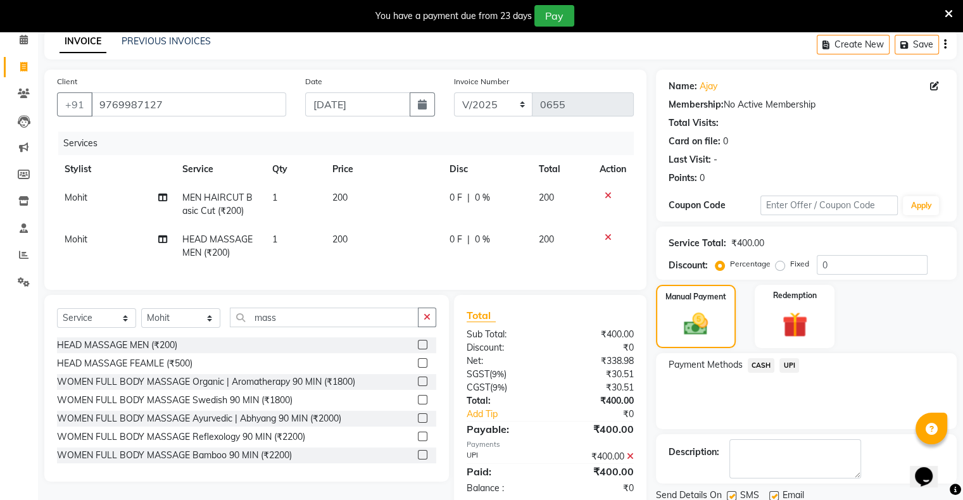
scroll to position [101, 0]
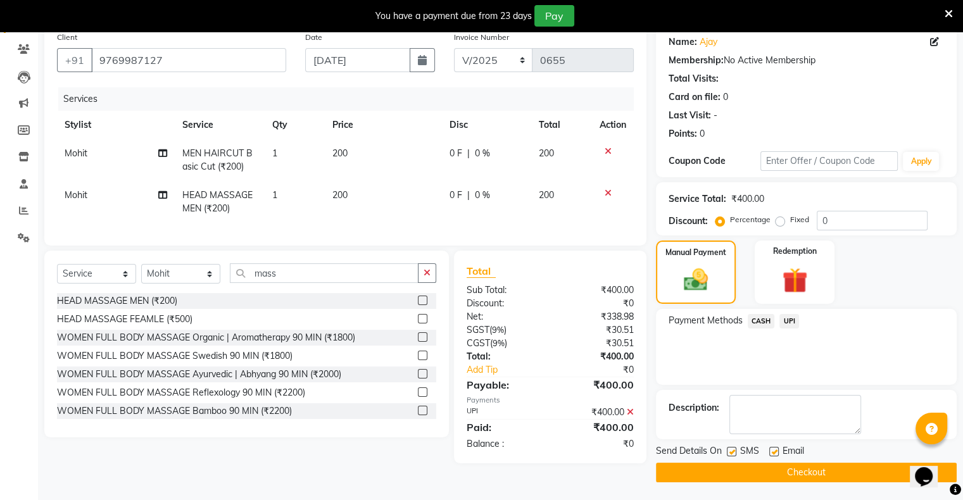
click at [805, 465] on button "Checkout" at bounding box center [806, 473] width 301 height 20
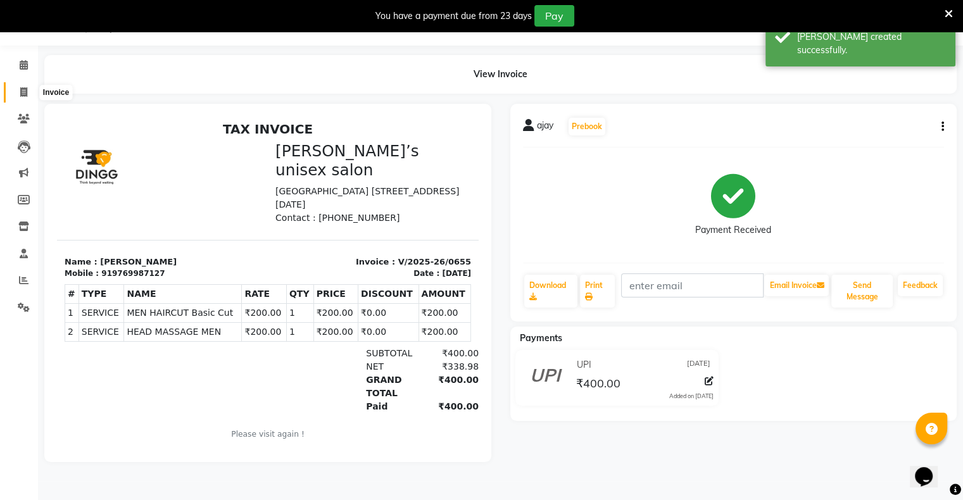
click at [24, 91] on icon at bounding box center [23, 91] width 7 height 9
select select "8735"
select select "service"
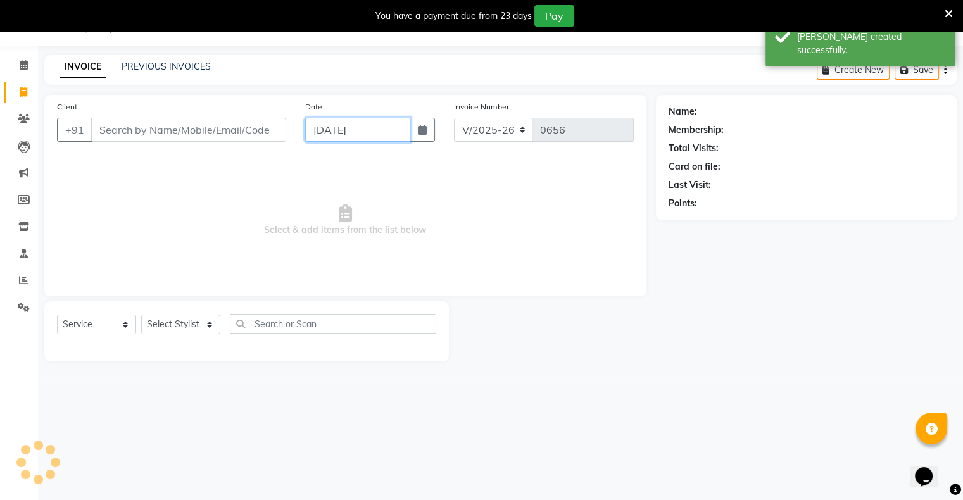
click at [332, 130] on input "[DATE]" at bounding box center [357, 130] width 105 height 24
select select "9"
select select "2025"
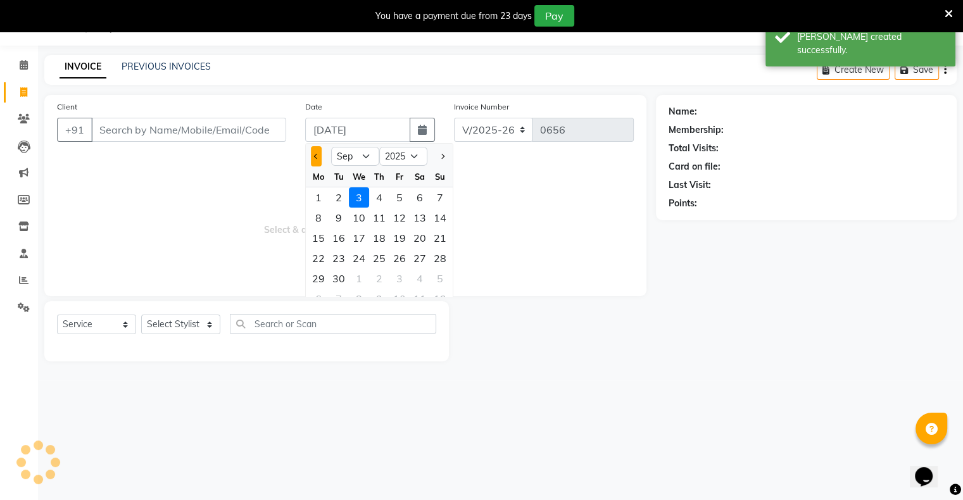
click at [318, 162] on button "Previous month" at bounding box center [316, 156] width 11 height 20
select select "8"
click at [433, 277] on div "31" at bounding box center [440, 278] width 20 height 20
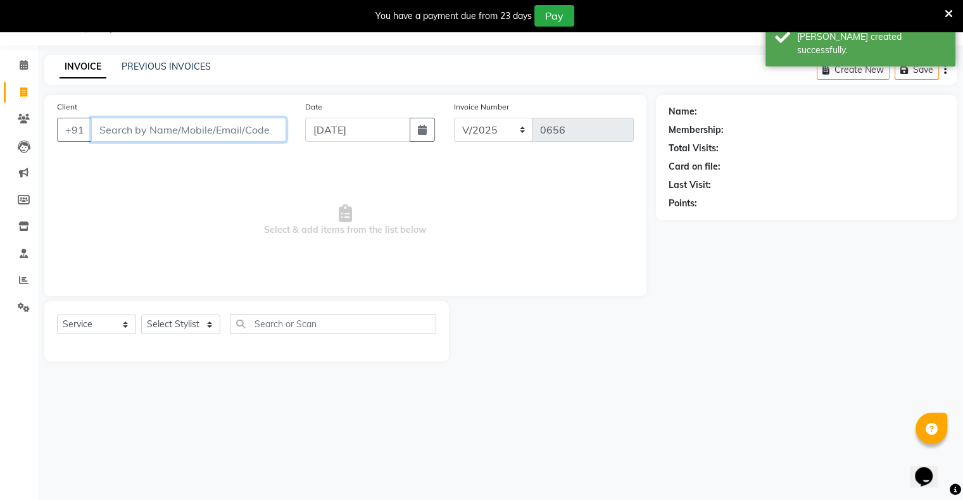
click at [233, 133] on input "Client" at bounding box center [188, 130] width 195 height 24
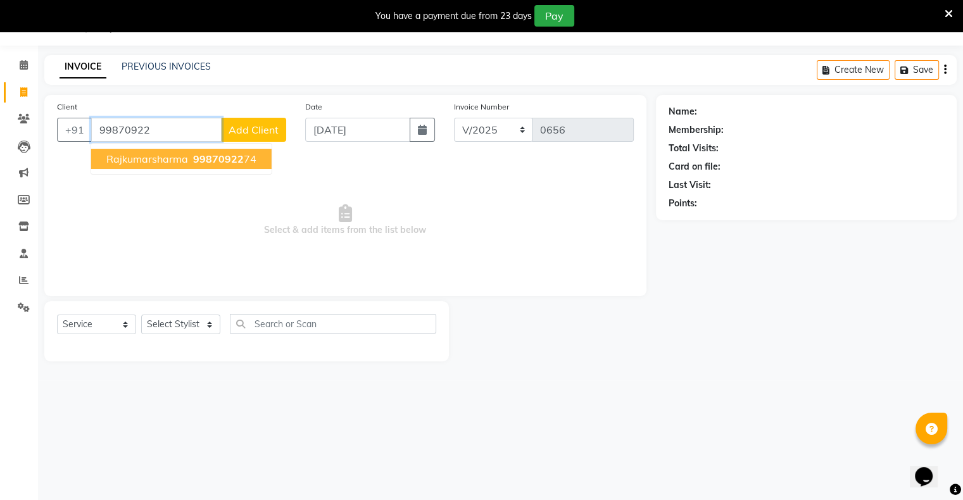
click at [165, 165] on button "Rajkumarsharma 99870922 74" at bounding box center [181, 159] width 180 height 20
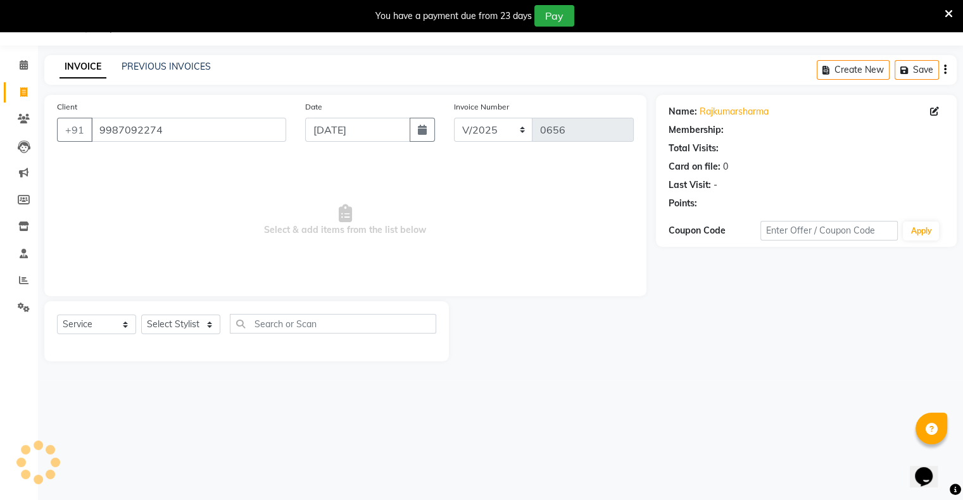
click at [185, 337] on div "Select Service Product Membership Package Voucher Prepaid Gift Card Select Styl…" at bounding box center [246, 329] width 379 height 30
click at [187, 328] on select "Select Stylist [PERSON_NAME] owner Mohit [PERSON_NAME] [PERSON_NAME]" at bounding box center [180, 325] width 79 height 20
click at [141, 315] on select "Select Stylist [PERSON_NAME] owner Mohit [PERSON_NAME] [PERSON_NAME]" at bounding box center [180, 325] width 79 height 20
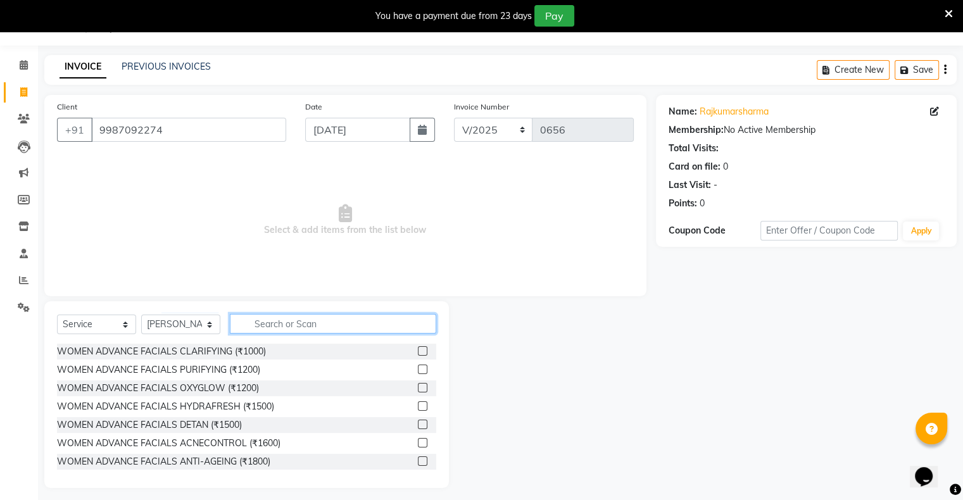
click at [258, 323] on input "text" at bounding box center [333, 324] width 206 height 20
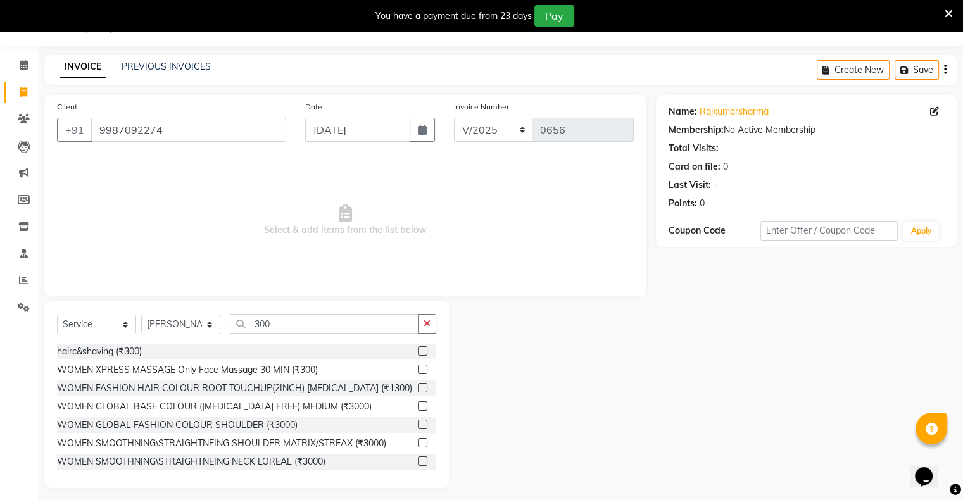
click at [418, 350] on label at bounding box center [422, 350] width 9 height 9
click at [418, 350] on input "checkbox" at bounding box center [422, 351] width 8 height 8
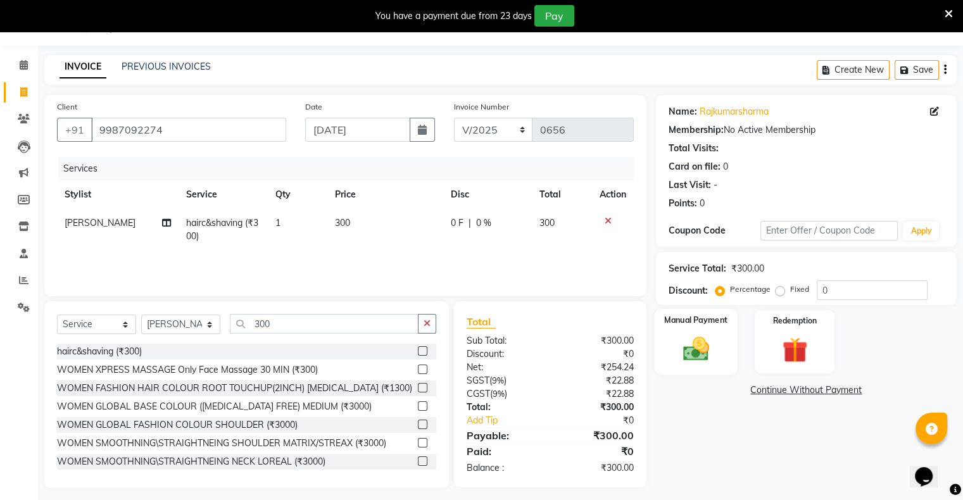
click at [699, 343] on img at bounding box center [695, 349] width 42 height 30
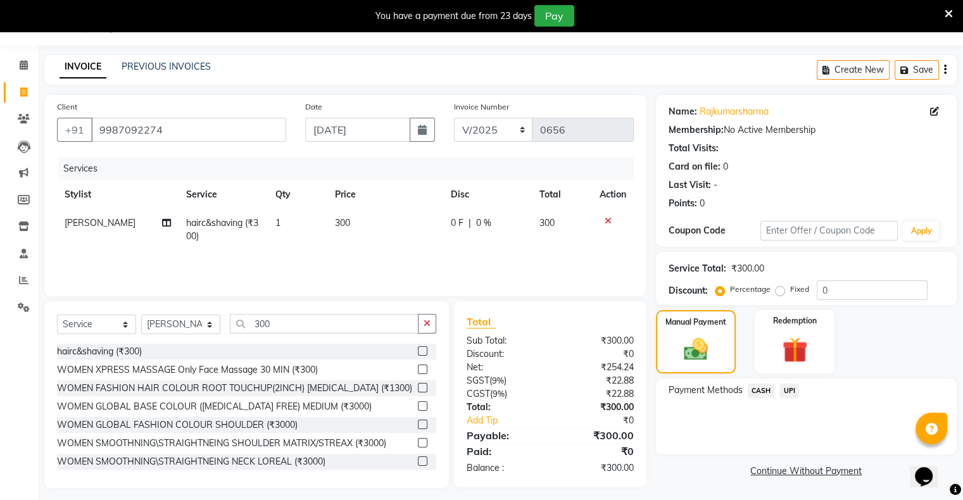
click at [793, 390] on span "UPI" at bounding box center [789, 391] width 20 height 15
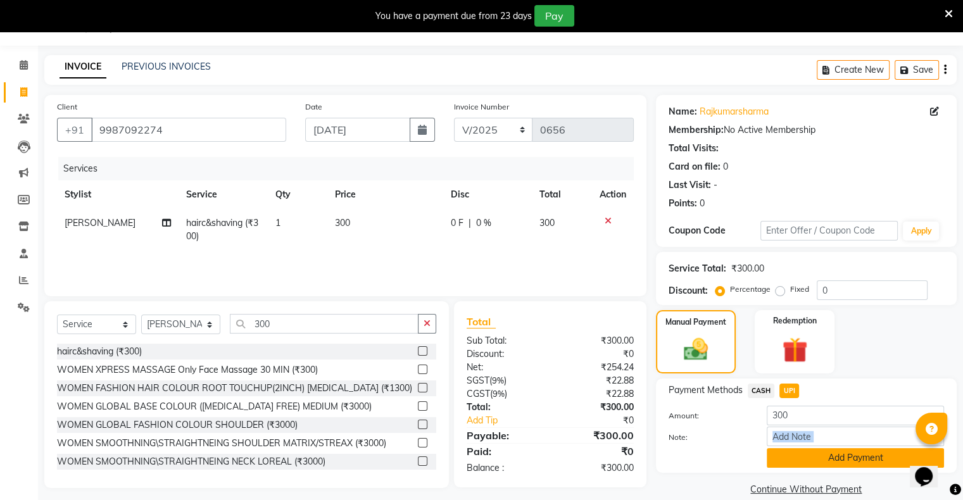
click at [800, 452] on div "Amount: 300 Note: Add Payment" at bounding box center [805, 437] width 275 height 62
click at [793, 451] on button "Add Payment" at bounding box center [854, 458] width 177 height 20
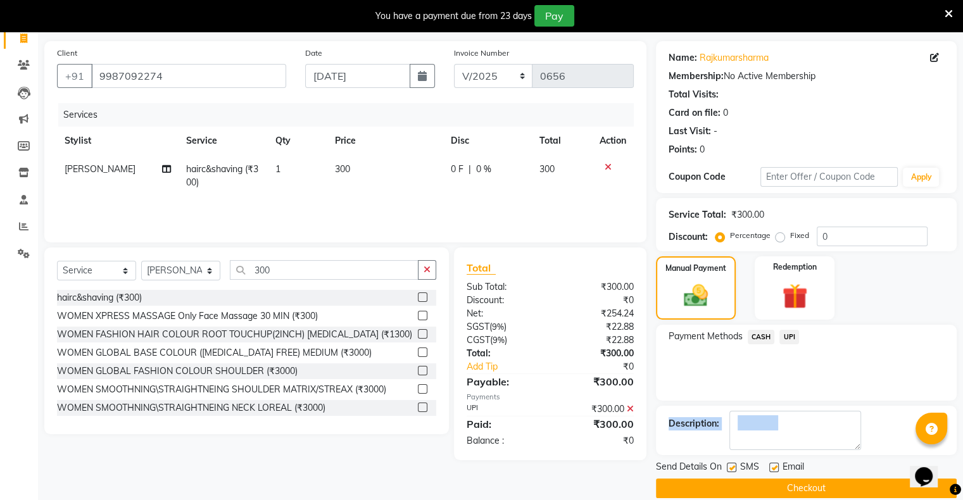
scroll to position [101, 0]
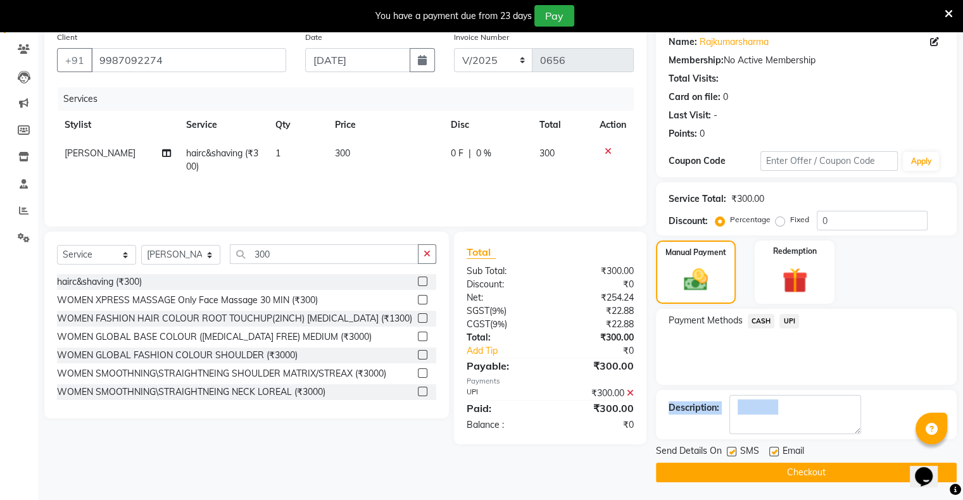
click at [790, 468] on button "Checkout" at bounding box center [806, 473] width 301 height 20
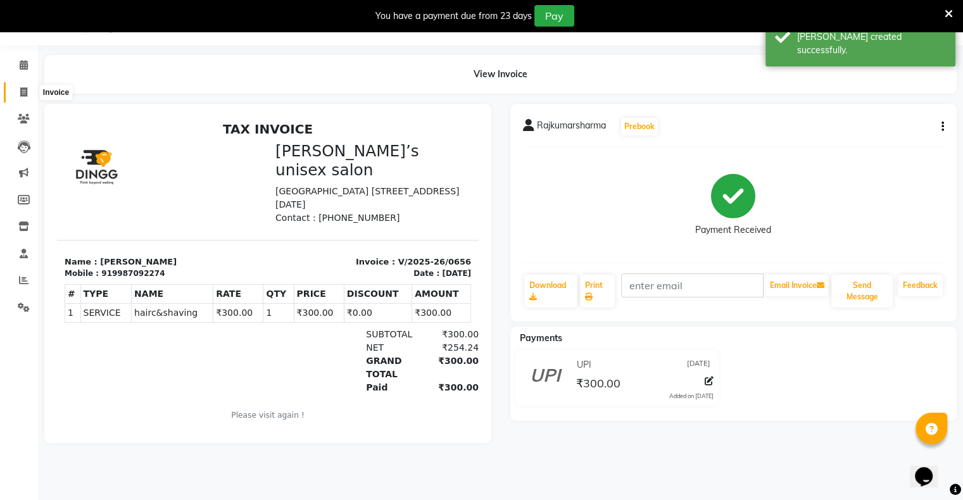
click at [22, 90] on icon at bounding box center [23, 91] width 7 height 9
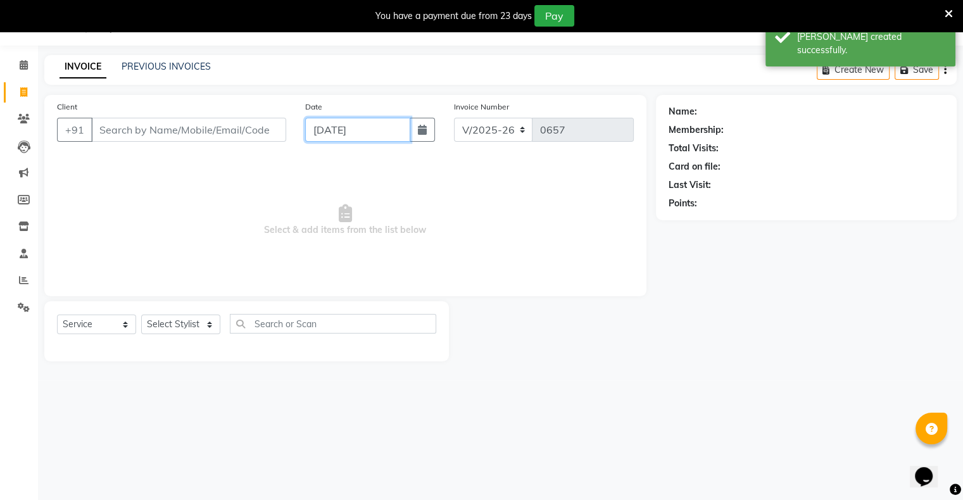
click at [332, 137] on input "[DATE]" at bounding box center [357, 130] width 105 height 24
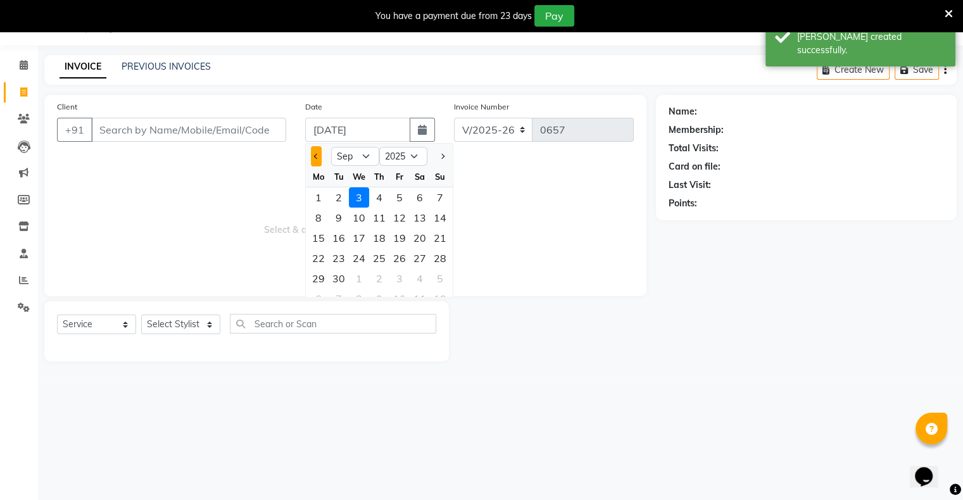
click at [314, 154] on button "Previous month" at bounding box center [316, 156] width 11 height 20
click at [445, 156] on button "Next month" at bounding box center [442, 156] width 11 height 20
click at [317, 158] on button "Previous month" at bounding box center [316, 156] width 11 height 20
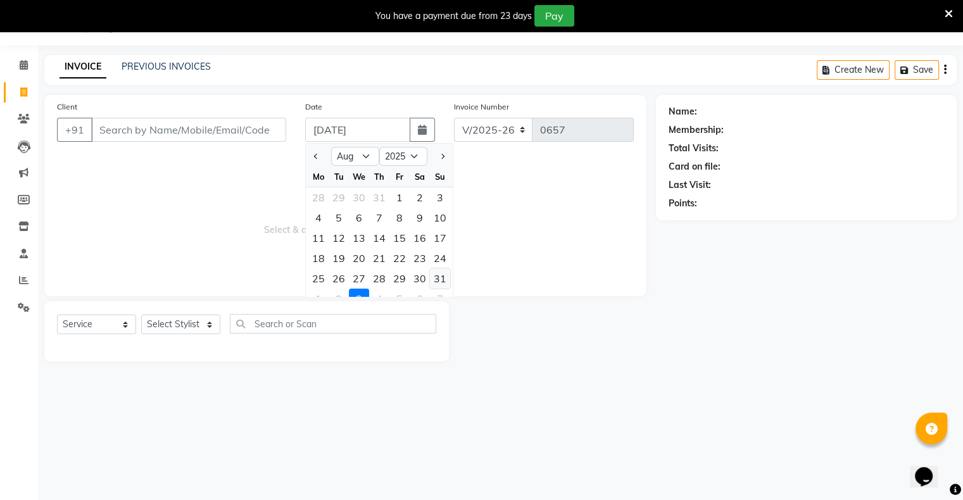
click at [441, 277] on div "31" at bounding box center [440, 278] width 20 height 20
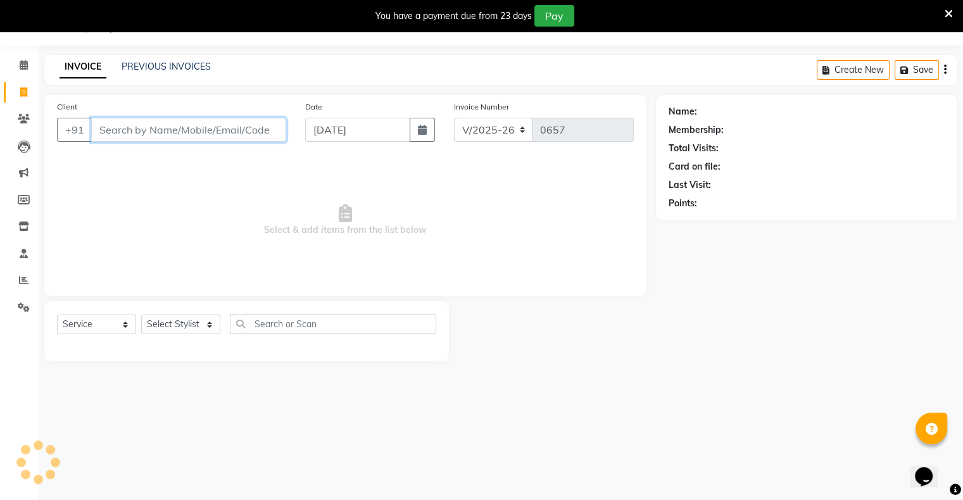
click at [254, 135] on input "Client" at bounding box center [188, 130] width 195 height 24
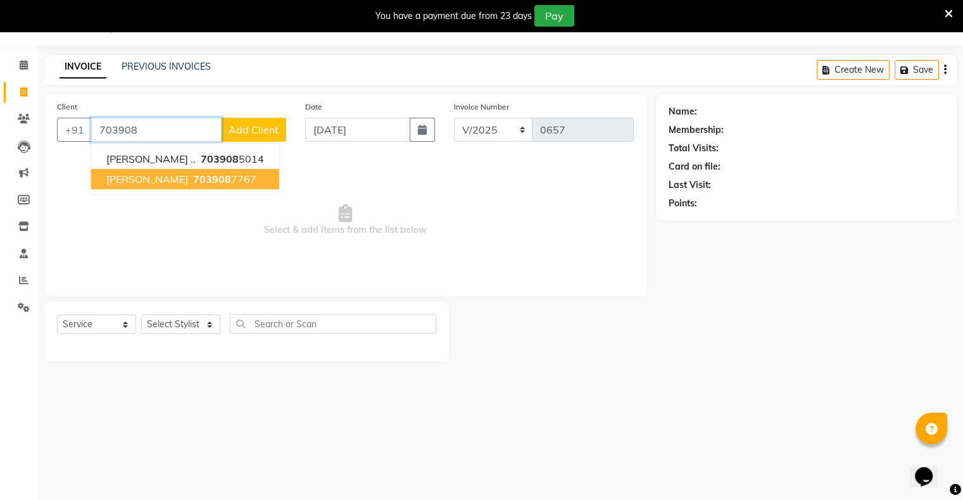
click at [193, 184] on span "703908" at bounding box center [212, 179] width 38 height 13
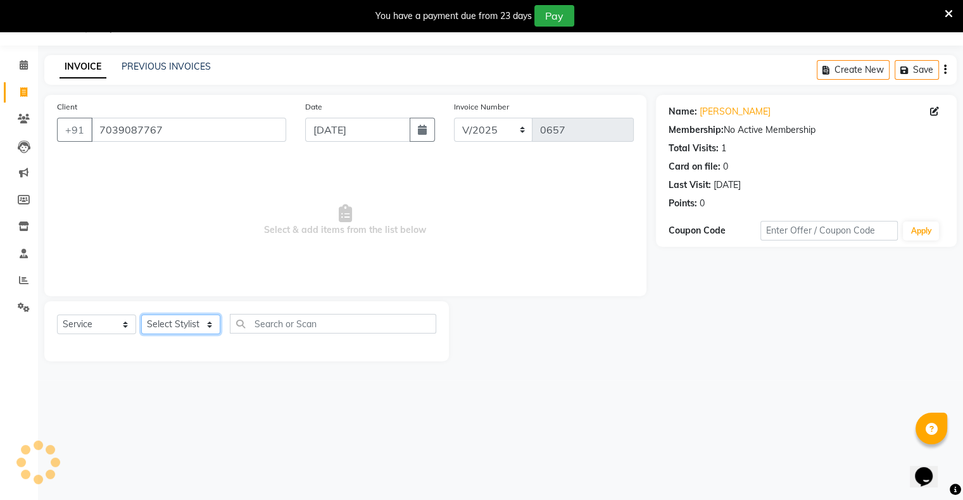
click at [187, 326] on select "Select Stylist [PERSON_NAME] owner Mohit [PERSON_NAME] [PERSON_NAME]" at bounding box center [180, 325] width 79 height 20
click at [141, 315] on select "Select Stylist [PERSON_NAME] owner Mohit [PERSON_NAME] [PERSON_NAME]" at bounding box center [180, 325] width 79 height 20
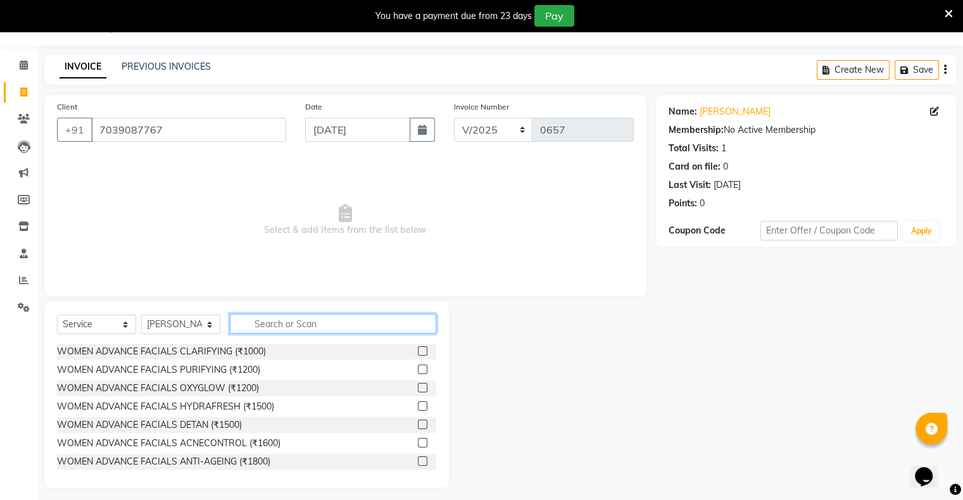
click at [315, 323] on input "text" at bounding box center [333, 324] width 206 height 20
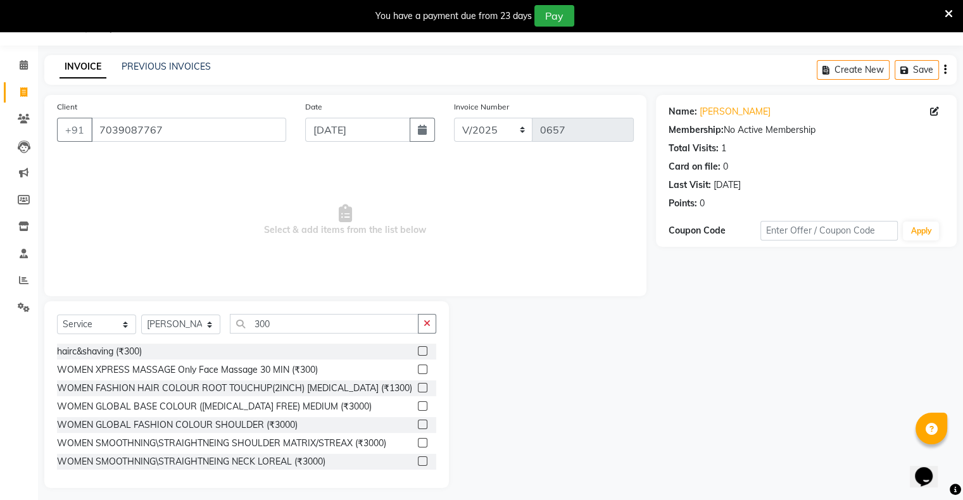
click at [418, 348] on label at bounding box center [422, 350] width 9 height 9
click at [418, 348] on input "checkbox" at bounding box center [422, 351] width 8 height 8
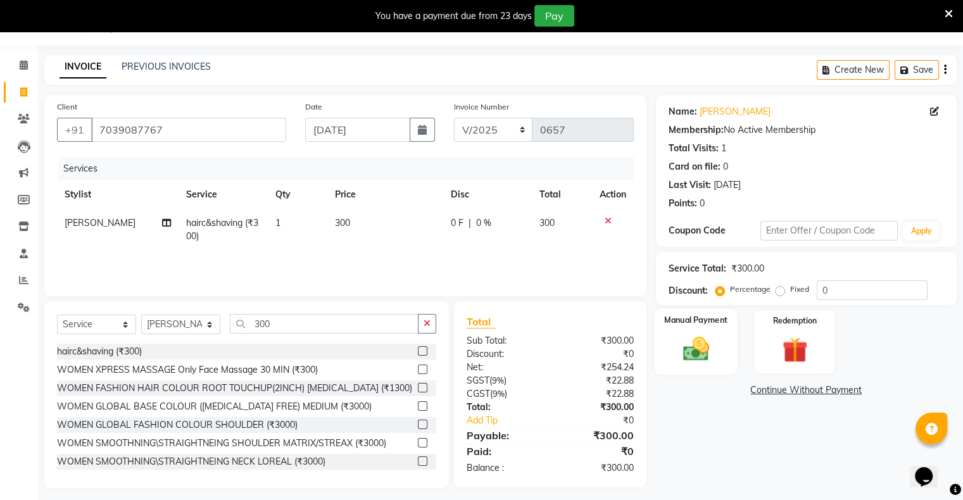
click at [689, 344] on img at bounding box center [695, 349] width 42 height 30
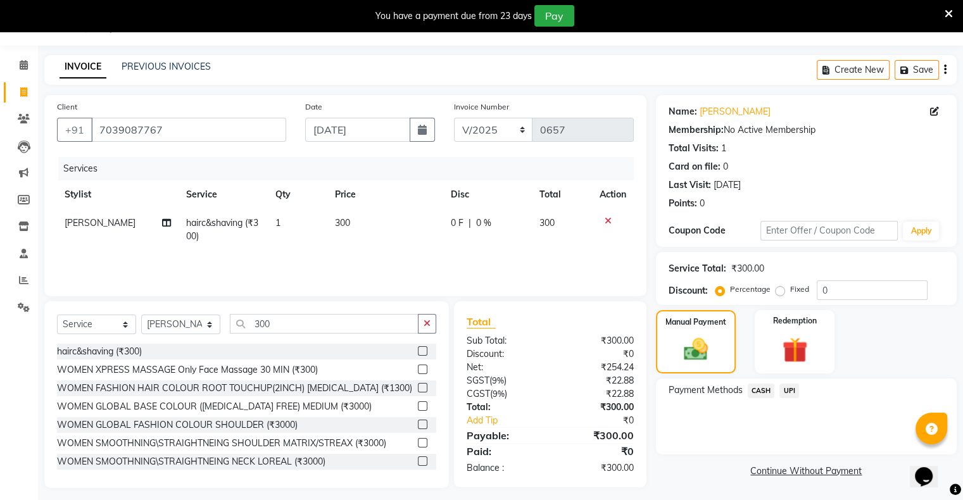
click at [790, 391] on span "UPI" at bounding box center [789, 391] width 20 height 15
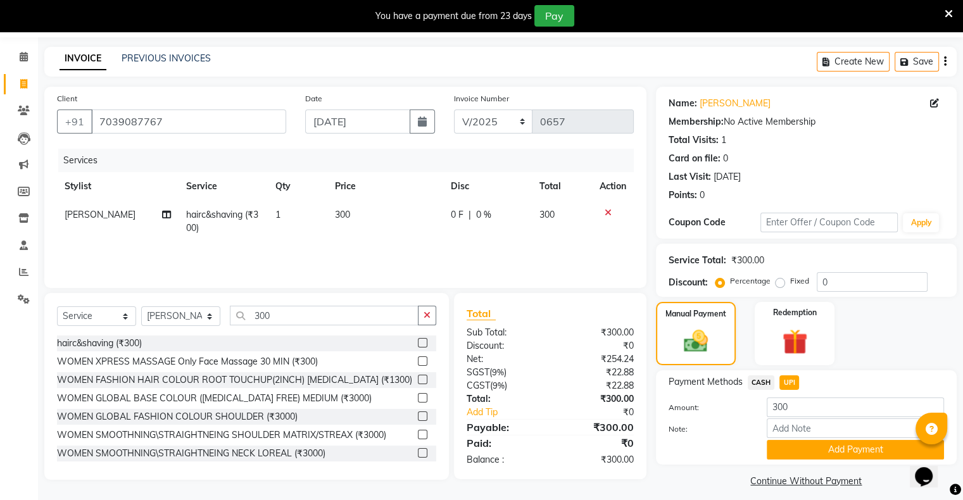
scroll to position [50, 0]
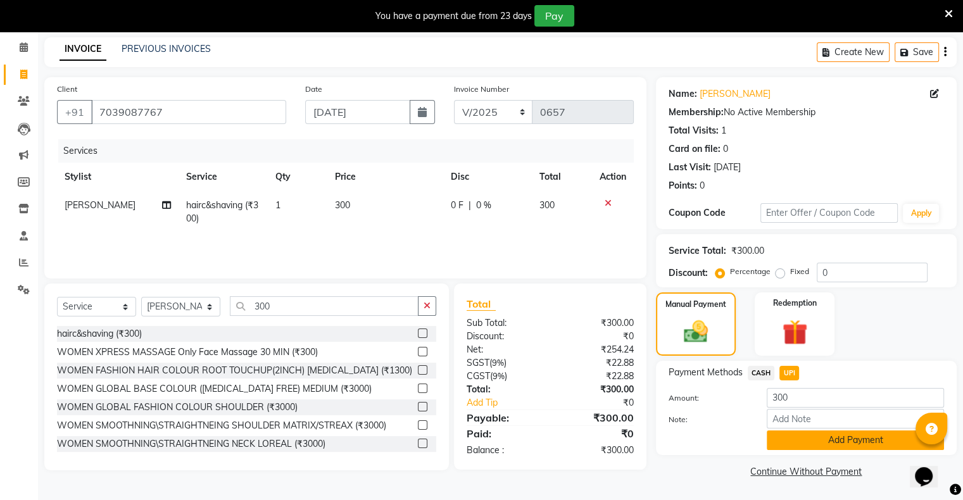
click at [811, 441] on button "Add Payment" at bounding box center [854, 440] width 177 height 20
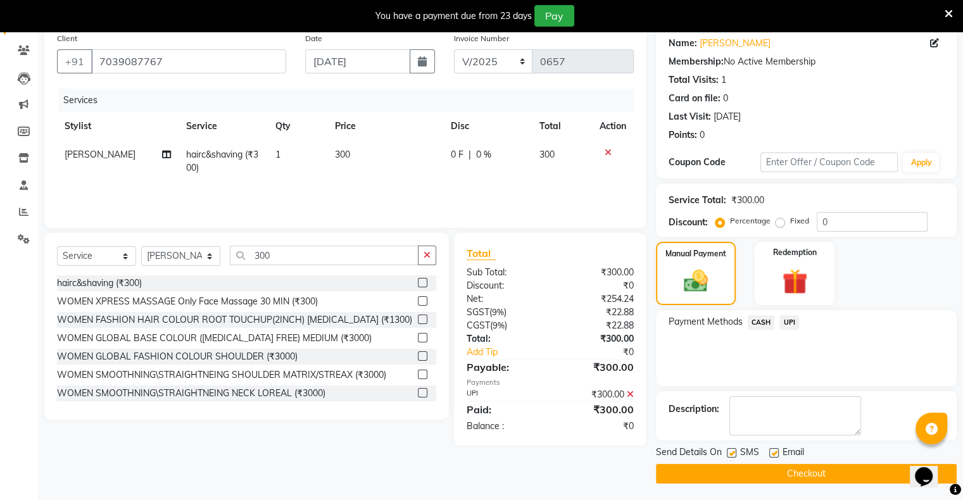
scroll to position [101, 0]
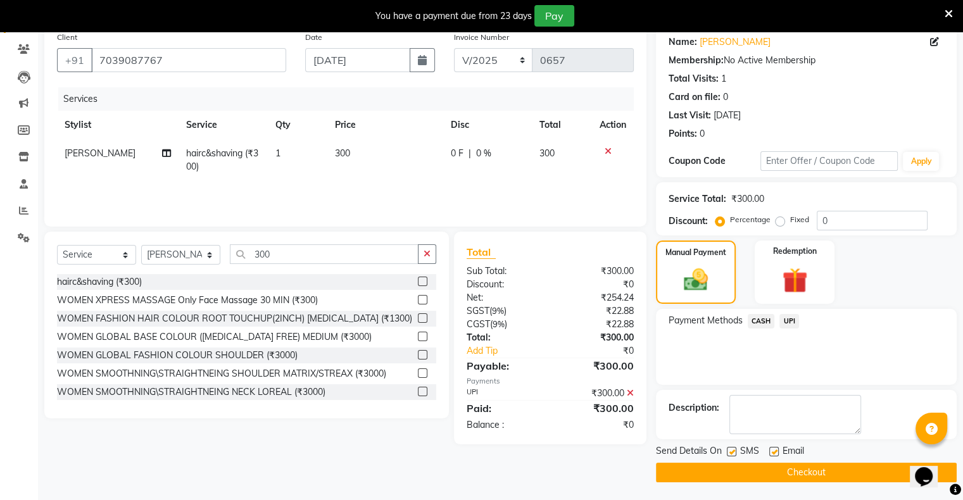
click at [803, 472] on button "Checkout" at bounding box center [806, 473] width 301 height 20
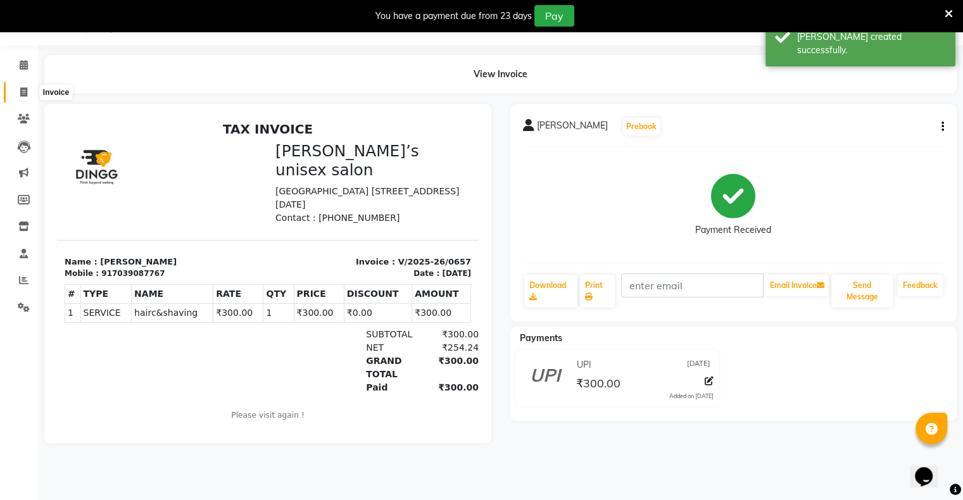
click at [21, 90] on icon at bounding box center [23, 91] width 7 height 9
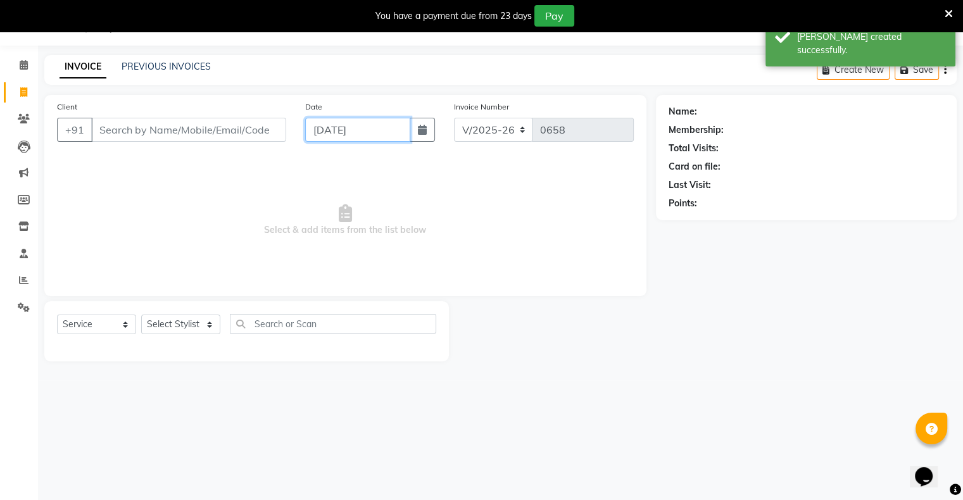
click at [331, 135] on input "[DATE]" at bounding box center [357, 130] width 105 height 24
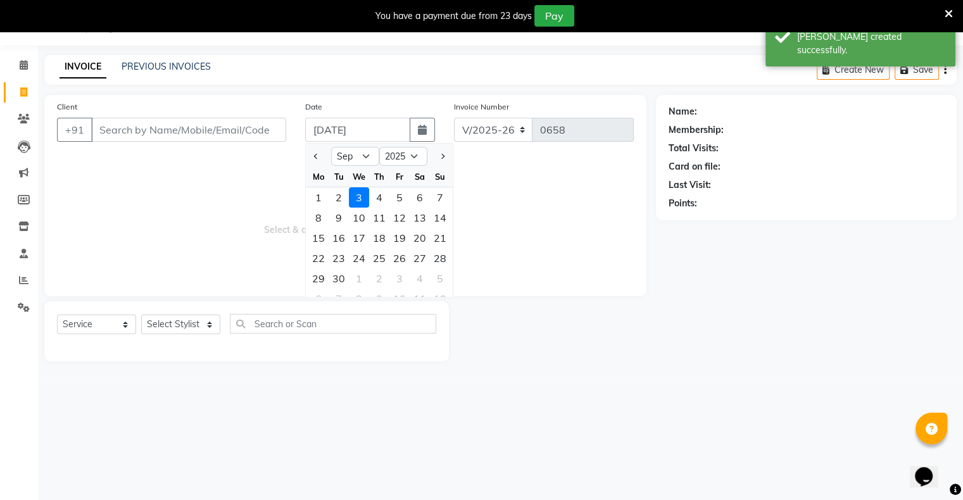
drag, startPoint x: 316, startPoint y: 156, endPoint x: 349, endPoint y: 187, distance: 45.2
click at [316, 156] on span "Previous month" at bounding box center [316, 156] width 5 height 5
click at [433, 284] on div "31" at bounding box center [440, 278] width 20 height 20
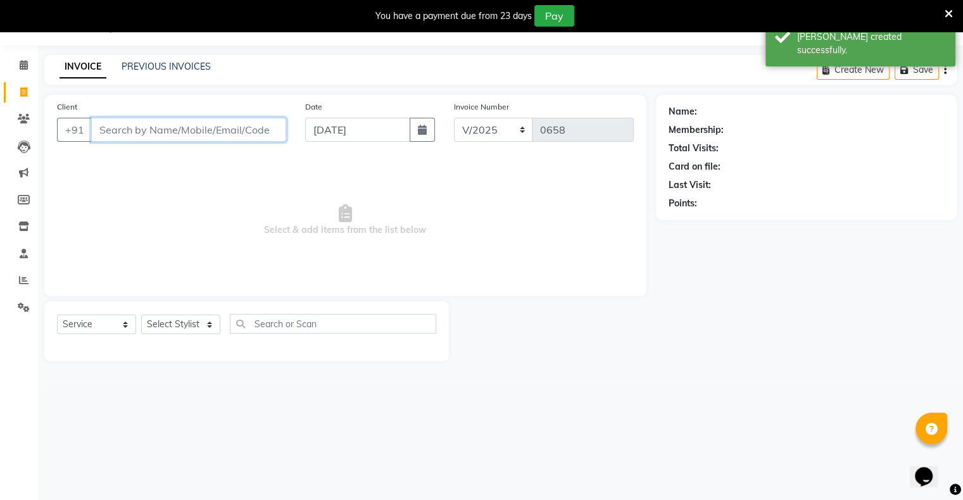
click at [209, 130] on input "Client" at bounding box center [188, 130] width 195 height 24
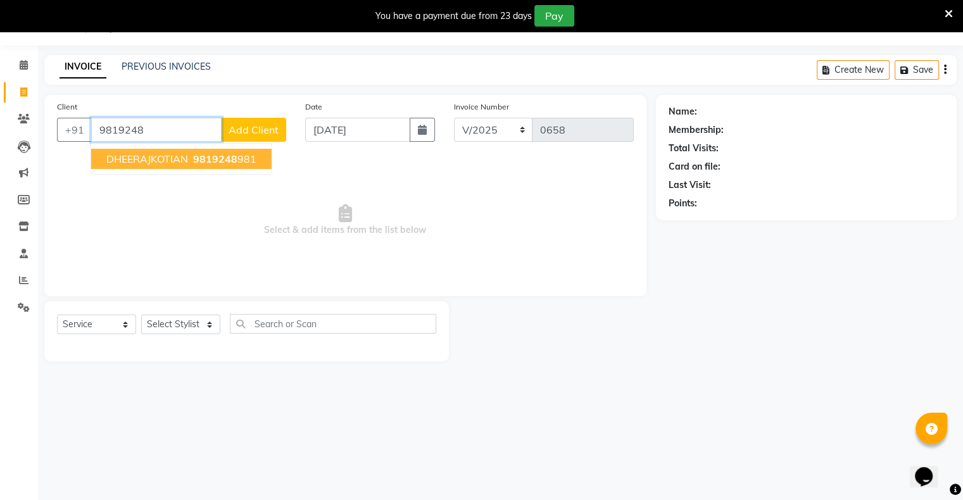
click at [223, 155] on span "9819248" at bounding box center [215, 159] width 44 height 13
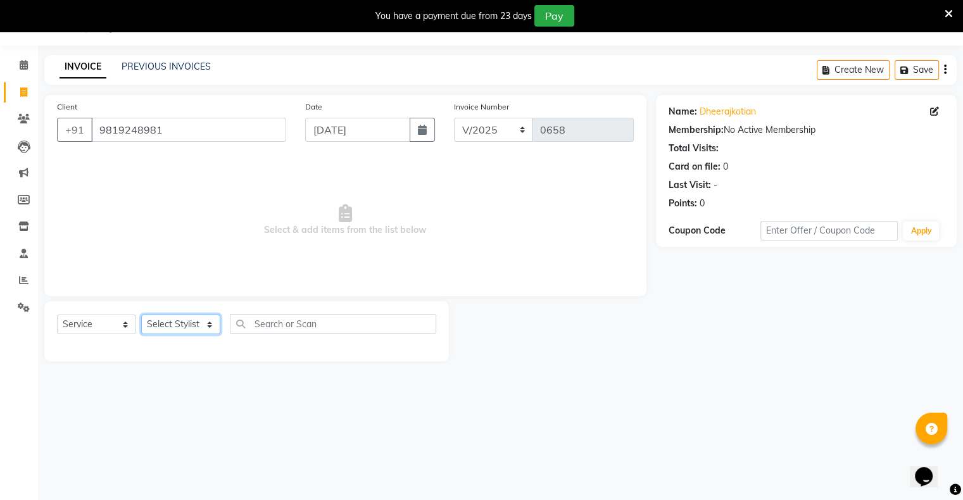
click at [189, 329] on select "Select Stylist [PERSON_NAME] owner Mohit [PERSON_NAME] [PERSON_NAME]" at bounding box center [180, 325] width 79 height 20
click at [141, 315] on select "Select Stylist [PERSON_NAME] owner Mohit [PERSON_NAME] [PERSON_NAME]" at bounding box center [180, 325] width 79 height 20
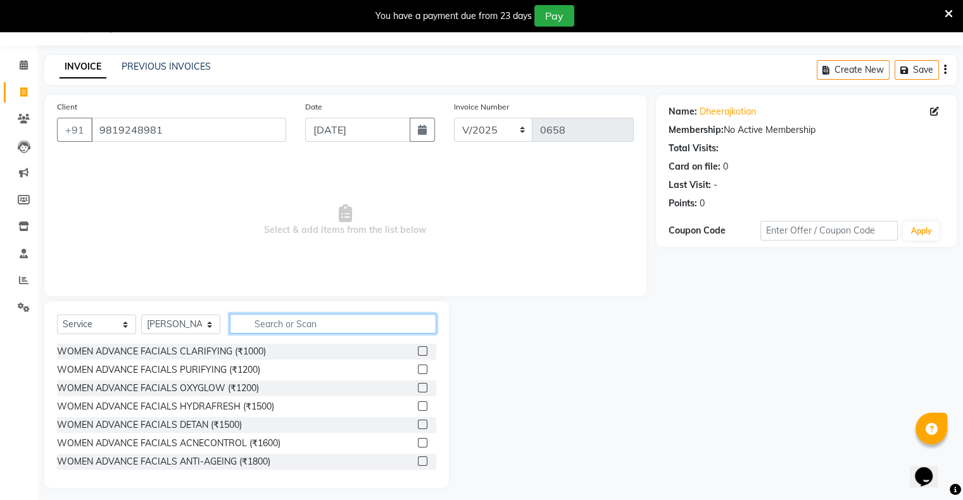
click at [278, 326] on input "text" at bounding box center [333, 324] width 206 height 20
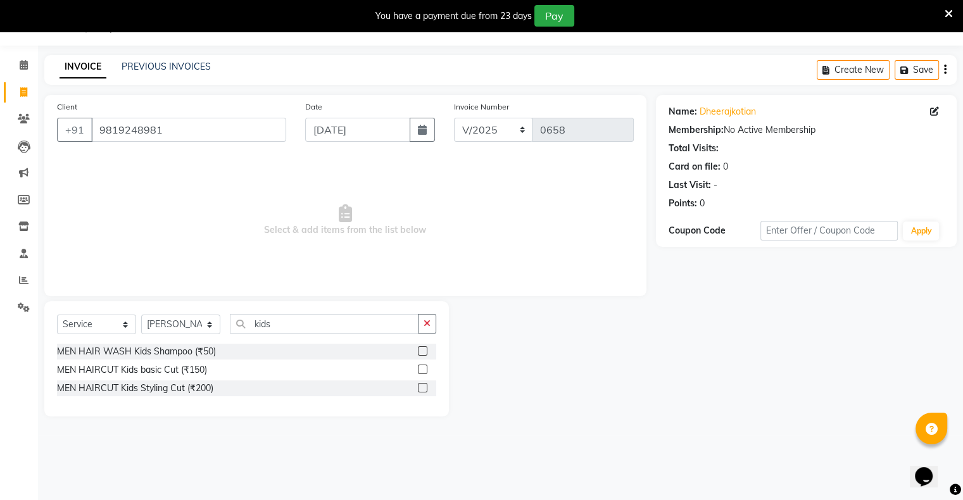
click at [420, 369] on label at bounding box center [422, 369] width 9 height 9
click at [420, 369] on input "checkbox" at bounding box center [422, 370] width 8 height 8
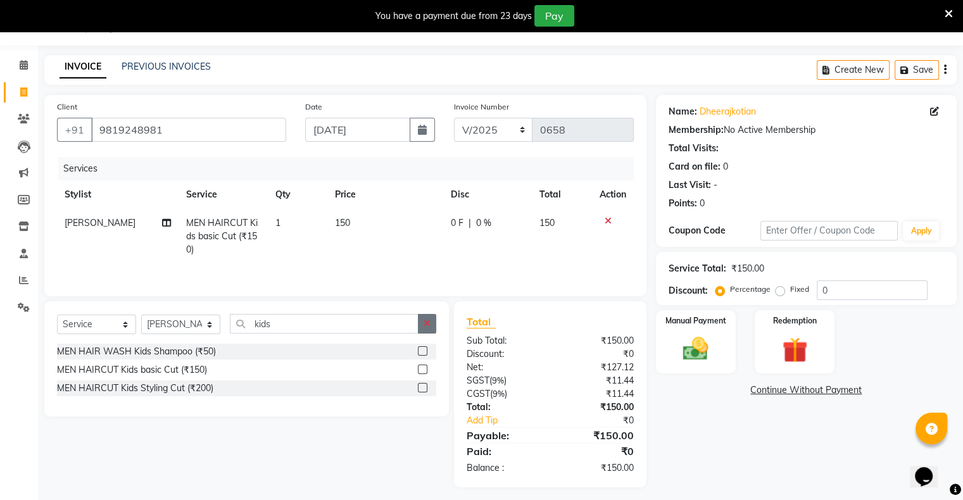
click at [423, 327] on button "button" at bounding box center [427, 324] width 18 height 20
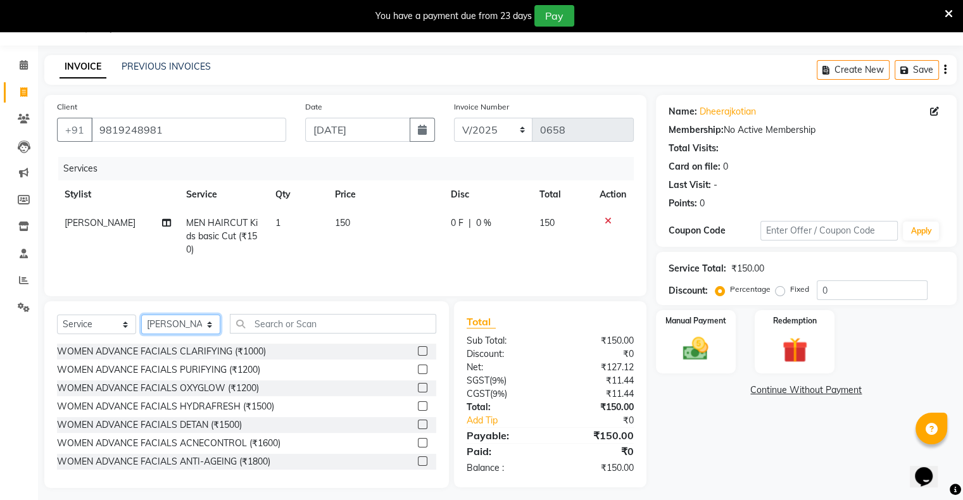
click at [184, 327] on select "Select Stylist [PERSON_NAME] owner Mohit [PERSON_NAME] [PERSON_NAME]" at bounding box center [180, 325] width 79 height 20
click at [141, 315] on select "Select Stylist [PERSON_NAME] owner Mohit [PERSON_NAME] [PERSON_NAME]" at bounding box center [180, 325] width 79 height 20
click at [297, 326] on input "text" at bounding box center [333, 324] width 206 height 20
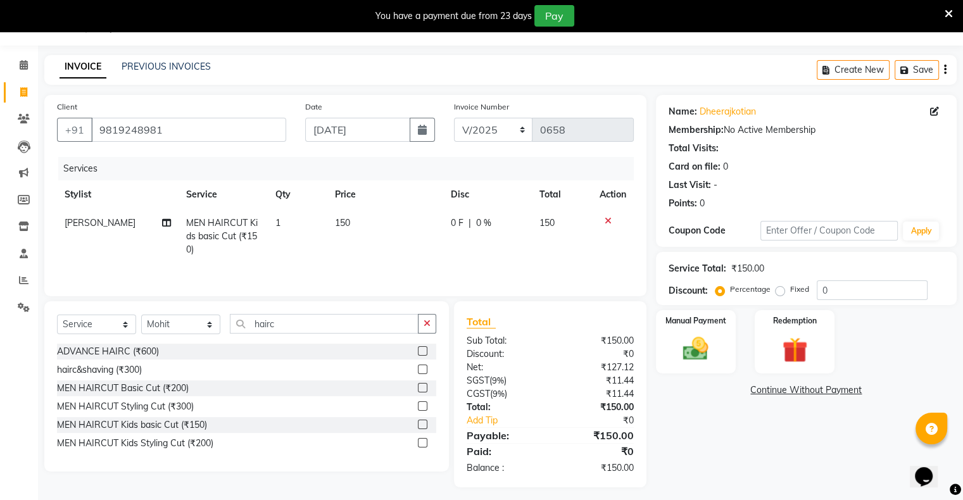
click at [425, 386] on label at bounding box center [422, 387] width 9 height 9
click at [425, 386] on input "checkbox" at bounding box center [422, 388] width 8 height 8
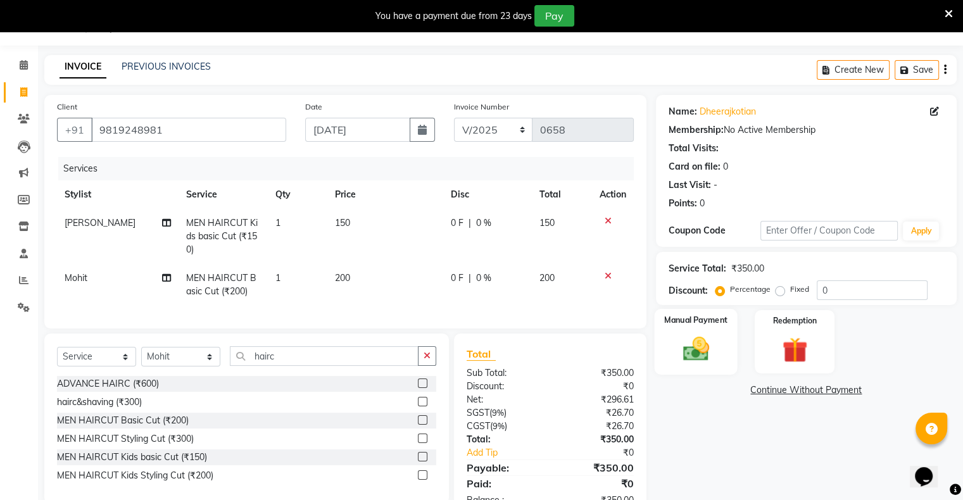
click at [683, 357] on img at bounding box center [695, 349] width 42 height 30
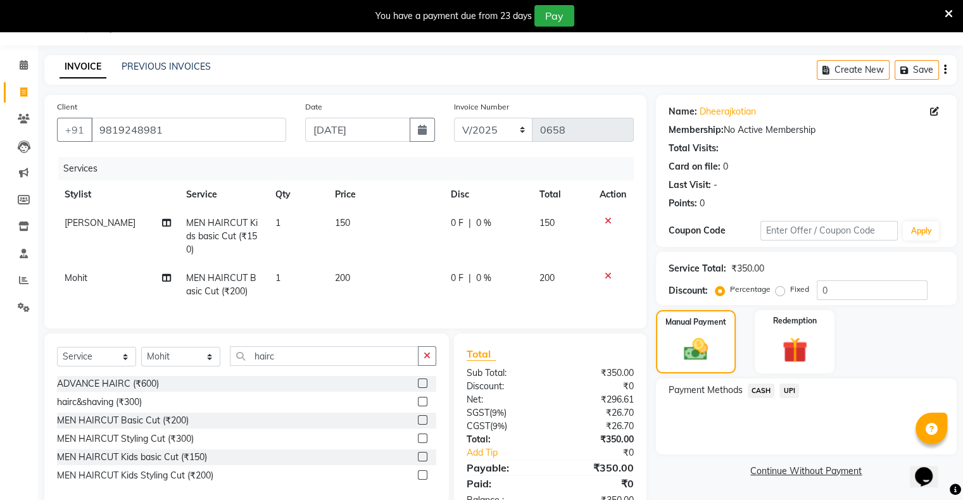
click at [790, 392] on span "UPI" at bounding box center [789, 391] width 20 height 15
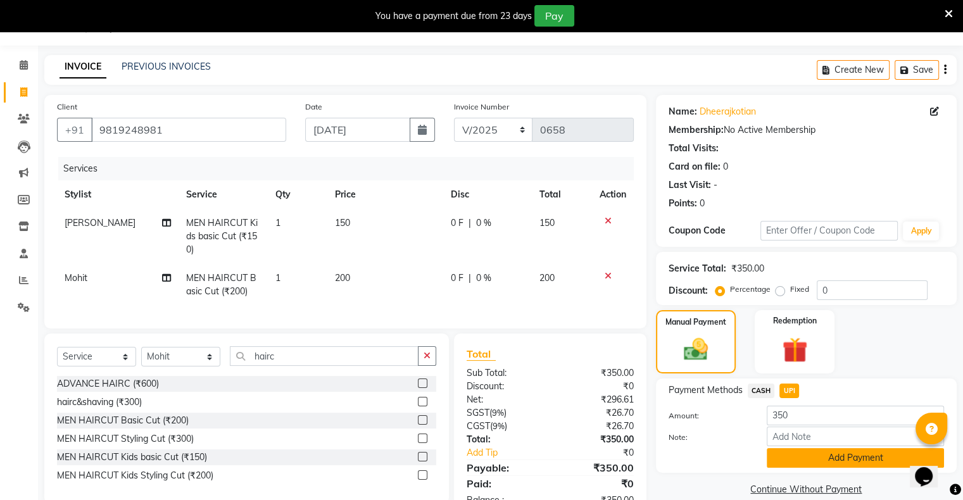
click at [825, 456] on button "Add Payment" at bounding box center [854, 458] width 177 height 20
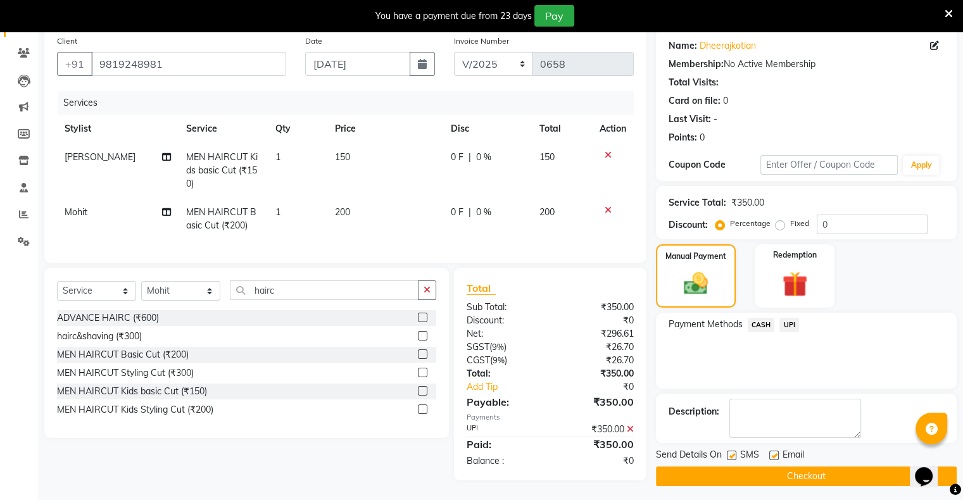
scroll to position [106, 0]
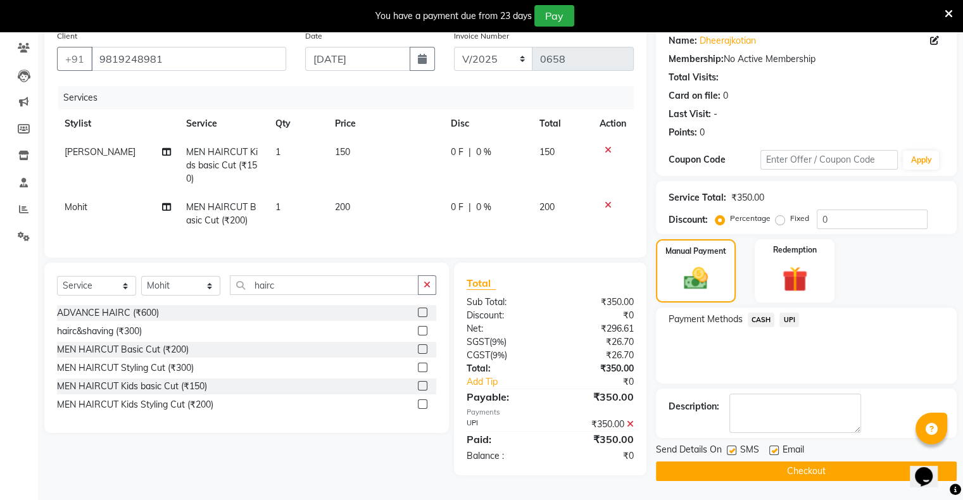
click at [823, 470] on button "Checkout" at bounding box center [806, 471] width 301 height 20
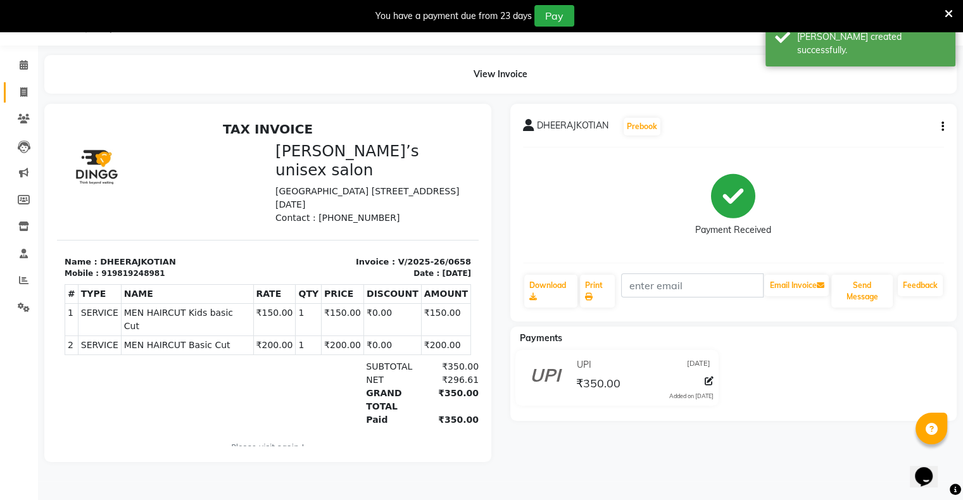
click at [32, 97] on span at bounding box center [24, 92] width 22 height 15
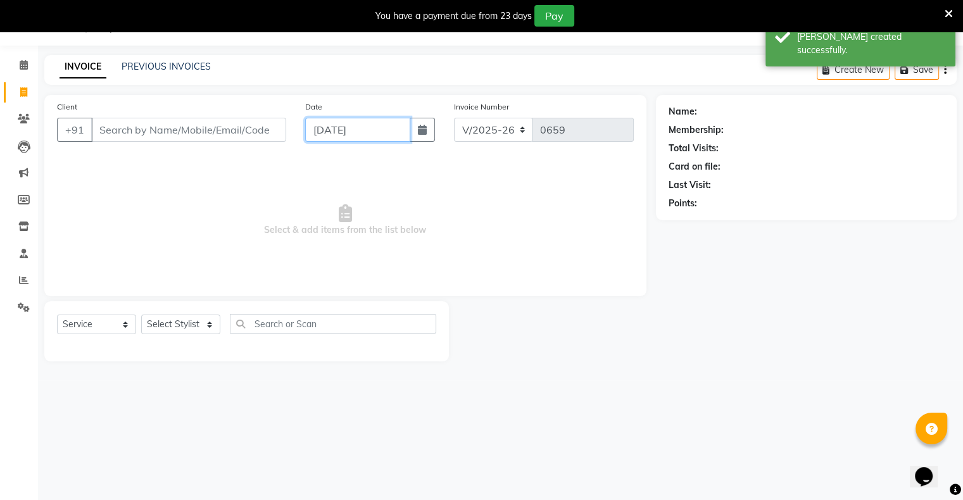
click at [344, 132] on input "[DATE]" at bounding box center [357, 130] width 105 height 24
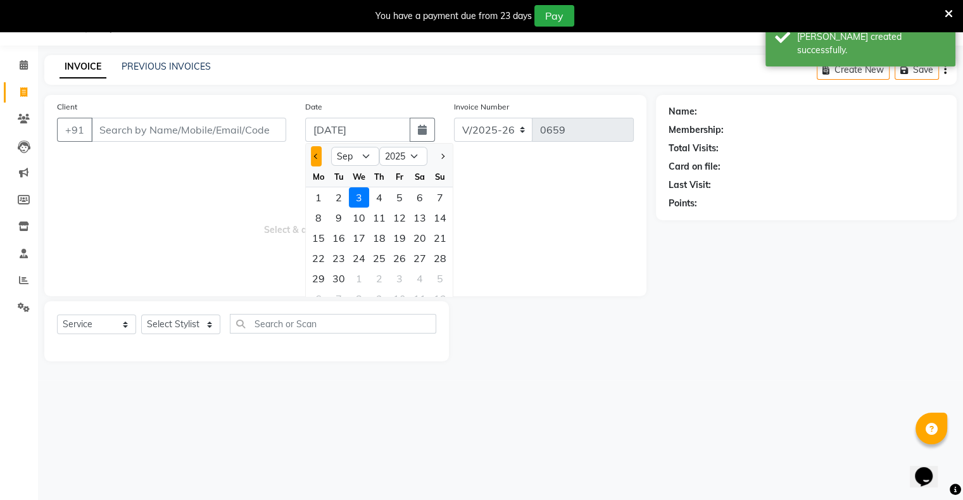
click at [318, 159] on button "Previous month" at bounding box center [316, 156] width 11 height 20
click at [434, 280] on div "31" at bounding box center [440, 278] width 20 height 20
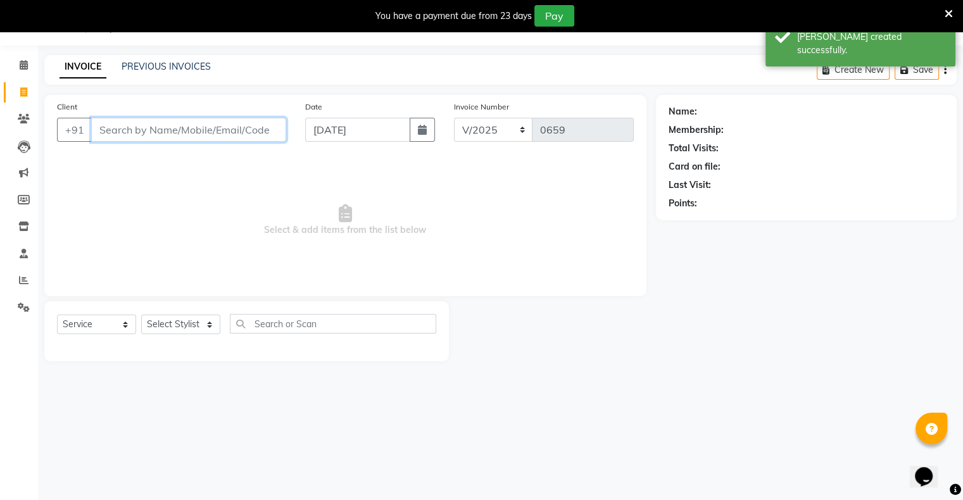
click at [202, 136] on input "Client" at bounding box center [188, 130] width 195 height 24
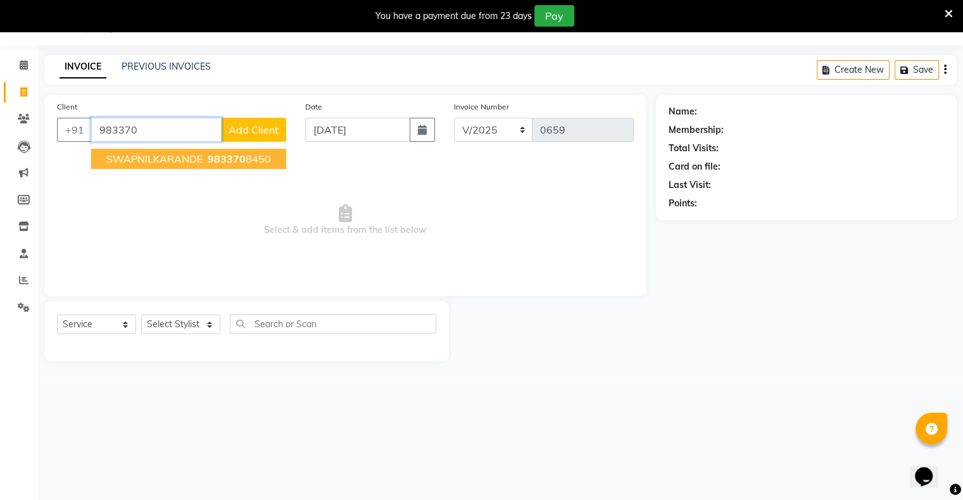
drag, startPoint x: 159, startPoint y: 153, endPoint x: 166, endPoint y: 192, distance: 39.7
click at [159, 154] on span "SWAPNILKARANDE" at bounding box center [154, 159] width 96 height 13
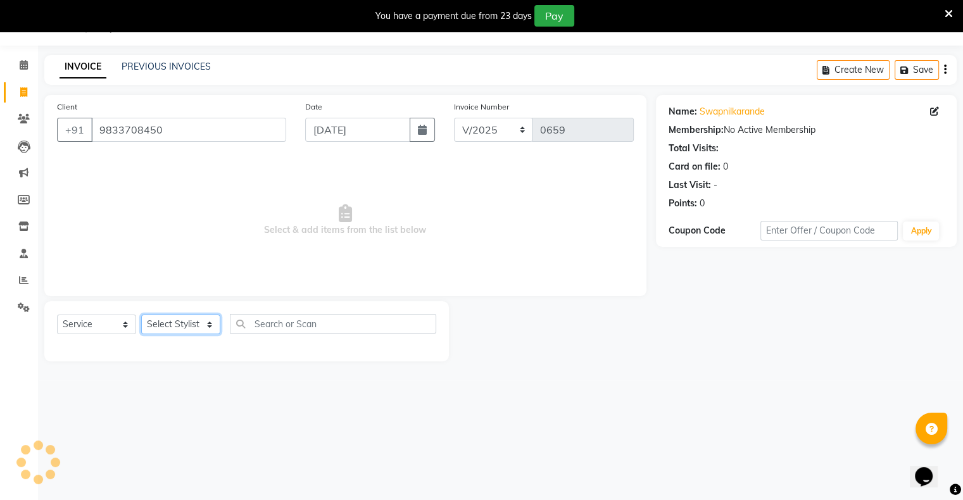
click at [189, 332] on select "Select Stylist [PERSON_NAME] owner Mohit [PERSON_NAME] [PERSON_NAME]" at bounding box center [180, 325] width 79 height 20
click at [141, 315] on select "Select Stylist [PERSON_NAME] owner Mohit [PERSON_NAME] [PERSON_NAME]" at bounding box center [180, 325] width 79 height 20
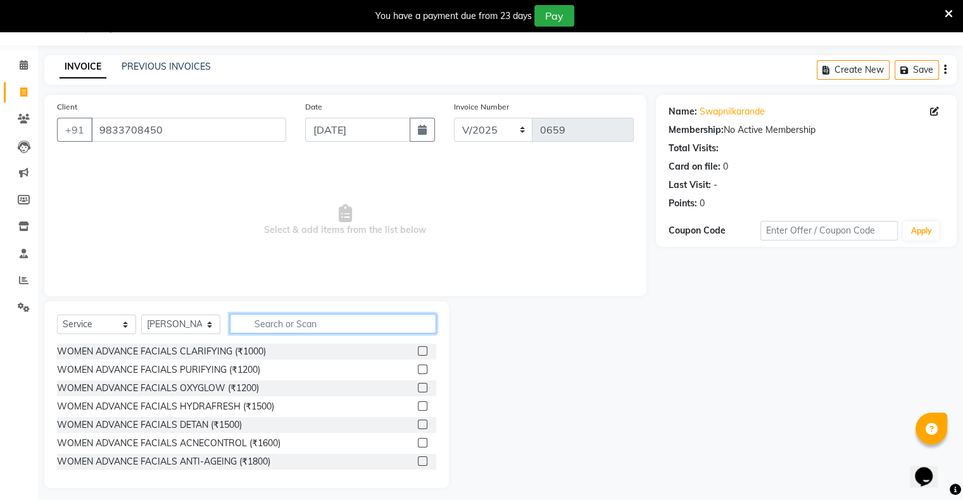
click at [320, 324] on input "text" at bounding box center [333, 324] width 206 height 20
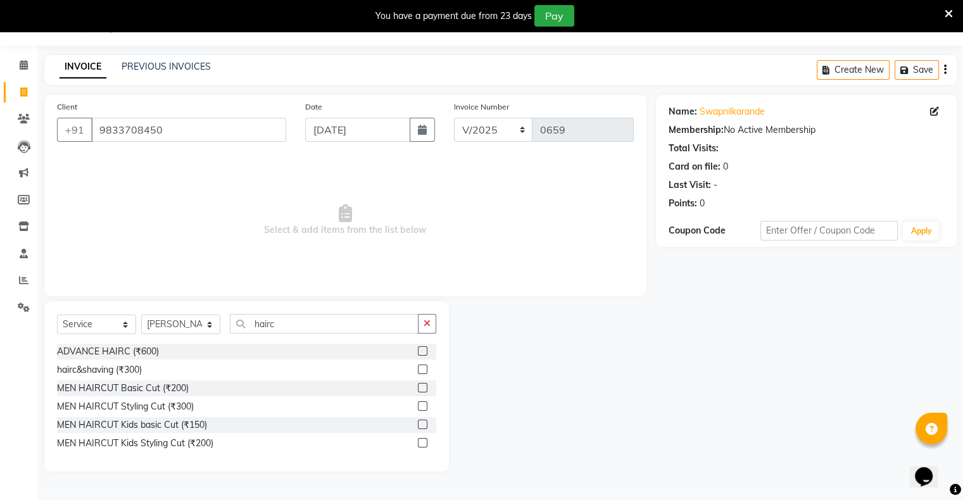
click at [418, 390] on label at bounding box center [422, 387] width 9 height 9
click at [418, 390] on input "checkbox" at bounding box center [422, 388] width 8 height 8
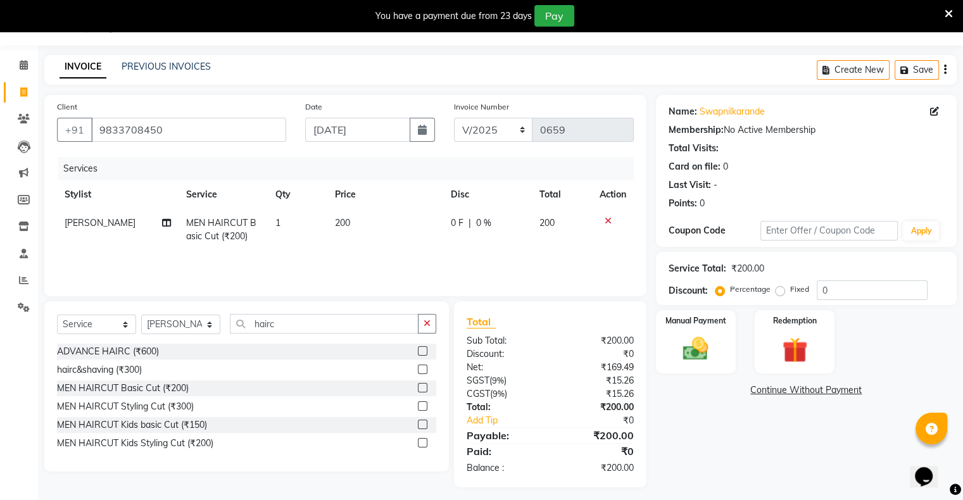
click at [430, 322] on button "button" at bounding box center [427, 324] width 18 height 20
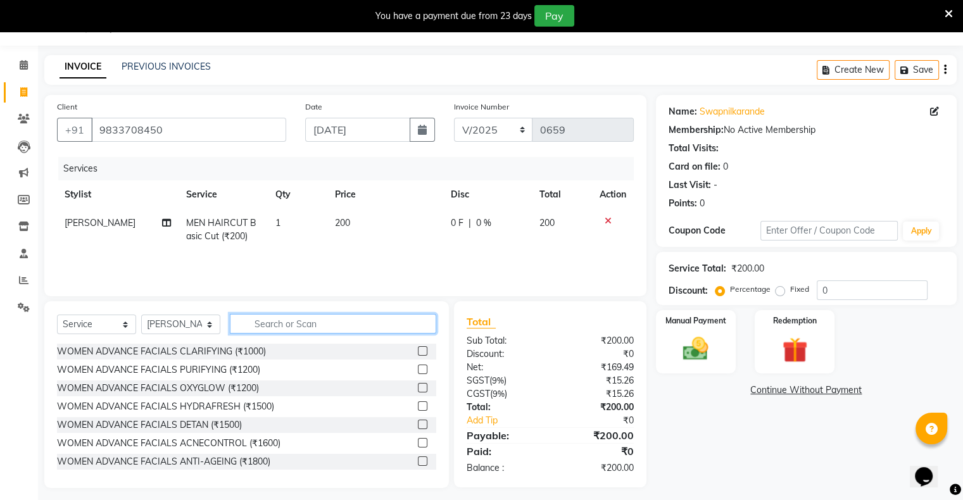
click at [390, 326] on input "text" at bounding box center [333, 324] width 206 height 20
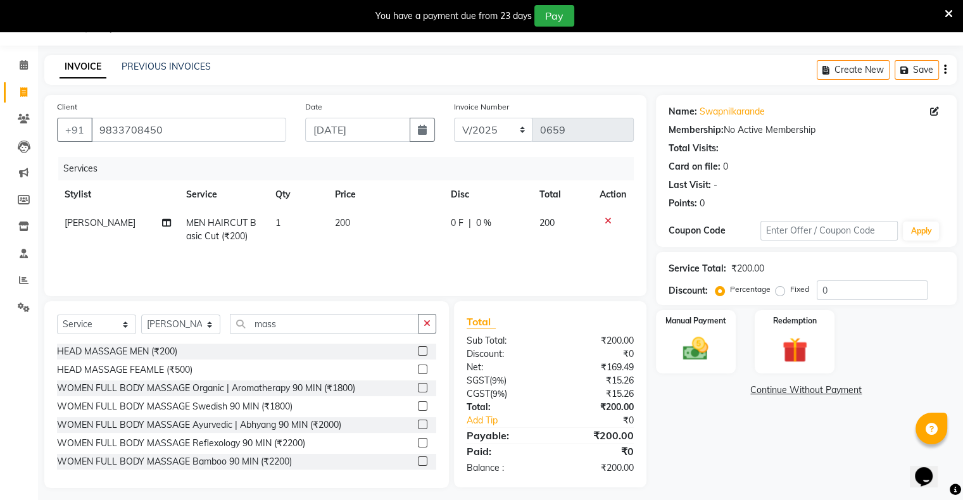
click at [418, 349] on label at bounding box center [422, 350] width 9 height 9
click at [418, 349] on input "checkbox" at bounding box center [422, 351] width 8 height 8
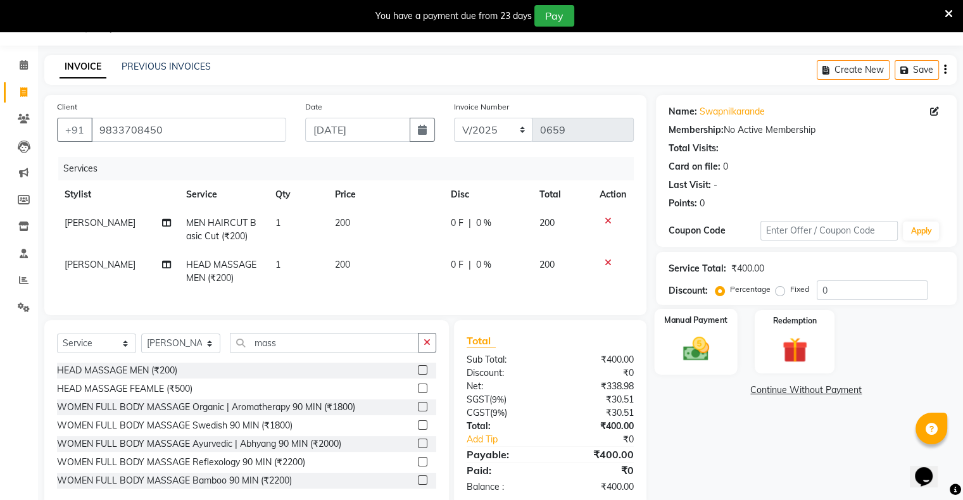
click at [720, 371] on div "Manual Payment" at bounding box center [695, 341] width 83 height 65
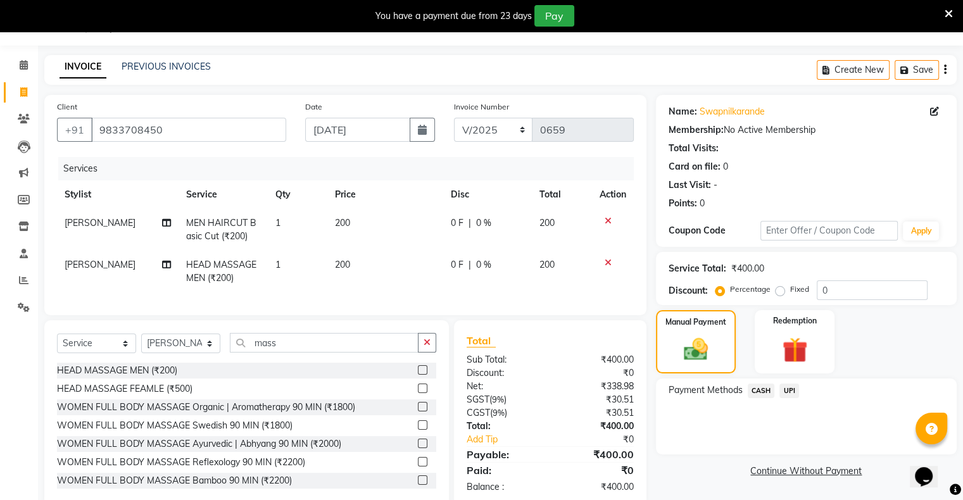
click at [794, 392] on span "UPI" at bounding box center [789, 391] width 20 height 15
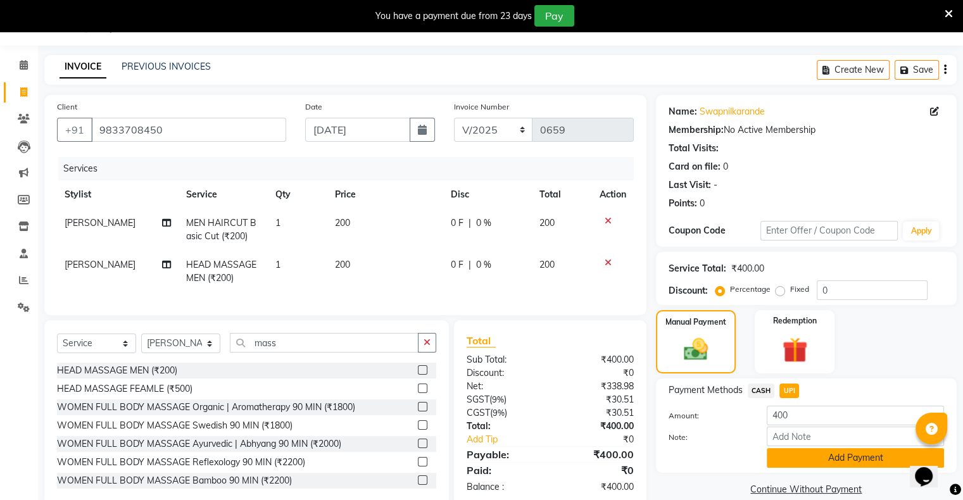
click at [818, 454] on button "Add Payment" at bounding box center [854, 458] width 177 height 20
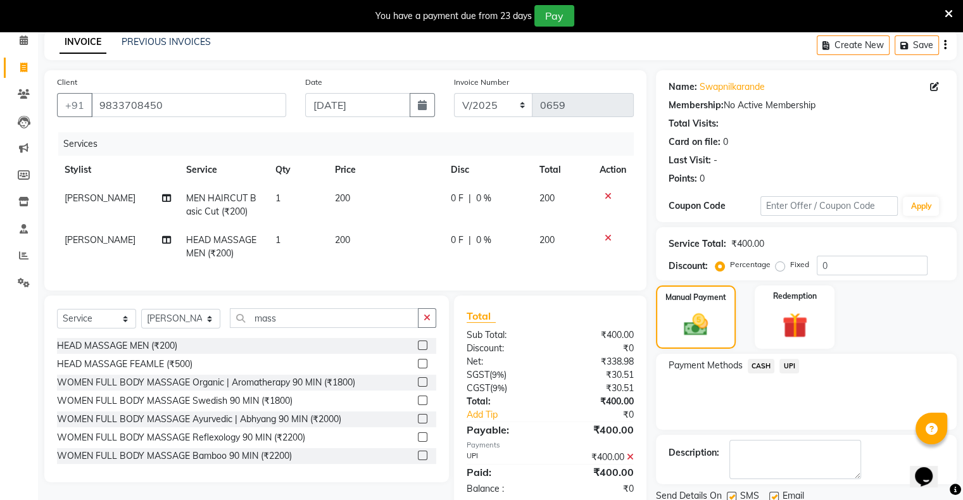
scroll to position [101, 0]
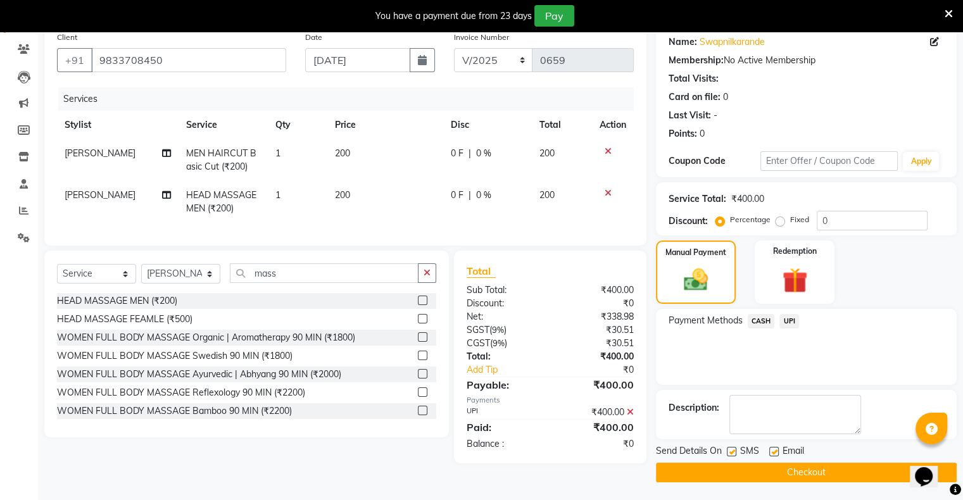
click at [815, 471] on button "Checkout" at bounding box center [806, 473] width 301 height 20
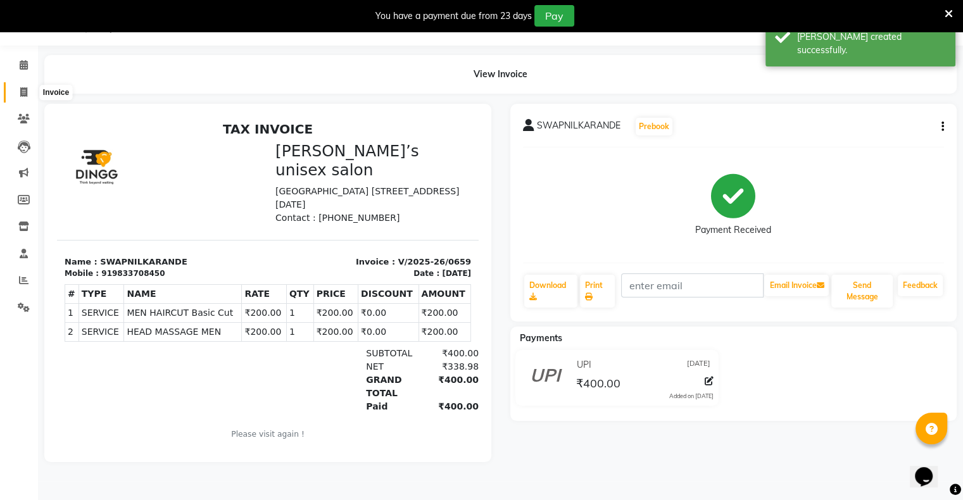
click at [23, 95] on icon at bounding box center [23, 91] width 7 height 9
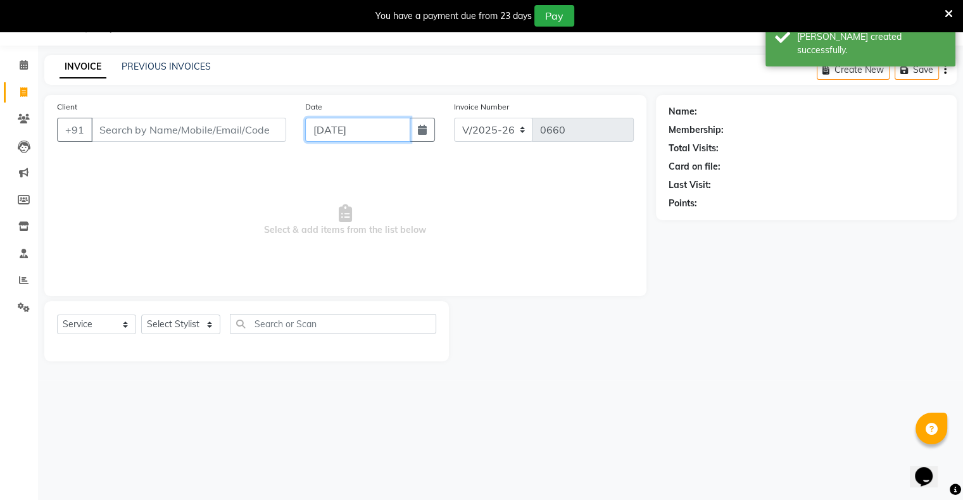
click at [313, 134] on input "[DATE]" at bounding box center [357, 130] width 105 height 24
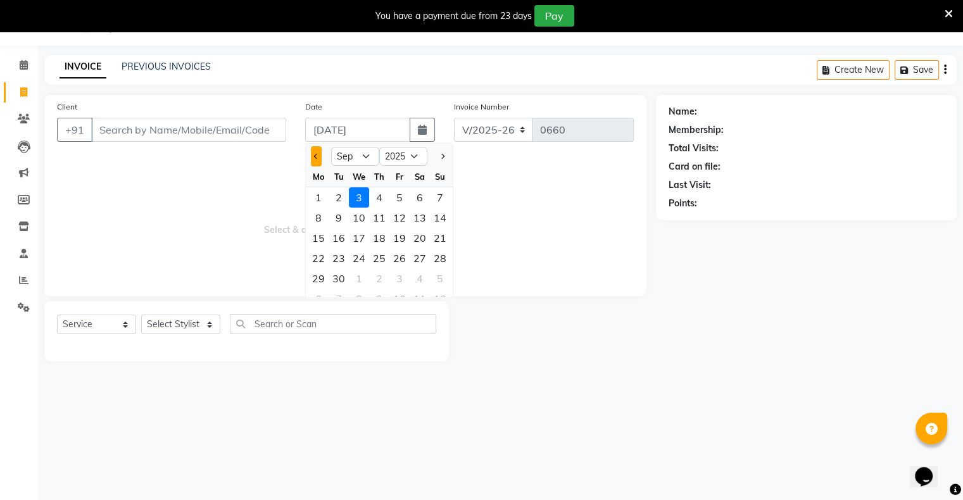
click at [315, 153] on button "Previous month" at bounding box center [316, 156] width 11 height 20
click at [441, 274] on div "31" at bounding box center [440, 278] width 20 height 20
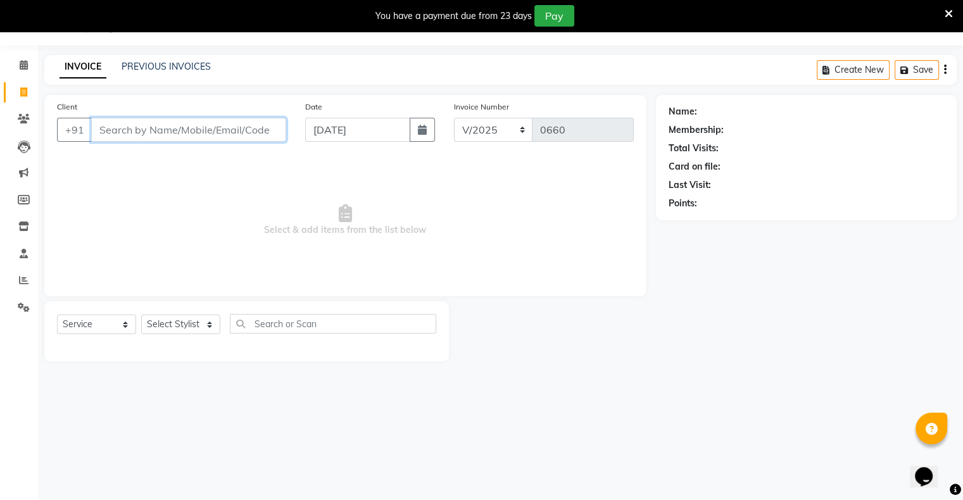
click at [228, 124] on input "Client" at bounding box center [188, 130] width 195 height 24
click at [258, 128] on span "Add Client" at bounding box center [253, 129] width 50 height 13
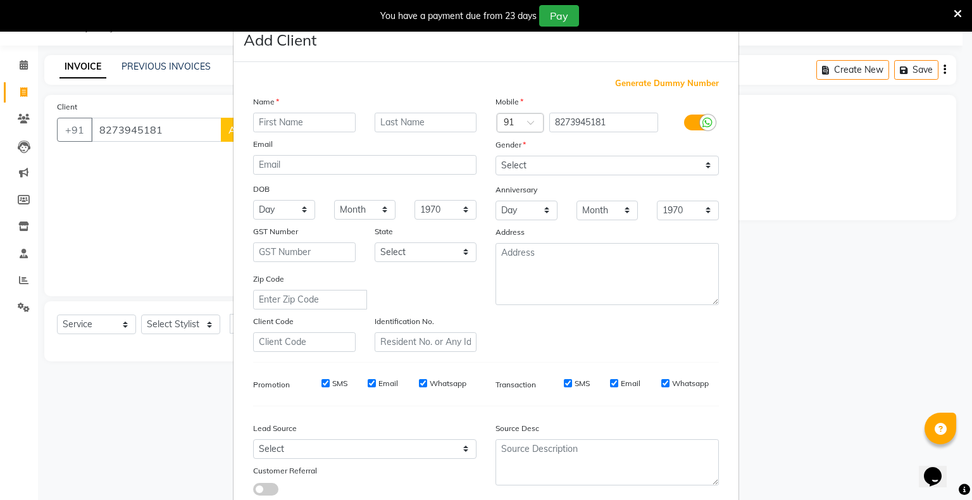
click at [317, 123] on input "text" at bounding box center [304, 123] width 103 height 20
click at [503, 168] on select "Select [DEMOGRAPHIC_DATA] [DEMOGRAPHIC_DATA] Other Prefer Not To Say" at bounding box center [607, 166] width 223 height 20
click at [496, 156] on select "Select [DEMOGRAPHIC_DATA] [DEMOGRAPHIC_DATA] Other Prefer Not To Say" at bounding box center [607, 166] width 223 height 20
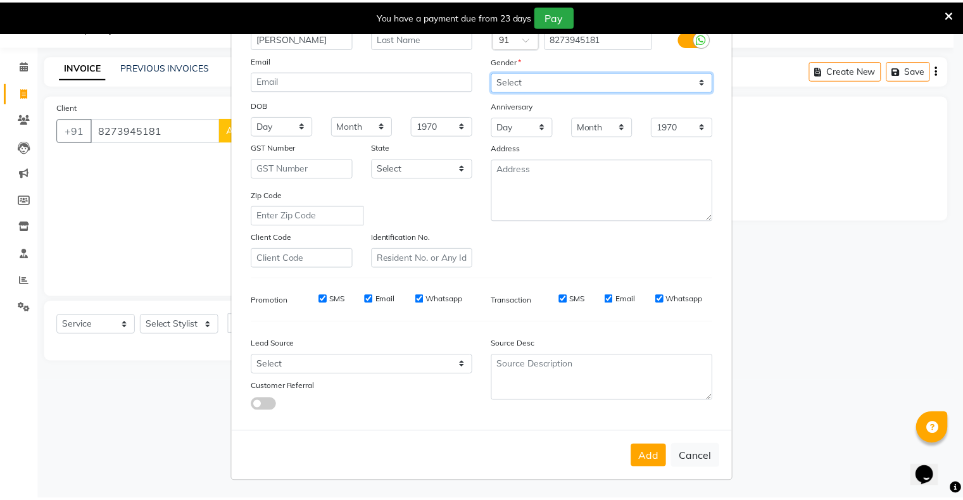
scroll to position [90, 0]
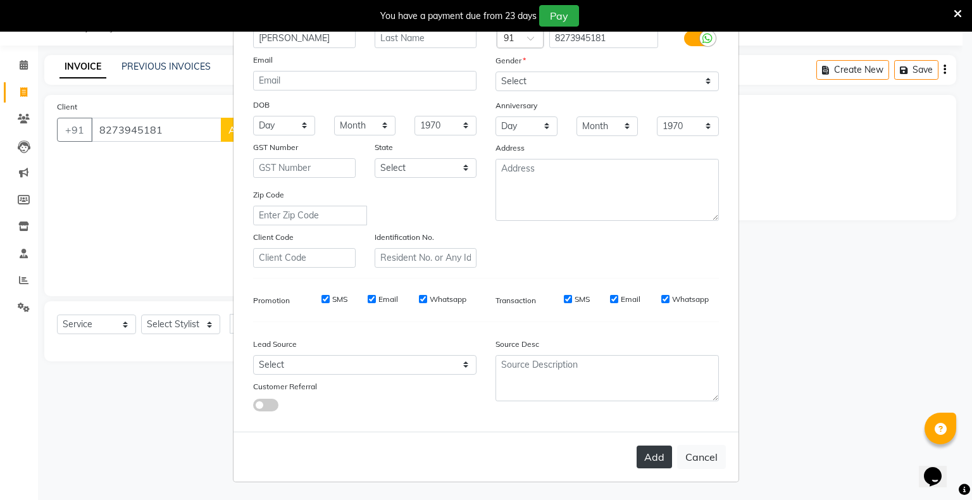
click at [640, 459] on button "Add" at bounding box center [654, 457] width 35 height 23
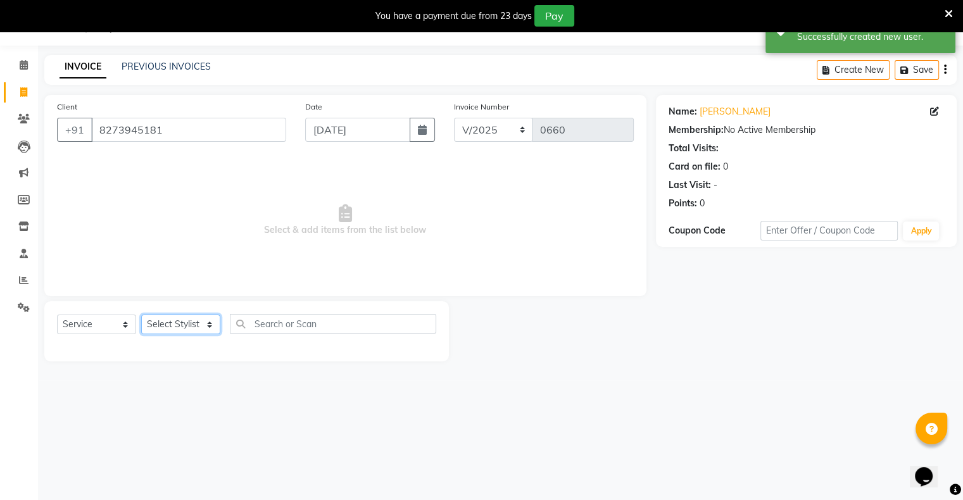
click at [157, 327] on select "Select Stylist [PERSON_NAME] owner Mohit [PERSON_NAME] [PERSON_NAME]" at bounding box center [180, 325] width 79 height 20
click at [141, 315] on select "Select Stylist [PERSON_NAME] owner Mohit [PERSON_NAME] [PERSON_NAME]" at bounding box center [180, 325] width 79 height 20
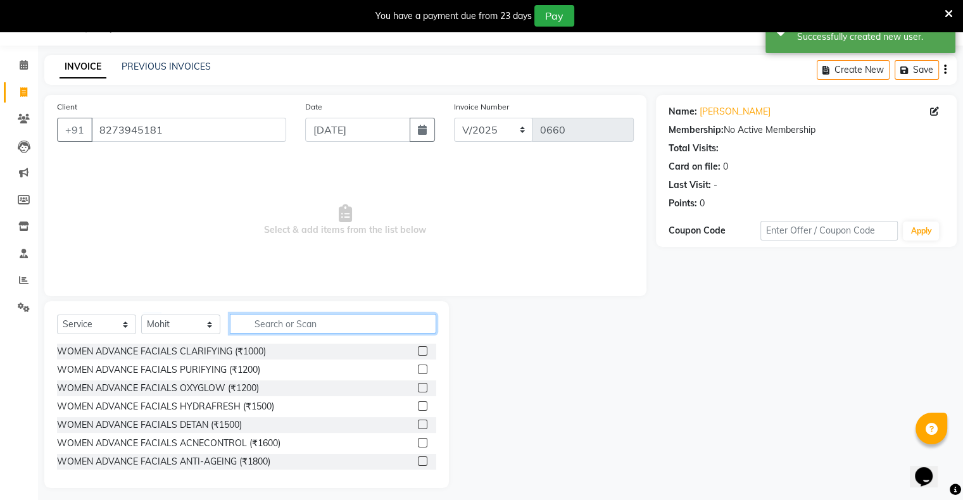
click at [289, 320] on input "text" at bounding box center [333, 324] width 206 height 20
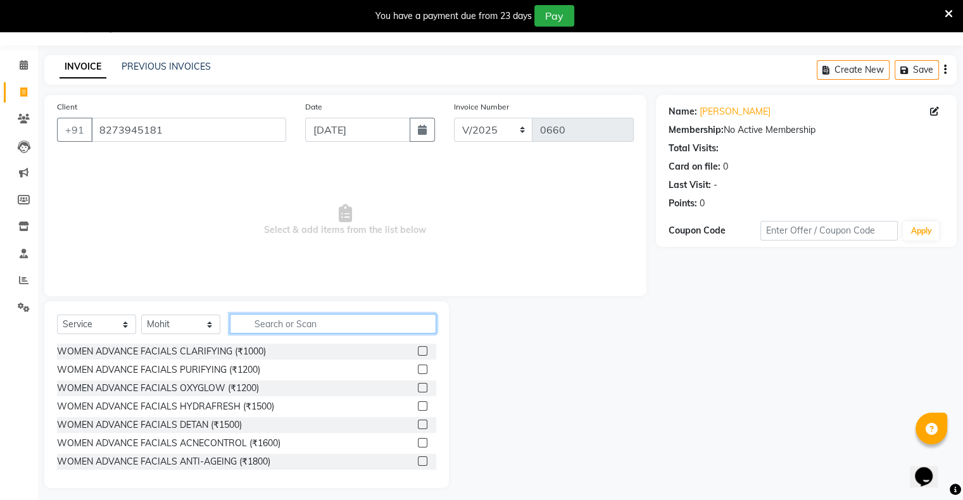
click at [323, 323] on input "text" at bounding box center [333, 324] width 206 height 20
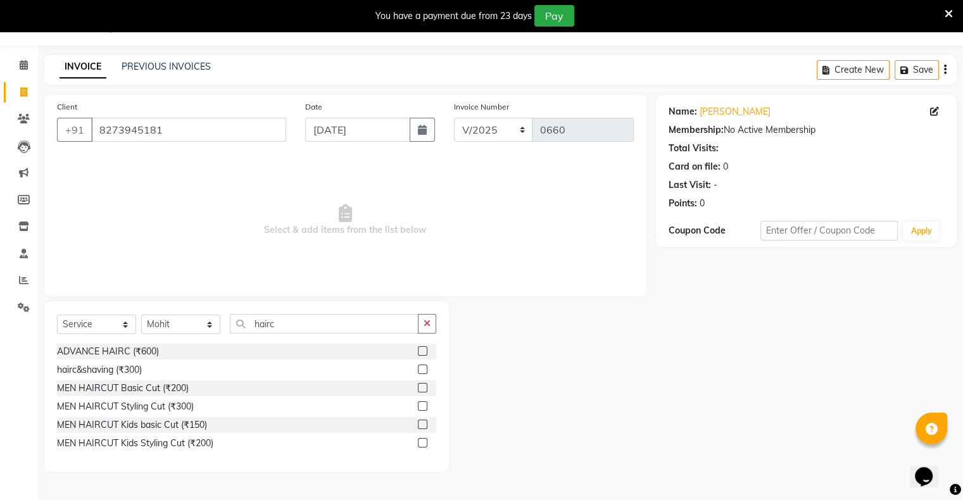
click at [423, 387] on label at bounding box center [422, 387] width 9 height 9
click at [423, 387] on input "checkbox" at bounding box center [422, 388] width 8 height 8
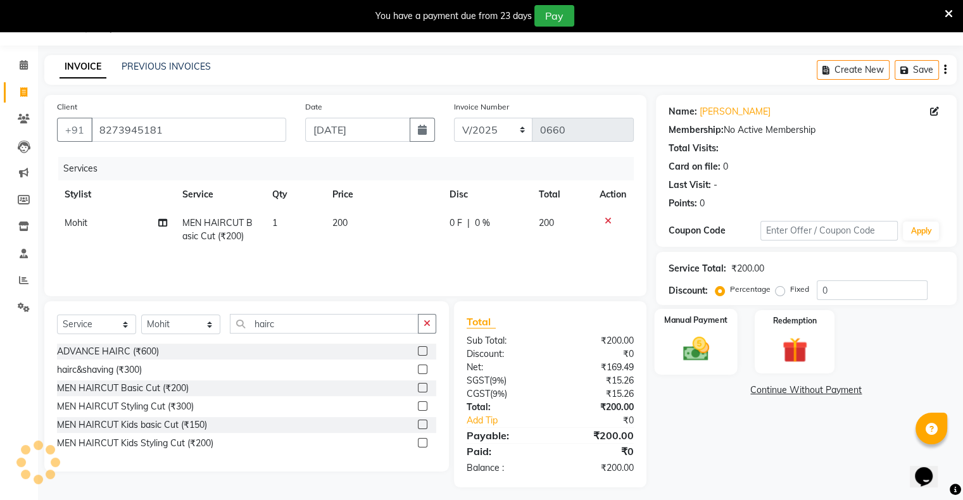
click at [718, 351] on div "Manual Payment" at bounding box center [695, 341] width 83 height 65
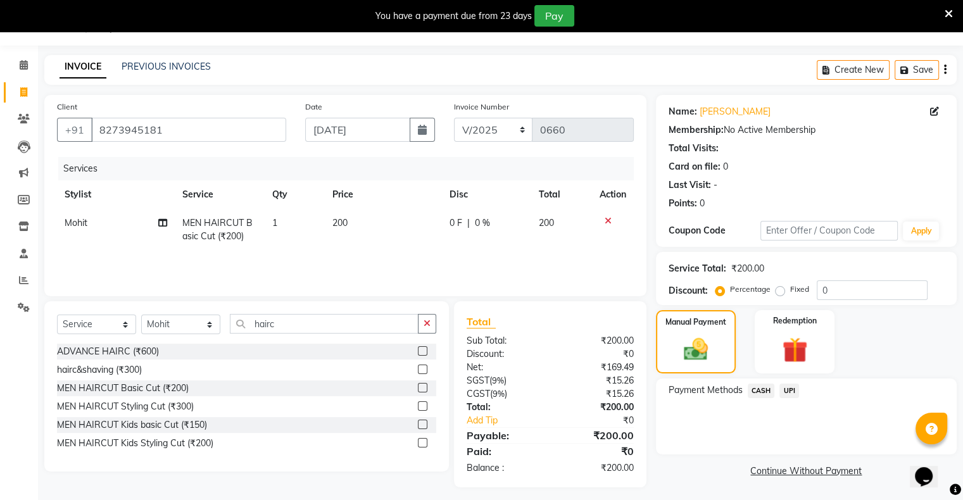
click at [789, 392] on span "UPI" at bounding box center [789, 391] width 20 height 15
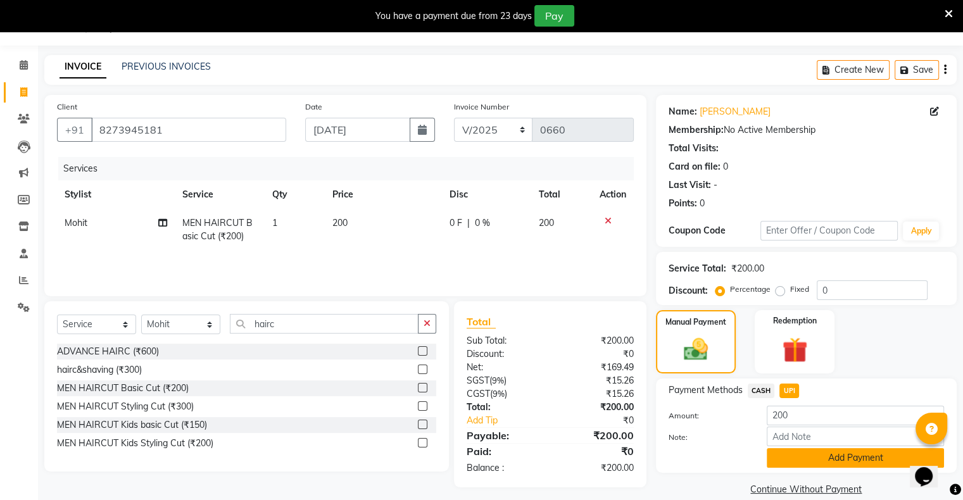
click at [815, 463] on button "Add Payment" at bounding box center [854, 458] width 177 height 20
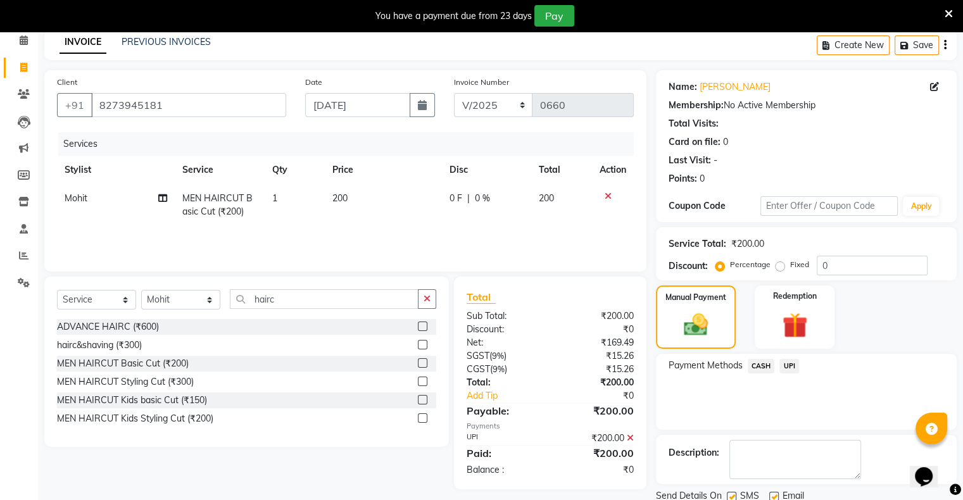
scroll to position [101, 0]
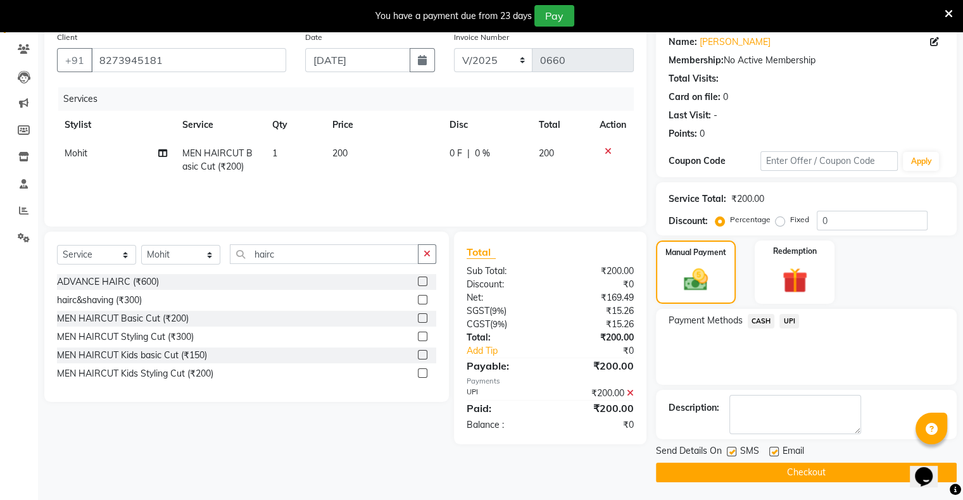
click at [811, 470] on button "Checkout" at bounding box center [806, 473] width 301 height 20
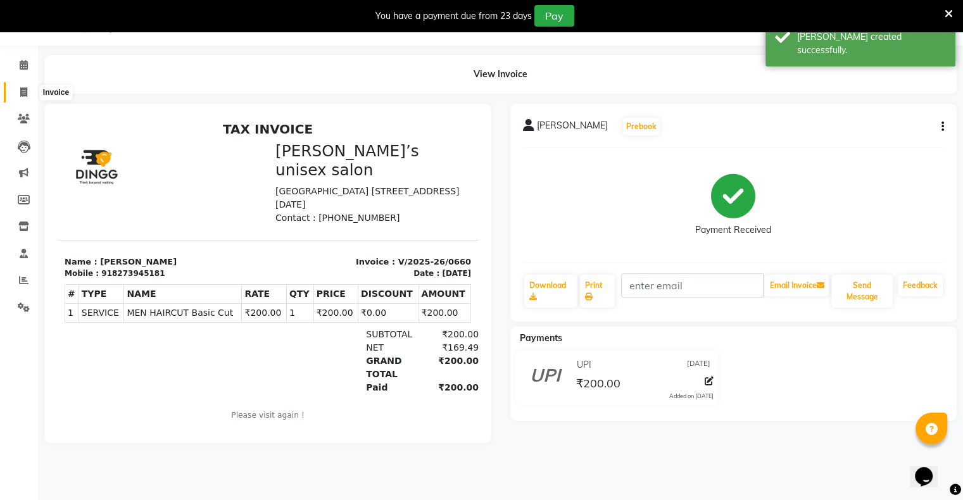
click at [25, 90] on icon at bounding box center [23, 91] width 7 height 9
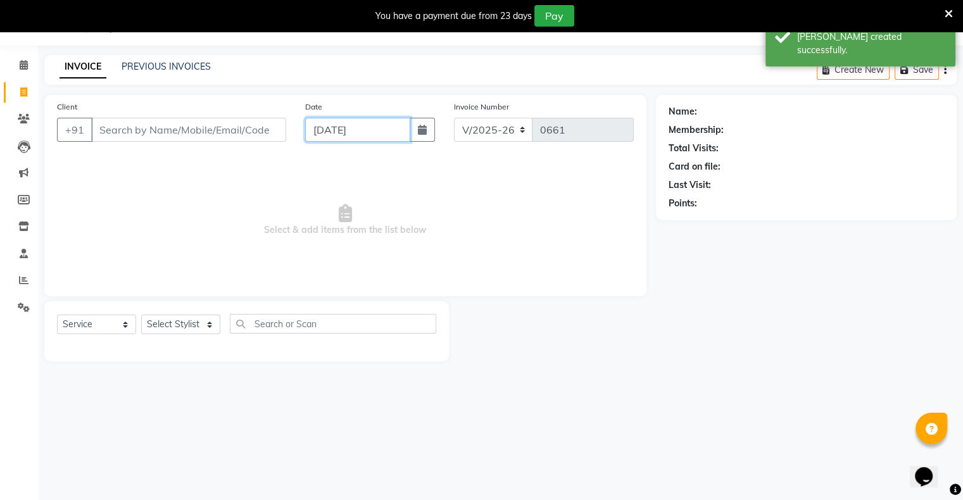
click at [320, 129] on input "[DATE]" at bounding box center [357, 130] width 105 height 24
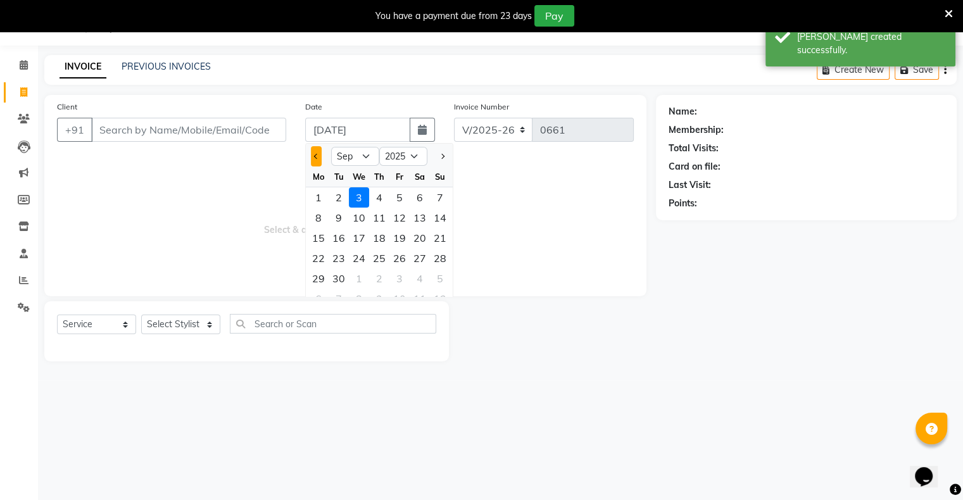
click at [320, 154] on button "Previous month" at bounding box center [316, 156] width 11 height 20
drag, startPoint x: 437, startPoint y: 280, endPoint x: 405, endPoint y: 263, distance: 36.5
click at [438, 280] on div "31" at bounding box center [440, 278] width 20 height 20
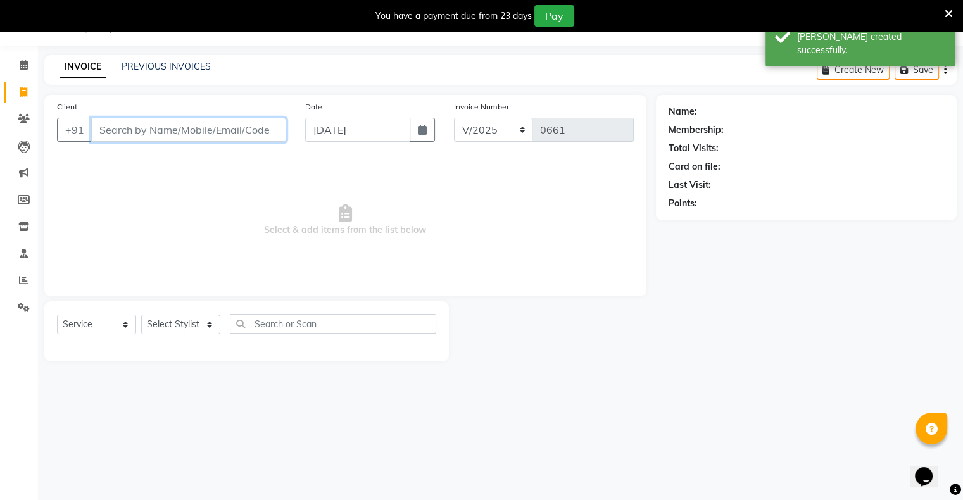
click at [208, 137] on input "Client" at bounding box center [188, 130] width 195 height 24
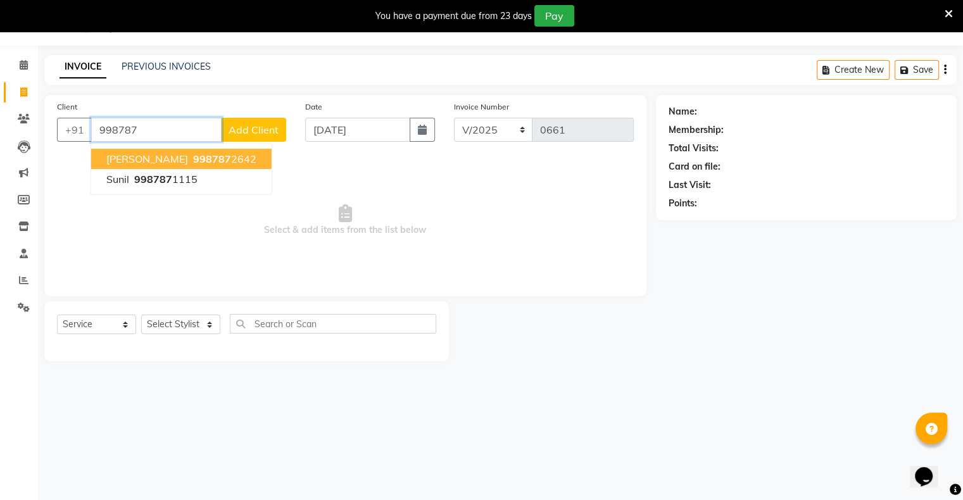
click at [215, 162] on ngb-highlight "998787 2642" at bounding box center [224, 159] width 66 height 13
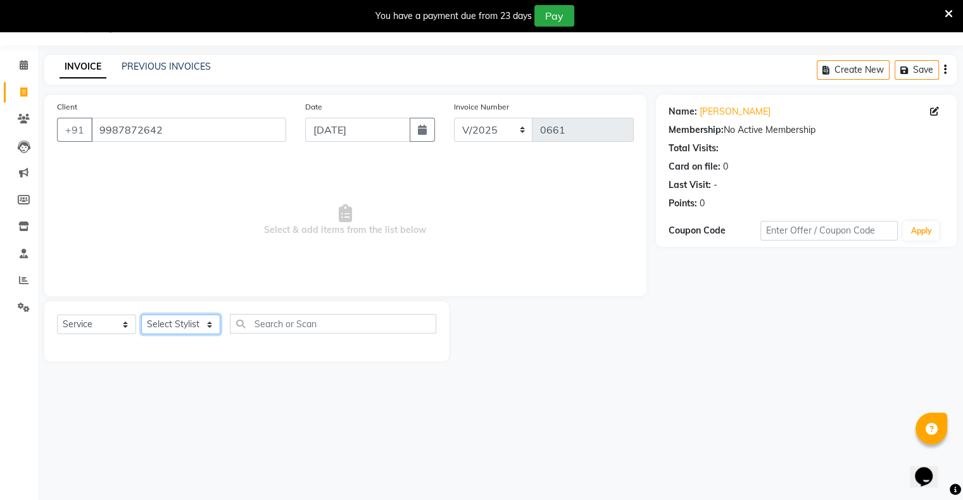
click at [182, 323] on select "Select Stylist [PERSON_NAME] owner Mohit [PERSON_NAME] [PERSON_NAME]" at bounding box center [180, 325] width 79 height 20
click at [189, 324] on select "Select Stylist [PERSON_NAME] owner Mohit [PERSON_NAME] [PERSON_NAME]" at bounding box center [180, 325] width 79 height 20
click at [141, 315] on select "Select Stylist [PERSON_NAME] owner Mohit [PERSON_NAME] [PERSON_NAME]" at bounding box center [180, 325] width 79 height 20
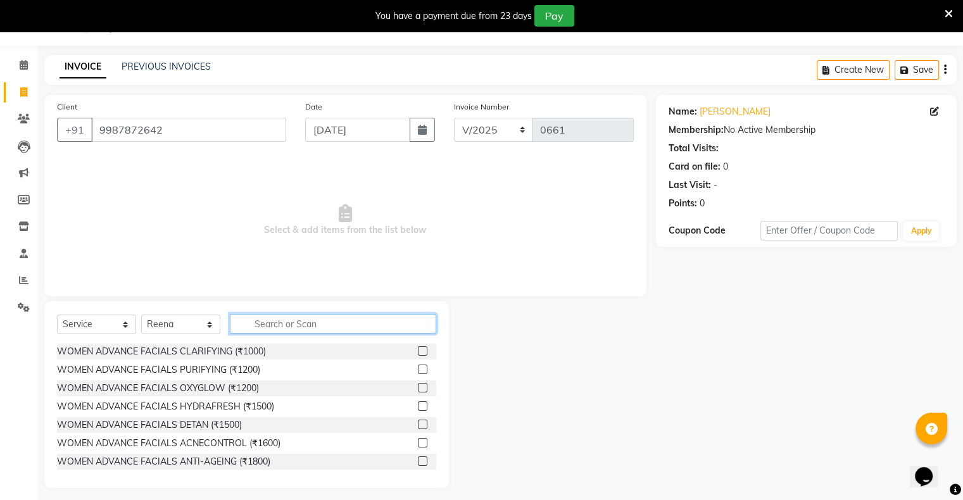
click at [278, 320] on input "text" at bounding box center [333, 324] width 206 height 20
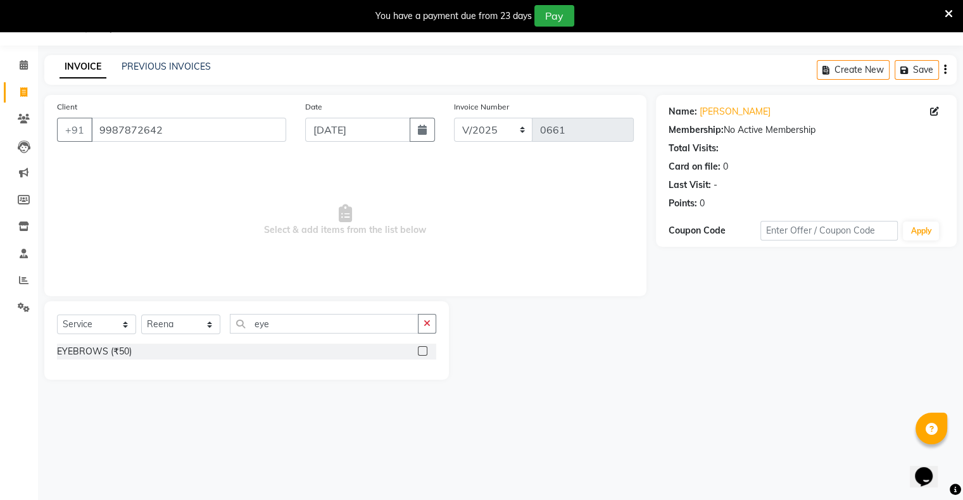
click at [421, 353] on label at bounding box center [422, 350] width 9 height 9
click at [421, 353] on input "checkbox" at bounding box center [422, 351] width 8 height 8
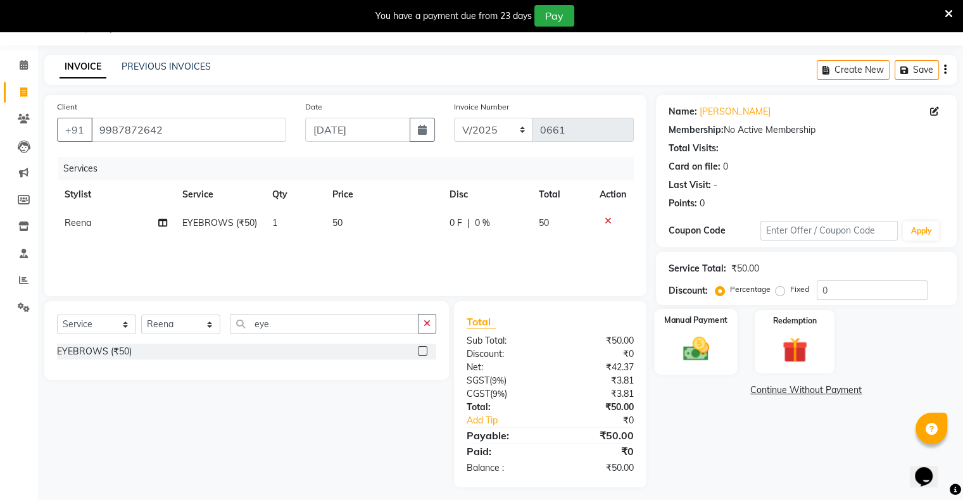
click at [663, 358] on div "Manual Payment" at bounding box center [695, 341] width 83 height 65
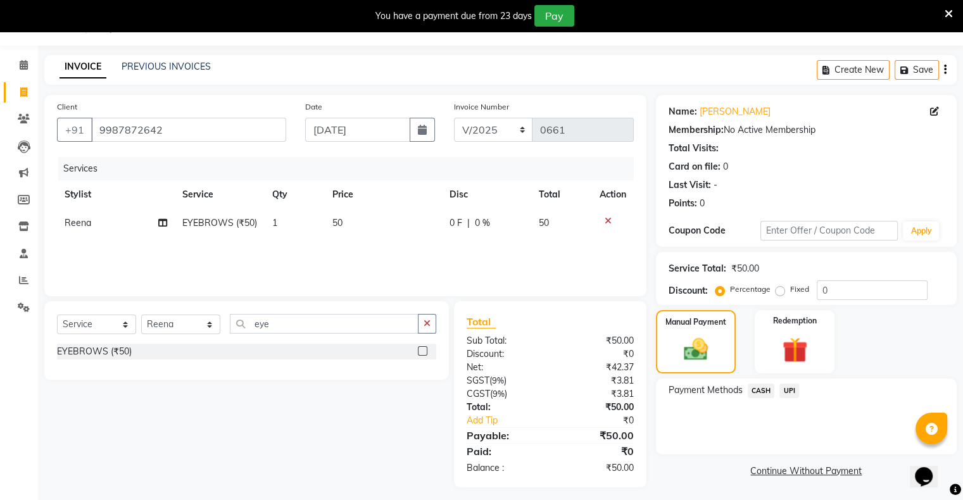
click at [791, 391] on span "UPI" at bounding box center [789, 391] width 20 height 15
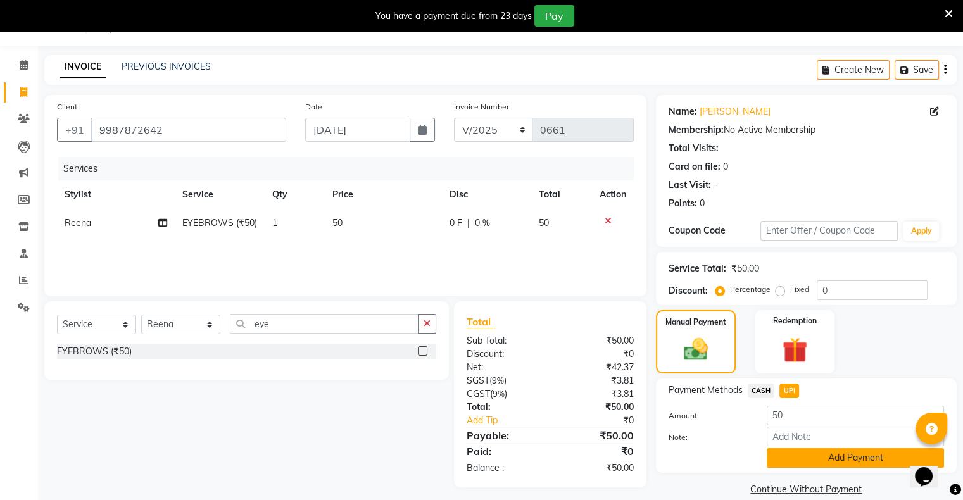
click at [823, 457] on button "Add Payment" at bounding box center [854, 458] width 177 height 20
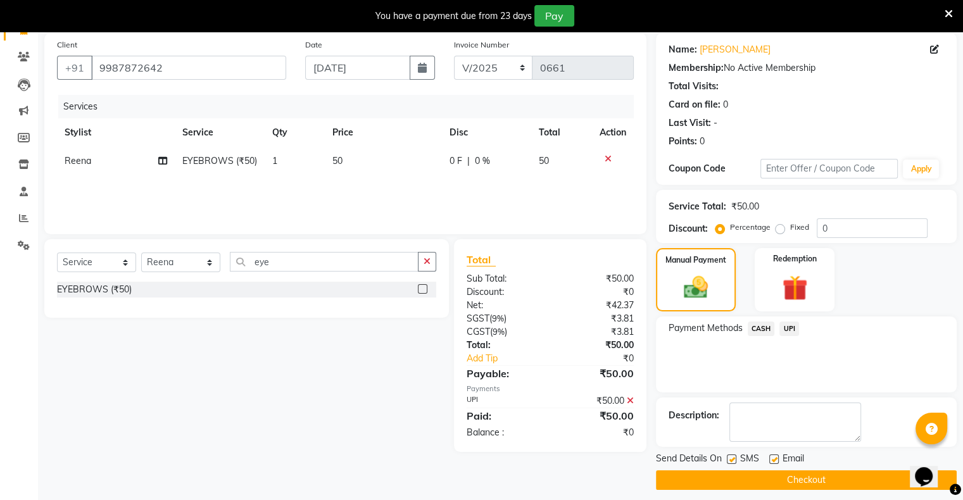
scroll to position [101, 0]
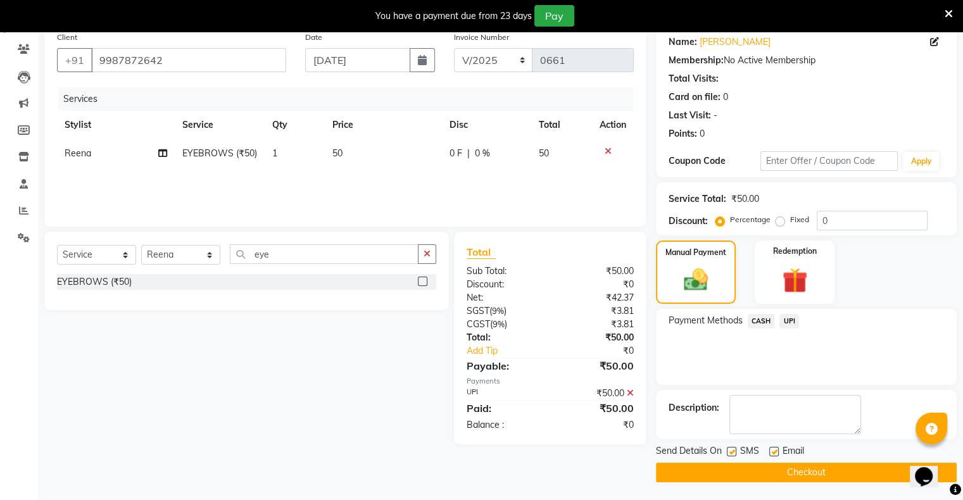
click at [818, 470] on button "Checkout" at bounding box center [806, 473] width 301 height 20
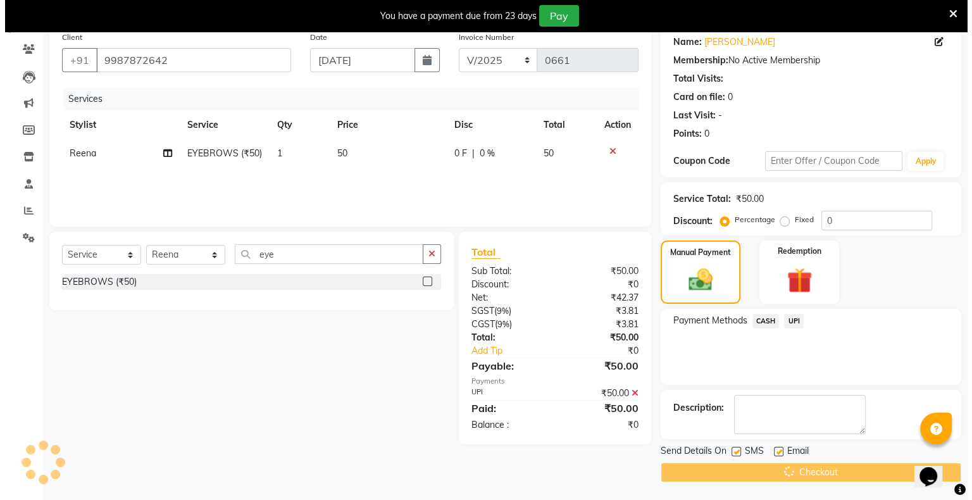
scroll to position [32, 0]
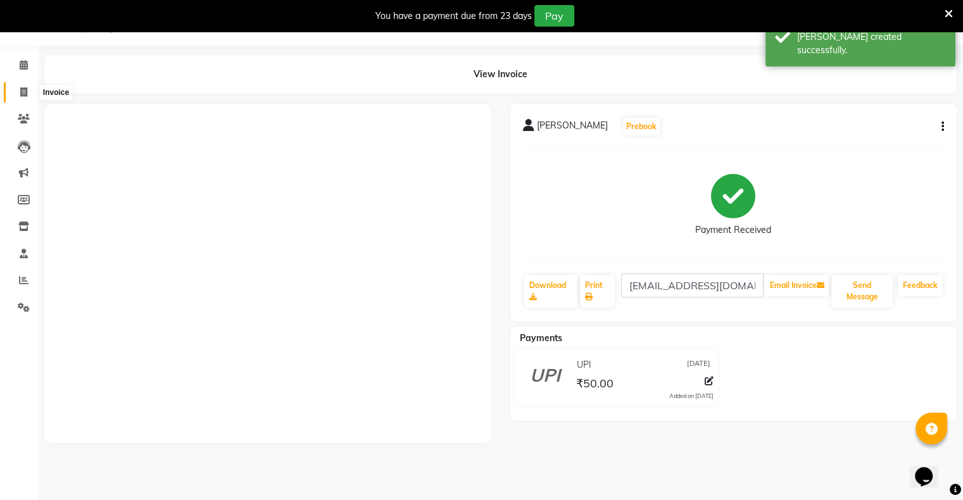
click at [24, 93] on icon at bounding box center [23, 91] width 7 height 9
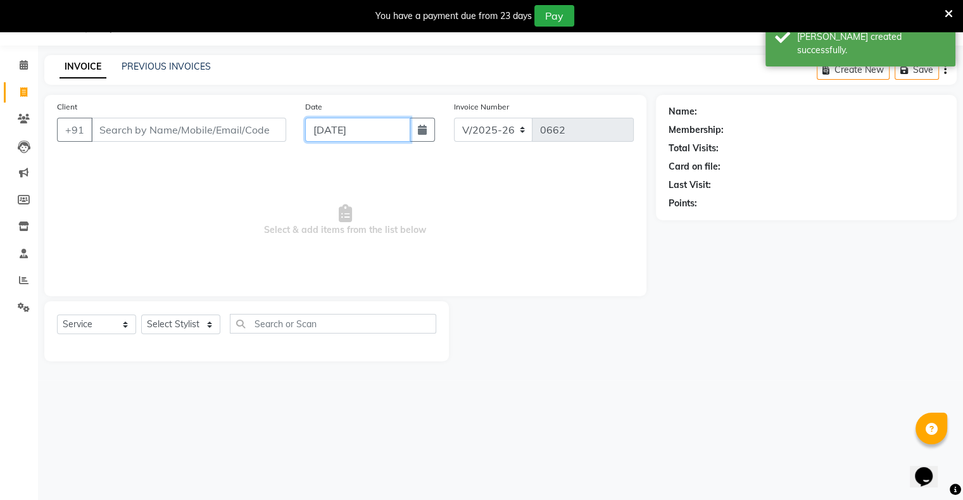
click at [349, 125] on input "[DATE]" at bounding box center [357, 130] width 105 height 24
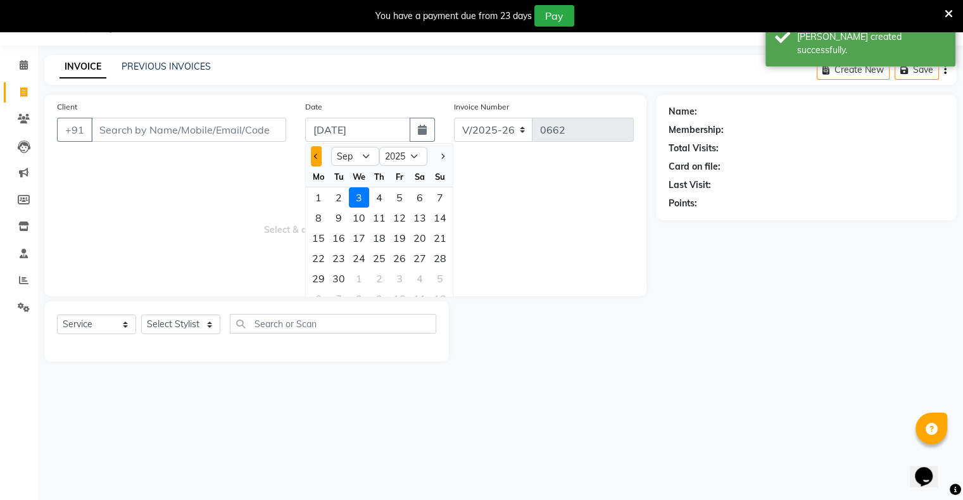
click at [316, 161] on button "Previous month" at bounding box center [316, 156] width 11 height 20
click at [430, 280] on div "31" at bounding box center [440, 278] width 20 height 20
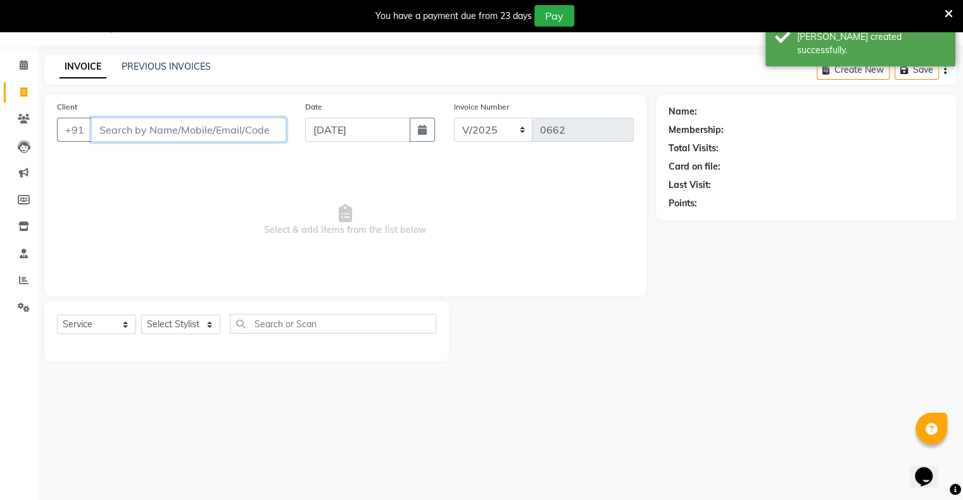
click at [210, 138] on input "Client" at bounding box center [188, 130] width 195 height 24
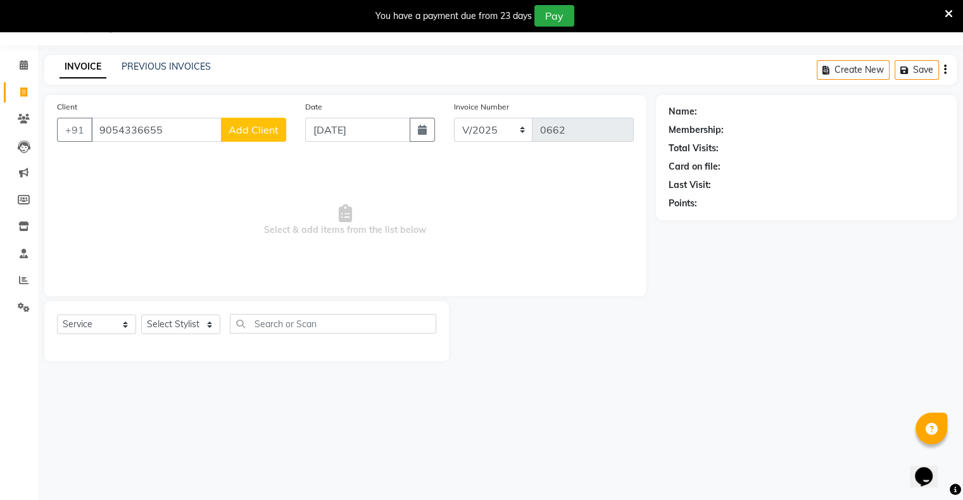
click at [246, 138] on button "Add Client" at bounding box center [253, 130] width 65 height 24
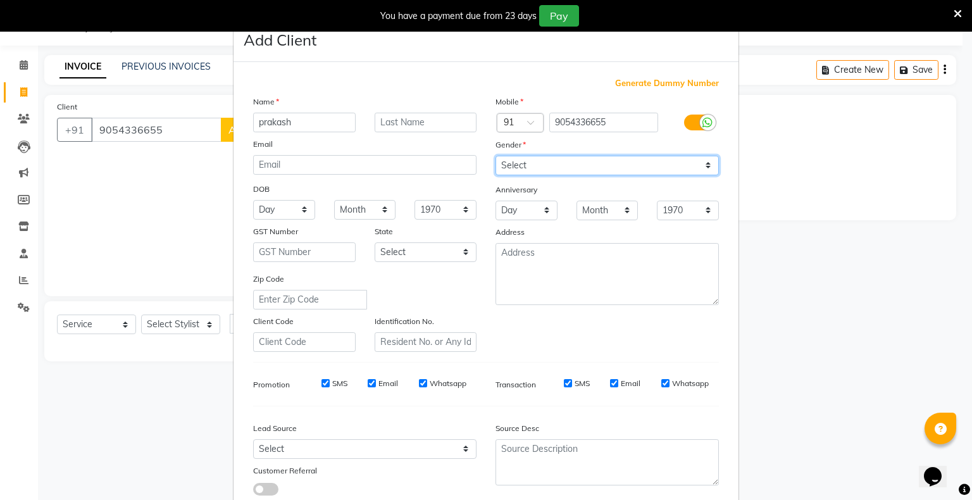
click at [535, 165] on select "Select [DEMOGRAPHIC_DATA] [DEMOGRAPHIC_DATA] Other Prefer Not To Say" at bounding box center [607, 166] width 223 height 20
click at [496, 156] on select "Select [DEMOGRAPHIC_DATA] [DEMOGRAPHIC_DATA] Other Prefer Not To Say" at bounding box center [607, 166] width 223 height 20
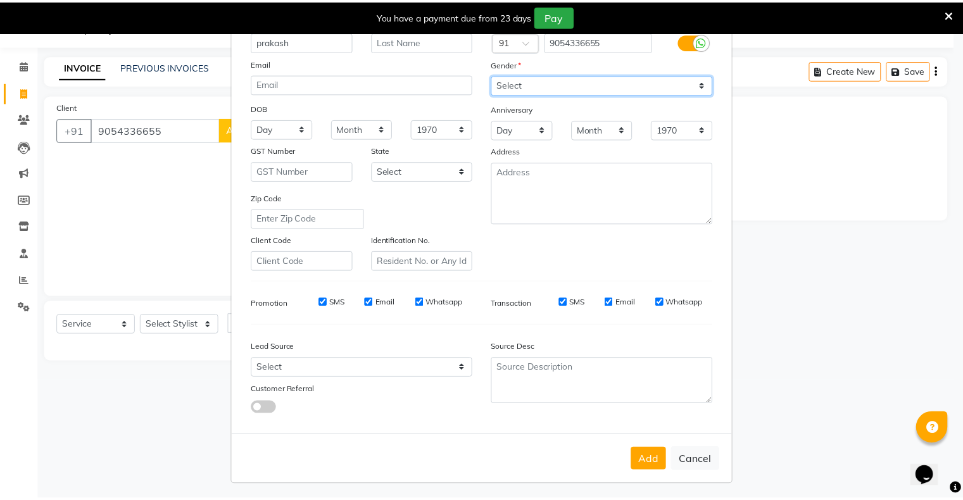
scroll to position [90, 0]
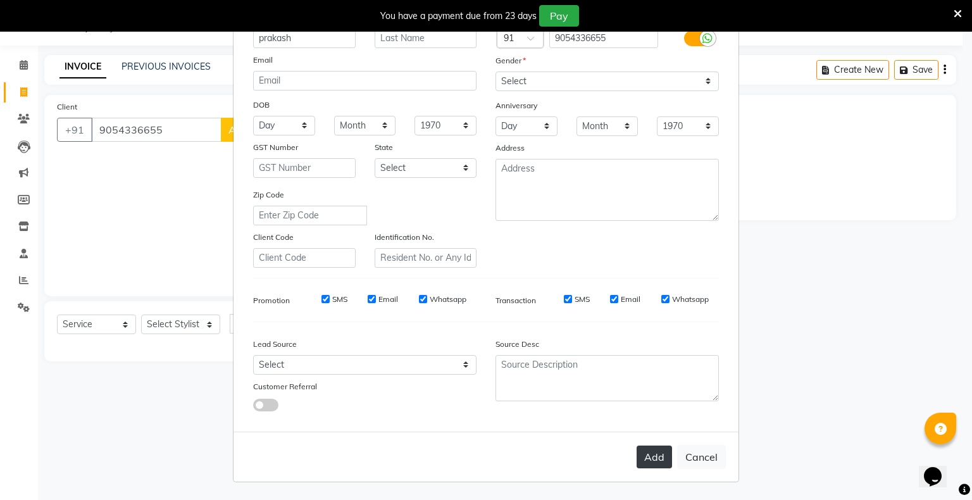
click at [655, 458] on button "Add" at bounding box center [654, 457] width 35 height 23
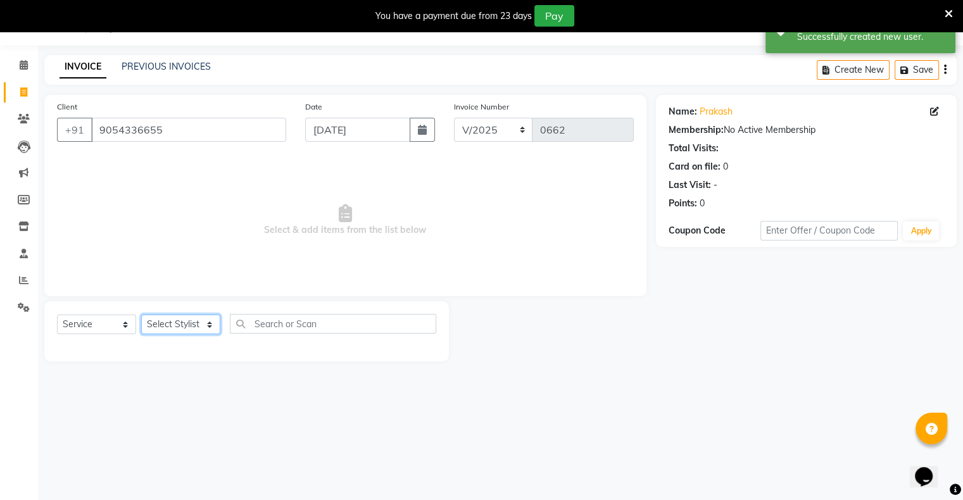
click at [182, 330] on select "Select Stylist [PERSON_NAME] owner Mohit [PERSON_NAME] [PERSON_NAME]" at bounding box center [180, 325] width 79 height 20
click at [141, 315] on select "Select Stylist [PERSON_NAME] owner Mohit [PERSON_NAME] [PERSON_NAME]" at bounding box center [180, 325] width 79 height 20
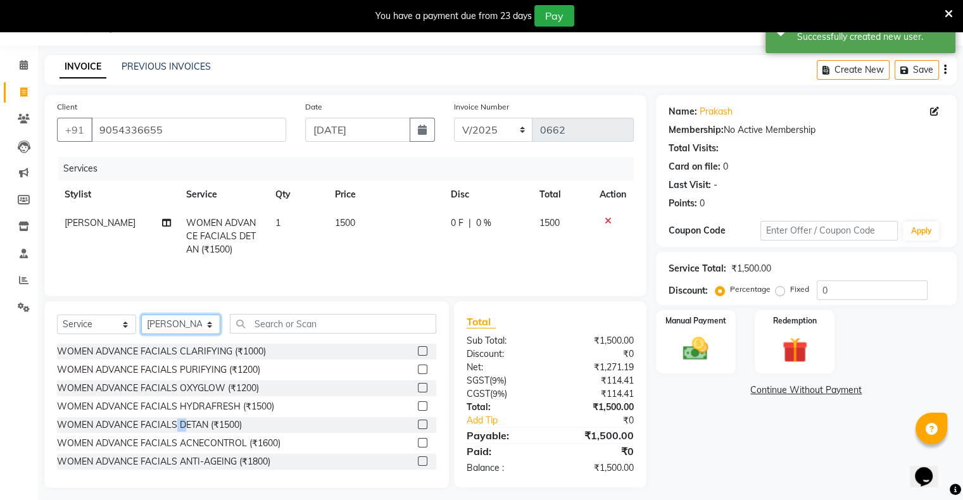
click at [191, 323] on select "Select Stylist [PERSON_NAME] owner Mohit [PERSON_NAME] [PERSON_NAME]" at bounding box center [180, 325] width 79 height 20
click at [141, 315] on select "Select Stylist [PERSON_NAME] owner Mohit [PERSON_NAME] [PERSON_NAME]" at bounding box center [180, 325] width 79 height 20
click at [278, 325] on input "text" at bounding box center [333, 324] width 206 height 20
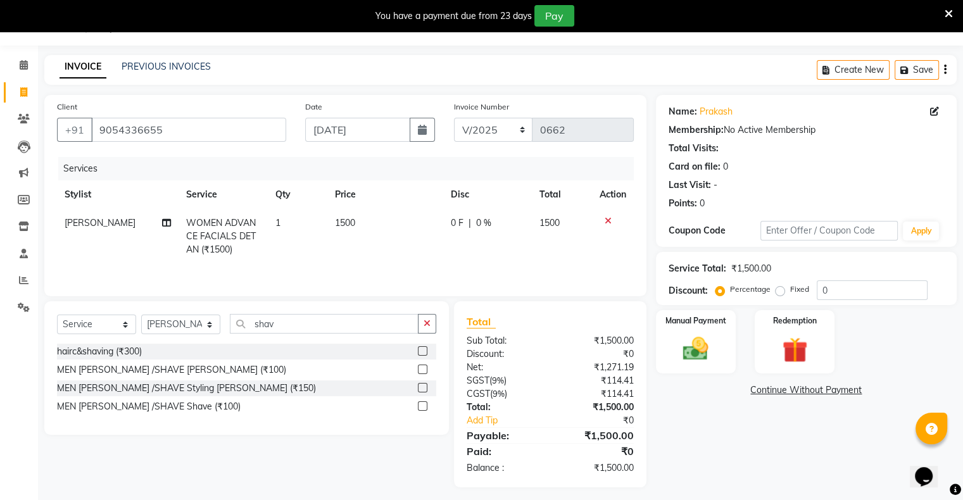
click at [425, 369] on label at bounding box center [422, 369] width 9 height 9
click at [425, 369] on input "checkbox" at bounding box center [422, 370] width 8 height 8
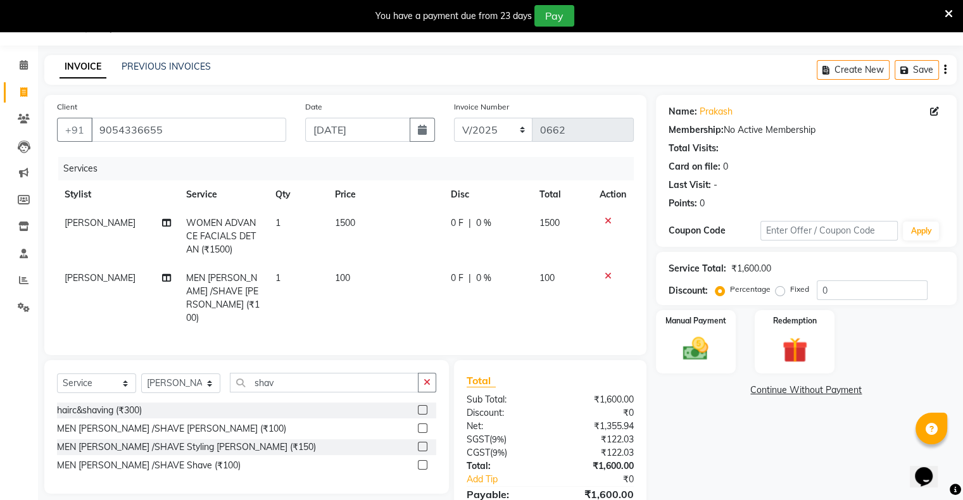
click at [422, 423] on label at bounding box center [422, 427] width 9 height 9
click at [422, 425] on input "checkbox" at bounding box center [422, 429] width 8 height 8
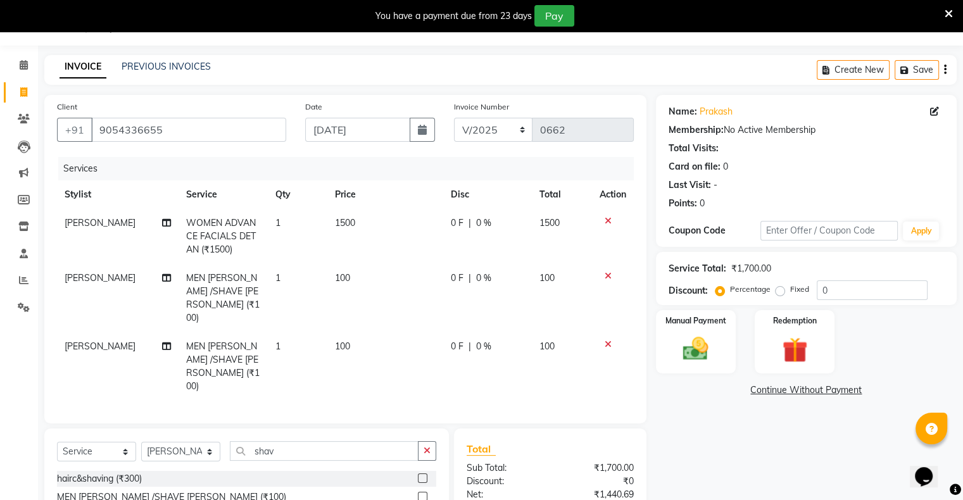
click at [608, 220] on icon at bounding box center [607, 220] width 7 height 9
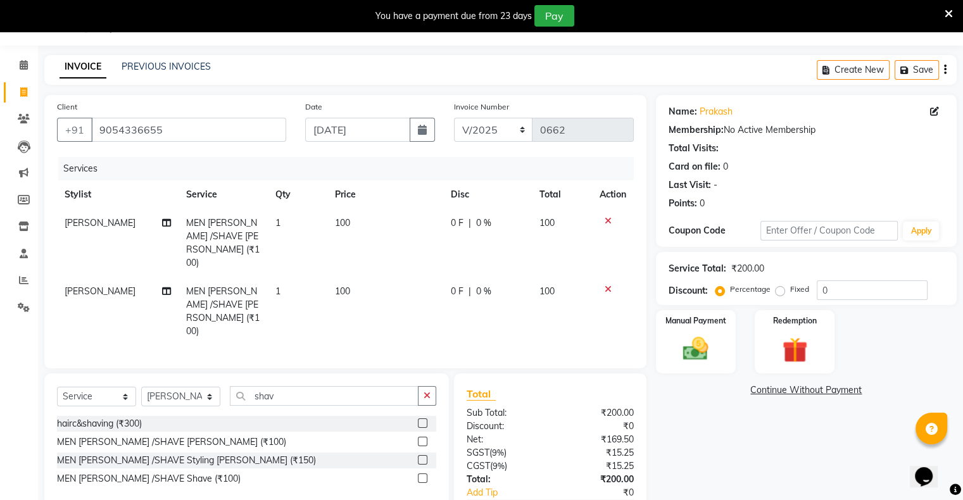
click at [608, 223] on icon at bounding box center [607, 220] width 7 height 9
click at [608, 285] on icon at bounding box center [607, 289] width 7 height 9
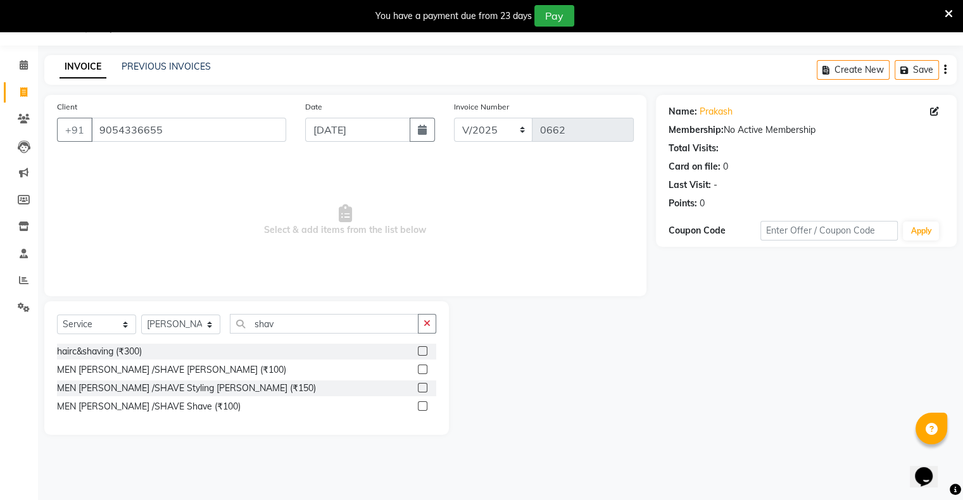
click at [422, 365] on label at bounding box center [422, 369] width 9 height 9
click at [422, 366] on input "checkbox" at bounding box center [422, 370] width 8 height 8
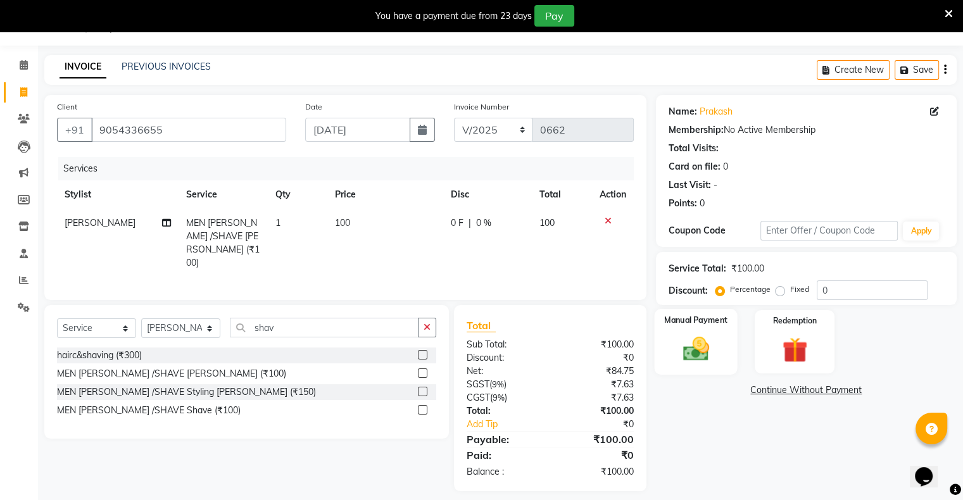
click at [715, 332] on div "Manual Payment" at bounding box center [695, 341] width 83 height 65
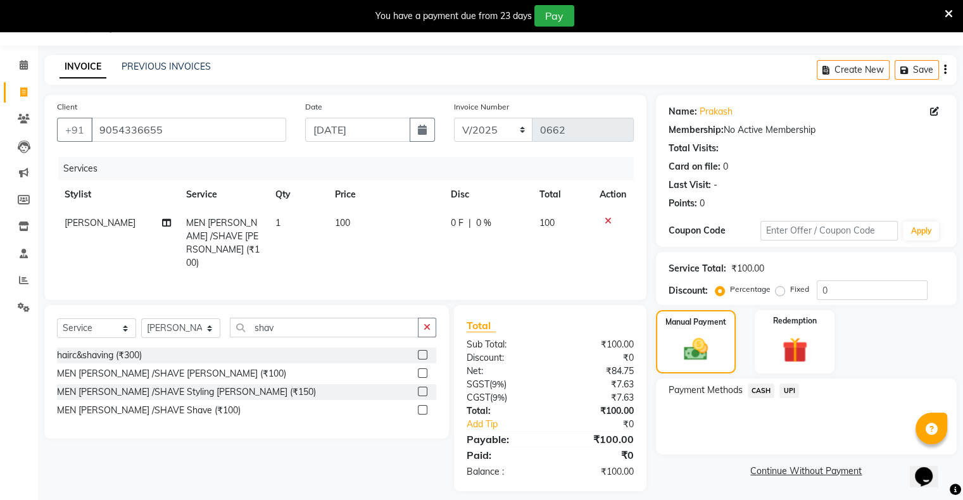
drag, startPoint x: 788, startPoint y: 387, endPoint x: 796, endPoint y: 404, distance: 18.7
click at [789, 388] on span "UPI" at bounding box center [789, 391] width 20 height 15
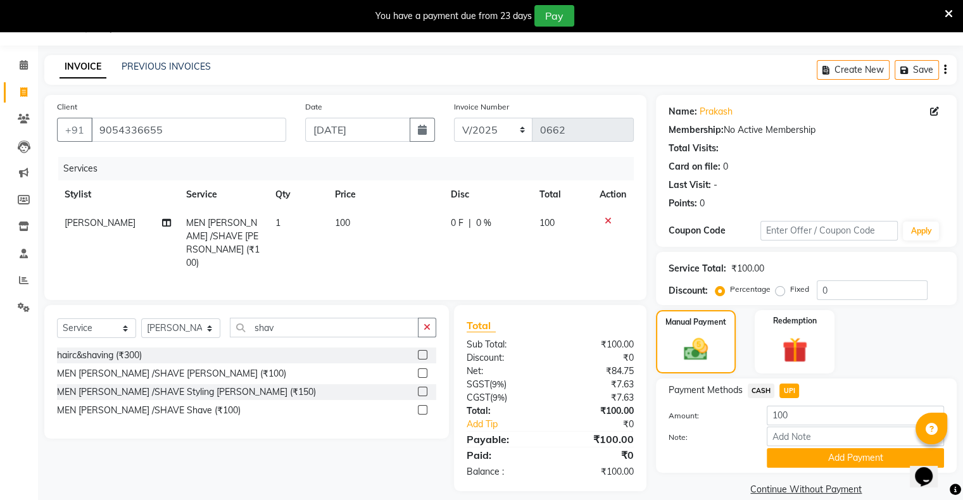
click at [830, 473] on div "Name: Prakash Membership: No Active Membership Total Visits: Card on file: 0 La…" at bounding box center [811, 297] width 310 height 404
click at [831, 465] on button "Add Payment" at bounding box center [854, 458] width 177 height 20
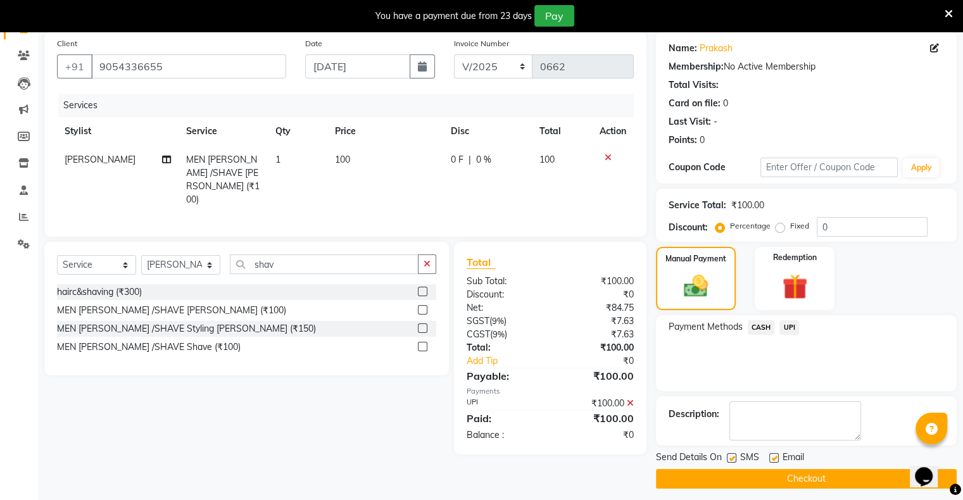
scroll to position [101, 0]
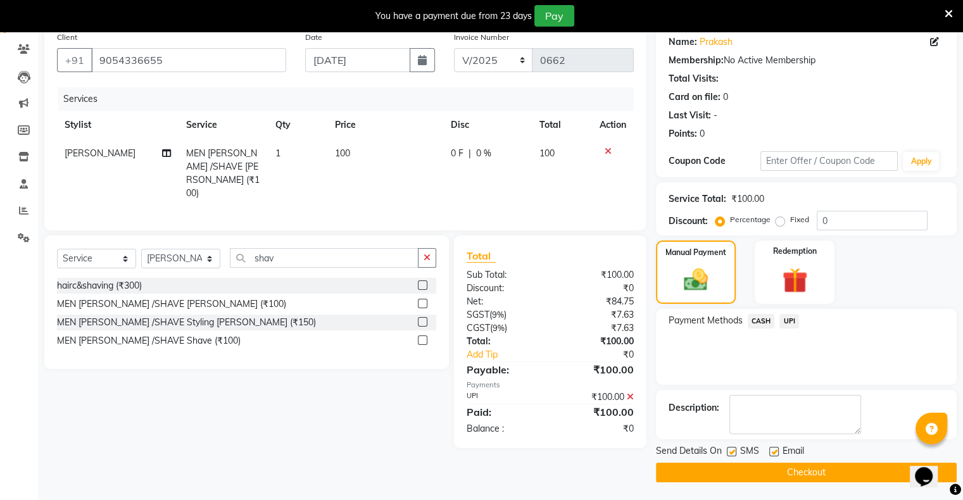
click at [801, 463] on button "Checkout" at bounding box center [806, 473] width 301 height 20
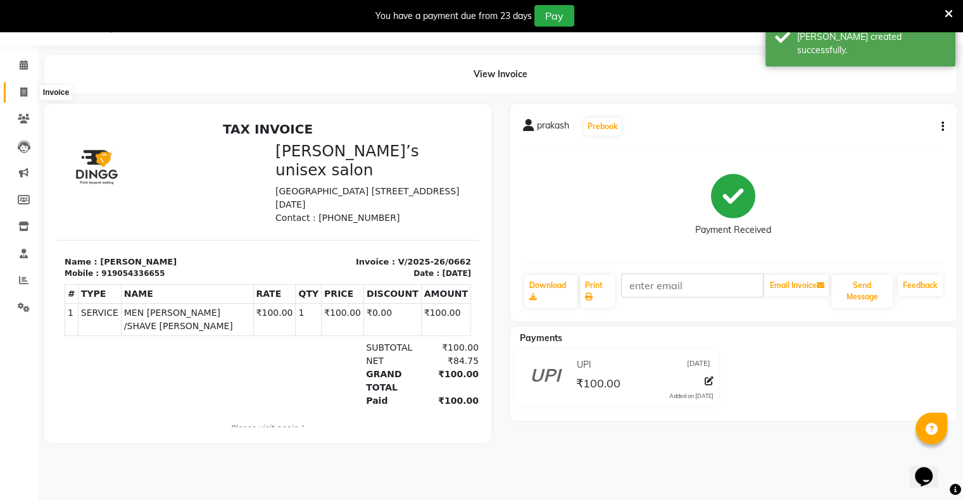
click at [21, 92] on icon at bounding box center [23, 91] width 7 height 9
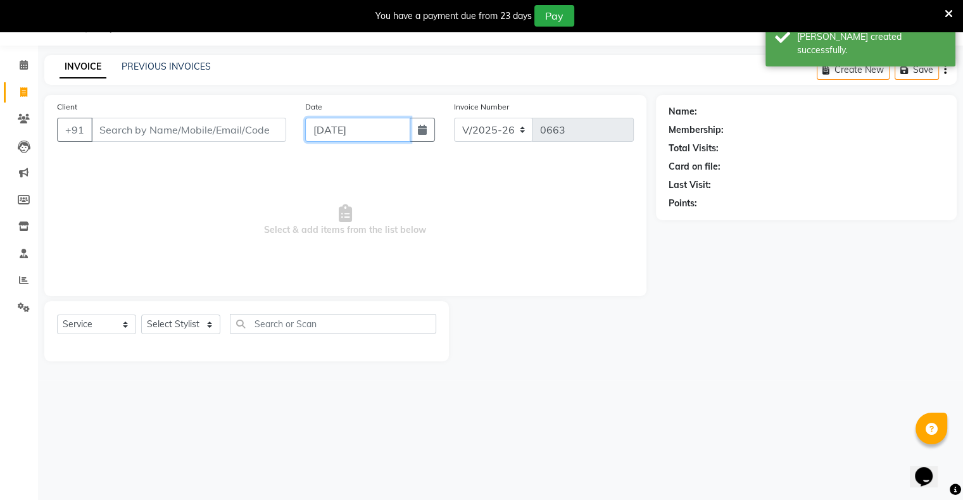
click at [344, 129] on input "[DATE]" at bounding box center [357, 130] width 105 height 24
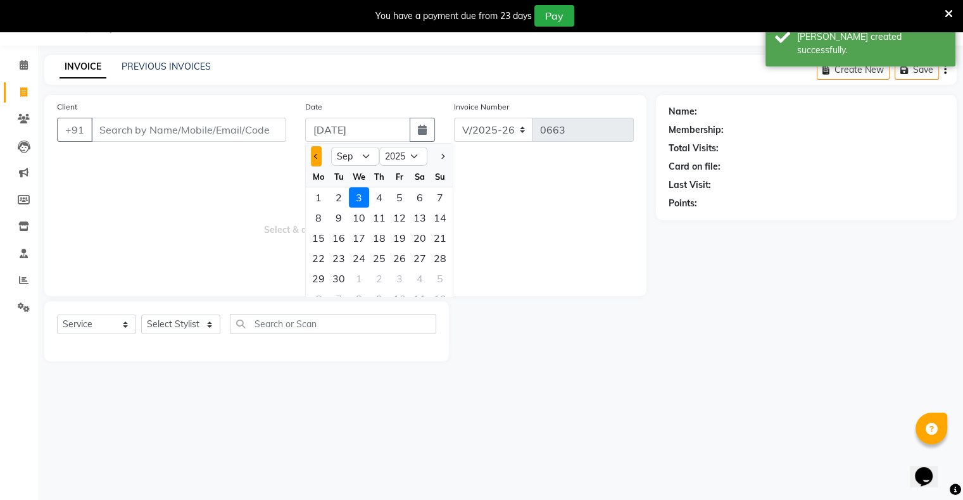
click at [318, 151] on button "Previous month" at bounding box center [316, 156] width 11 height 20
click at [437, 275] on div "31" at bounding box center [440, 278] width 20 height 20
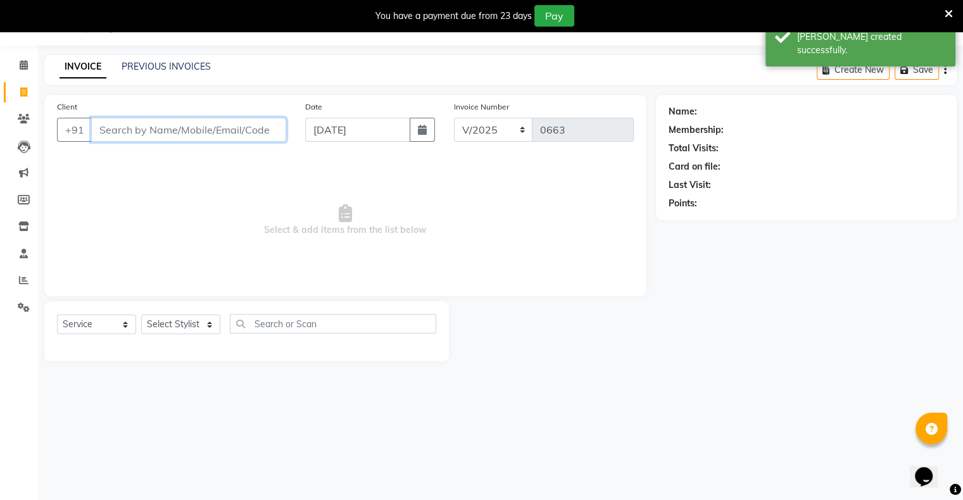
click at [272, 141] on input "Client" at bounding box center [188, 130] width 195 height 24
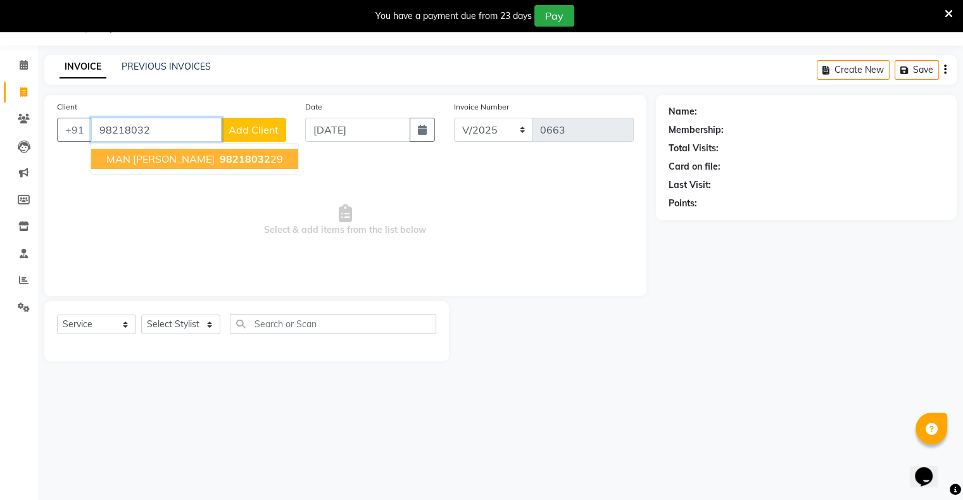
click at [220, 155] on span "98218032" at bounding box center [245, 159] width 51 height 13
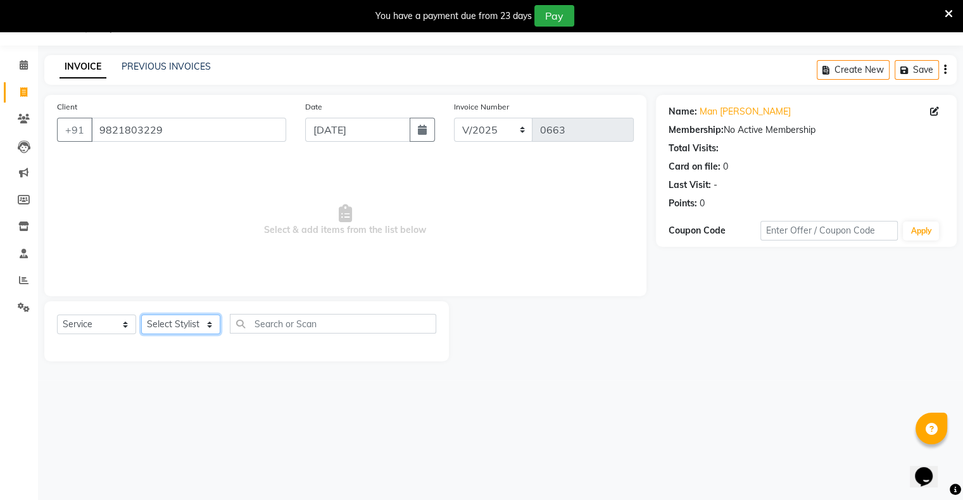
click at [173, 334] on select "Select Stylist [PERSON_NAME] owner Mohit [PERSON_NAME] [PERSON_NAME]" at bounding box center [180, 325] width 79 height 20
click at [141, 315] on select "Select Stylist [PERSON_NAME] owner Mohit [PERSON_NAME] [PERSON_NAME]" at bounding box center [180, 325] width 79 height 20
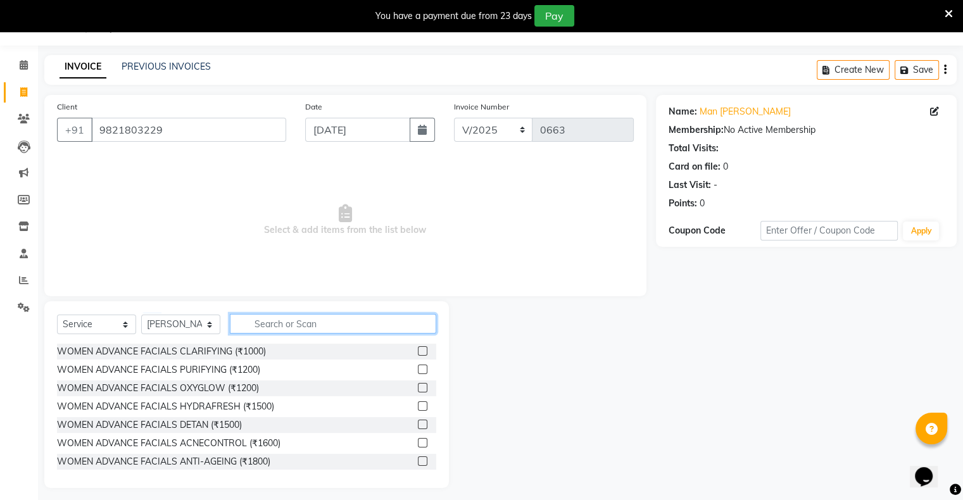
click at [272, 327] on input "text" at bounding box center [333, 324] width 206 height 20
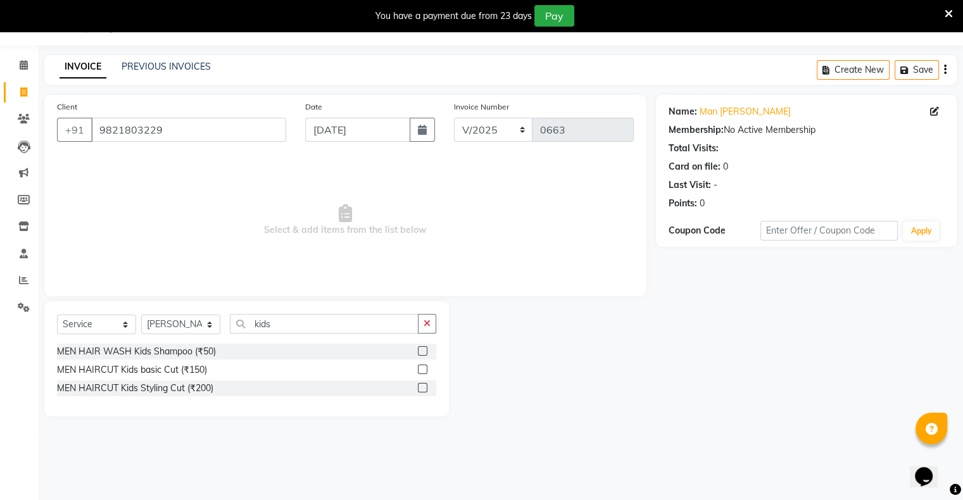
click at [420, 371] on label at bounding box center [422, 369] width 9 height 9
click at [420, 371] on input "checkbox" at bounding box center [422, 370] width 8 height 8
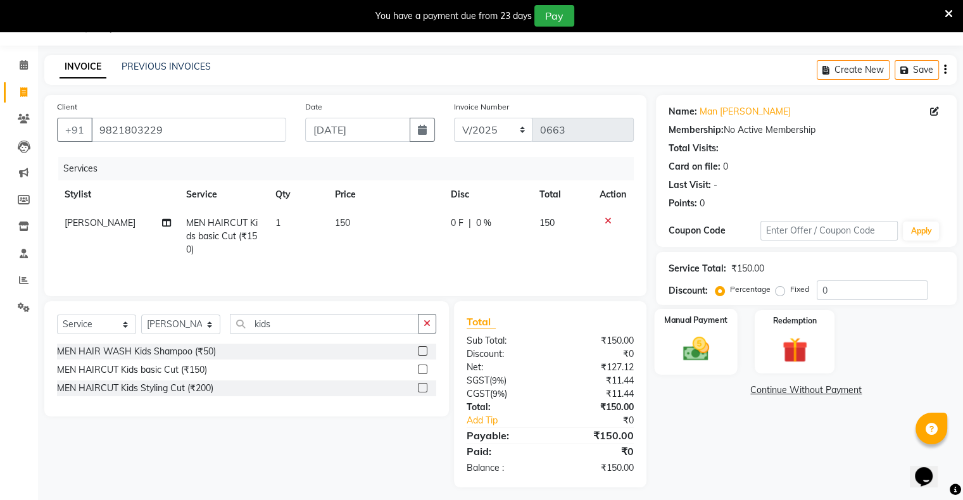
click at [699, 363] on img at bounding box center [695, 349] width 42 height 30
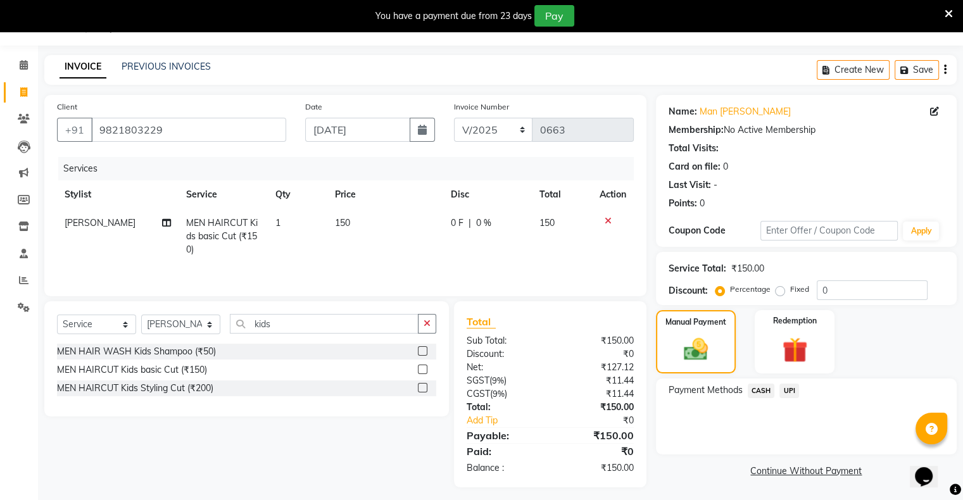
click at [787, 387] on span "UPI" at bounding box center [789, 391] width 20 height 15
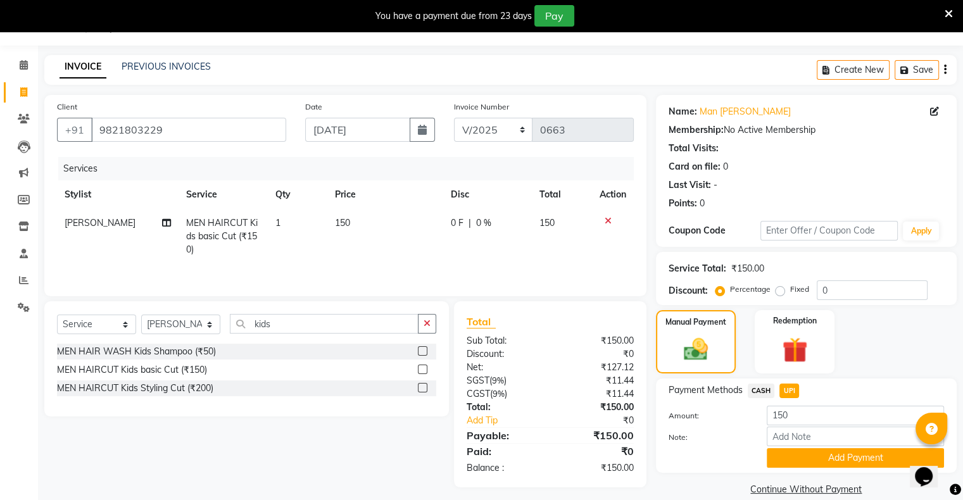
click at [762, 389] on span "CASH" at bounding box center [760, 391] width 27 height 15
click at [829, 456] on button "Add Payment" at bounding box center [854, 458] width 177 height 20
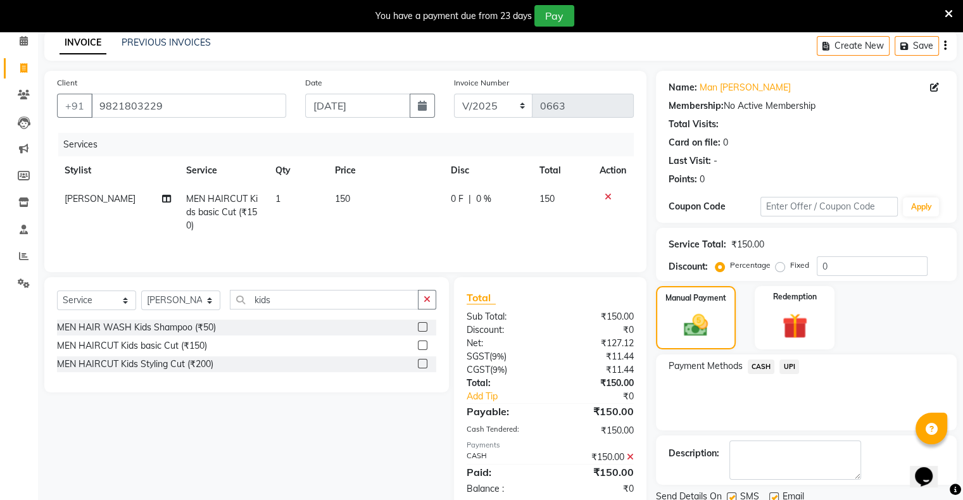
scroll to position [101, 0]
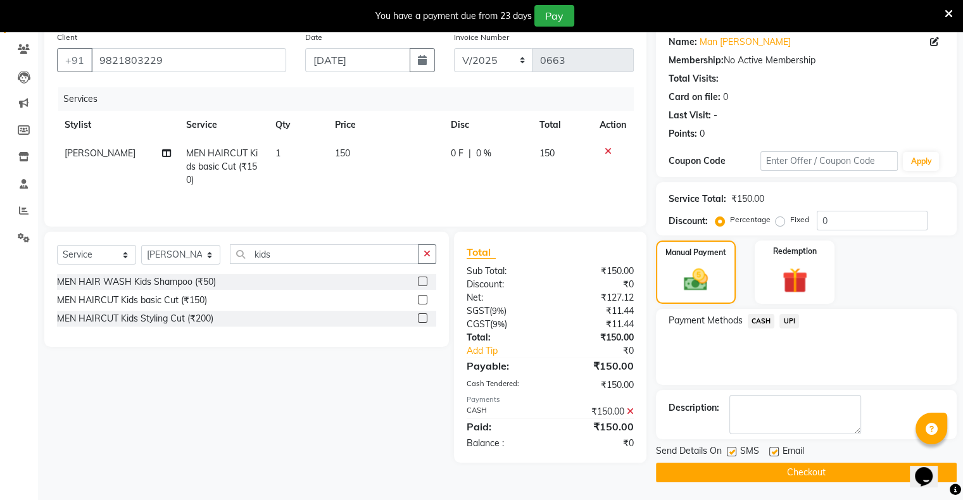
click at [796, 472] on button "Checkout" at bounding box center [806, 473] width 301 height 20
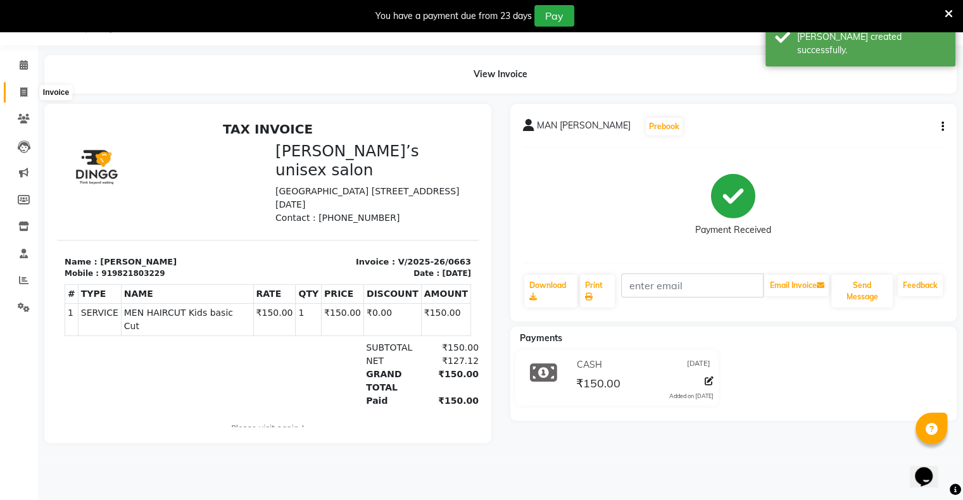
click at [25, 92] on icon at bounding box center [23, 91] width 7 height 9
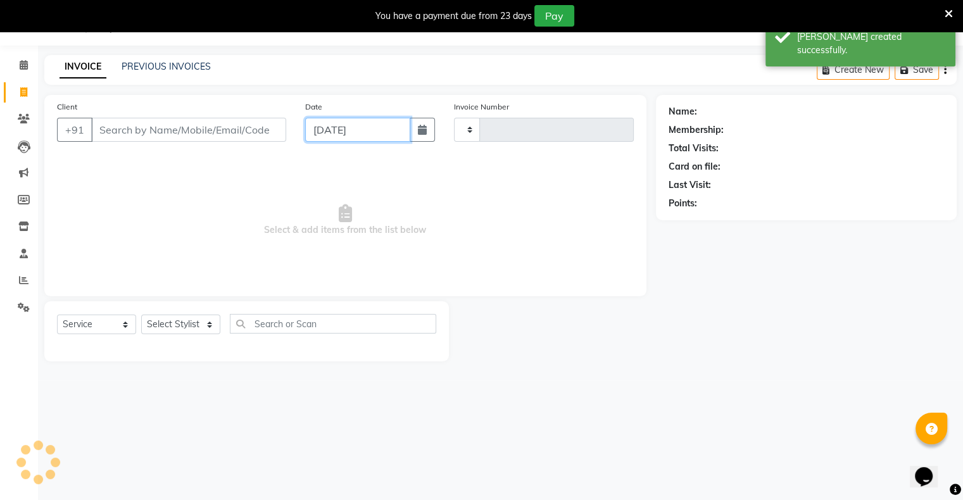
click at [337, 124] on input "[DATE]" at bounding box center [357, 130] width 105 height 24
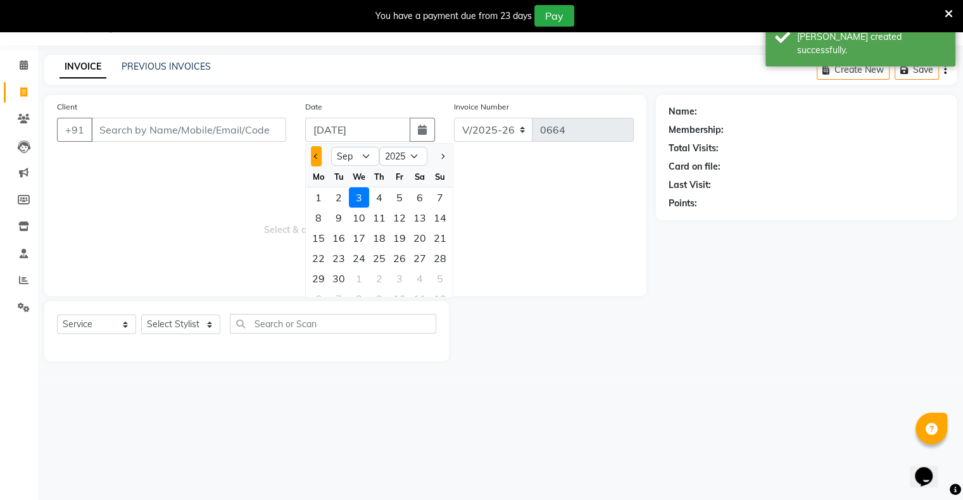
click at [315, 159] on button "Previous month" at bounding box center [316, 156] width 11 height 20
click at [437, 278] on div "31" at bounding box center [440, 278] width 20 height 20
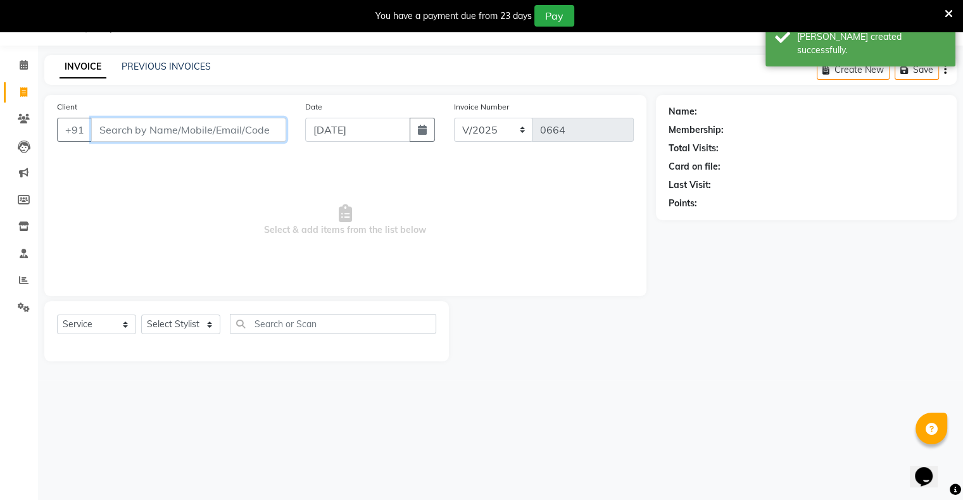
click at [252, 133] on input "Client" at bounding box center [188, 130] width 195 height 24
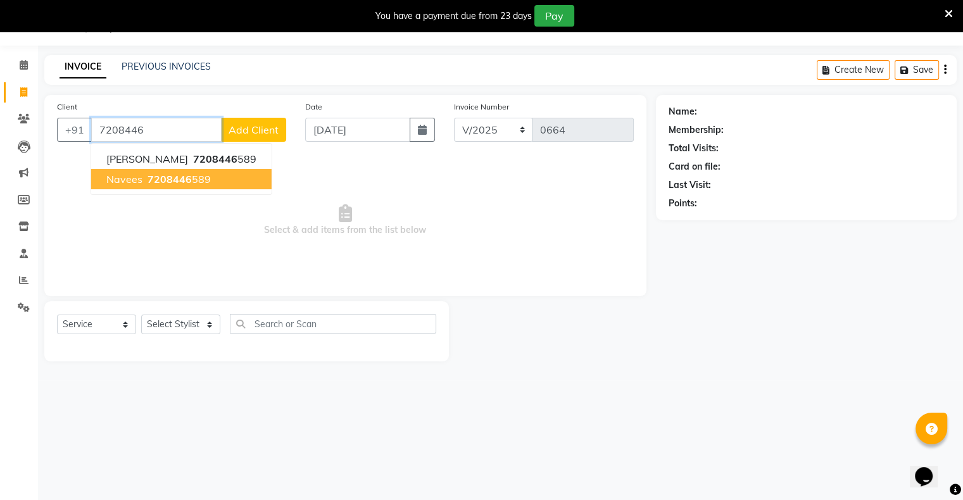
click at [213, 178] on button "navees 7208446 589" at bounding box center [181, 179] width 180 height 20
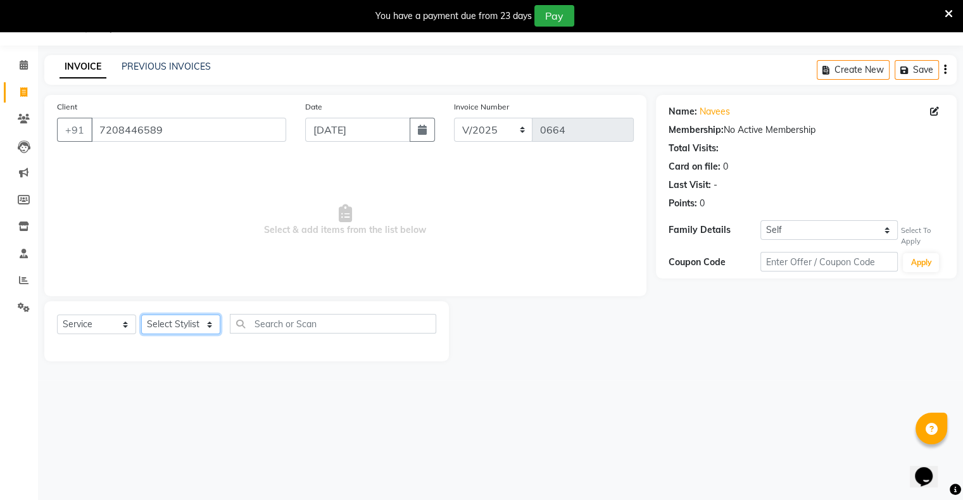
click at [192, 327] on select "Select Stylist [PERSON_NAME] owner Mohit [PERSON_NAME] [PERSON_NAME]" at bounding box center [180, 325] width 79 height 20
click at [141, 315] on select "Select Stylist [PERSON_NAME] owner Mohit [PERSON_NAME] [PERSON_NAME]" at bounding box center [180, 325] width 79 height 20
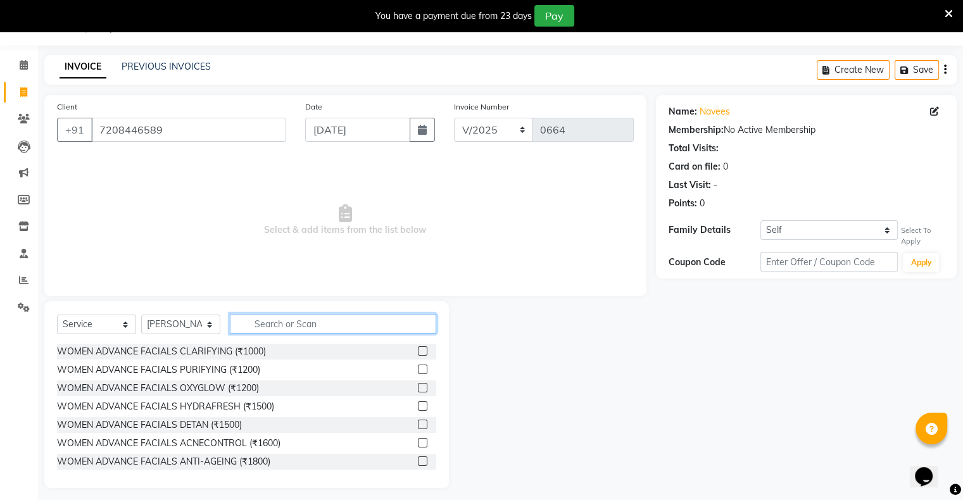
click at [298, 323] on input "text" at bounding box center [333, 324] width 206 height 20
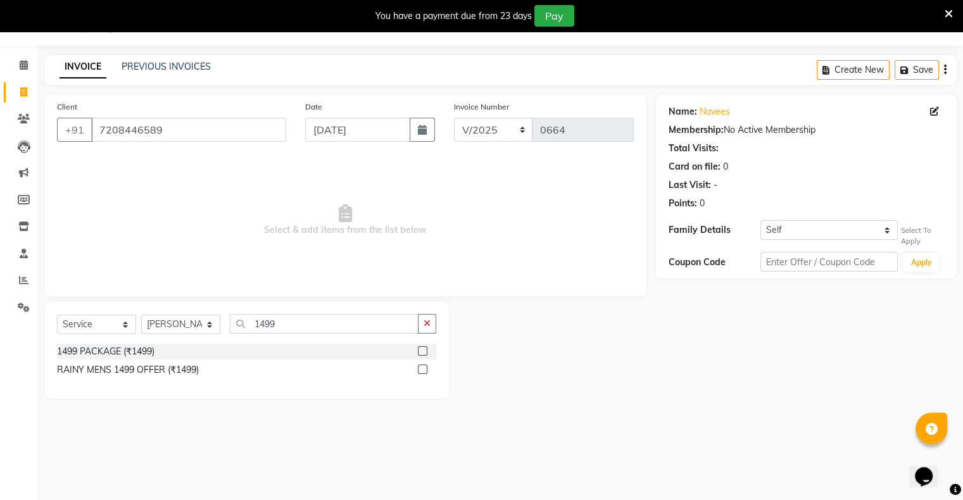
click at [422, 353] on label at bounding box center [422, 350] width 9 height 9
click at [422, 353] on input "checkbox" at bounding box center [422, 351] width 8 height 8
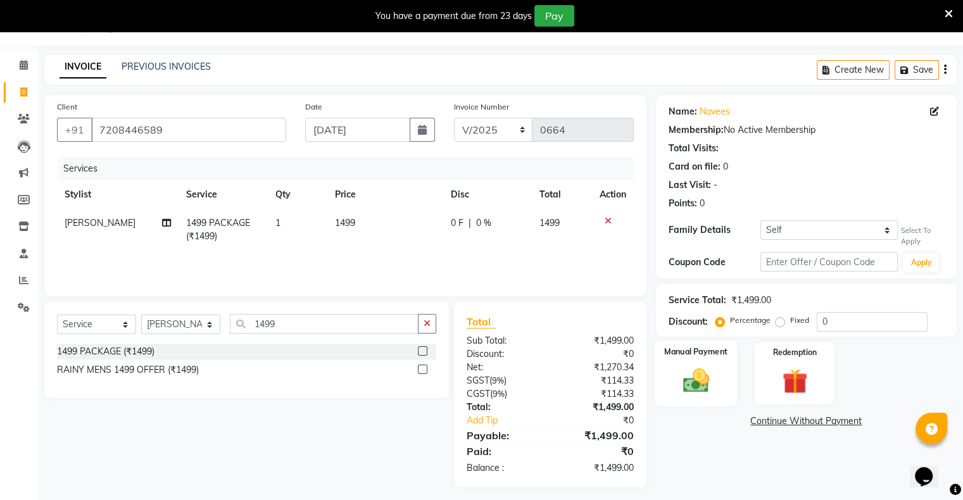
click at [716, 391] on img at bounding box center [695, 380] width 42 height 30
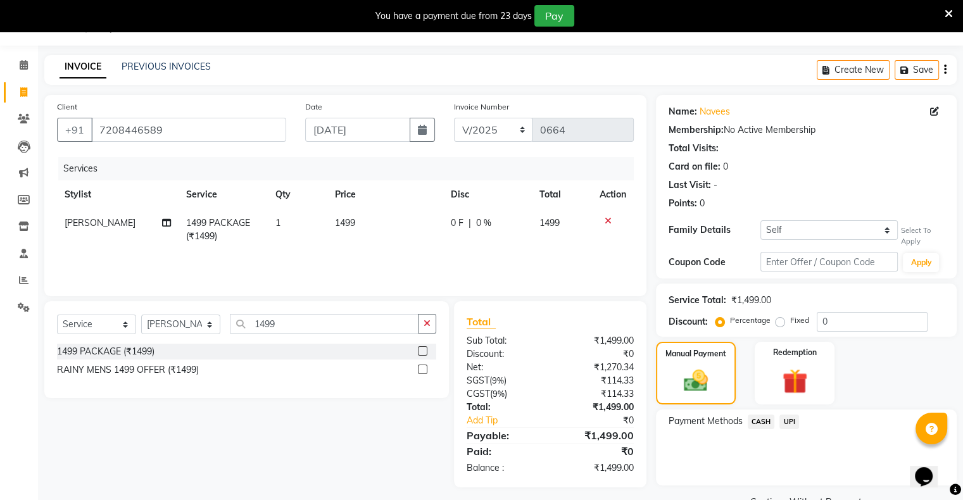
click at [789, 424] on span "UPI" at bounding box center [789, 422] width 20 height 15
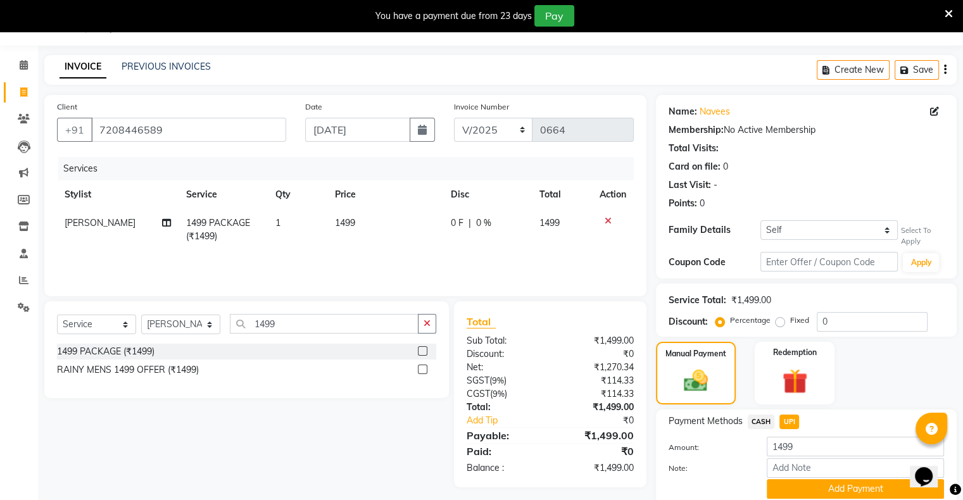
click at [801, 479] on div "Note:" at bounding box center [806, 469] width 294 height 22
click at [804, 484] on button "Add Payment" at bounding box center [854, 489] width 177 height 20
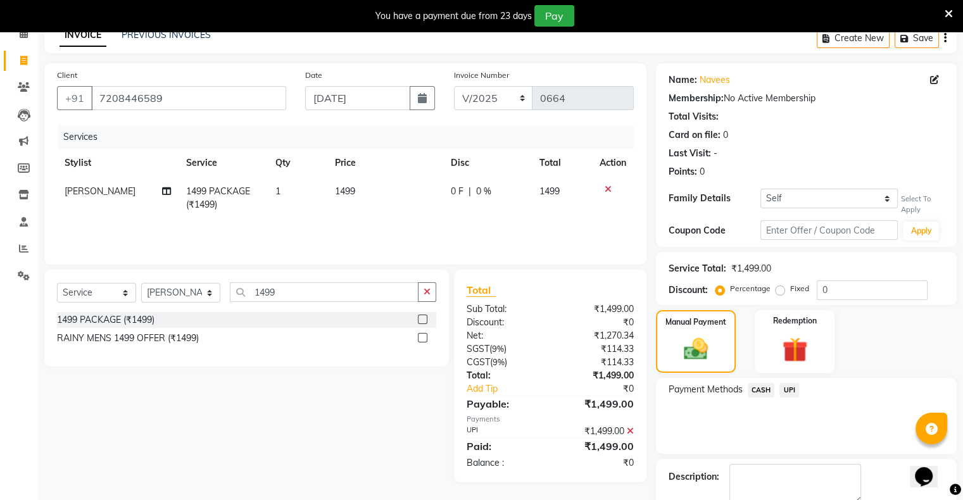
scroll to position [133, 0]
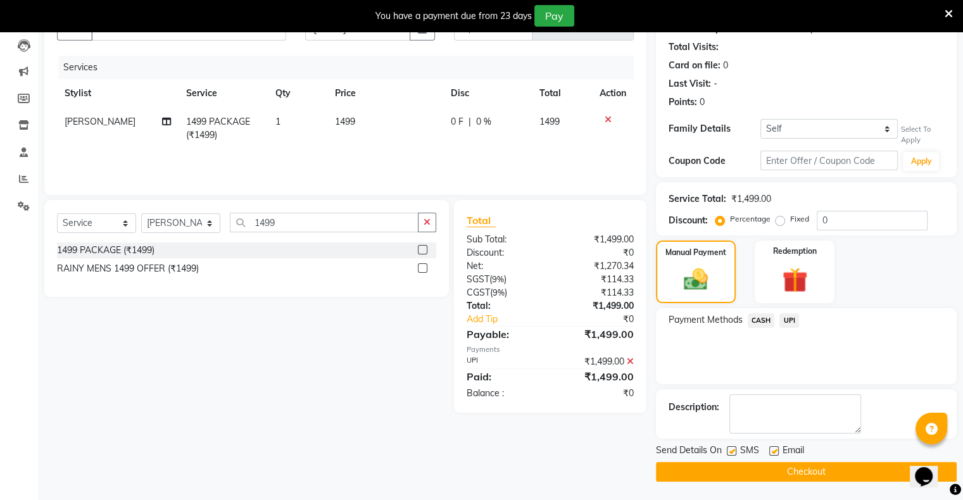
click at [807, 475] on button "Checkout" at bounding box center [806, 472] width 301 height 20
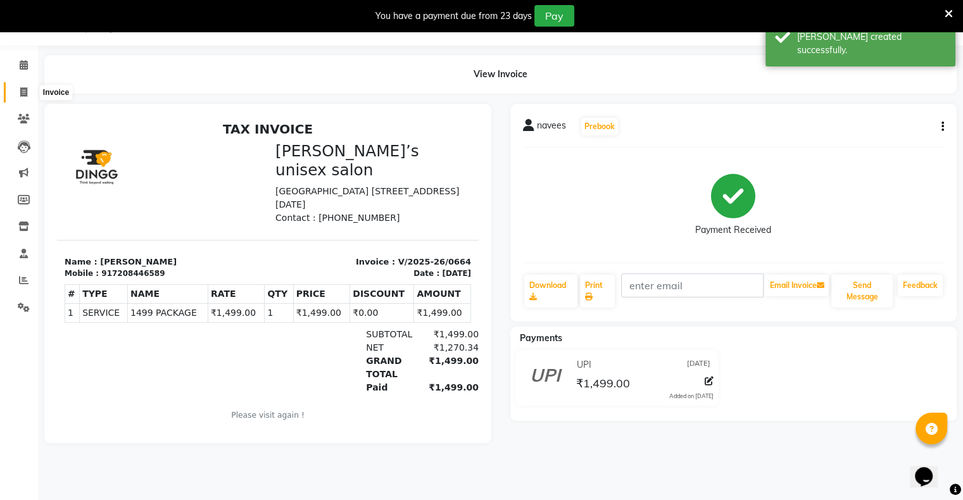
click at [20, 94] on icon at bounding box center [23, 91] width 7 height 9
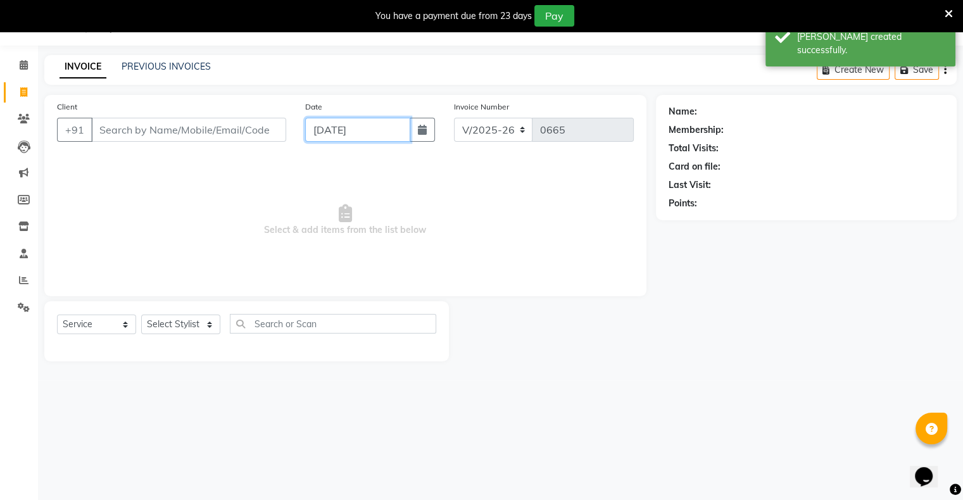
click at [348, 134] on input "[DATE]" at bounding box center [357, 130] width 105 height 24
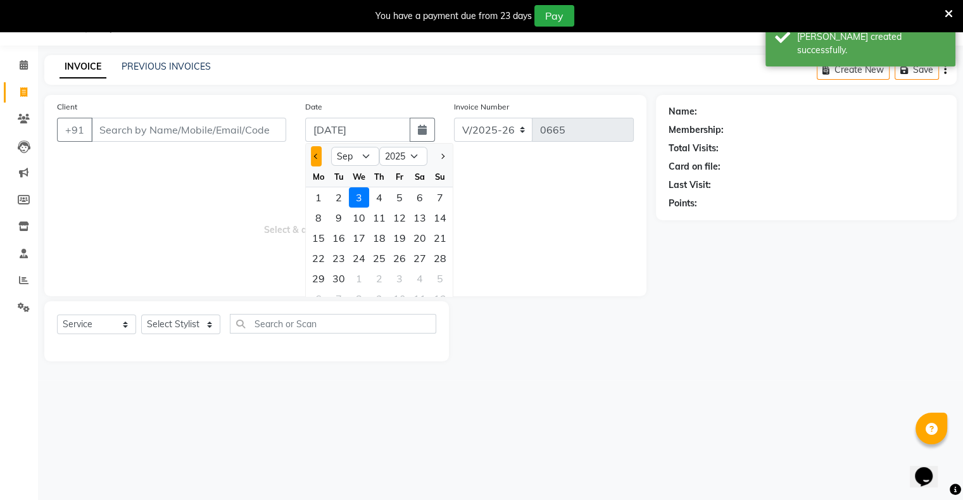
click at [315, 153] on button "Previous month" at bounding box center [316, 156] width 11 height 20
click at [442, 287] on div "31" at bounding box center [440, 278] width 20 height 20
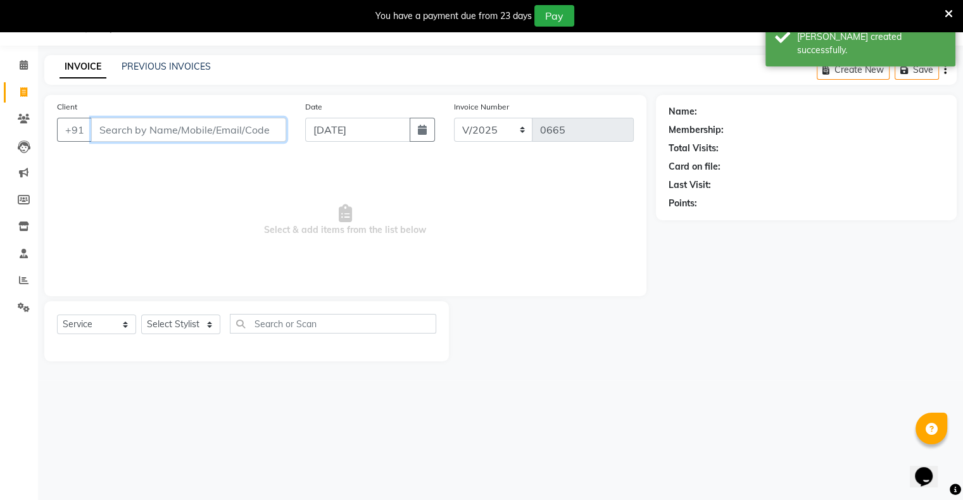
click at [244, 139] on input "Client" at bounding box center [188, 130] width 195 height 24
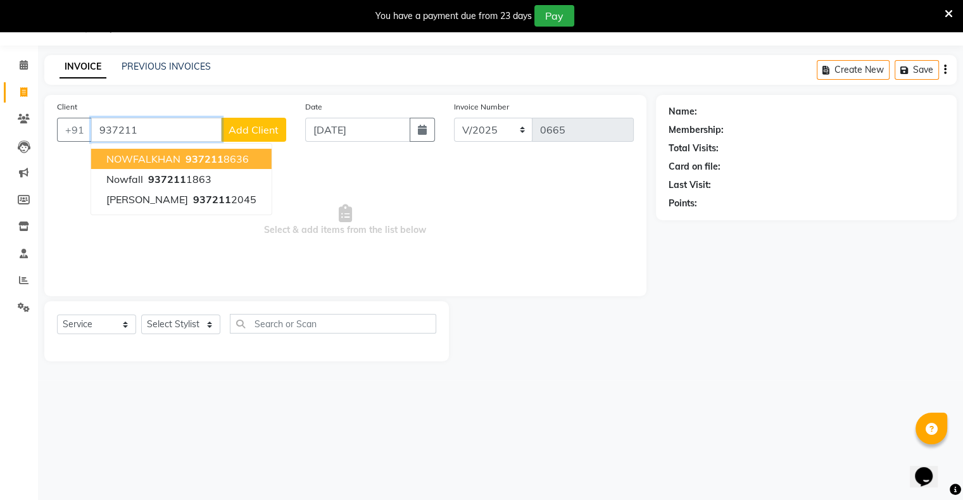
click at [225, 156] on ngb-highlight "937211 8636" at bounding box center [216, 159] width 66 height 13
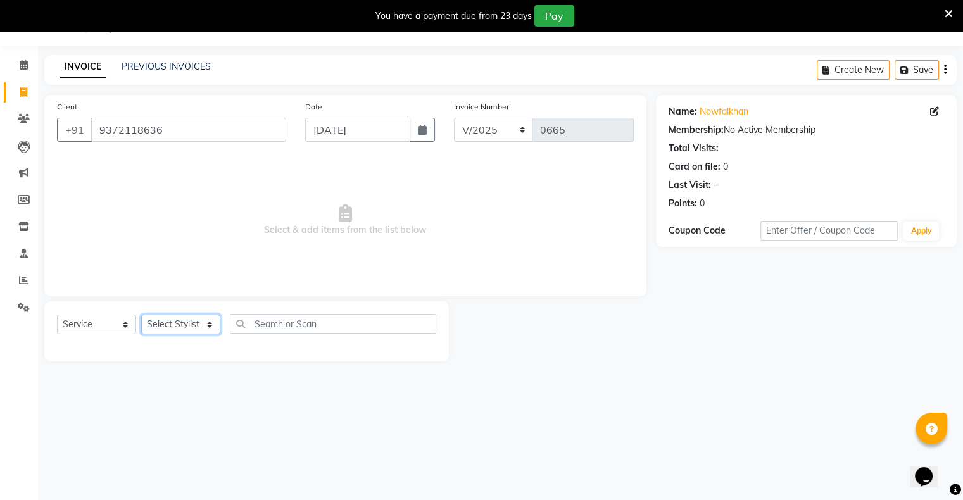
drag, startPoint x: 183, startPoint y: 322, endPoint x: 179, endPoint y: 334, distance: 12.0
click at [182, 322] on select "Select Stylist [PERSON_NAME] owner Mohit [PERSON_NAME] [PERSON_NAME]" at bounding box center [180, 325] width 79 height 20
click at [141, 315] on select "Select Stylist [PERSON_NAME] owner Mohit [PERSON_NAME] [PERSON_NAME]" at bounding box center [180, 325] width 79 height 20
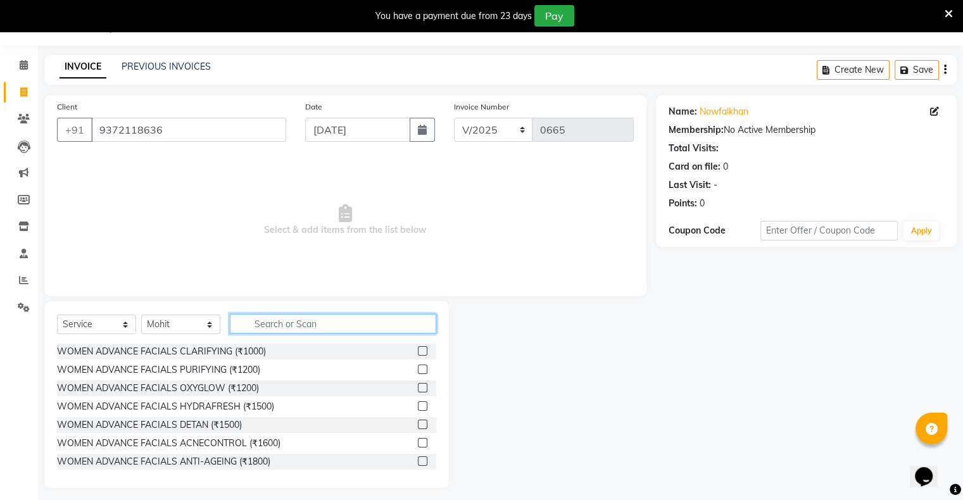
click at [272, 323] on input "text" at bounding box center [333, 324] width 206 height 20
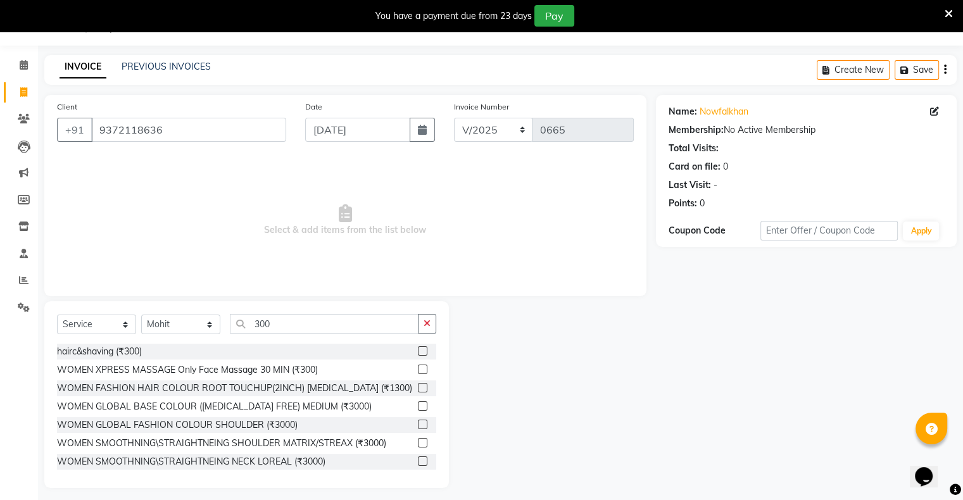
click at [418, 352] on label at bounding box center [422, 350] width 9 height 9
click at [418, 352] on input "checkbox" at bounding box center [422, 351] width 8 height 8
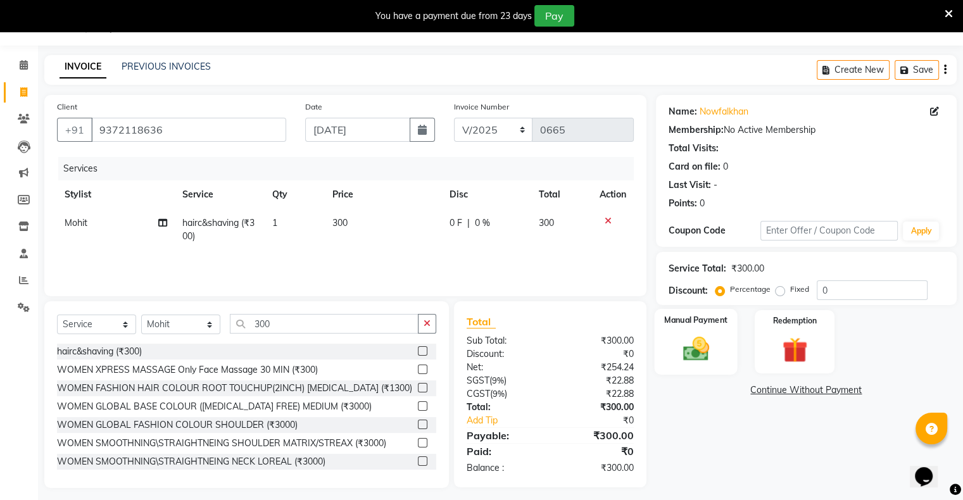
click at [728, 349] on div "Manual Payment" at bounding box center [695, 341] width 83 height 65
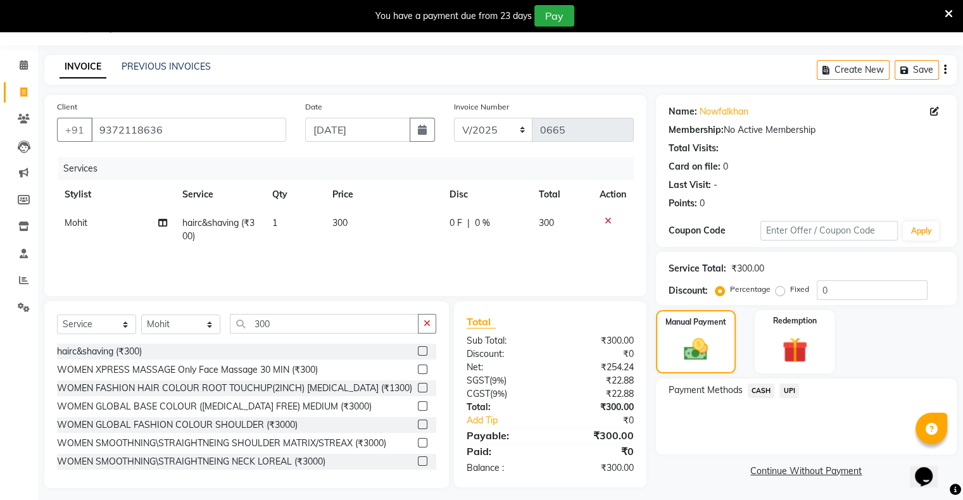
click at [780, 394] on div "UPI" at bounding box center [786, 392] width 25 height 17
click at [784, 396] on span "UPI" at bounding box center [789, 391] width 20 height 15
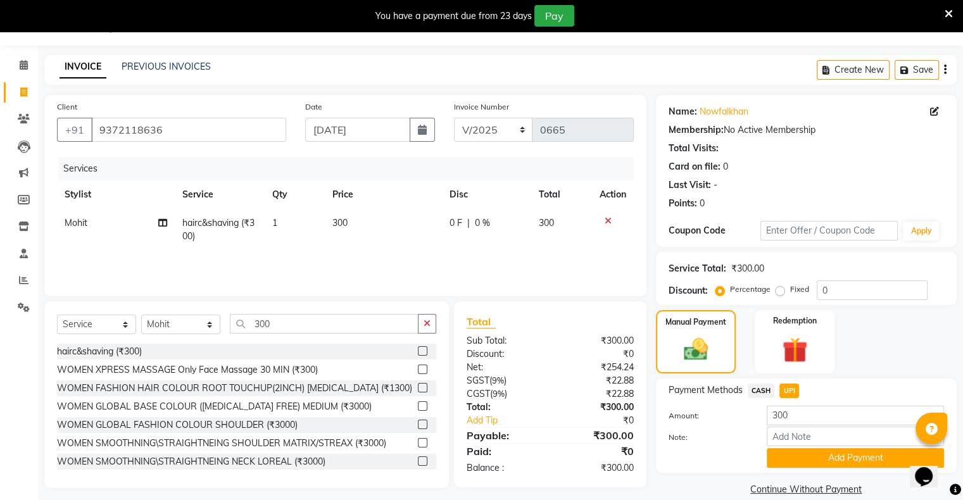
click at [805, 453] on button "Add Payment" at bounding box center [854, 458] width 177 height 20
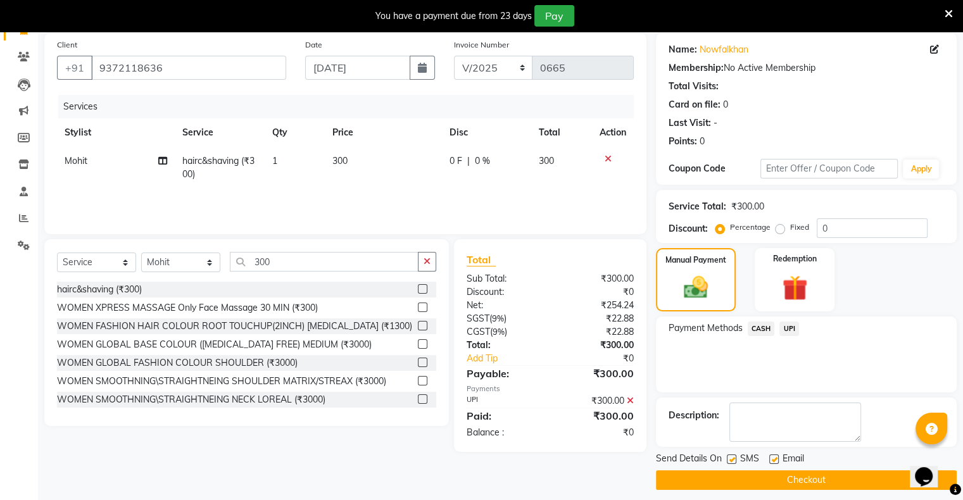
scroll to position [101, 0]
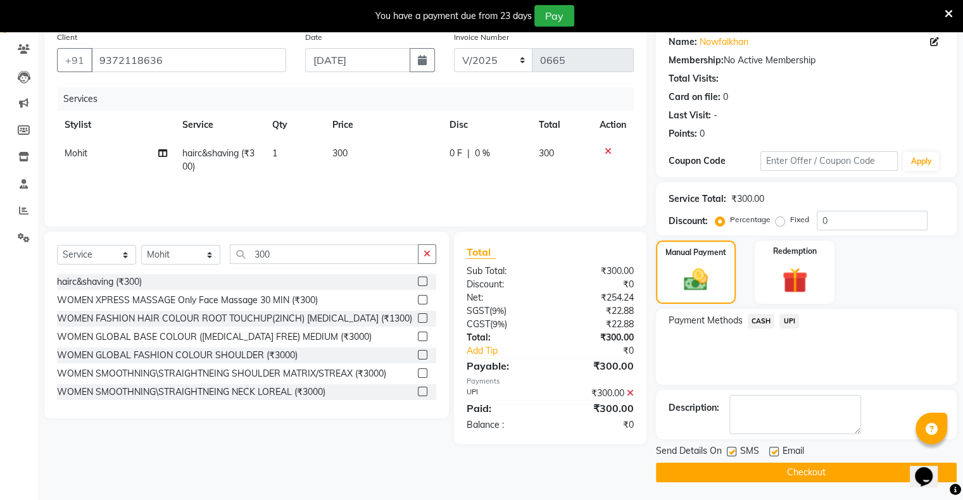
click at [791, 470] on button "Checkout" at bounding box center [806, 473] width 301 height 20
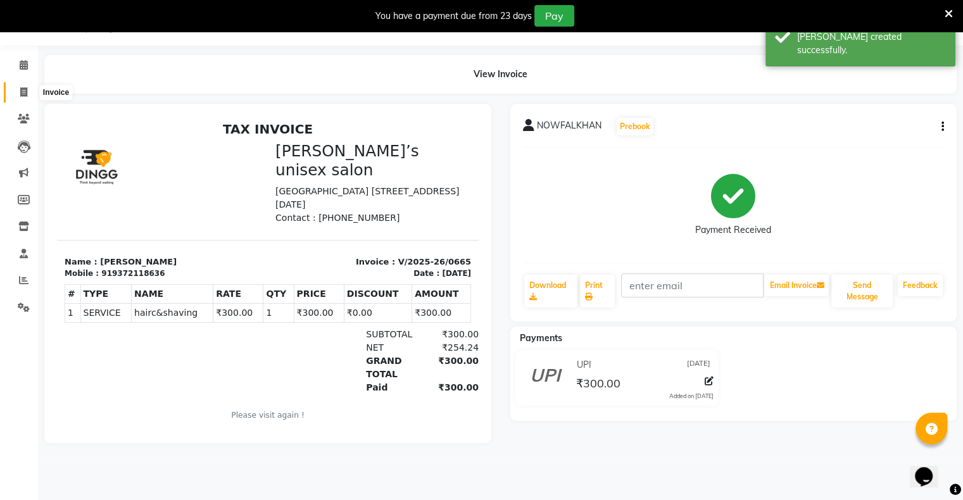
click at [20, 87] on icon at bounding box center [23, 91] width 7 height 9
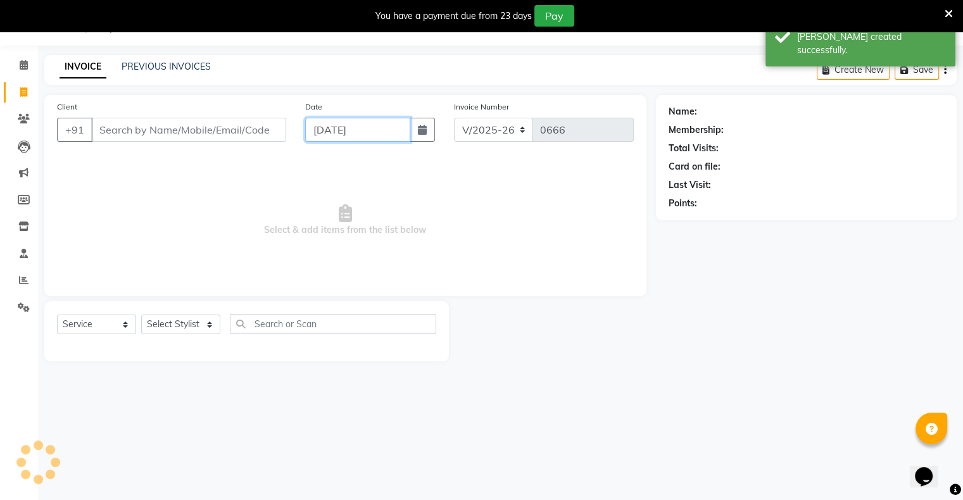
click at [308, 128] on input "[DATE]" at bounding box center [357, 130] width 105 height 24
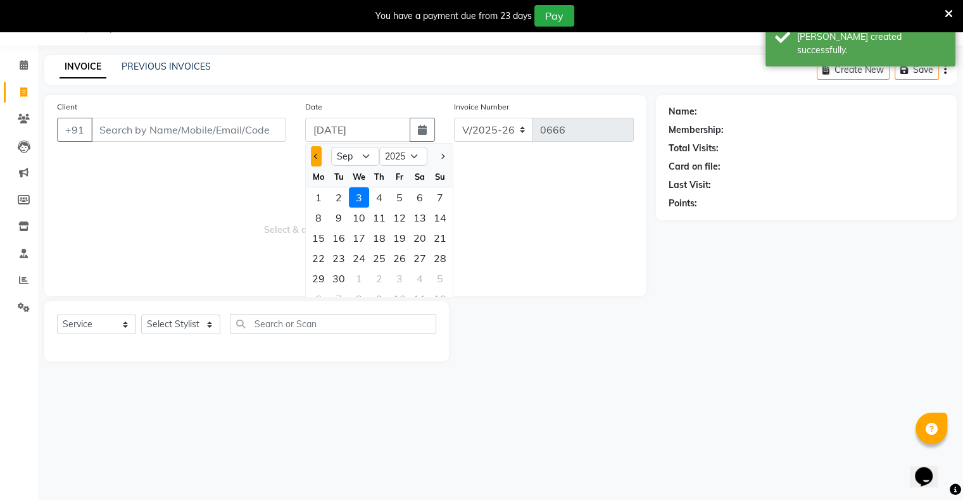
click at [317, 156] on span "Previous month" at bounding box center [316, 156] width 5 height 5
click at [432, 280] on div "31" at bounding box center [440, 278] width 20 height 20
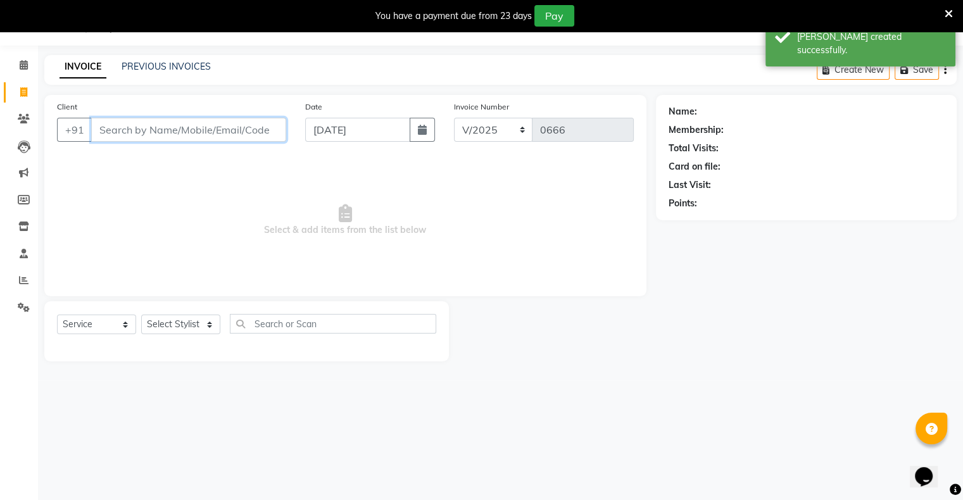
click at [230, 137] on input "Client" at bounding box center [188, 130] width 195 height 24
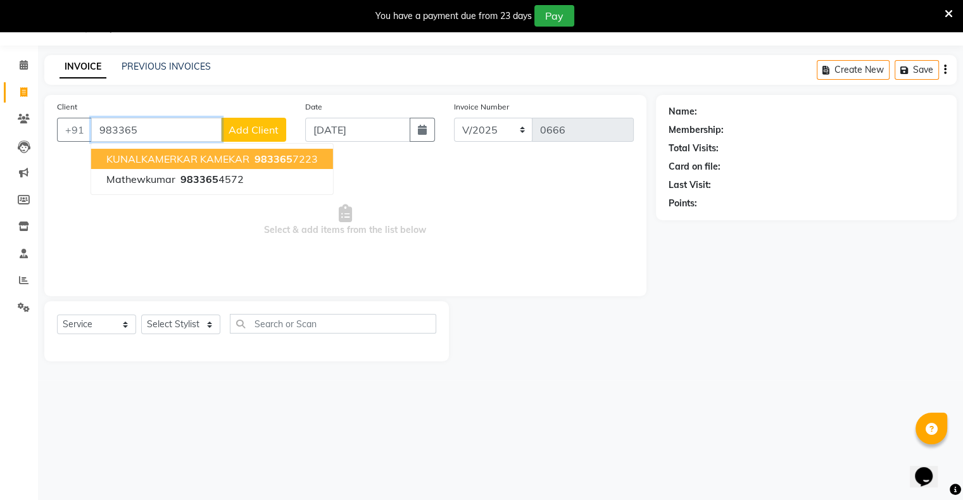
click at [263, 158] on span "983365" at bounding box center [273, 159] width 38 height 13
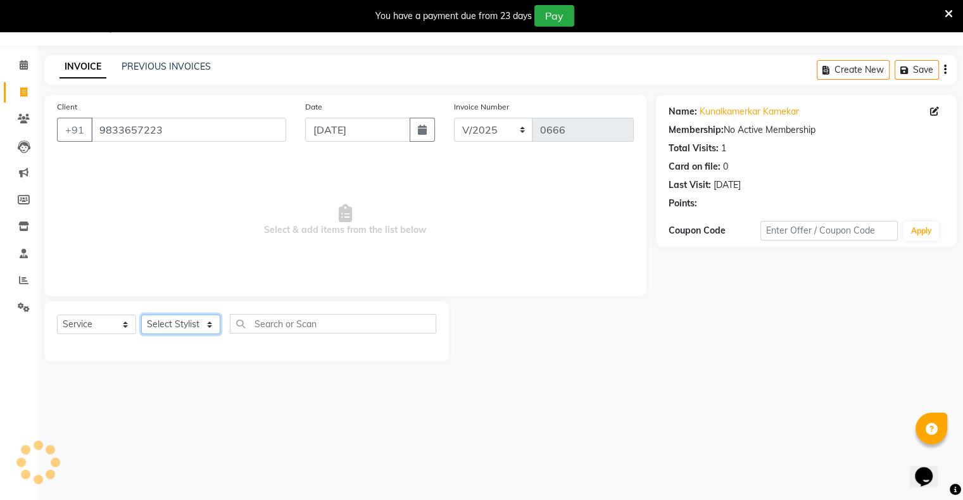
click at [187, 318] on select "Select Stylist [PERSON_NAME] owner Mohit [PERSON_NAME] [PERSON_NAME]" at bounding box center [180, 325] width 79 height 20
click at [141, 315] on select "Select Stylist [PERSON_NAME] owner Mohit [PERSON_NAME] [PERSON_NAME]" at bounding box center [180, 325] width 79 height 20
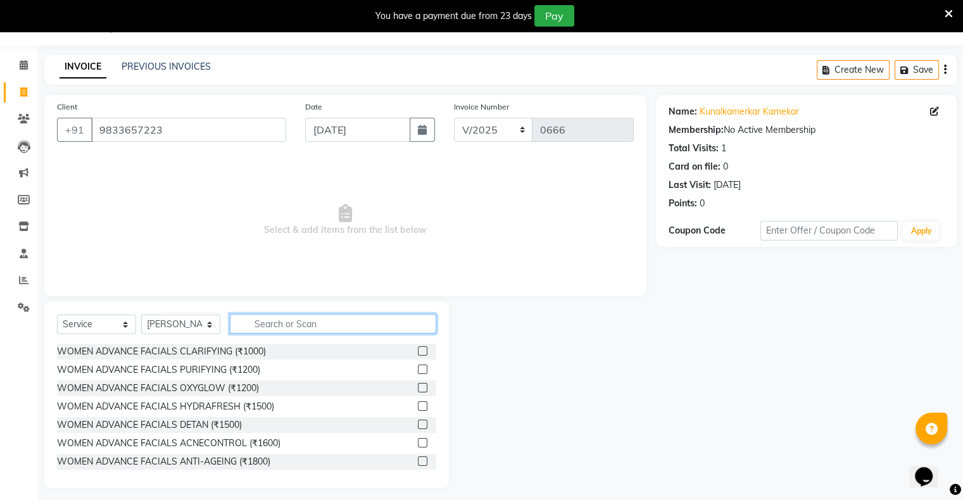
click at [304, 325] on input "text" at bounding box center [333, 324] width 206 height 20
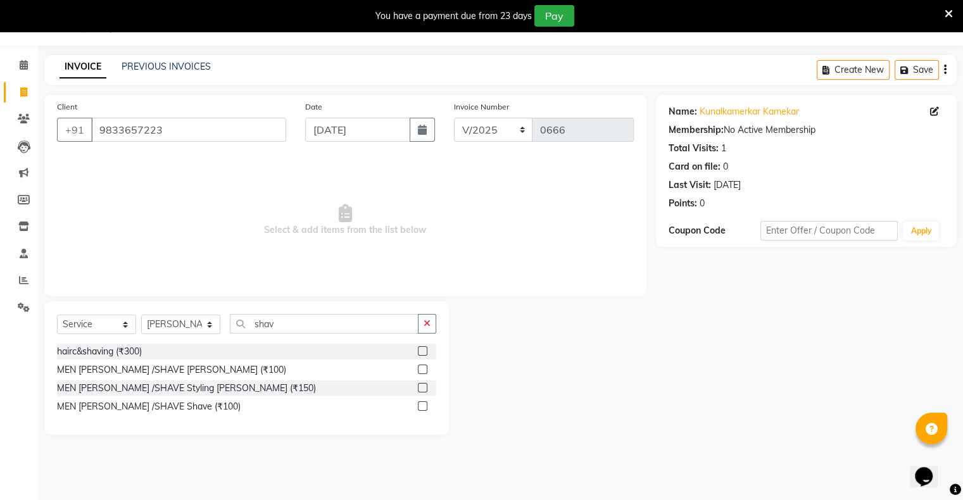
click at [423, 370] on label at bounding box center [422, 369] width 9 height 9
click at [423, 370] on input "checkbox" at bounding box center [422, 370] width 8 height 8
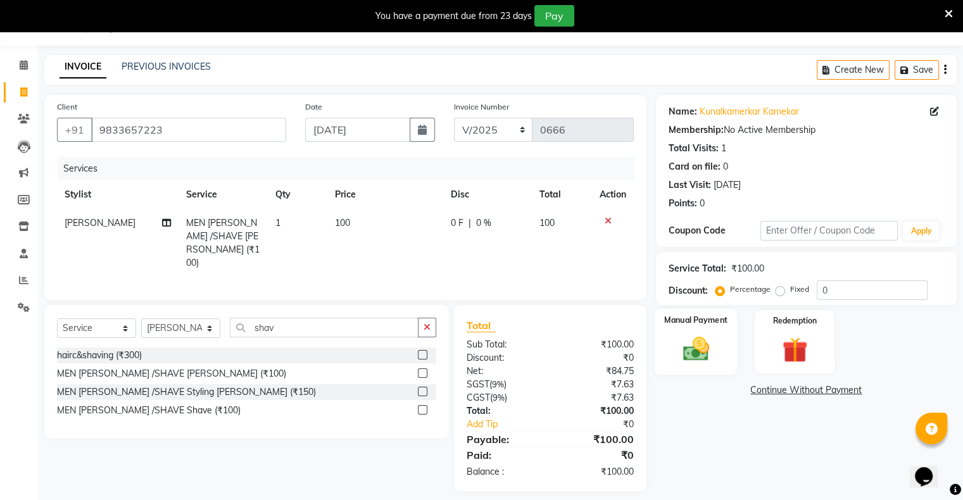
click at [659, 360] on div "Manual Payment" at bounding box center [695, 341] width 83 height 65
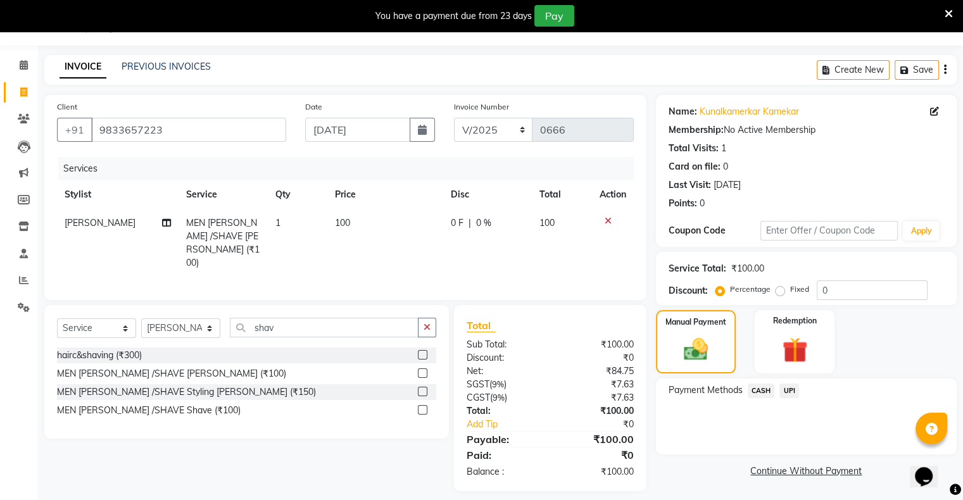
click at [783, 394] on span "UPI" at bounding box center [789, 391] width 20 height 15
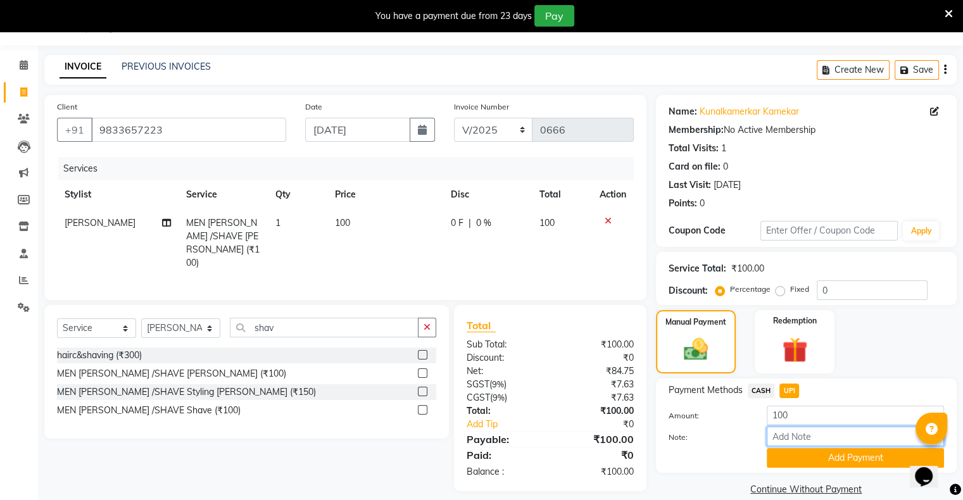
click at [800, 446] on input "Note:" at bounding box center [854, 437] width 177 height 20
click at [802, 458] on button "Add Payment" at bounding box center [854, 458] width 177 height 20
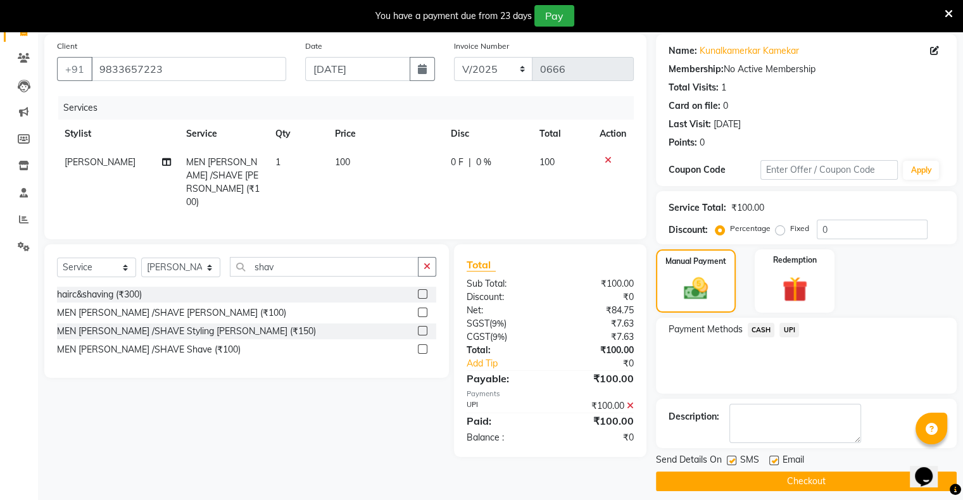
scroll to position [101, 0]
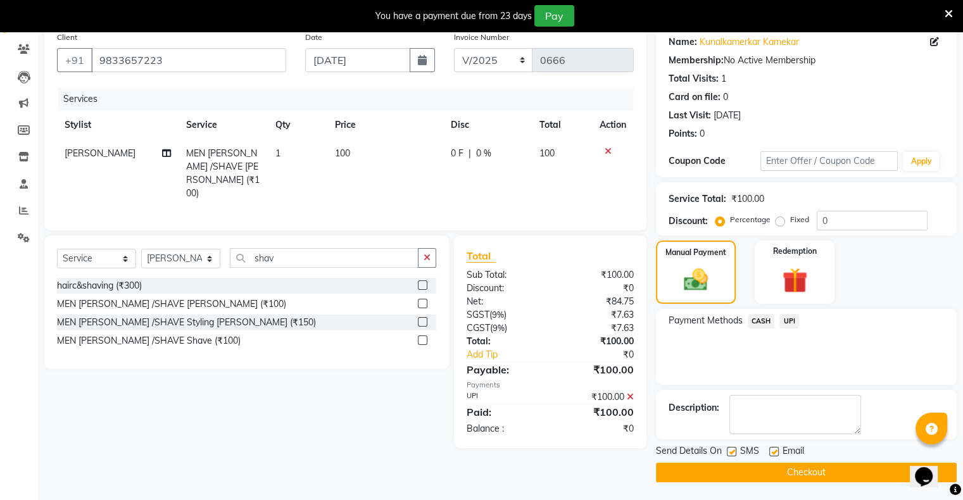
click at [801, 470] on button "Checkout" at bounding box center [806, 473] width 301 height 20
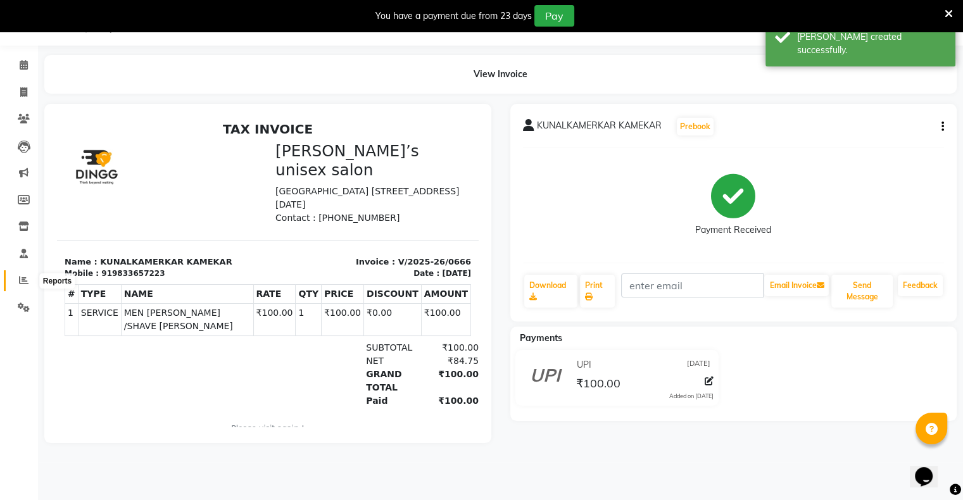
click at [25, 285] on icon at bounding box center [23, 279] width 9 height 9
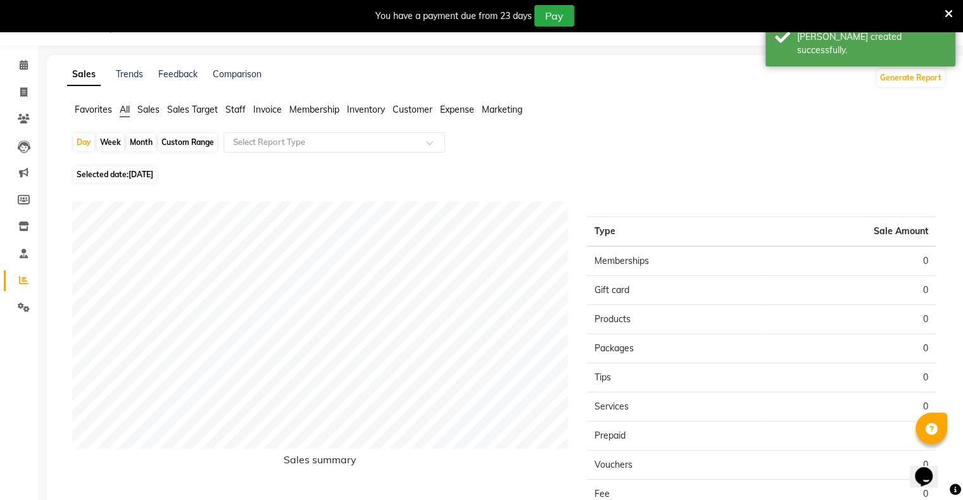
click at [103, 177] on span "Selected date: [DATE]" at bounding box center [114, 174] width 83 height 16
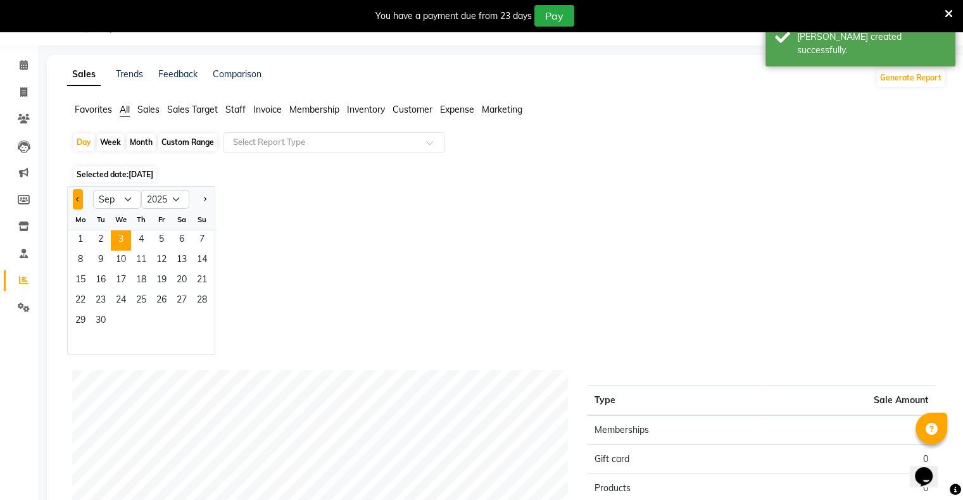
click at [77, 204] on button "Previous month" at bounding box center [78, 199] width 10 height 20
click at [197, 320] on span "31" at bounding box center [202, 321] width 20 height 20
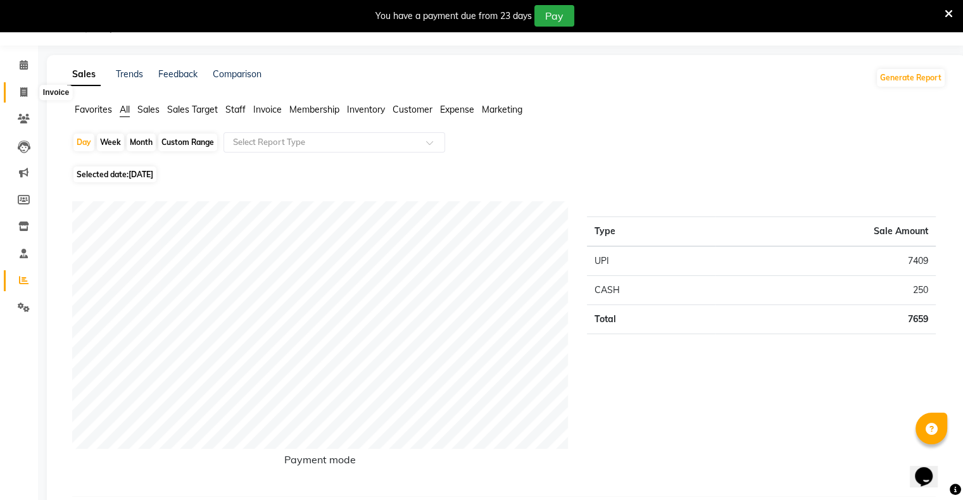
click at [22, 97] on span at bounding box center [24, 92] width 22 height 15
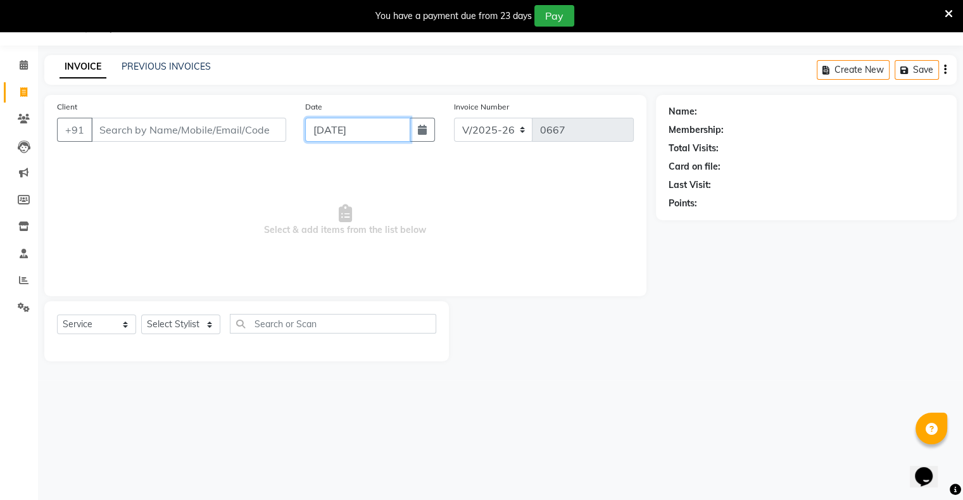
click at [355, 130] on input "[DATE]" at bounding box center [357, 130] width 105 height 24
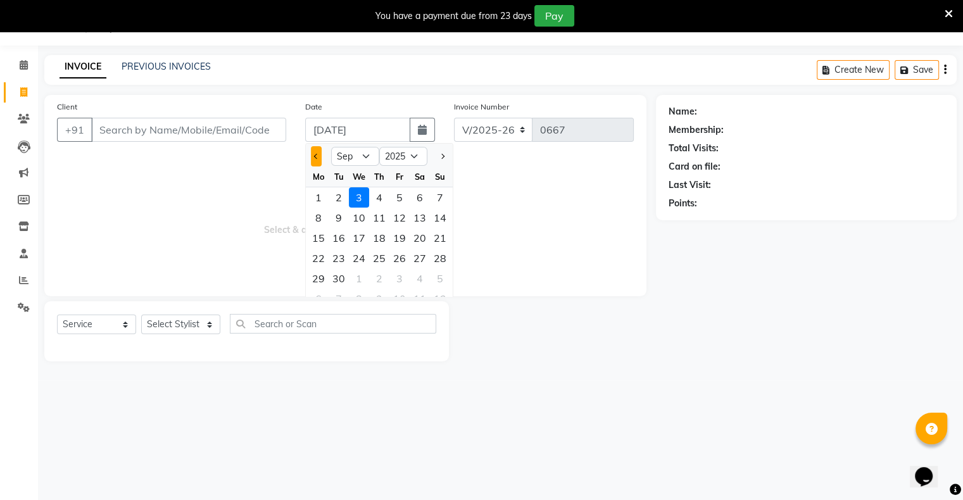
click at [318, 151] on button "Previous month" at bounding box center [316, 156] width 11 height 20
click at [439, 284] on div "31" at bounding box center [440, 278] width 20 height 20
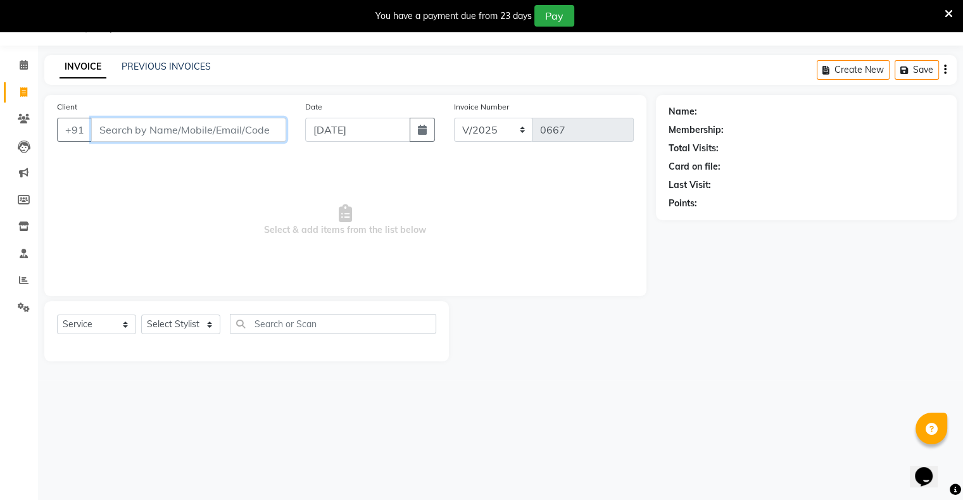
click at [225, 135] on input "Client" at bounding box center [188, 130] width 195 height 24
click at [263, 120] on button "Add Client" at bounding box center [253, 130] width 65 height 24
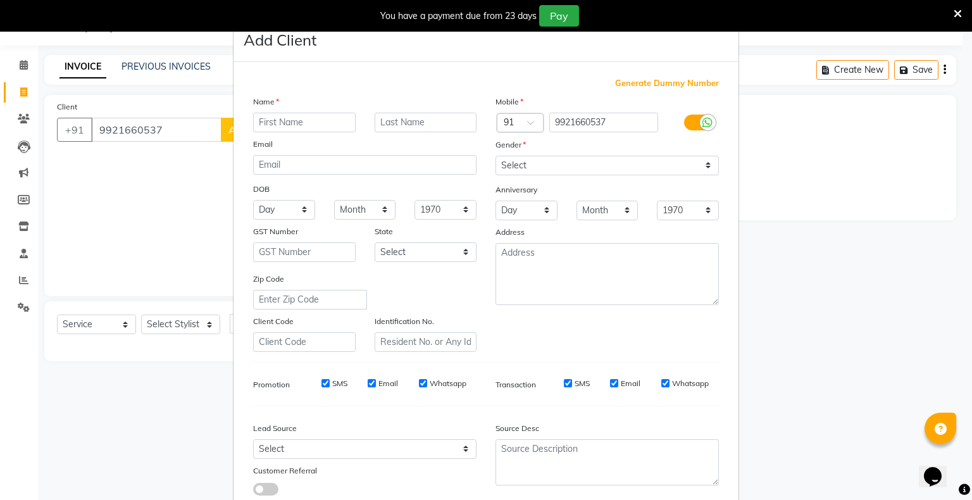
click at [306, 127] on input "text" at bounding box center [304, 123] width 103 height 20
click at [518, 171] on select "Select [DEMOGRAPHIC_DATA] [DEMOGRAPHIC_DATA] Other Prefer Not To Say" at bounding box center [607, 166] width 223 height 20
click at [496, 156] on select "Select [DEMOGRAPHIC_DATA] [DEMOGRAPHIC_DATA] Other Prefer Not To Say" at bounding box center [607, 166] width 223 height 20
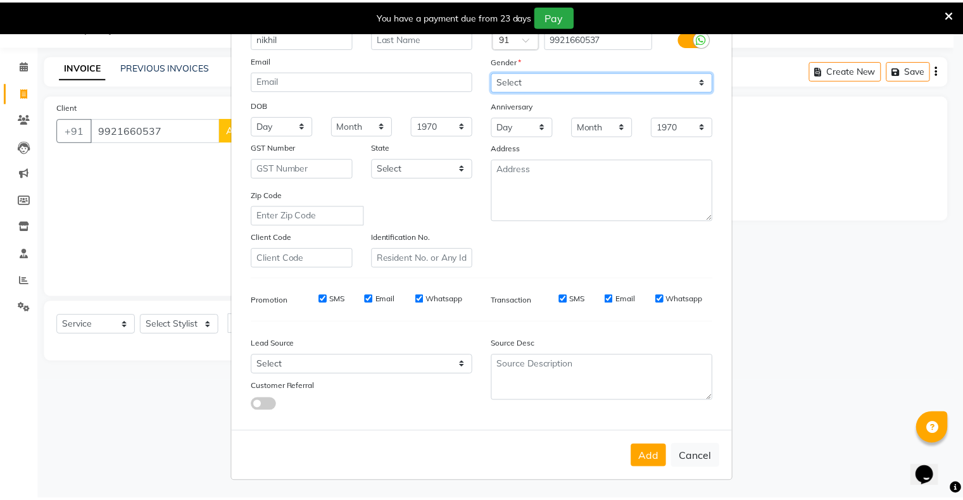
scroll to position [90, 0]
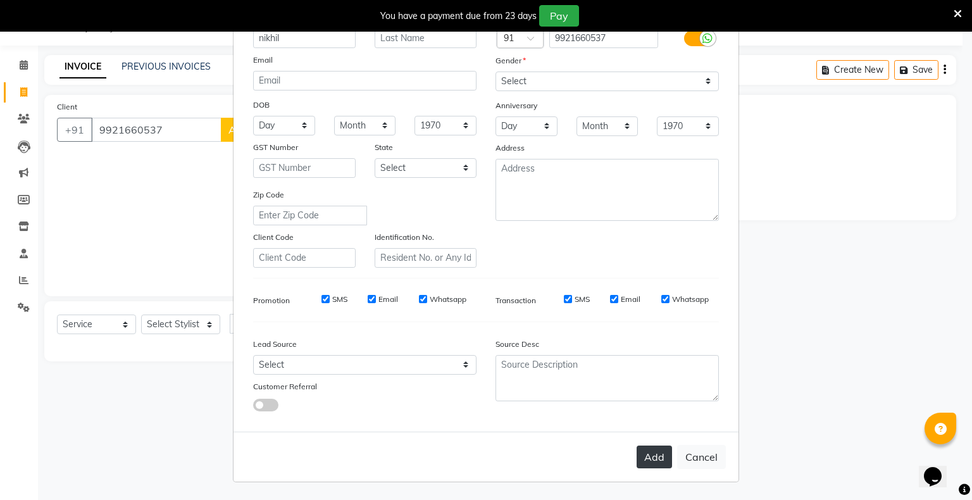
click at [646, 457] on button "Add" at bounding box center [654, 457] width 35 height 23
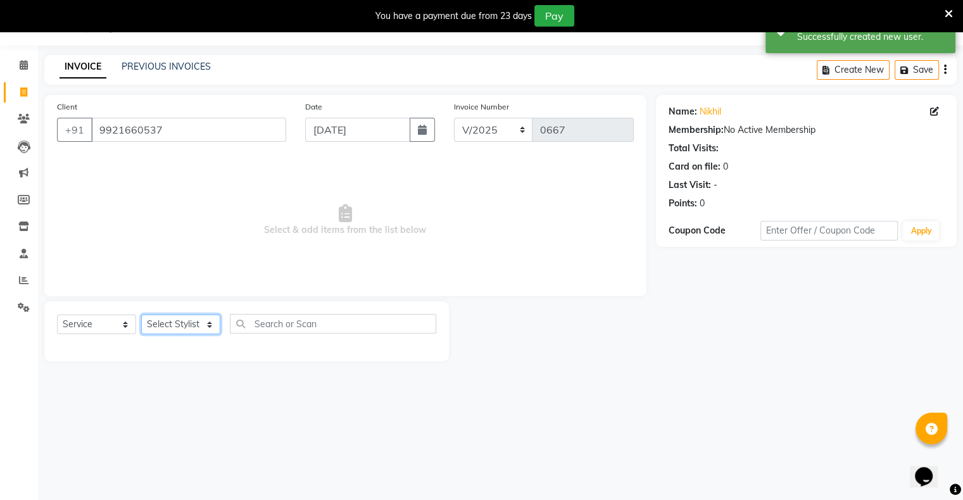
click at [189, 332] on select "Select Stylist [PERSON_NAME] owner Mohit [PERSON_NAME] [PERSON_NAME]" at bounding box center [180, 325] width 79 height 20
click at [141, 315] on select "Select Stylist [PERSON_NAME] owner Mohit [PERSON_NAME] [PERSON_NAME]" at bounding box center [180, 325] width 79 height 20
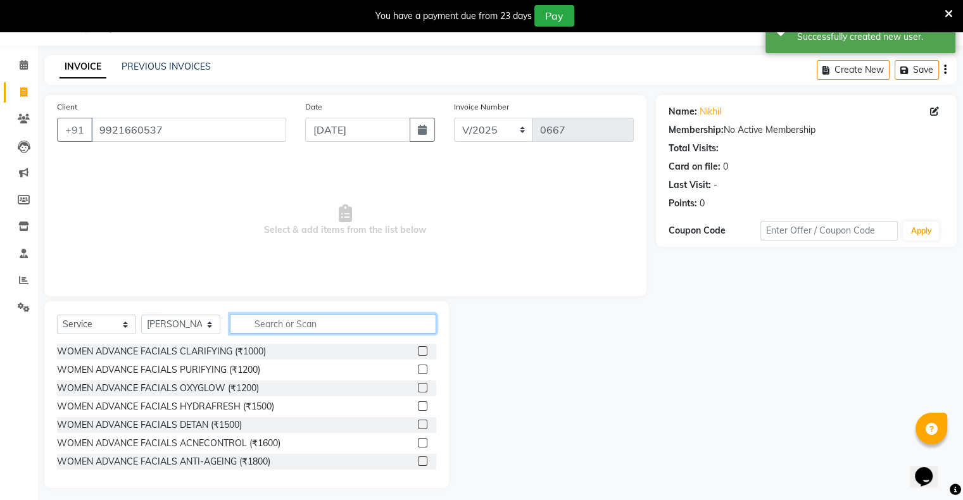
click at [316, 317] on input "text" at bounding box center [333, 324] width 206 height 20
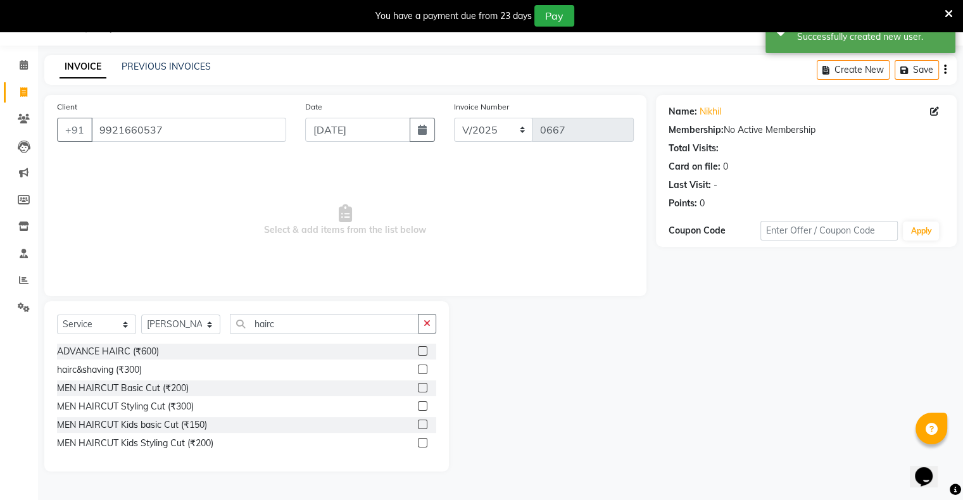
click at [418, 386] on label at bounding box center [422, 387] width 9 height 9
click at [418, 386] on input "checkbox" at bounding box center [422, 388] width 8 height 8
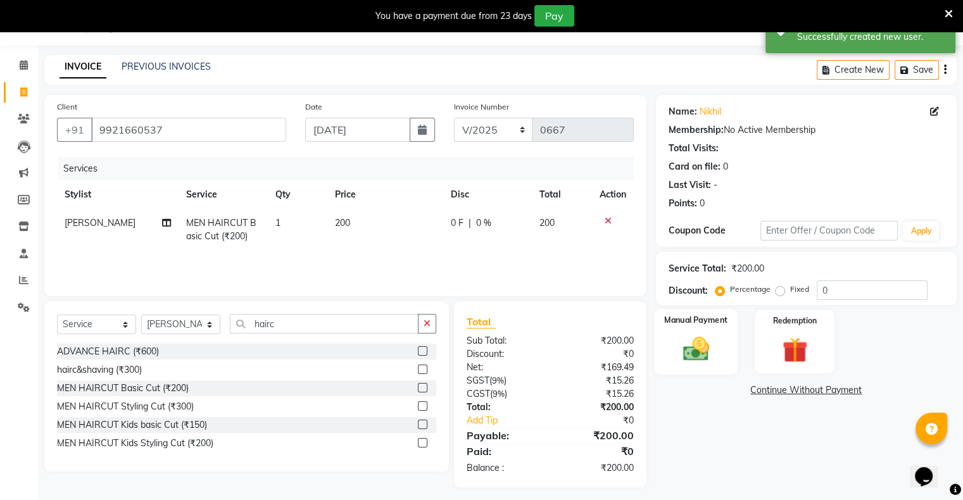
click at [680, 335] on img at bounding box center [695, 349] width 42 height 30
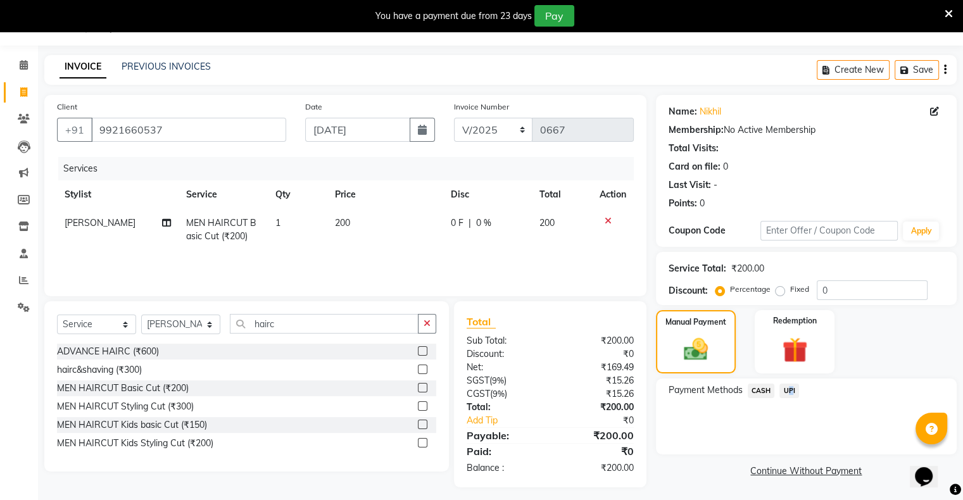
click at [787, 386] on span "UPI" at bounding box center [789, 391] width 20 height 15
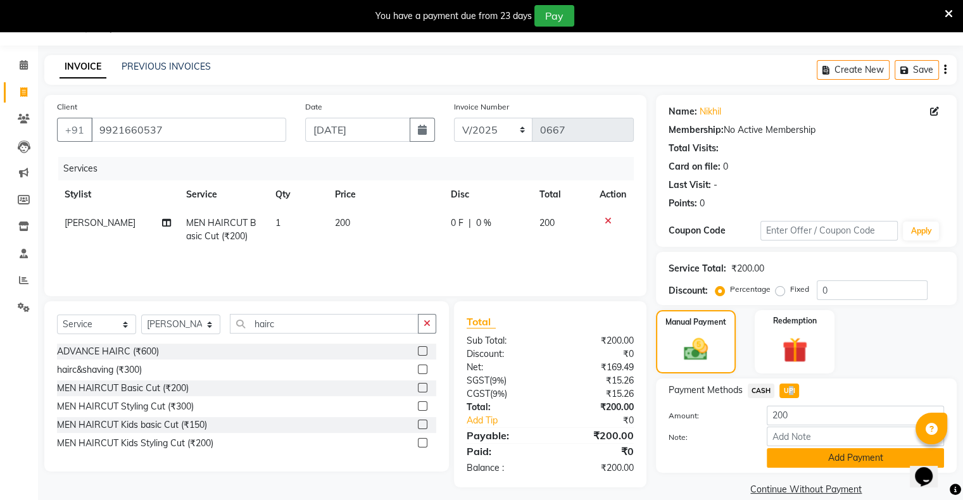
click at [828, 457] on button "Add Payment" at bounding box center [854, 458] width 177 height 20
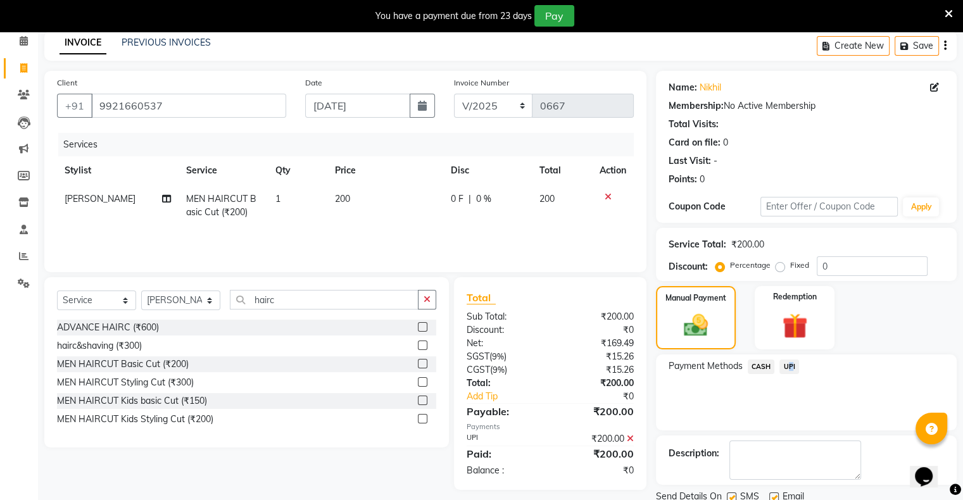
scroll to position [101, 0]
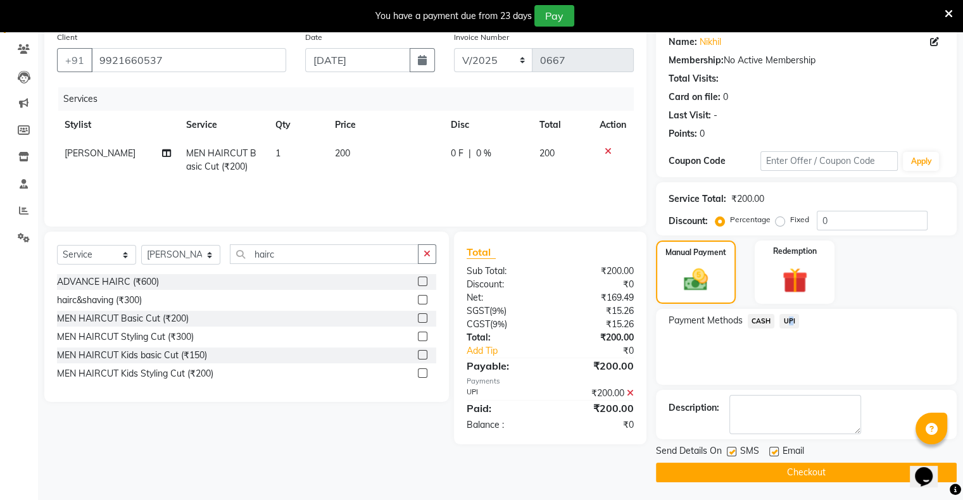
click at [806, 474] on button "Checkout" at bounding box center [806, 473] width 301 height 20
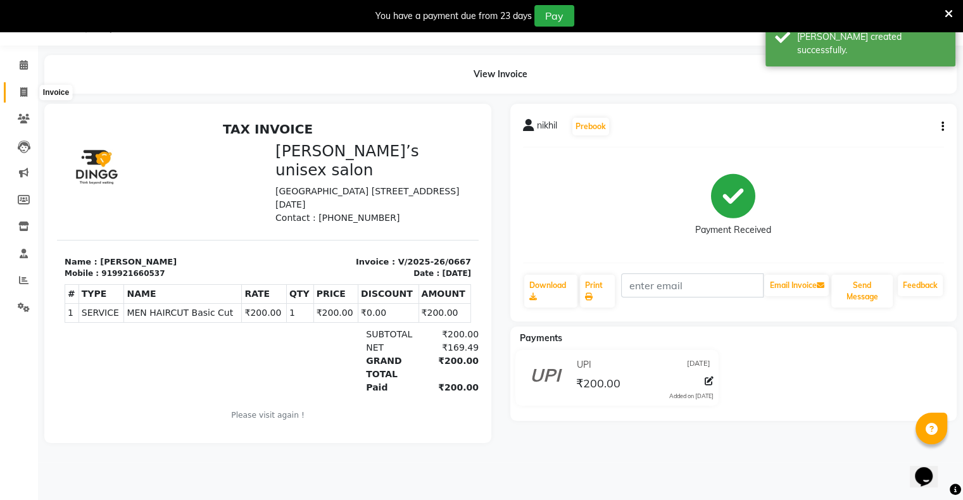
click at [19, 97] on span at bounding box center [24, 92] width 22 height 15
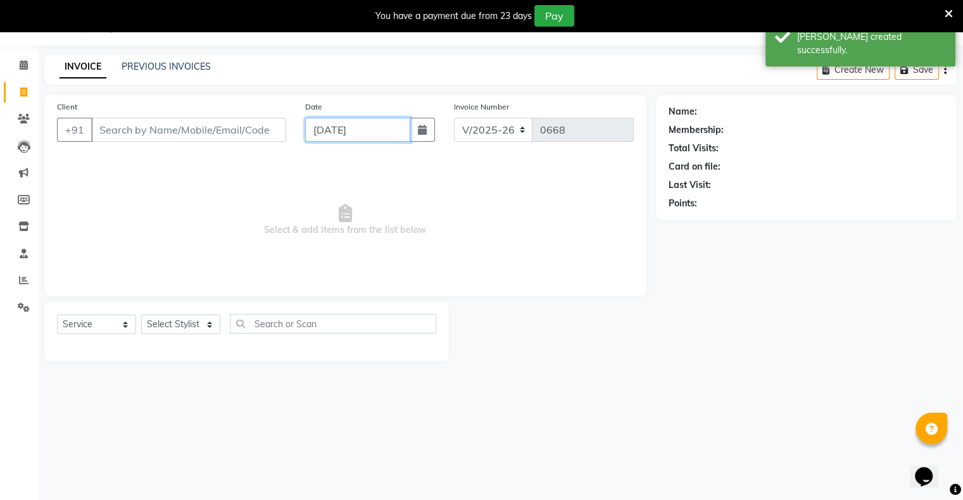
click at [318, 134] on input "[DATE]" at bounding box center [357, 130] width 105 height 24
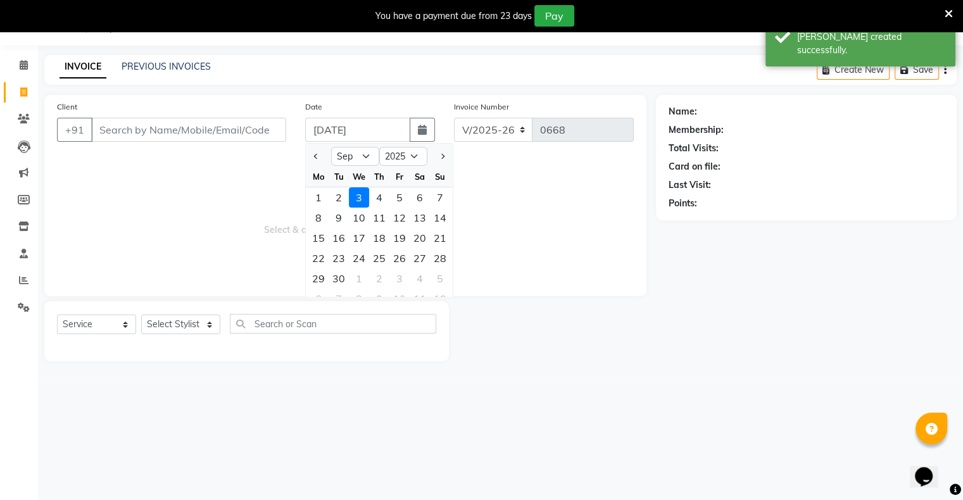
drag, startPoint x: 315, startPoint y: 162, endPoint x: 328, endPoint y: 167, distance: 13.6
click at [318, 162] on button "Previous month" at bounding box center [316, 156] width 11 height 20
click at [449, 286] on div "31" at bounding box center [440, 278] width 20 height 20
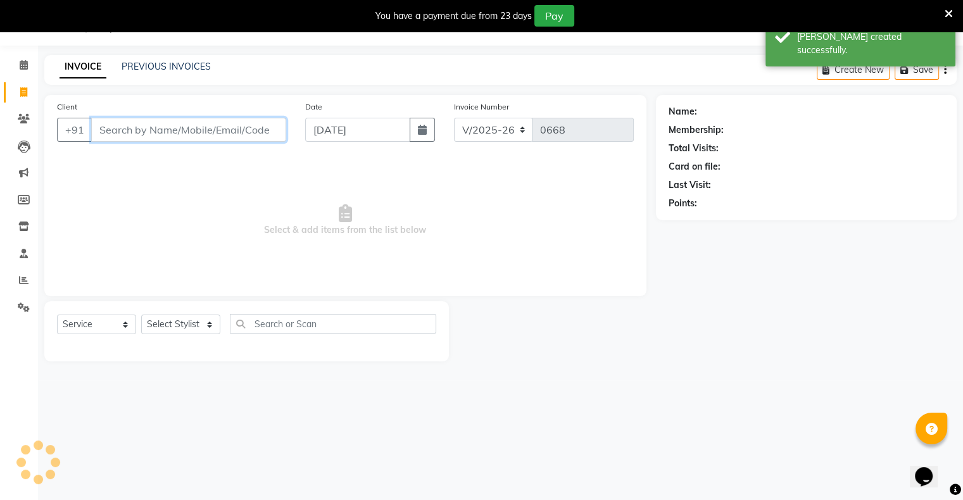
click at [285, 133] on input "Client" at bounding box center [188, 130] width 195 height 24
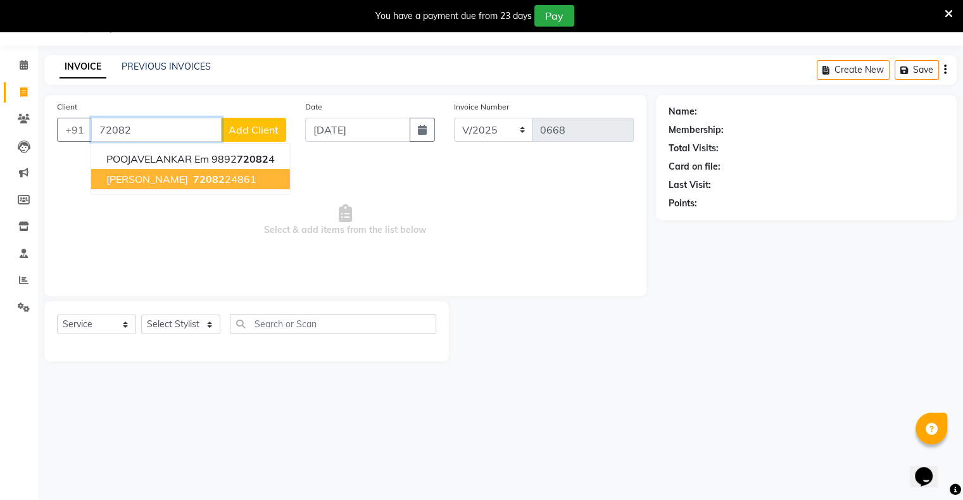
click at [193, 177] on span "72082" at bounding box center [209, 179] width 32 height 13
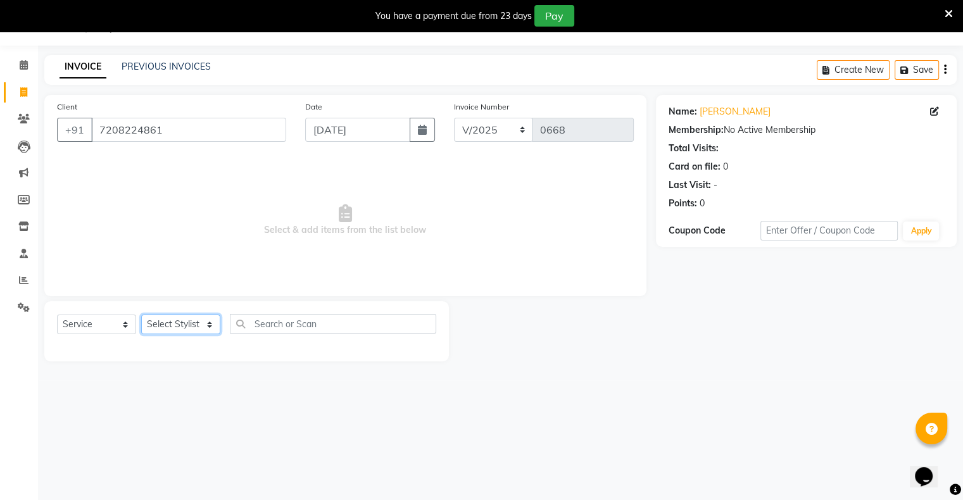
click at [166, 325] on select "Select Stylist [PERSON_NAME] owner Mohit [PERSON_NAME] [PERSON_NAME]" at bounding box center [180, 325] width 79 height 20
click at [141, 315] on select "Select Stylist [PERSON_NAME] owner Mohit [PERSON_NAME] [PERSON_NAME]" at bounding box center [180, 325] width 79 height 20
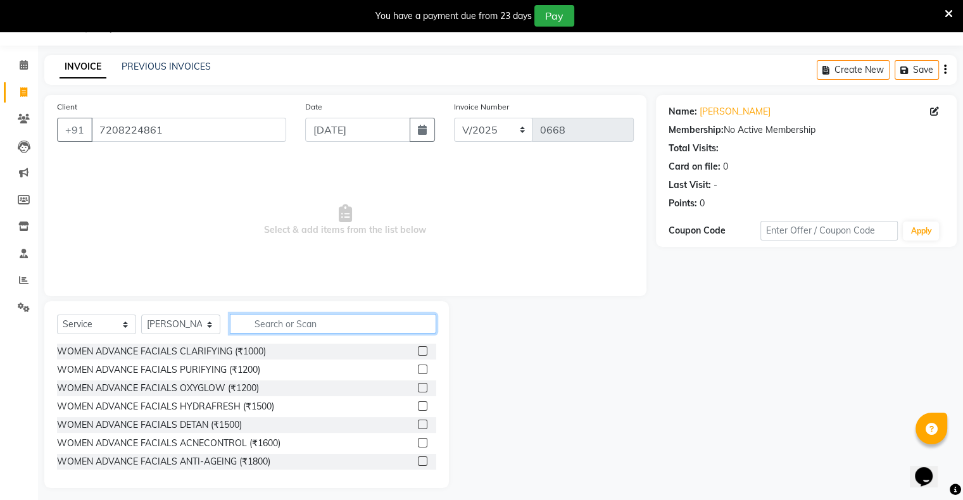
click at [273, 318] on input "text" at bounding box center [333, 324] width 206 height 20
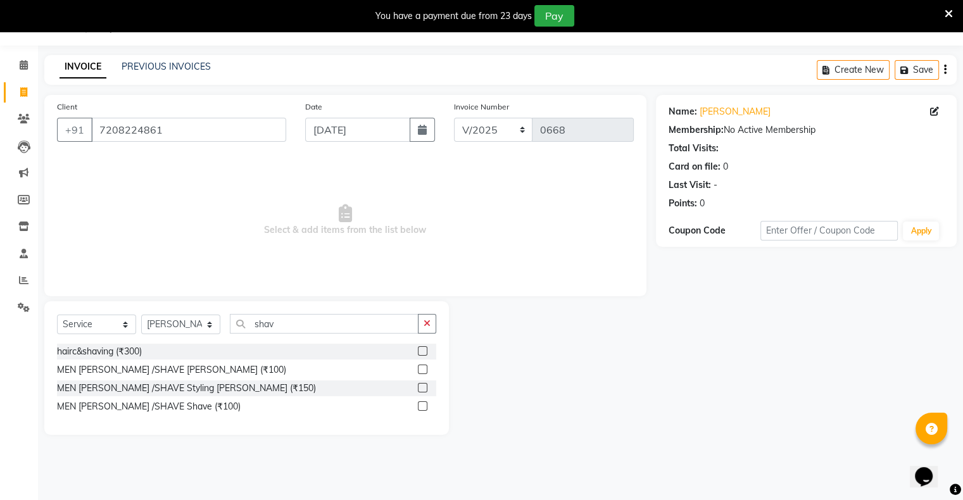
click at [425, 371] on label at bounding box center [422, 369] width 9 height 9
click at [425, 371] on input "checkbox" at bounding box center [422, 370] width 8 height 8
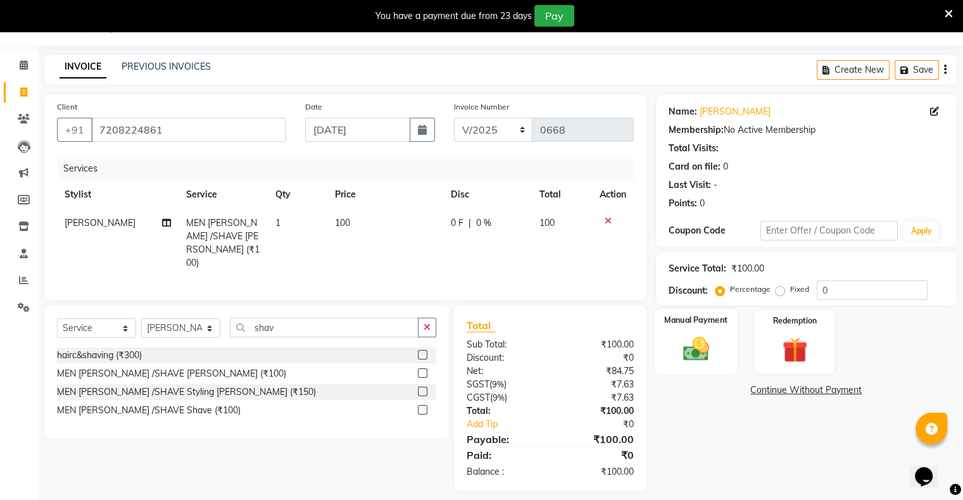
click at [707, 365] on div "Manual Payment" at bounding box center [695, 341] width 83 height 65
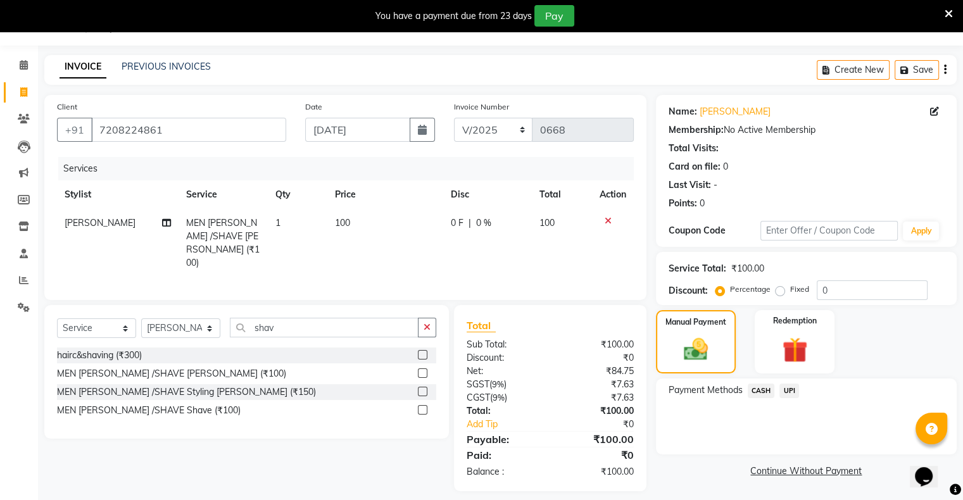
click at [794, 388] on span "UPI" at bounding box center [789, 391] width 20 height 15
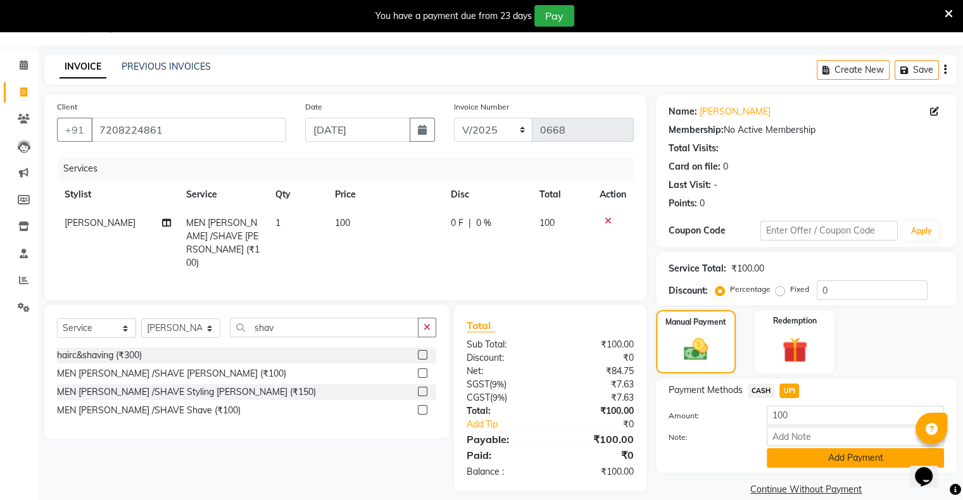
click at [820, 455] on button "Add Payment" at bounding box center [854, 458] width 177 height 20
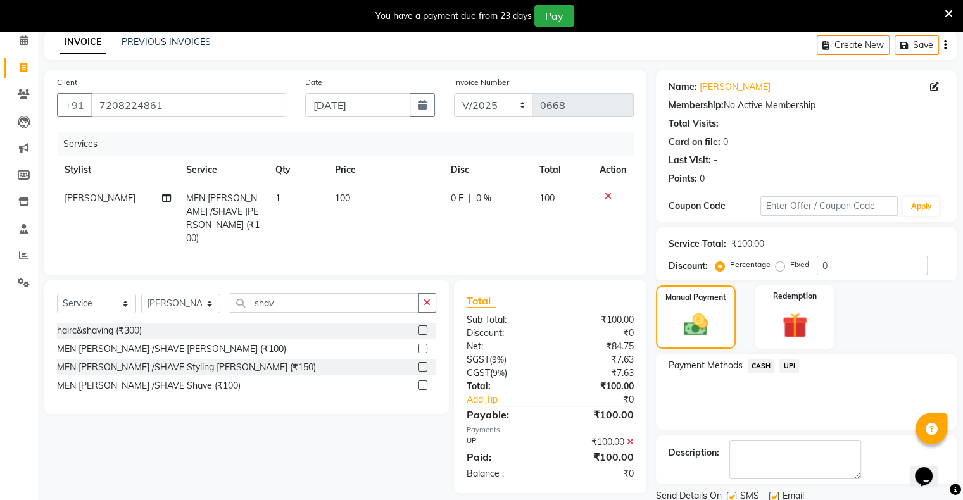
scroll to position [101, 0]
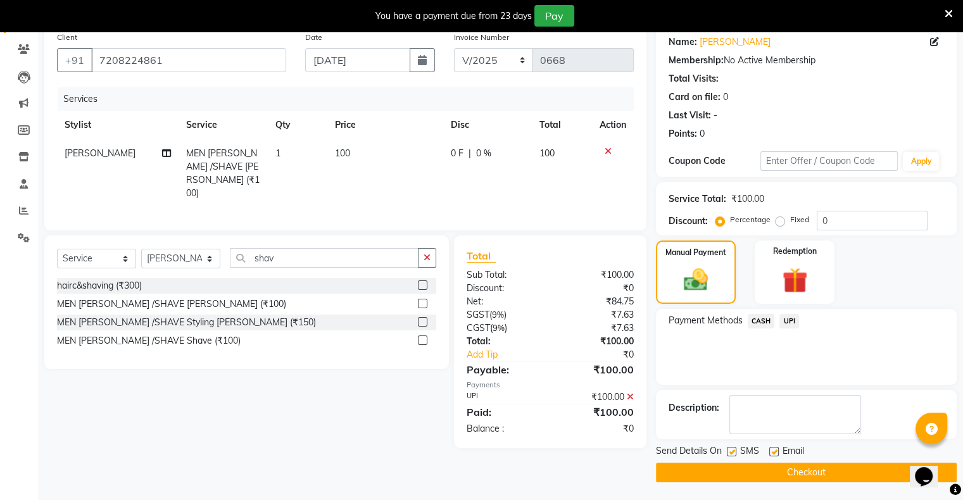
click at [825, 472] on button "Checkout" at bounding box center [806, 473] width 301 height 20
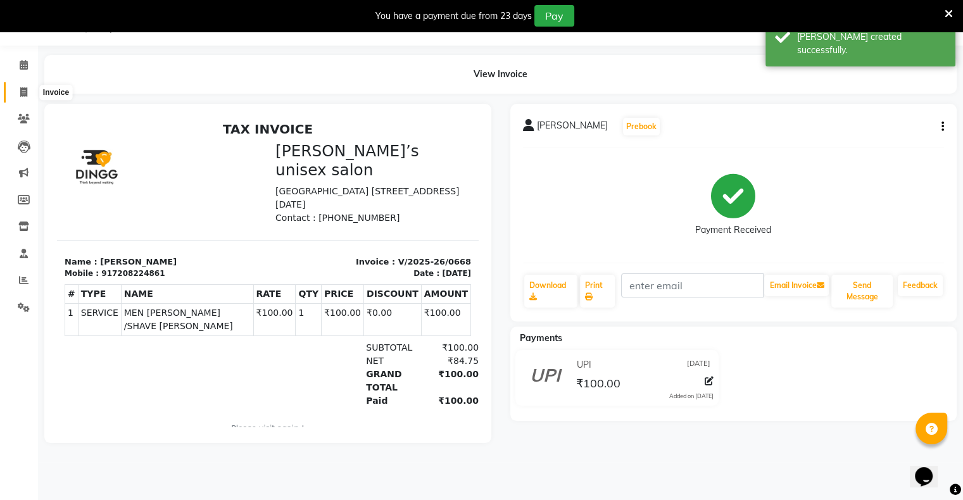
click at [25, 95] on icon at bounding box center [23, 91] width 7 height 9
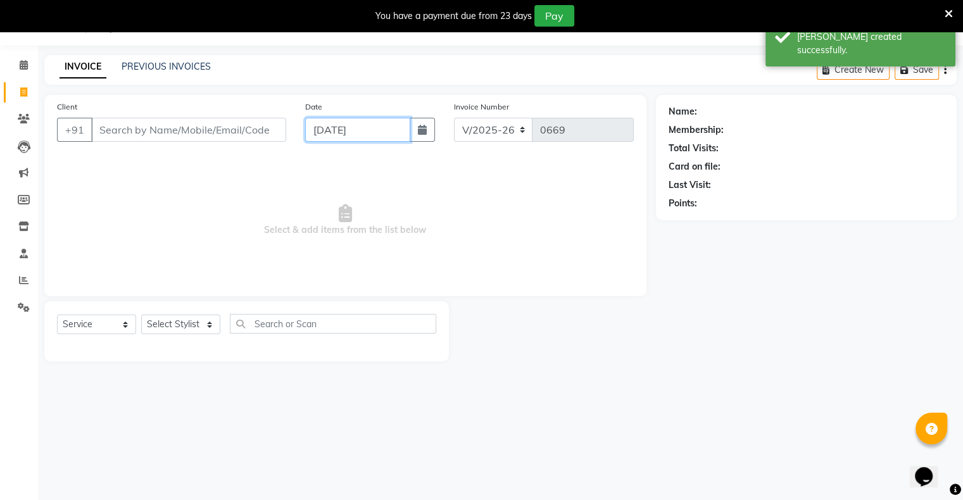
click at [327, 138] on input "[DATE]" at bounding box center [357, 130] width 105 height 24
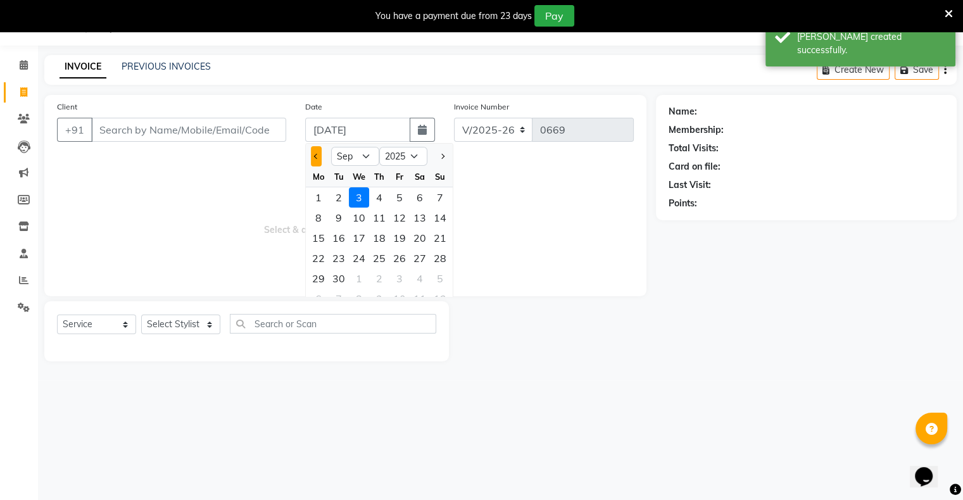
click at [314, 153] on button "Previous month" at bounding box center [316, 156] width 11 height 20
click at [430, 282] on div "31" at bounding box center [440, 278] width 20 height 20
click at [430, 282] on span "Select & add items from the list below" at bounding box center [345, 220] width 577 height 127
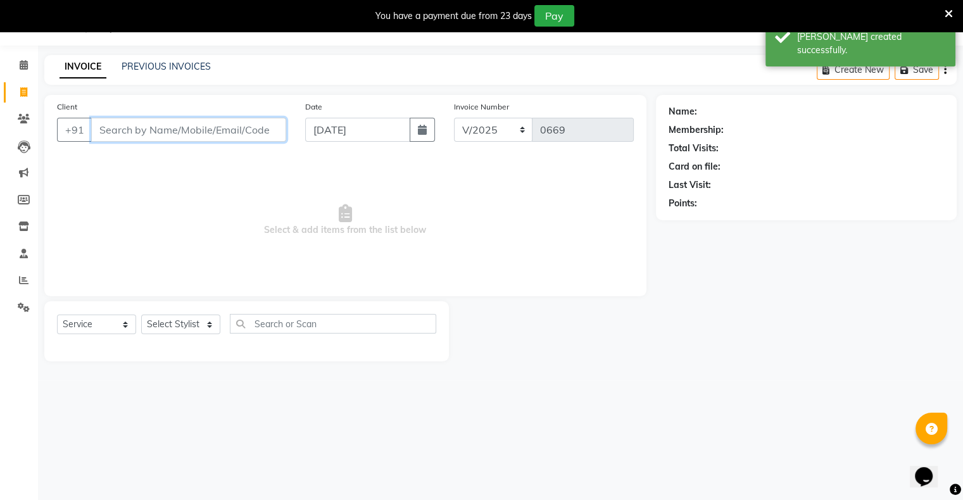
click at [242, 135] on input "Client" at bounding box center [188, 130] width 195 height 24
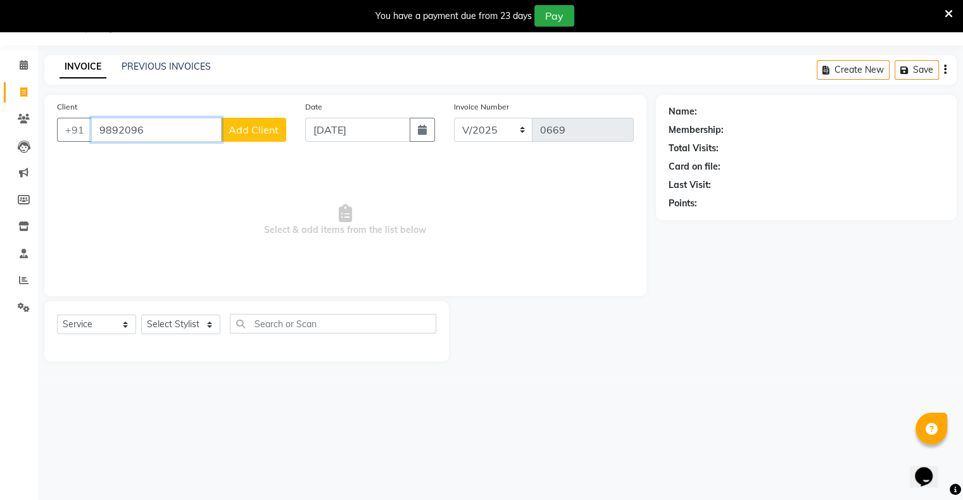
drag, startPoint x: 172, startPoint y: 128, endPoint x: 175, endPoint y: 135, distance: 8.0
click at [173, 134] on input "9892096" at bounding box center [156, 130] width 130 height 24
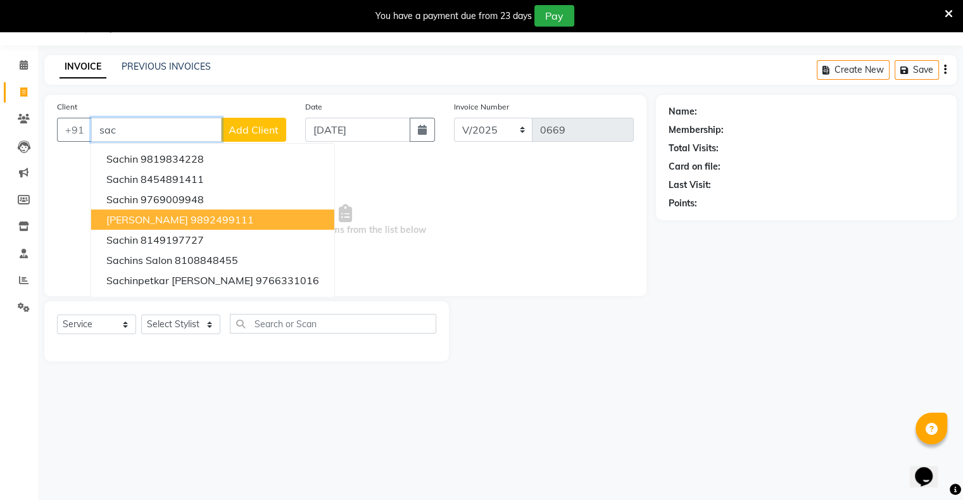
drag, startPoint x: 141, startPoint y: 221, endPoint x: 162, endPoint y: 217, distance: 21.9
click at [144, 222] on span "[PERSON_NAME]" at bounding box center [147, 219] width 82 height 13
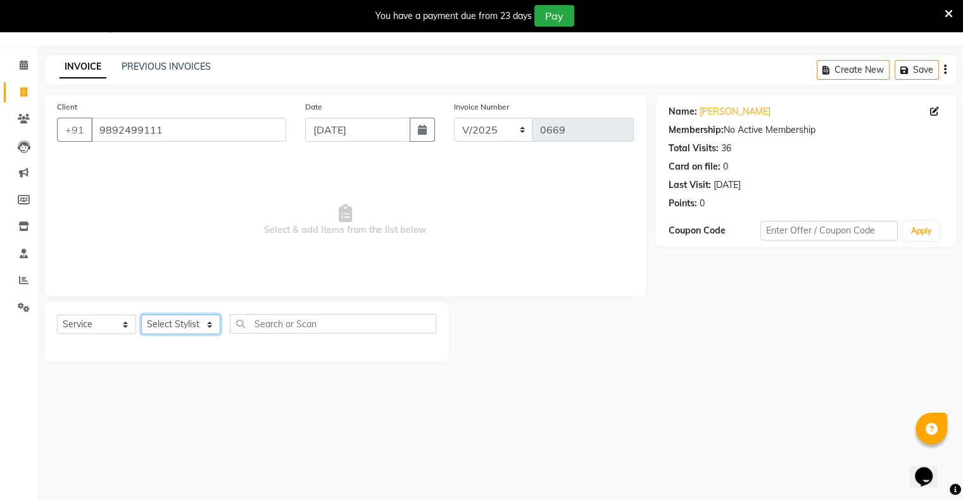
click at [195, 327] on select "Select Stylist [PERSON_NAME] owner Mohit [PERSON_NAME] [PERSON_NAME]" at bounding box center [180, 325] width 79 height 20
click at [141, 315] on select "Select Stylist [PERSON_NAME] owner Mohit [PERSON_NAME] [PERSON_NAME]" at bounding box center [180, 325] width 79 height 20
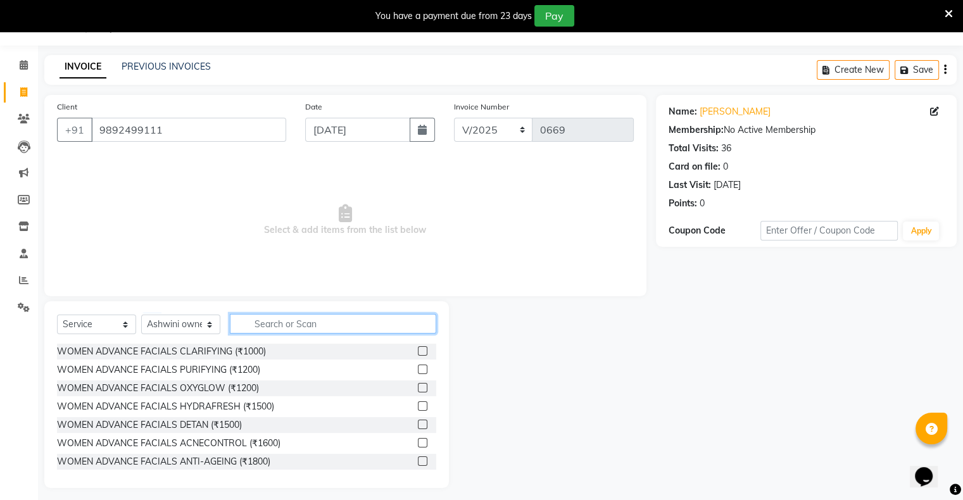
click at [290, 323] on input "text" at bounding box center [333, 324] width 206 height 20
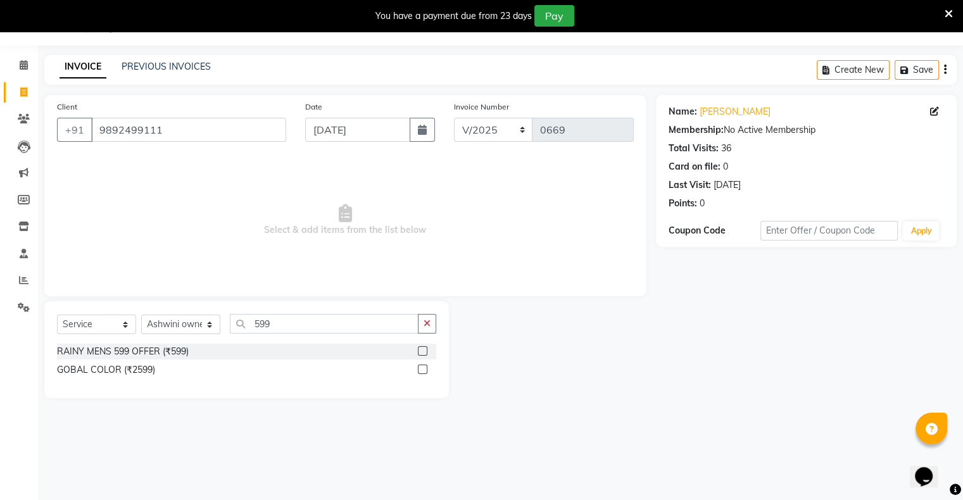
click at [427, 351] on div at bounding box center [427, 352] width 18 height 16
click at [425, 353] on label at bounding box center [422, 350] width 9 height 9
click at [425, 353] on input "checkbox" at bounding box center [422, 351] width 8 height 8
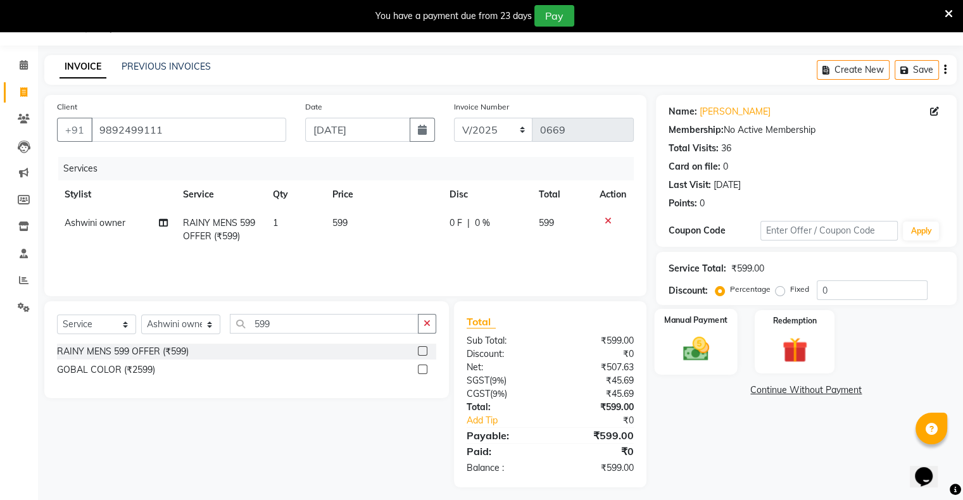
click at [699, 361] on img at bounding box center [695, 349] width 42 height 30
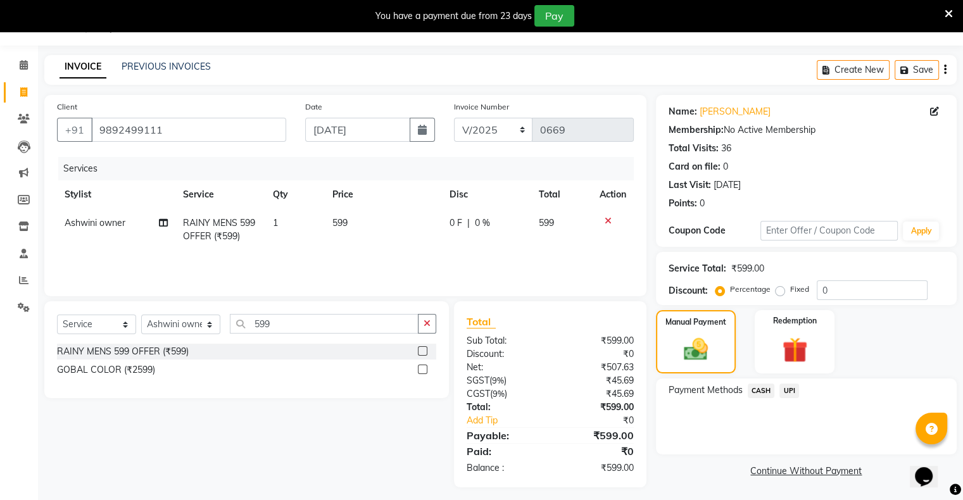
drag, startPoint x: 787, startPoint y: 386, endPoint x: 798, endPoint y: 403, distance: 19.7
click at [787, 387] on span "UPI" at bounding box center [789, 391] width 20 height 15
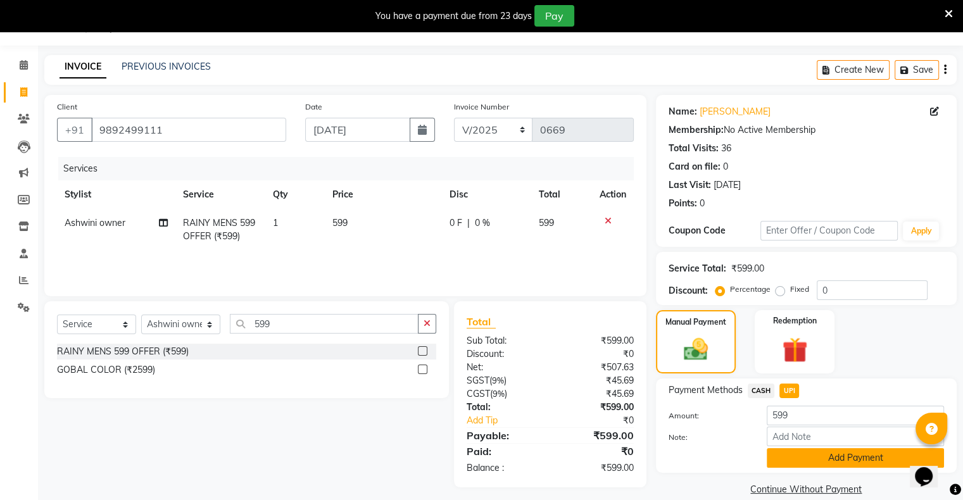
click at [811, 451] on button "Add Payment" at bounding box center [854, 458] width 177 height 20
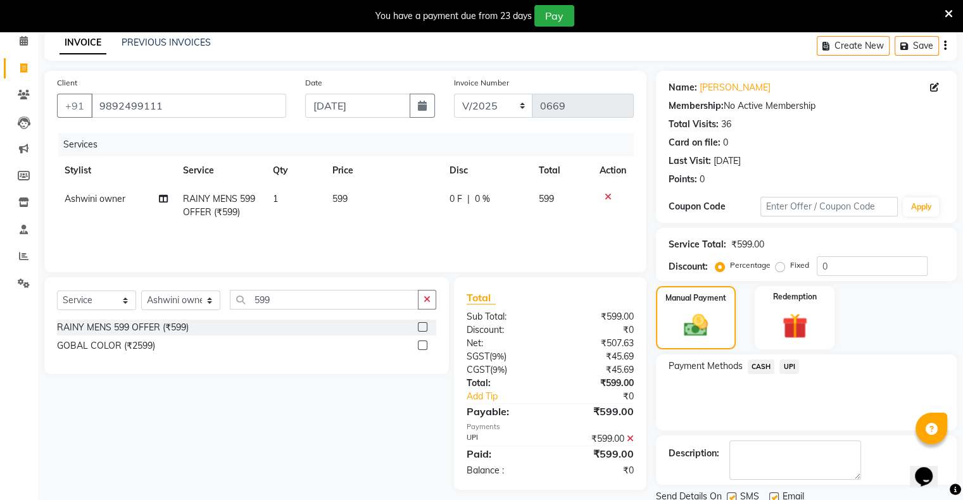
scroll to position [101, 0]
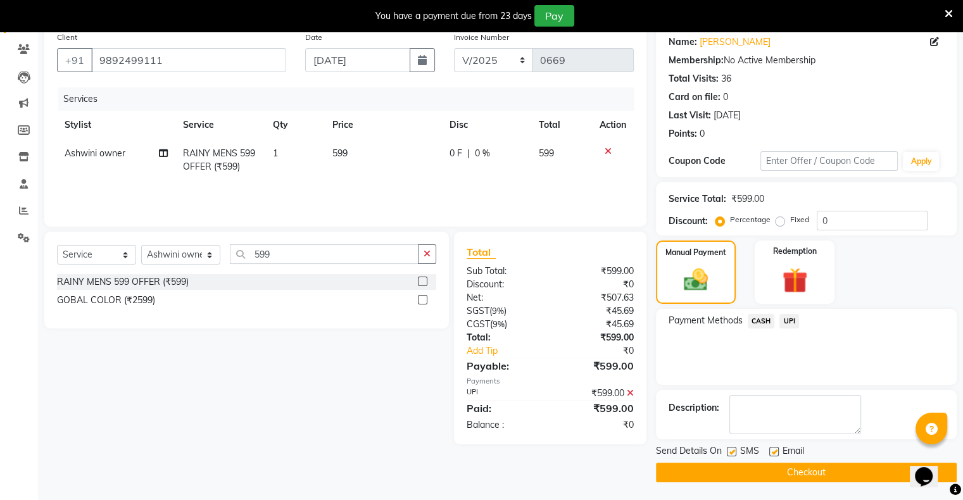
click at [811, 466] on button "Checkout" at bounding box center [806, 473] width 301 height 20
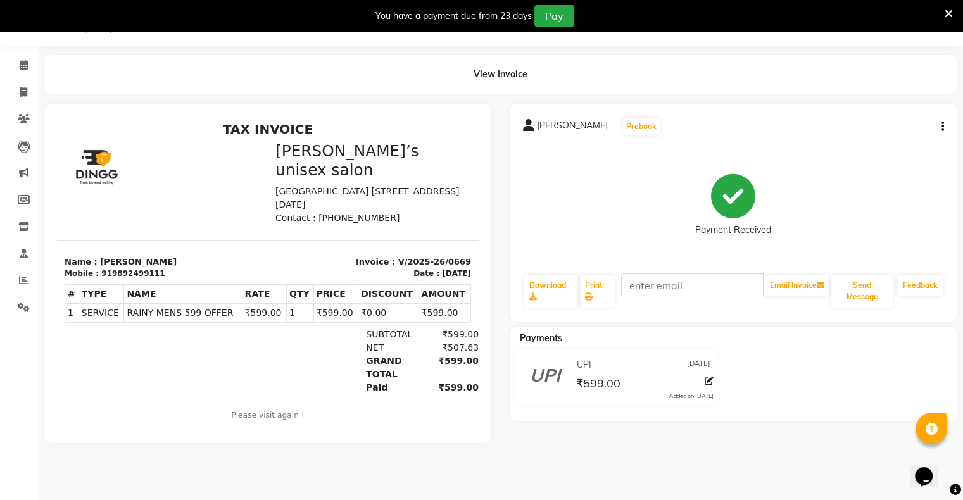
click at [123, 269] on div "919892499111" at bounding box center [132, 273] width 63 height 11
click at [23, 92] on icon at bounding box center [23, 91] width 7 height 9
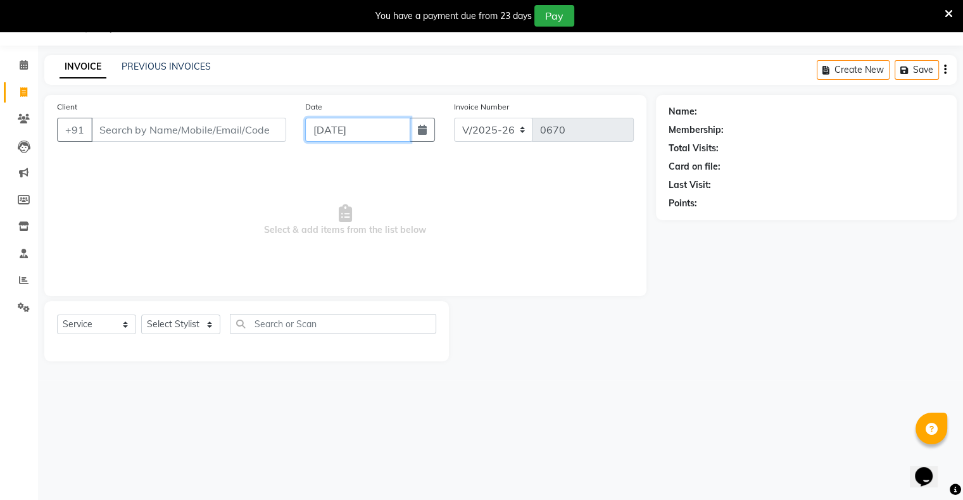
click at [341, 141] on input "[DATE]" at bounding box center [357, 130] width 105 height 24
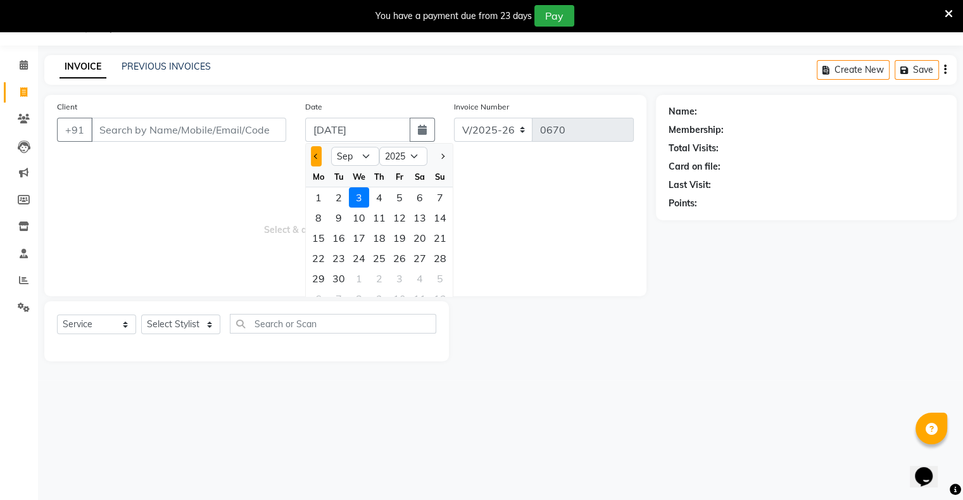
click at [315, 155] on span "Previous month" at bounding box center [316, 156] width 5 height 5
click at [441, 282] on div "31" at bounding box center [440, 278] width 20 height 20
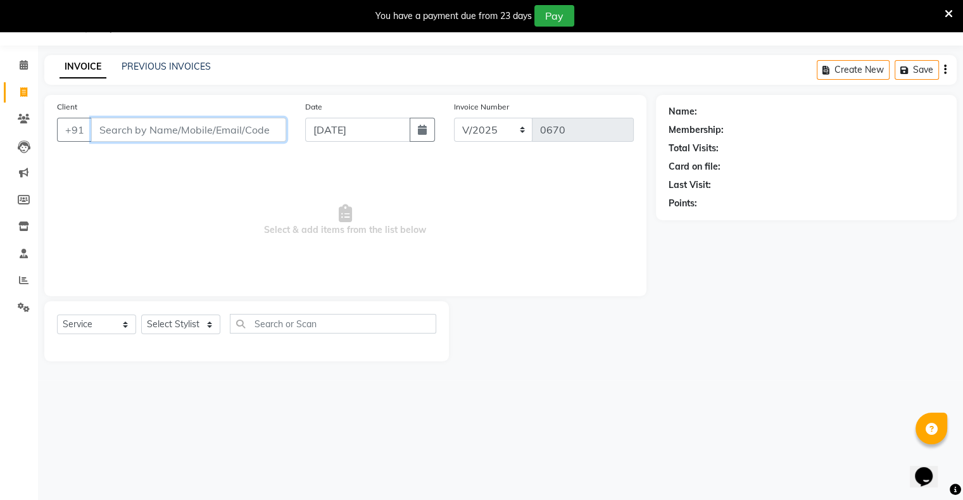
click at [199, 127] on input "Client" at bounding box center [188, 130] width 195 height 24
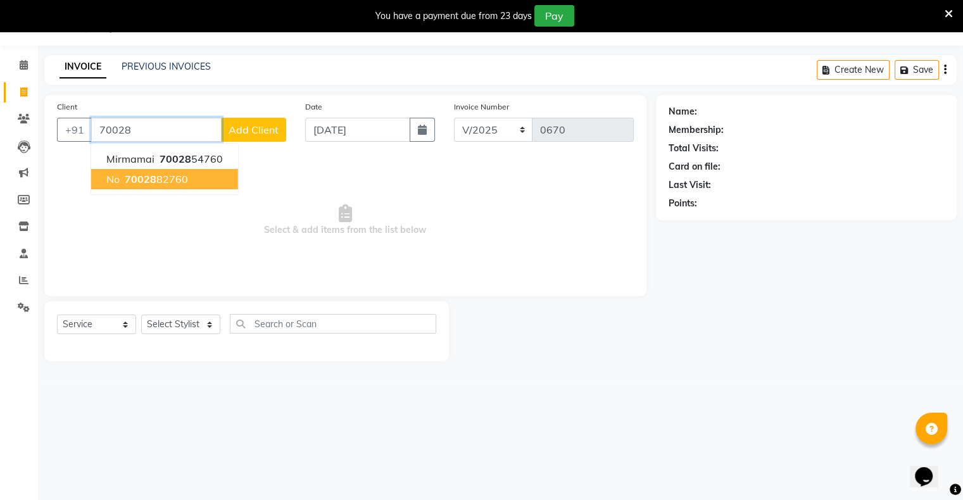
click at [187, 180] on button "no 70028 82760" at bounding box center [164, 179] width 147 height 20
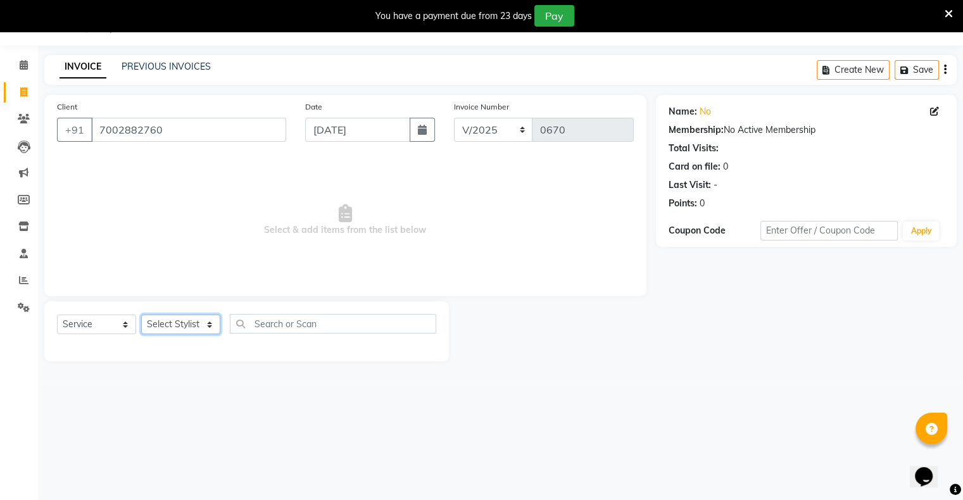
click at [185, 330] on select "Select Stylist [PERSON_NAME] owner Mohit [PERSON_NAME] [PERSON_NAME]" at bounding box center [180, 325] width 79 height 20
click at [141, 315] on select "Select Stylist [PERSON_NAME] owner Mohit [PERSON_NAME] [PERSON_NAME]" at bounding box center [180, 325] width 79 height 20
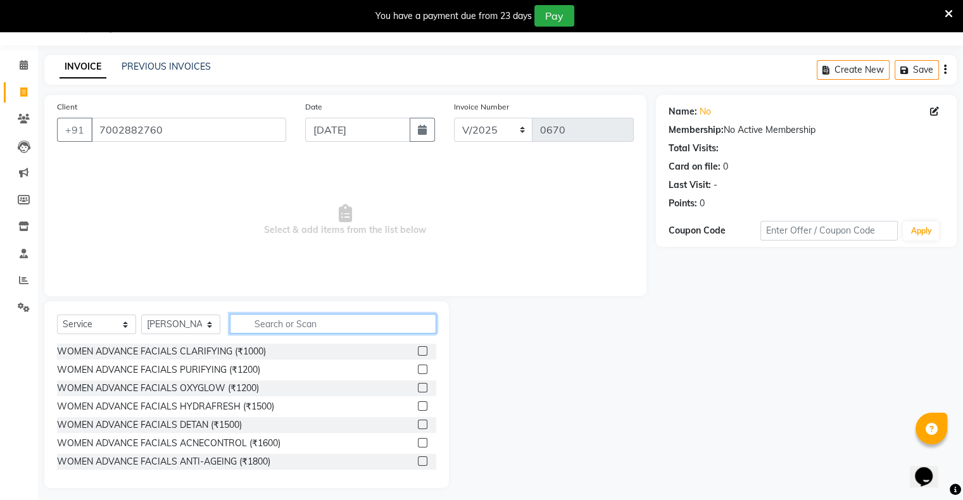
click at [268, 328] on input "text" at bounding box center [333, 324] width 206 height 20
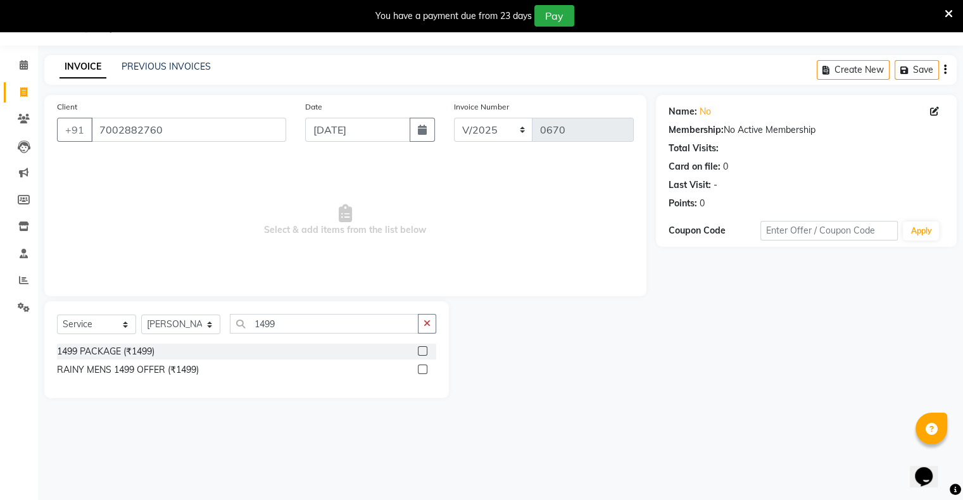
click at [421, 353] on label at bounding box center [422, 350] width 9 height 9
click at [421, 353] on input "checkbox" at bounding box center [422, 351] width 8 height 8
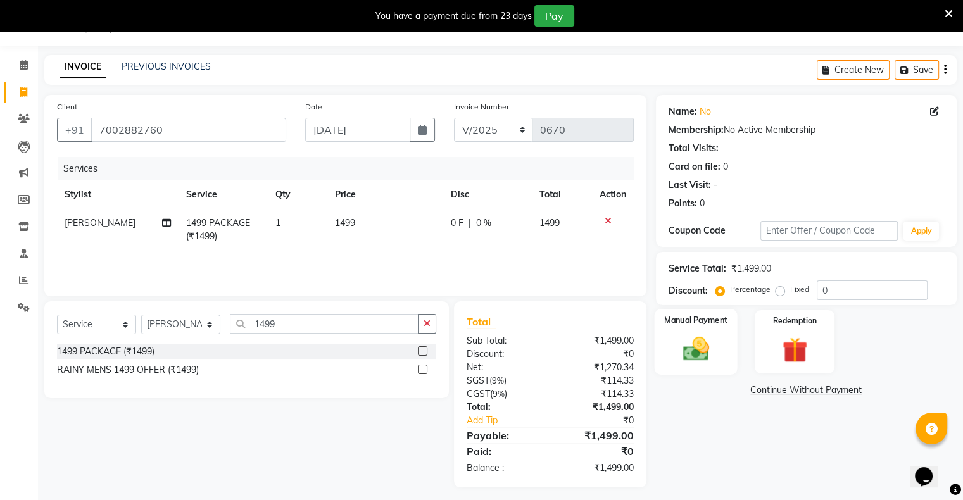
click at [700, 362] on img at bounding box center [695, 349] width 42 height 30
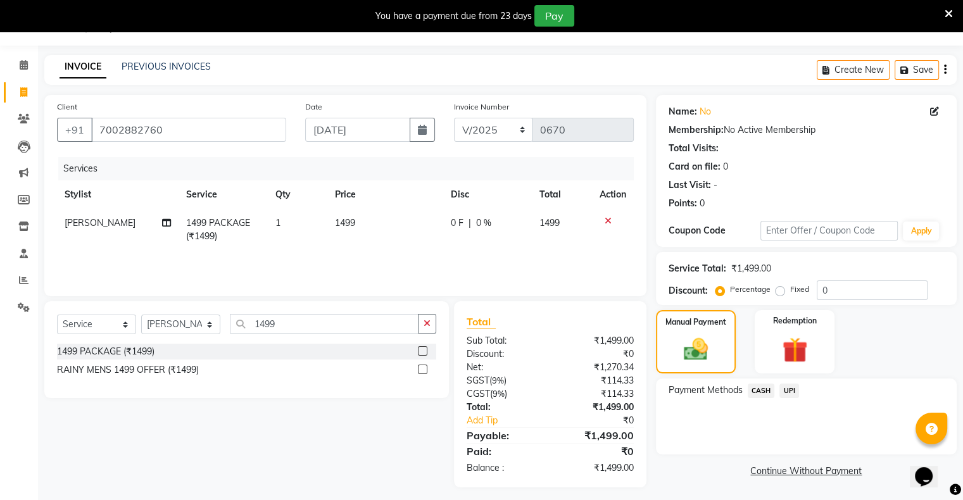
click at [794, 387] on span "UPI" at bounding box center [789, 391] width 20 height 15
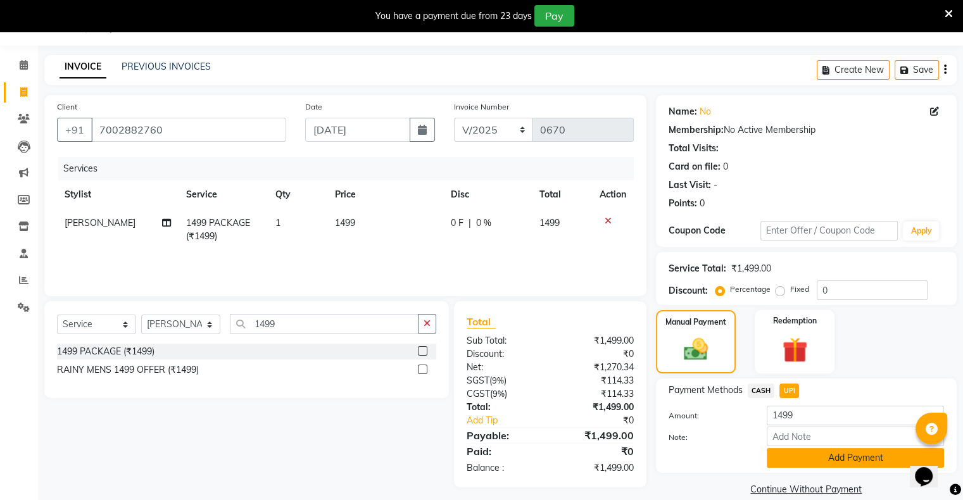
click at [823, 456] on button "Add Payment" at bounding box center [854, 458] width 177 height 20
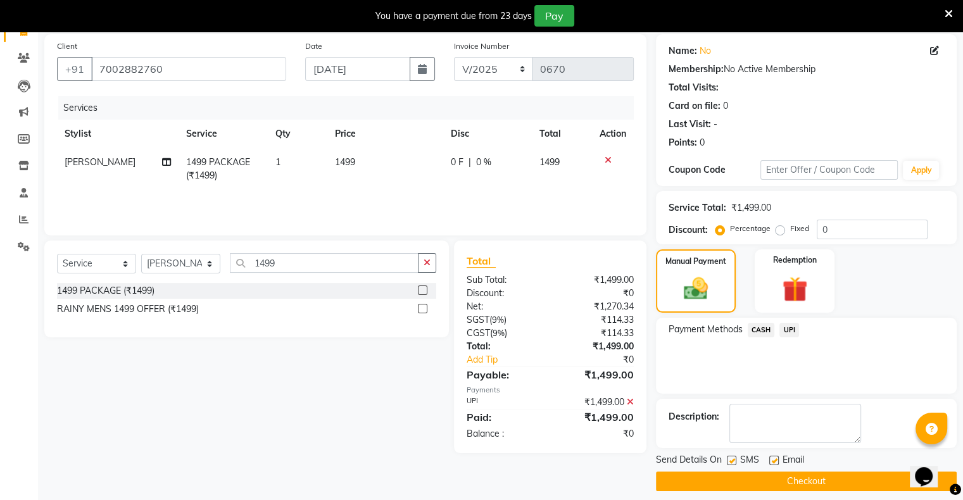
scroll to position [101, 0]
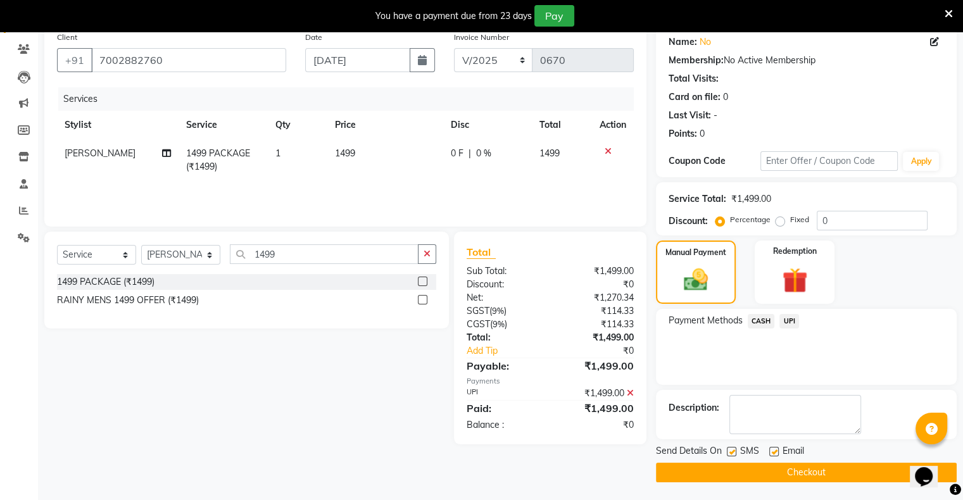
click at [814, 468] on button "Checkout" at bounding box center [806, 473] width 301 height 20
